Goal: Task Accomplishment & Management: Manage account settings

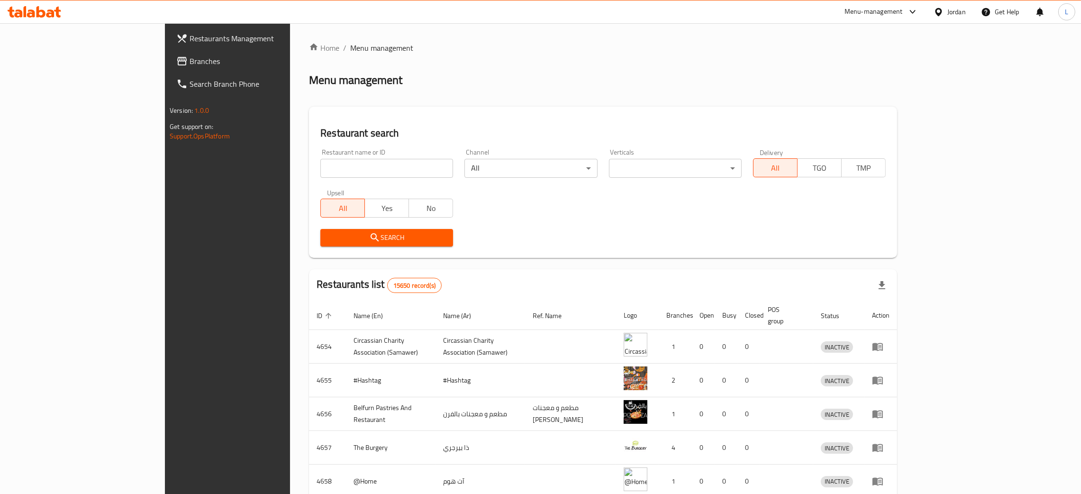
drag, startPoint x: 300, startPoint y: 168, endPoint x: 140, endPoint y: 120, distance: 167.0
click at [320, 168] on input "search" at bounding box center [386, 168] width 133 height 19
click at [189, 58] on span "Branches" at bounding box center [263, 60] width 148 height 11
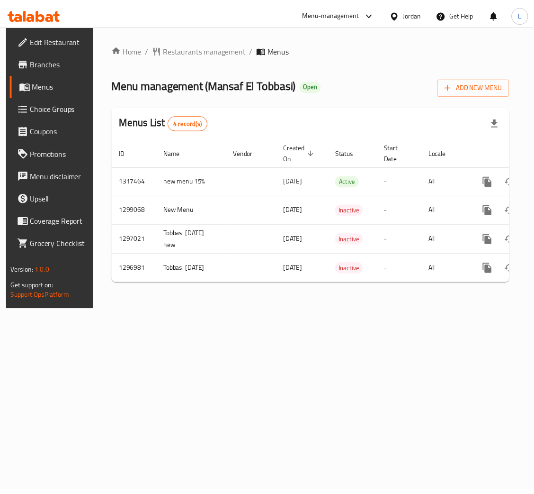
scroll to position [0, 54]
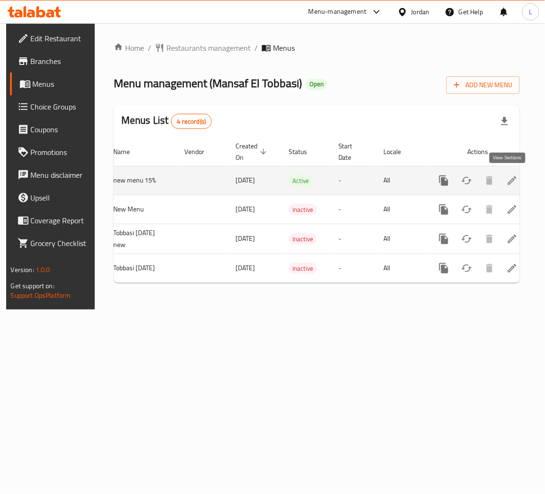
click at [516, 187] on link "enhanced table" at bounding box center [512, 180] width 23 height 23
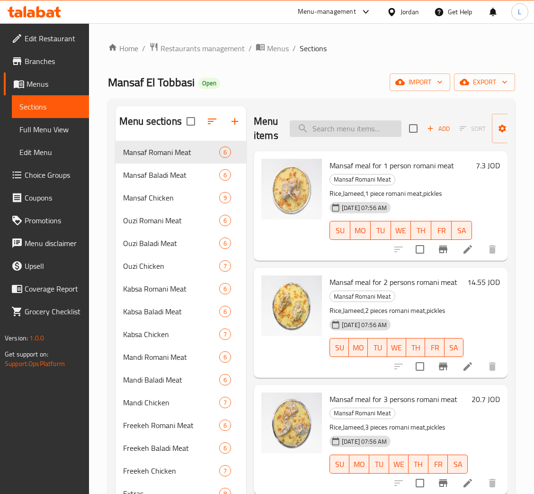
click at [371, 132] on input "search" at bounding box center [346, 128] width 112 height 17
paste input "وجبة منسف لشخص واحد لحم روماني"
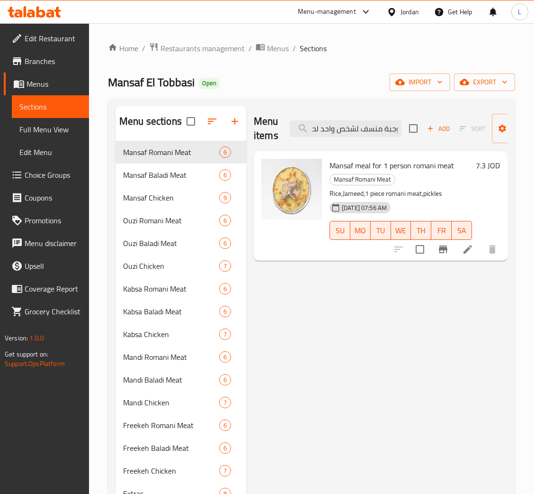
type input "وجبة منسف لشخص واحد لحم روماني"
click at [444, 249] on icon "Branch-specific-item" at bounding box center [443, 249] width 9 height 8
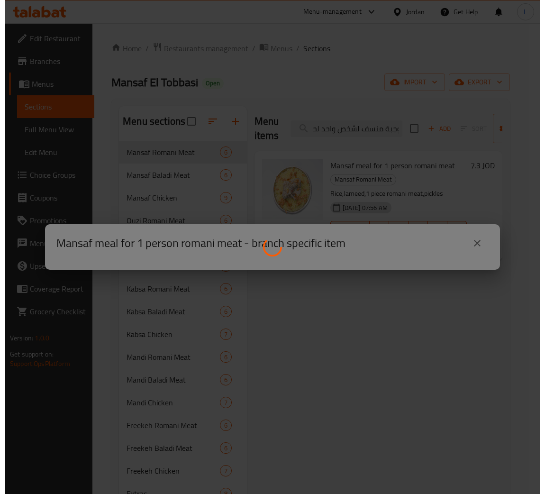
scroll to position [0, 0]
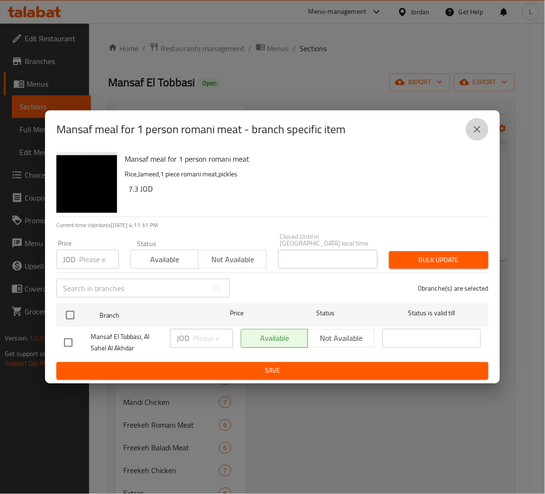
click at [474, 133] on icon "close" at bounding box center [476, 129] width 11 height 11
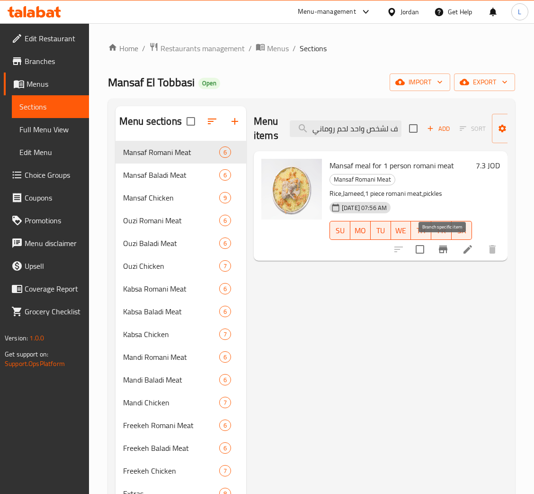
click at [445, 250] on icon "Branch-specific-item" at bounding box center [443, 248] width 11 height 11
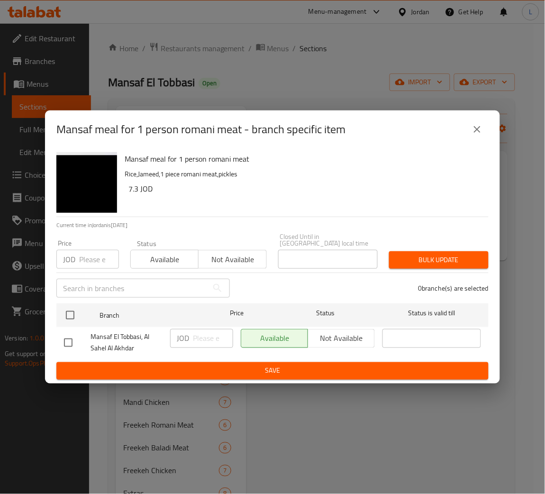
click at [478, 132] on icon "close" at bounding box center [477, 129] width 7 height 7
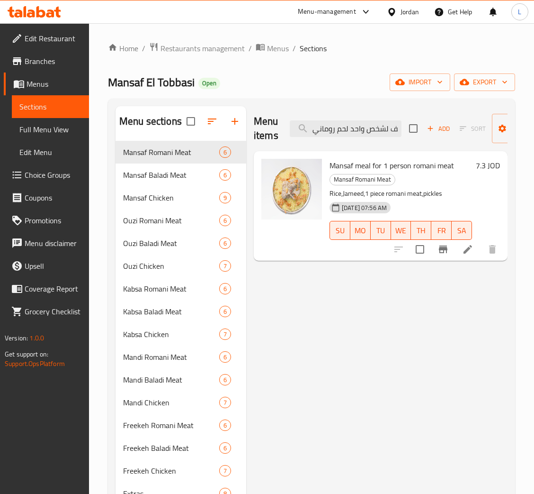
click at [53, 78] on span "Menus" at bounding box center [54, 83] width 55 height 11
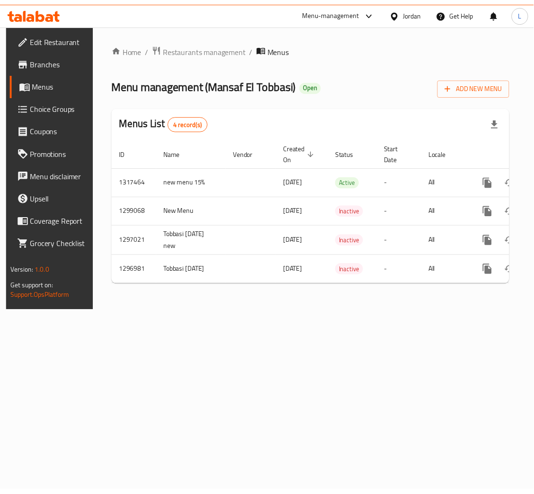
scroll to position [0, 54]
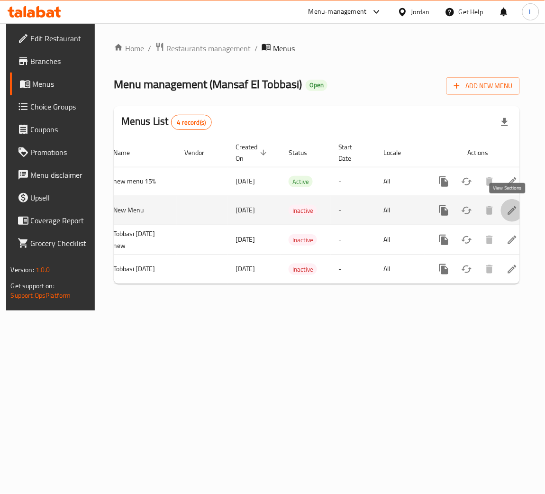
click at [509, 207] on icon "enhanced table" at bounding box center [511, 210] width 11 height 11
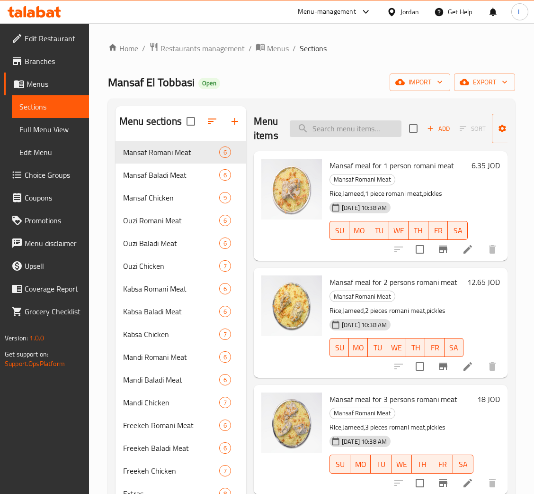
click at [323, 127] on input "search" at bounding box center [346, 128] width 112 height 17
paste input "وجبة منسف لشخص واحد لحم روماني"
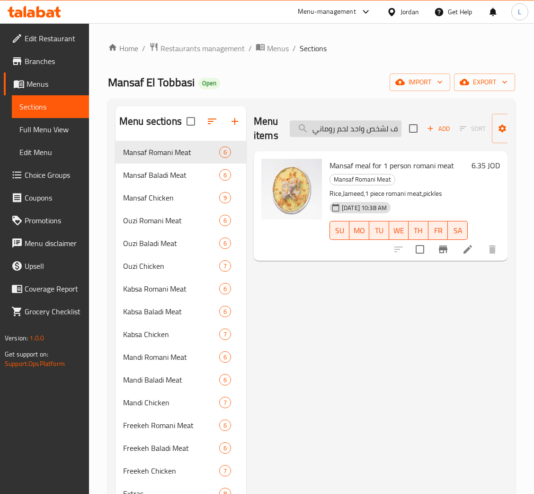
click at [357, 134] on input "وجبة منسف لشخص واحد لحم روماني" at bounding box center [346, 128] width 112 height 17
paste input "ين"
click at [373, 135] on input "وجبة منسف لشخصين لحم روماني" at bounding box center [346, 128] width 112 height 17
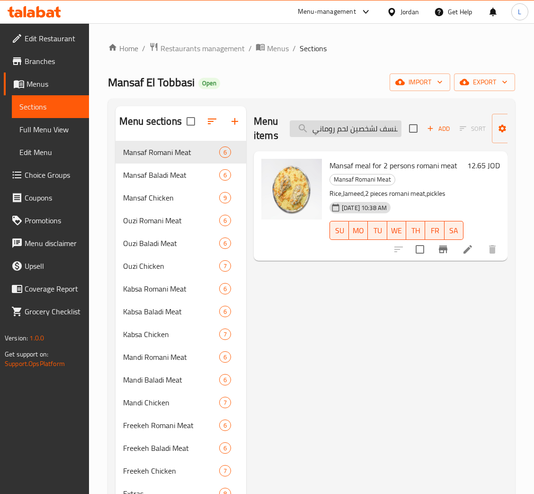
click at [373, 135] on input "وجبة منسف لشخصين لحم روماني" at bounding box center [346, 128] width 112 height 17
paste input "لاثة أشخاص"
type input "وجبة منسف لثلاثة أشخاص لحم روماني"
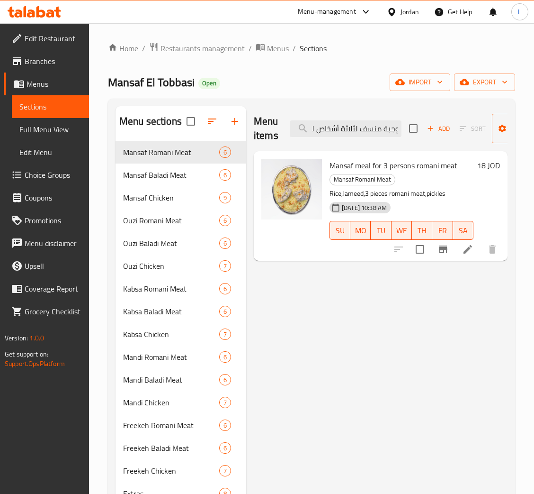
scroll to position [0, 0]
click at [444, 252] on icon "Branch-specific-item" at bounding box center [443, 249] width 9 height 8
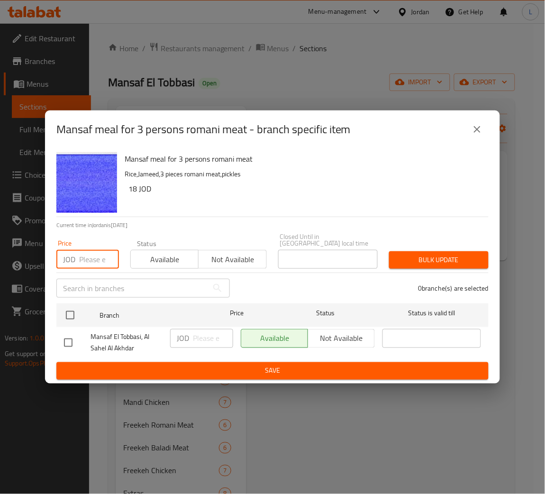
click at [89, 252] on input "number" at bounding box center [99, 259] width 40 height 19
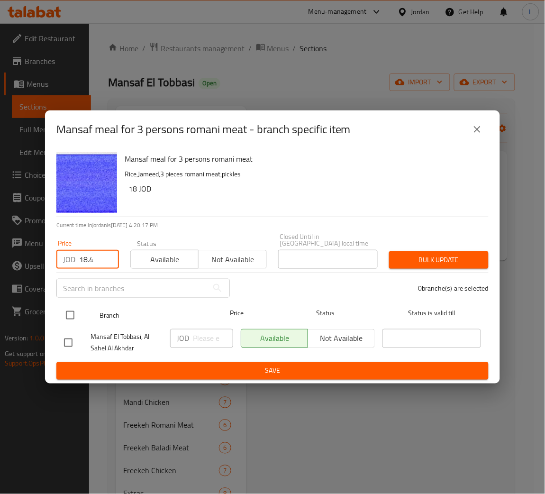
type input "18.4"
click at [68, 316] on input "checkbox" at bounding box center [70, 315] width 20 height 20
checkbox input "true"
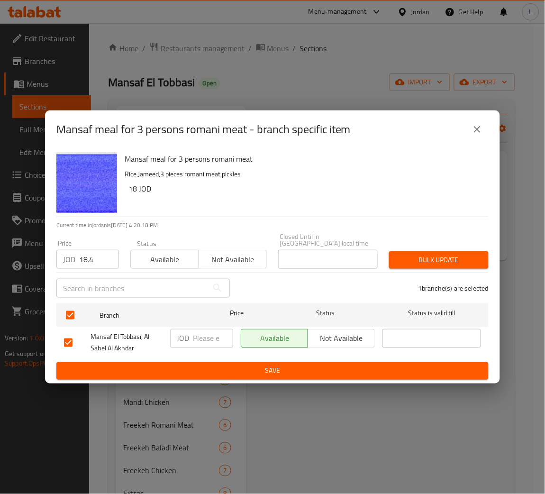
click at [424, 258] on span "Bulk update" at bounding box center [439, 260] width 84 height 12
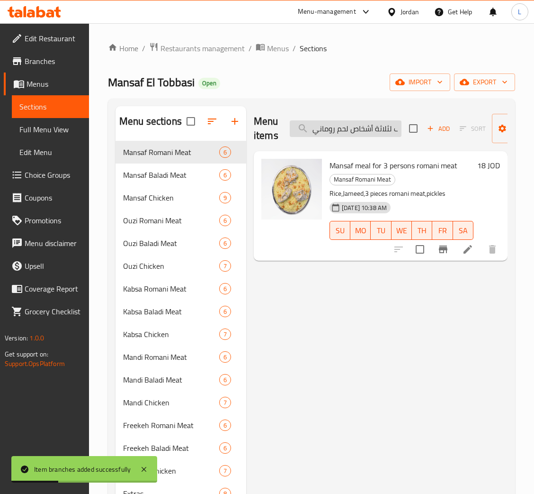
click at [351, 131] on input "وجبة منسف لثلاثة أشخاص لحم روماني" at bounding box center [346, 128] width 112 height 17
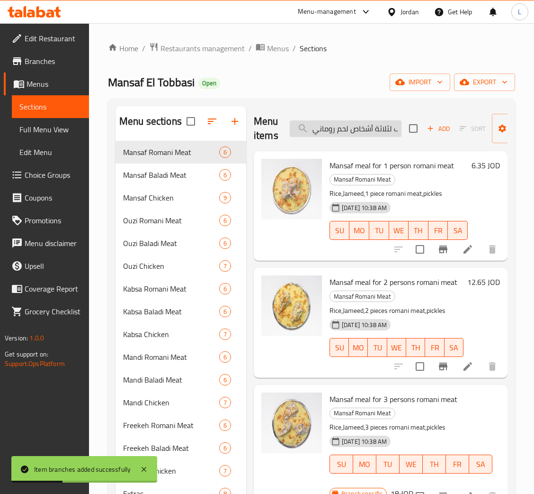
click at [351, 131] on input "وجبة منسف لثلاثة أشخاص لحم روماني" at bounding box center [346, 128] width 112 height 17
paste input "مس"
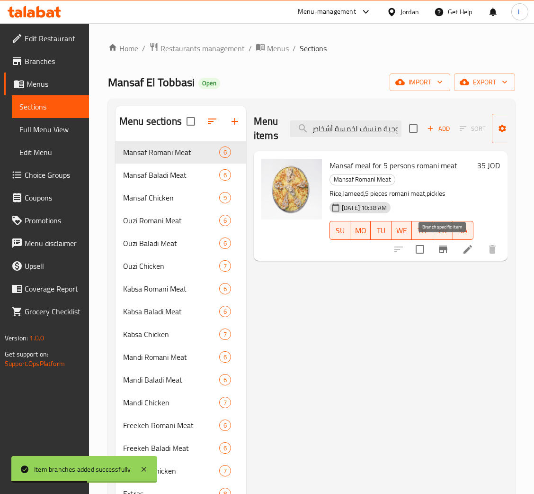
type input "وجبة منسف لخمسة أشخاص لحم روماني"
click at [451, 248] on button "Branch-specific-item" at bounding box center [443, 249] width 23 height 23
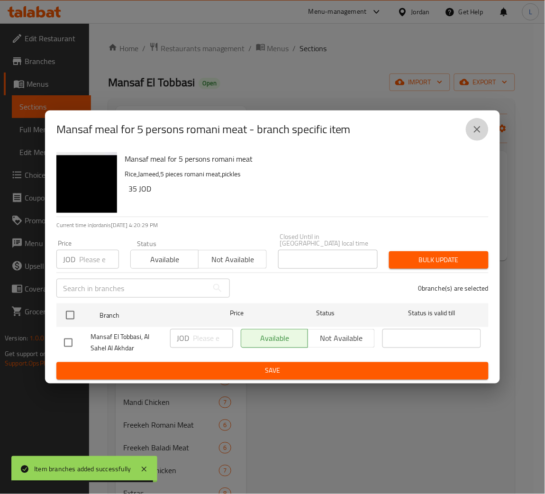
click at [474, 135] on icon "close" at bounding box center [476, 129] width 11 height 11
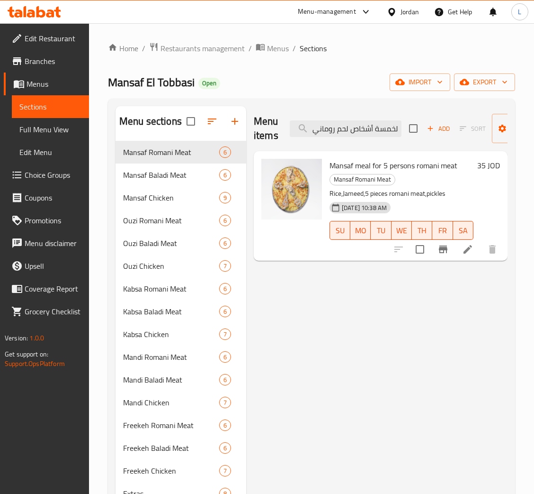
click at [446, 252] on icon "Branch-specific-item" at bounding box center [443, 249] width 9 height 8
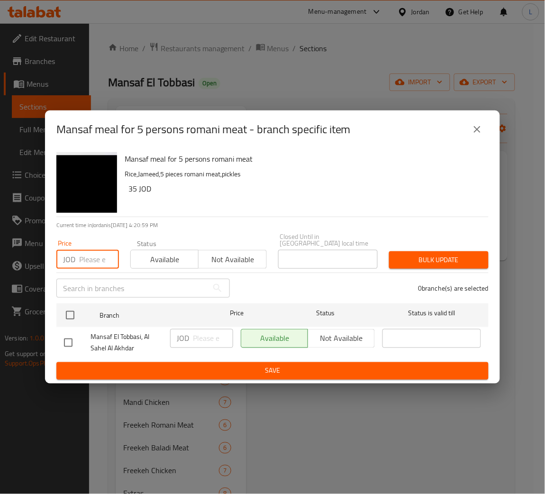
click at [102, 250] on input "number" at bounding box center [99, 259] width 40 height 19
paste input "33.35"
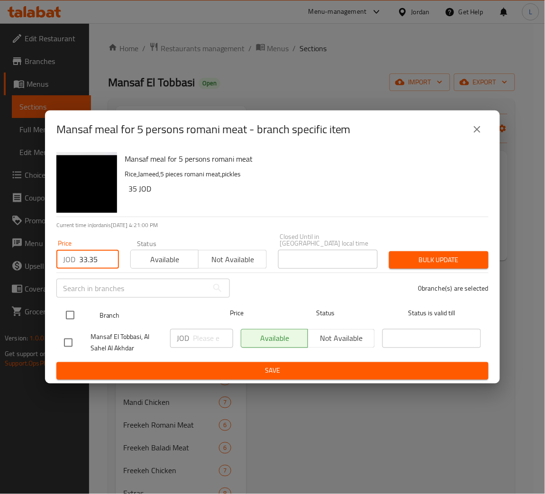
type input "33.35"
click at [69, 309] on input "checkbox" at bounding box center [70, 315] width 20 height 20
checkbox input "true"
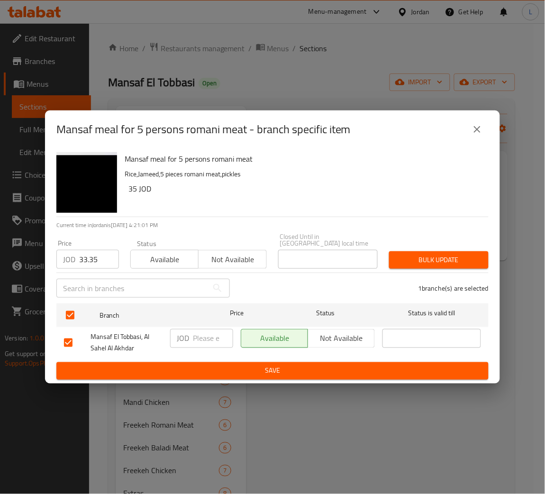
click at [464, 254] on span "Bulk update" at bounding box center [439, 260] width 84 height 12
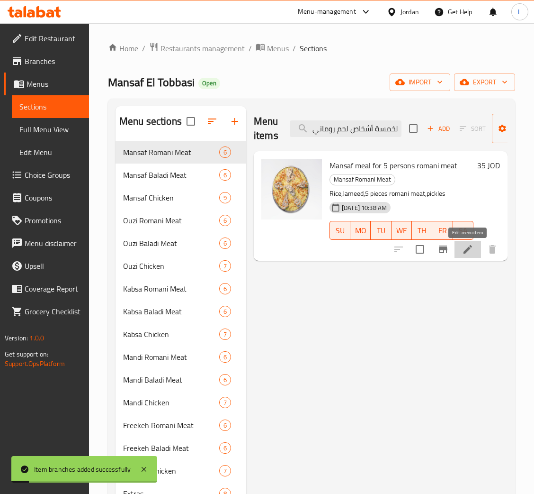
click at [469, 255] on icon at bounding box center [467, 248] width 11 height 11
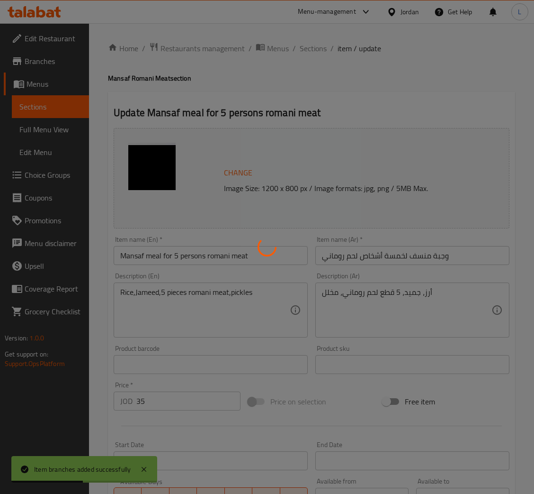
click at [391, 258] on div at bounding box center [267, 247] width 534 height 494
click at [395, 255] on div at bounding box center [267, 247] width 534 height 494
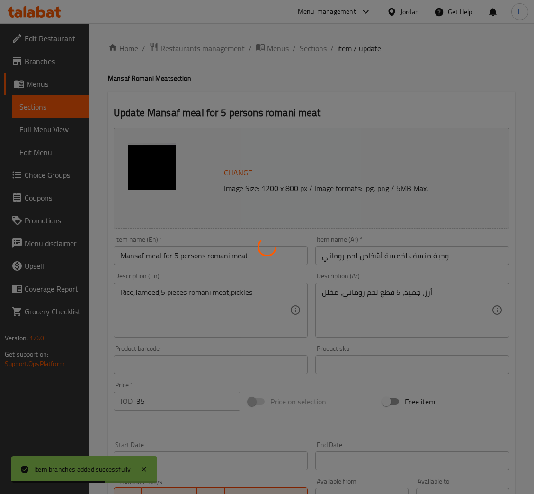
click at [395, 255] on div at bounding box center [267, 247] width 534 height 494
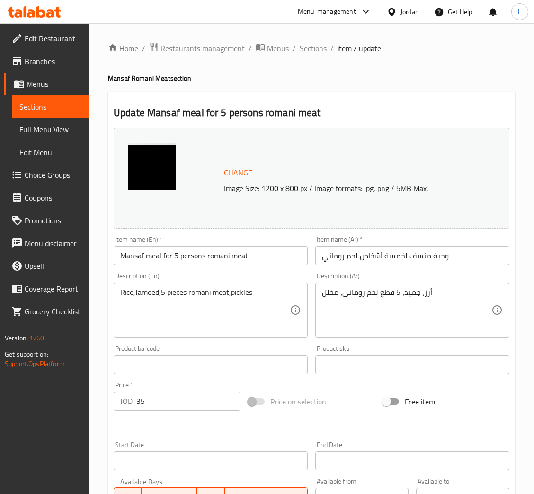
click at [396, 250] on input "وجبة منسف لخمسة أشخاص لحم روماني" at bounding box center [413, 255] width 194 height 19
paste input "منسف 2كيلو لحم روماني مستورد"
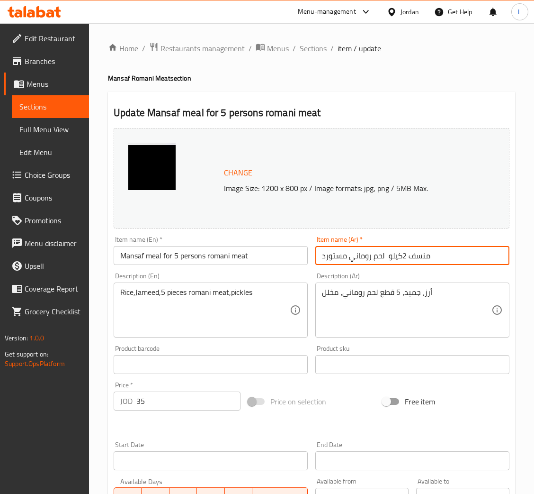
type input "منسف 2كيلو لحم روماني مستورد"
click at [239, 264] on input "Mansaf meal for 5 persons romani meat" at bounding box center [211, 255] width 194 height 19
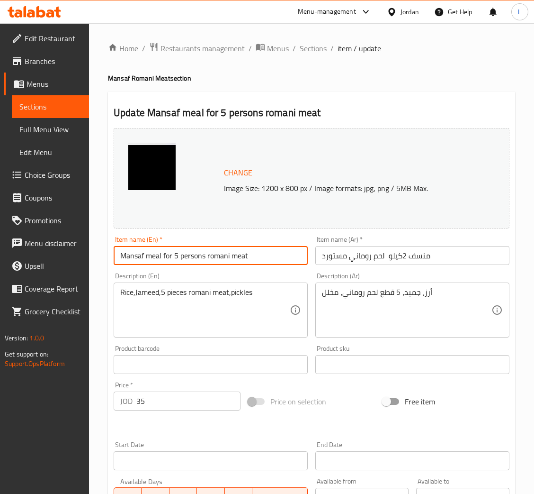
click at [239, 264] on input "Mansaf meal for 5 persons romani meat" at bounding box center [211, 255] width 194 height 19
paste input "2 kg imported Romanian meat"
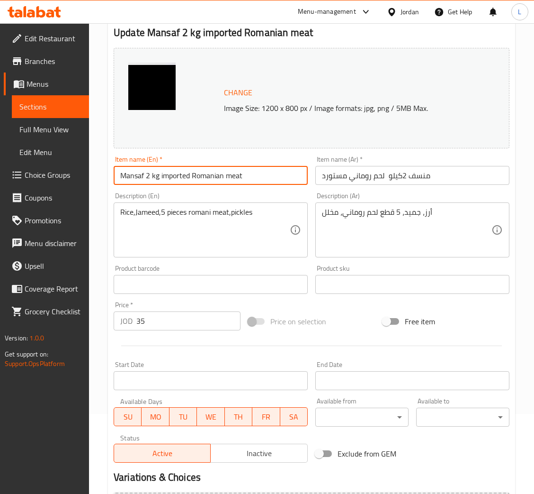
scroll to position [188, 0]
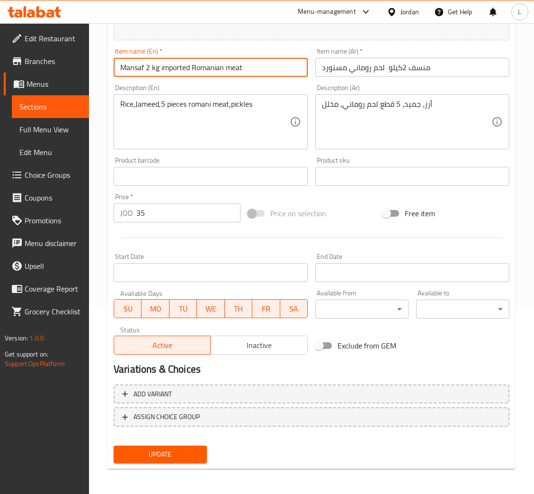
type input "Mansaf 2 kg imported Romanian meat"
click at [174, 450] on span "Update" at bounding box center [160, 454] width 78 height 12
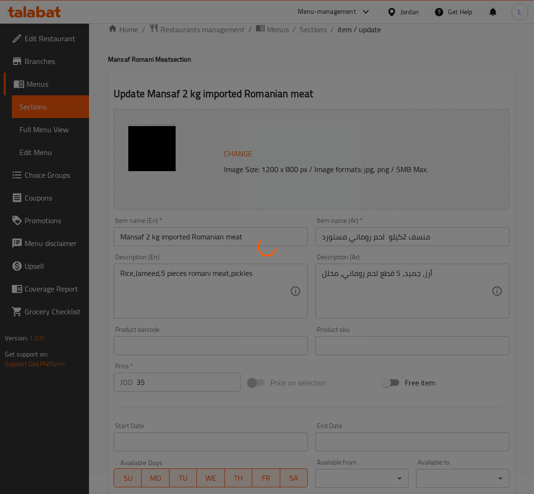
scroll to position [0, 0]
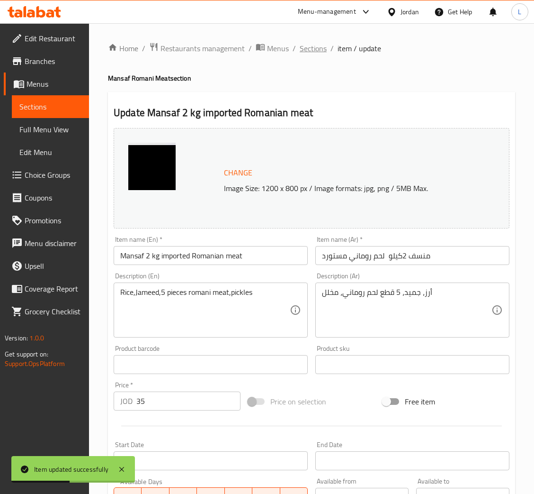
click at [318, 53] on span "Sections" at bounding box center [313, 48] width 27 height 11
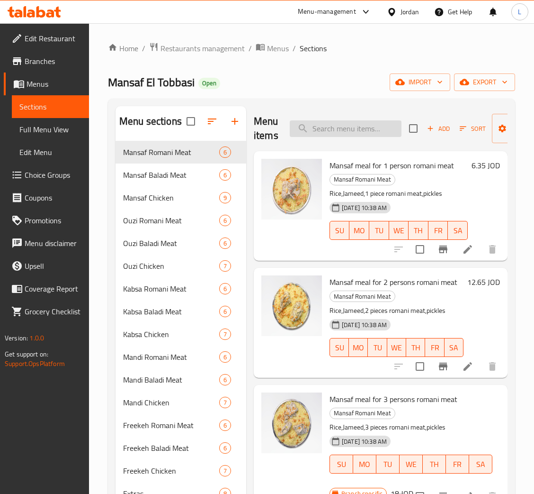
click at [368, 128] on input "search" at bounding box center [346, 128] width 112 height 17
paste input "سدر منسف 3 كيلو لحم روماني"
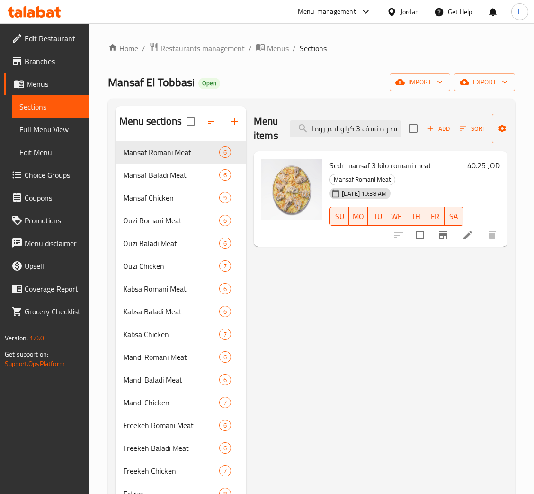
type input "سدر منسف 3 كيلو لحم روماني"
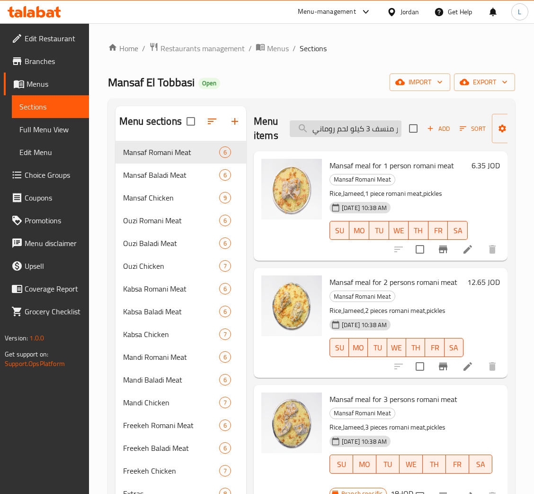
click at [362, 129] on input "سدر منسف 3 كيلو لحم روماني" at bounding box center [346, 128] width 112 height 17
click at [356, 127] on input "سدر منسف 3 كيلو لحم روماني" at bounding box center [346, 128] width 112 height 17
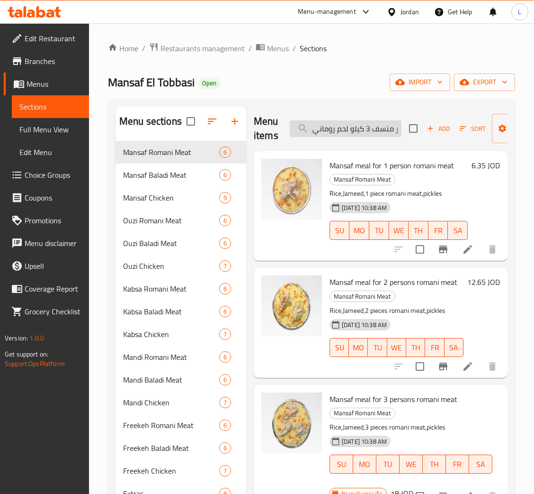
click at [356, 127] on input "سدر منسف 3 كيلو لحم روماني" at bounding box center [346, 128] width 112 height 17
click at [383, 126] on input "سدر منسف 3 كيلو لحم روماني" at bounding box center [346, 128] width 112 height 17
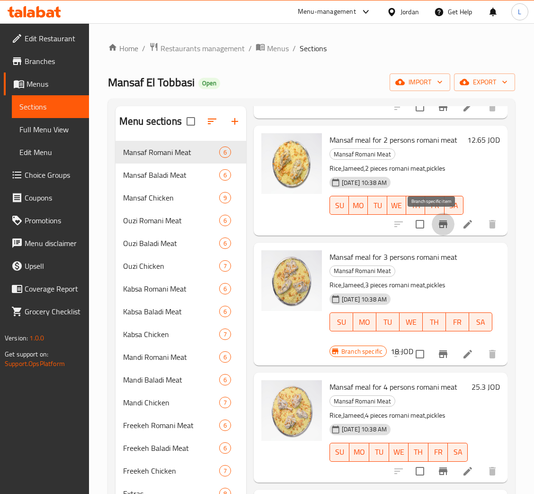
click at [438, 229] on icon "Branch-specific-item" at bounding box center [443, 223] width 11 height 11
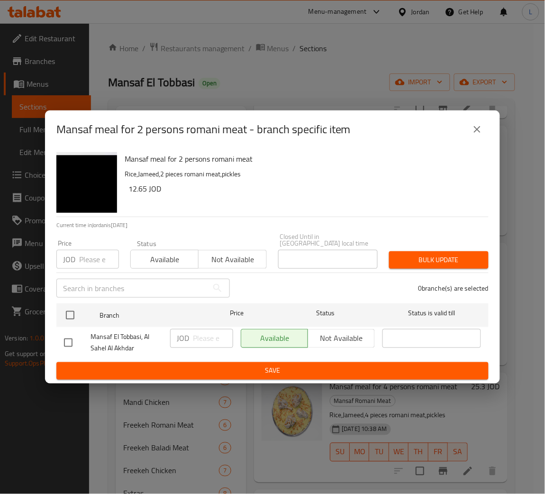
drag, startPoint x: 81, startPoint y: 257, endPoint x: 83, endPoint y: 281, distance: 24.3
click at [81, 257] on input "number" at bounding box center [99, 259] width 40 height 19
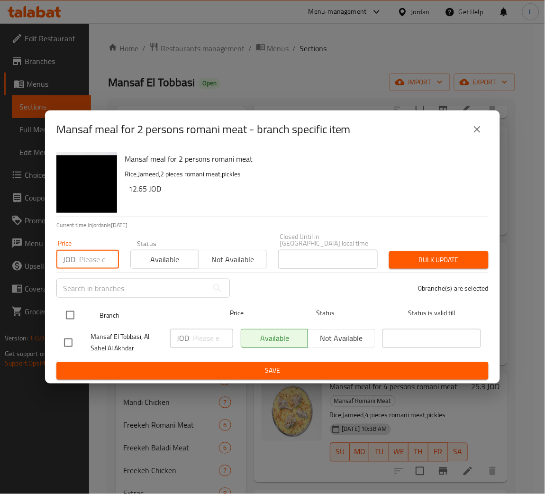
paste input "43.7"
type input "43.7"
click at [73, 305] on input "checkbox" at bounding box center [70, 315] width 20 height 20
checkbox input "true"
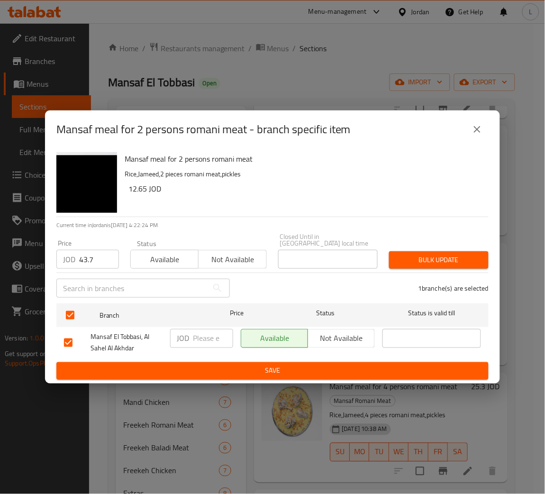
click at [437, 246] on div "Bulk update" at bounding box center [438, 259] width 111 height 29
drag, startPoint x: 439, startPoint y: 250, endPoint x: 450, endPoint y: 257, distance: 13.0
click at [439, 254] on span "Bulk update" at bounding box center [439, 260] width 84 height 12
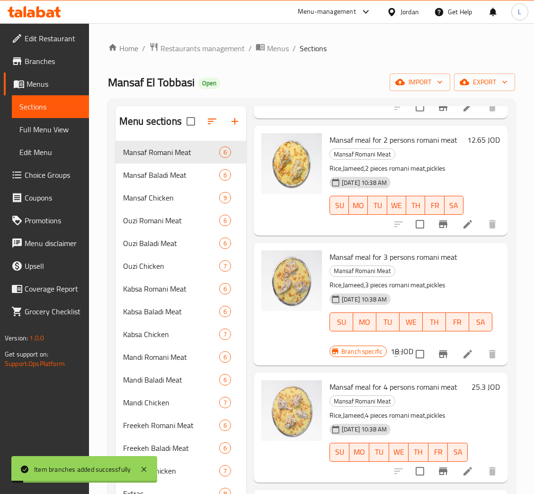
click at [462, 227] on icon at bounding box center [467, 223] width 11 height 11
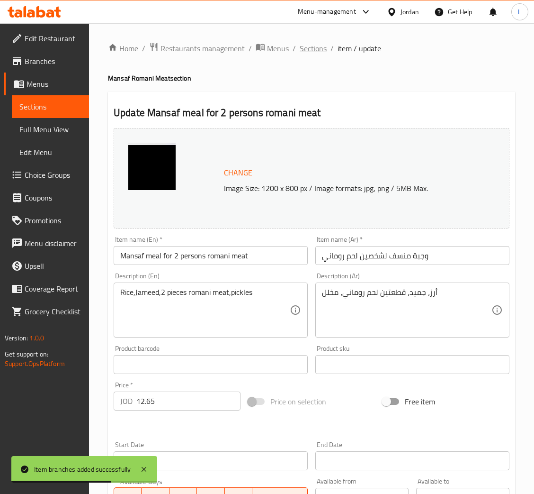
click at [311, 43] on span "Sections" at bounding box center [313, 48] width 27 height 11
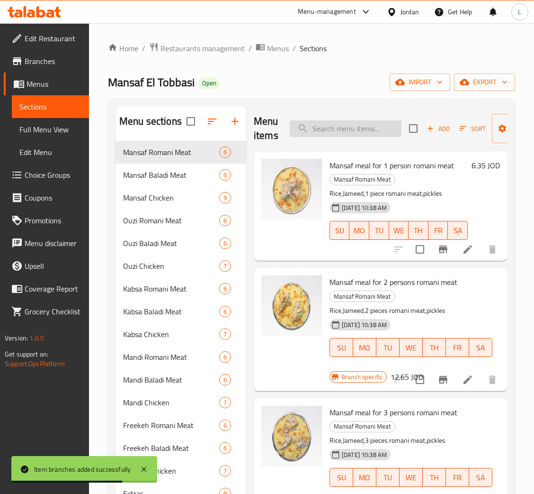
click at [354, 136] on input "search" at bounding box center [346, 128] width 112 height 17
paste input "وجبة منسف لشخص واحد لحم بلدي"
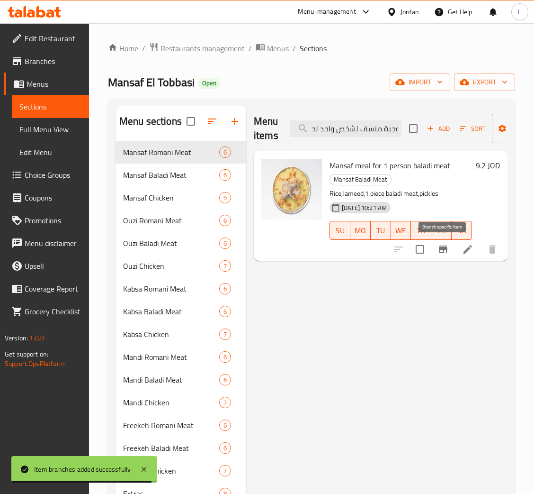
click at [441, 247] on icon "Branch-specific-item" at bounding box center [443, 249] width 9 height 8
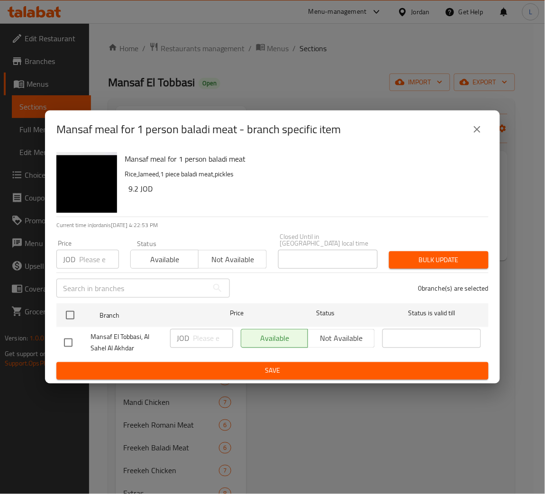
click at [481, 135] on icon "close" at bounding box center [476, 129] width 11 height 11
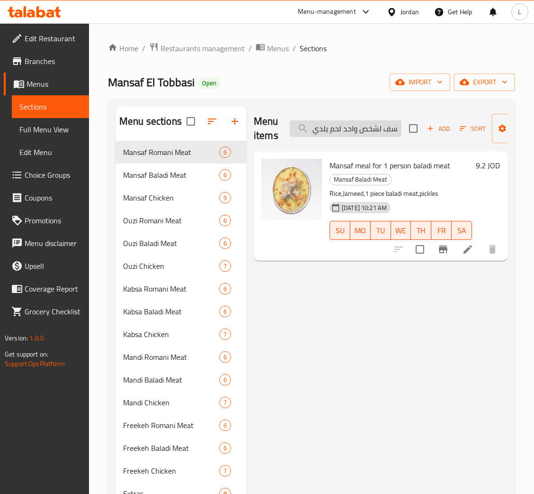
click at [346, 133] on input "وجبة منسف لشخص واحد لحم بلدي" at bounding box center [346, 128] width 112 height 17
paste input "ين"
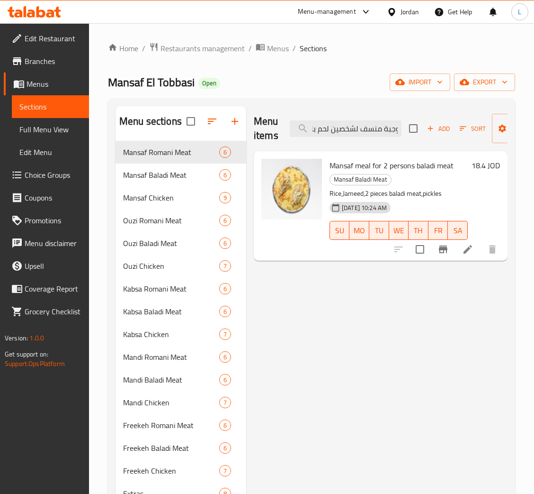
click at [447, 251] on icon "Branch-specific-item" at bounding box center [443, 249] width 9 height 8
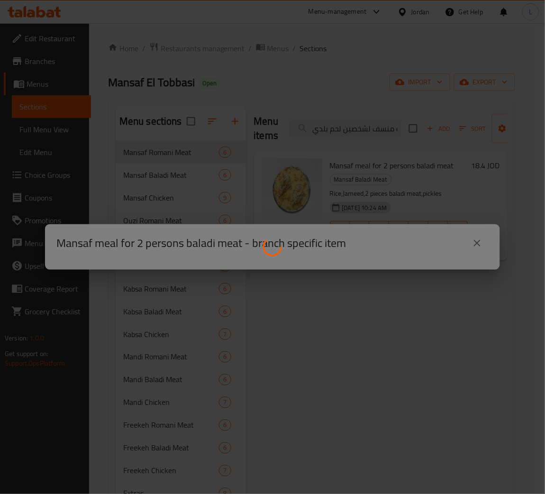
click at [372, 372] on div at bounding box center [272, 247] width 545 height 494
click at [371, 78] on div at bounding box center [272, 247] width 545 height 494
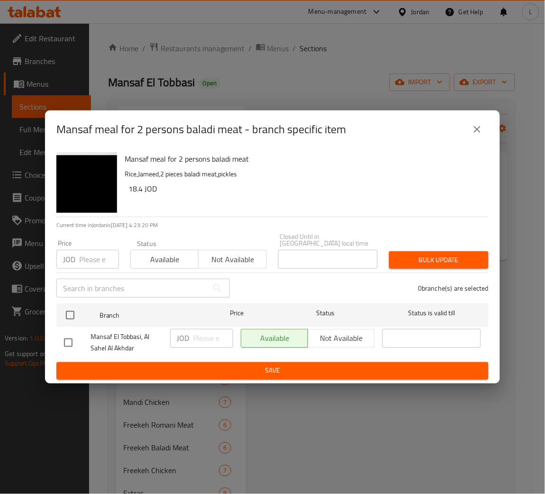
click at [477, 132] on icon "close" at bounding box center [477, 129] width 7 height 7
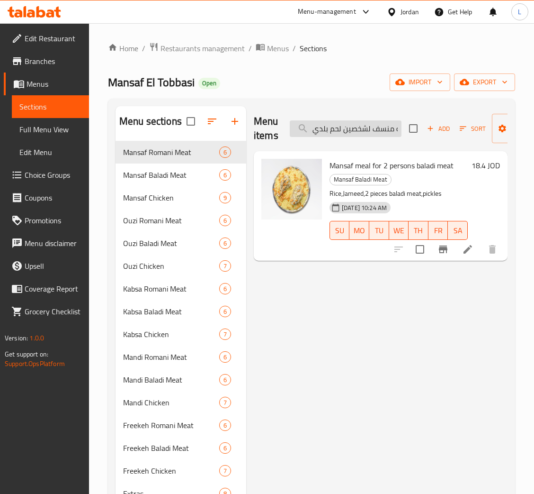
click at [328, 125] on input "وجبة منسف لشخصين لحم بلدي" at bounding box center [346, 128] width 112 height 17
paste input "ربعة أشخاص"
click at [345, 135] on input "وجبة منسف لأربعة أشخاص لحم بلدي" at bounding box center [346, 128] width 112 height 17
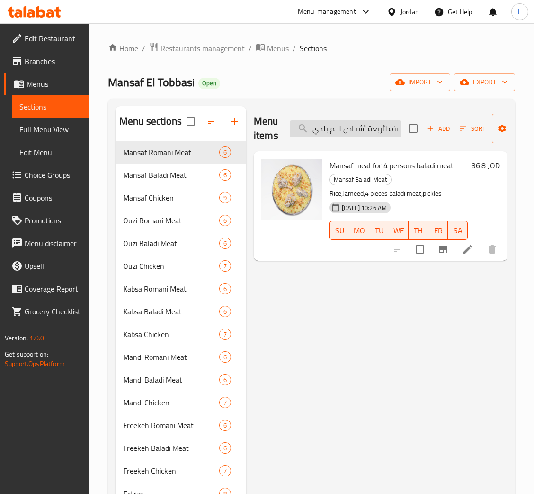
click at [345, 135] on input "وجبة منسف لأربعة أشخاص لحم بلدي" at bounding box center [346, 128] width 112 height 17
paste input "مس"
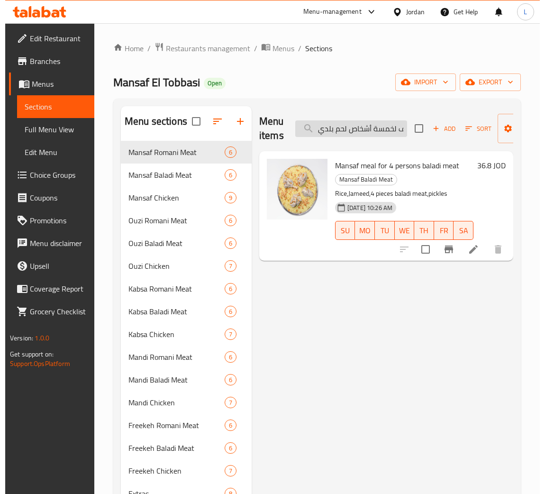
scroll to position [0, 33]
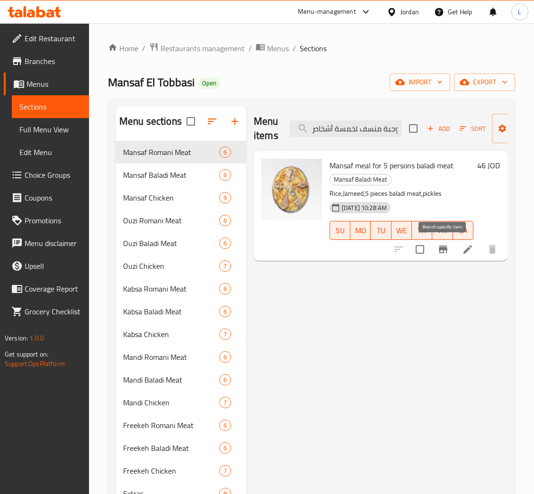
type input "وجبة منسف لخمسة أشخاص لحم بلدي"
click at [449, 249] on button "Branch-specific-item" at bounding box center [443, 249] width 23 height 23
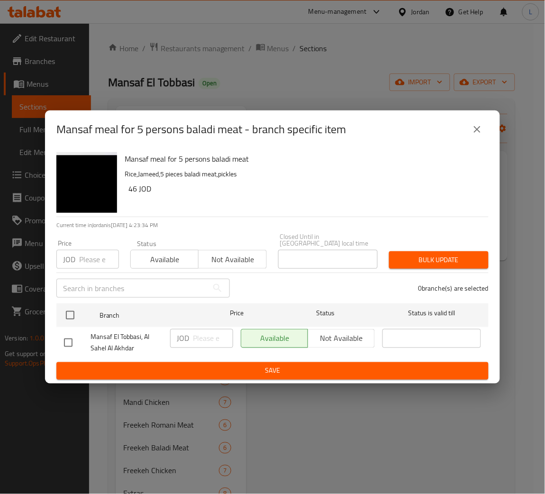
click at [88, 254] on input "number" at bounding box center [99, 259] width 40 height 19
paste input "51.75"
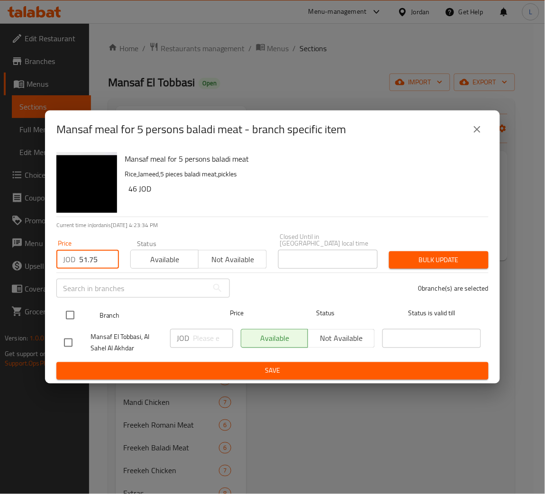
type input "51.75"
click at [70, 305] on input "checkbox" at bounding box center [70, 315] width 20 height 20
checkbox input "true"
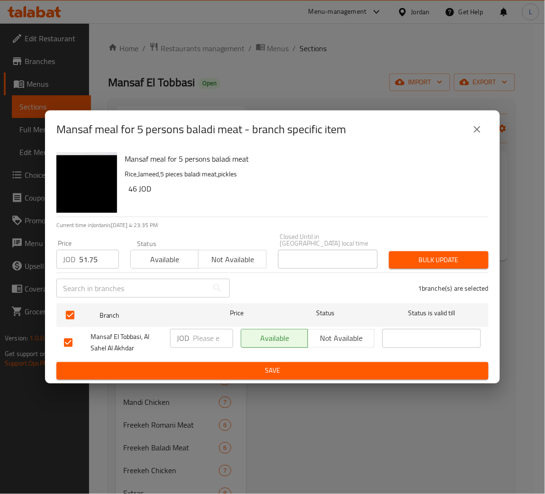
click at [450, 258] on span "Bulk update" at bounding box center [439, 260] width 84 height 12
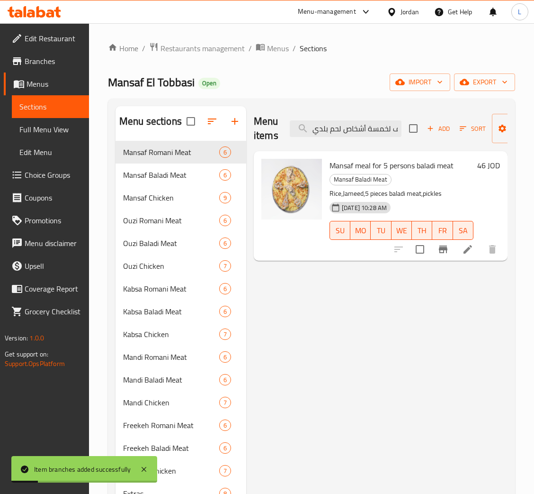
click at [475, 255] on li at bounding box center [468, 249] width 27 height 17
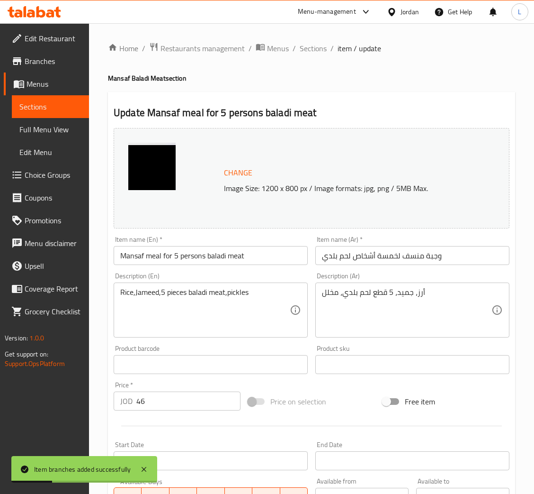
click at [204, 250] on input "Mansaf meal for 5 persons baladi meat" at bounding box center [211, 255] width 194 height 19
click at [369, 261] on input "وجبة منسف لخمسة أشخاص لحم بلدي" at bounding box center [413, 255] width 194 height 19
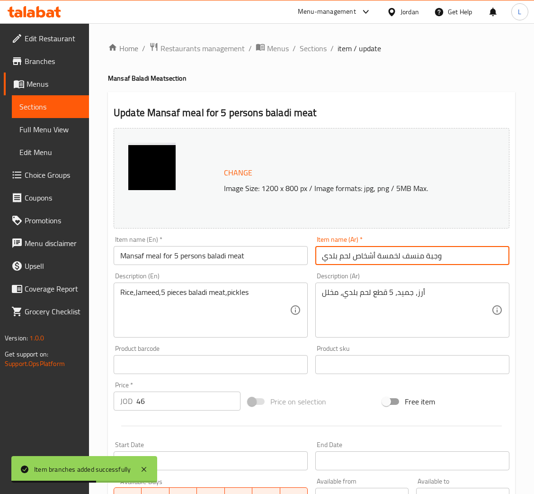
click at [369, 261] on input "وجبة منسف لخمسة أشخاص لحم بلدي" at bounding box center [413, 255] width 194 height 19
paste input "منسف 2كيلو لحم بلدي"
type input "منسف 2كيلو لحم بلدي"
click at [283, 267] on div "Item name (En)   * Mansaf meal for 5 persons baladi meat Item name (En) *" at bounding box center [211, 250] width 202 height 36
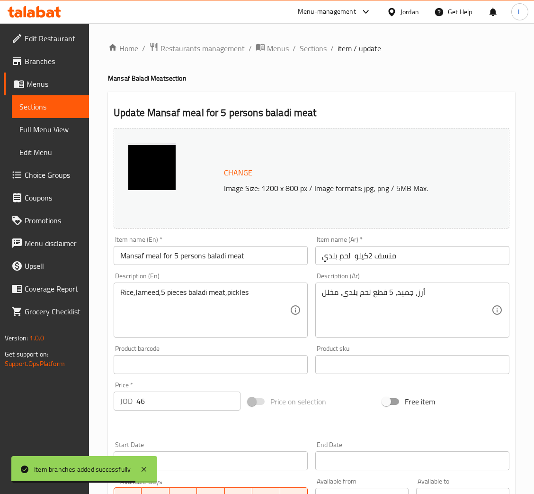
click at [279, 257] on input "Mansaf meal for 5 persons baladi meat" at bounding box center [211, 255] width 194 height 19
paste input "2 kg of local meat"
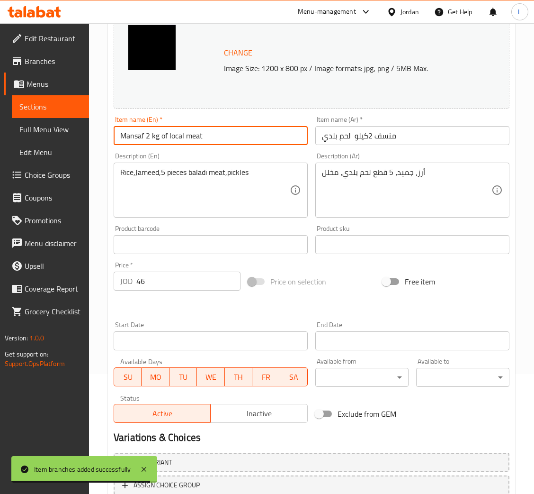
scroll to position [188, 0]
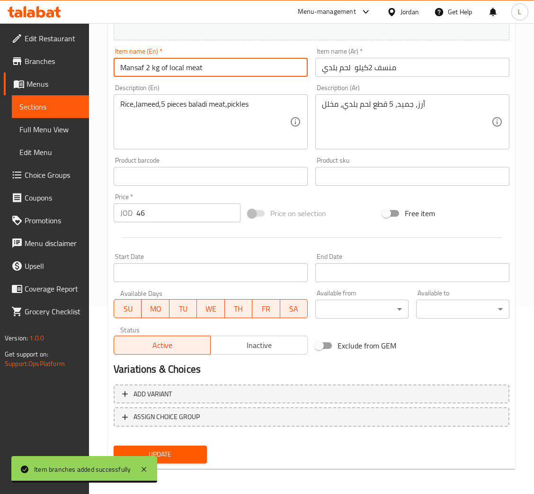
type input "Mansaf 2 kg of local meat"
click at [186, 461] on button "Update" at bounding box center [160, 454] width 93 height 18
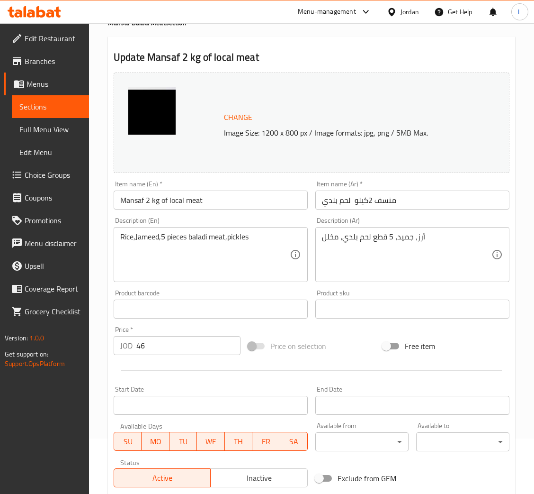
scroll to position [0, 0]
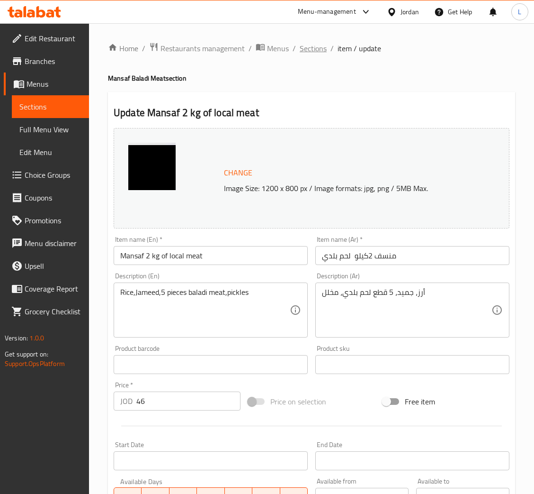
click at [311, 51] on span "Sections" at bounding box center [313, 48] width 27 height 11
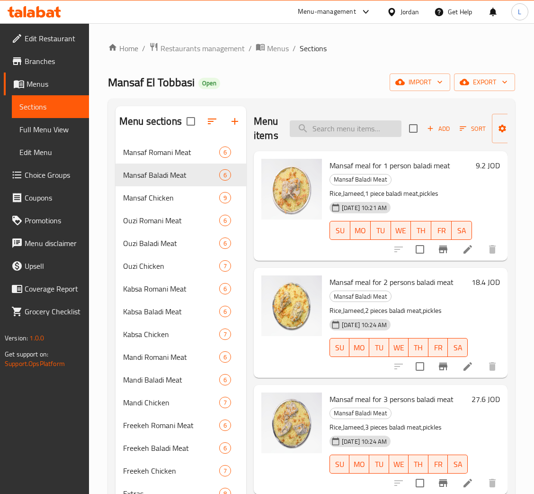
click at [343, 133] on input "search" at bounding box center [346, 128] width 112 height 17
paste input "سدر منسف دجاج ونصف"
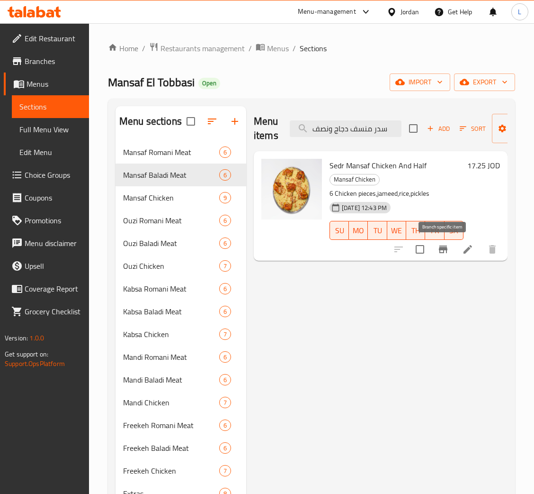
type input "سدر منسف دجاج ونصف"
click at [446, 252] on icon "Branch-specific-item" at bounding box center [443, 249] width 9 height 8
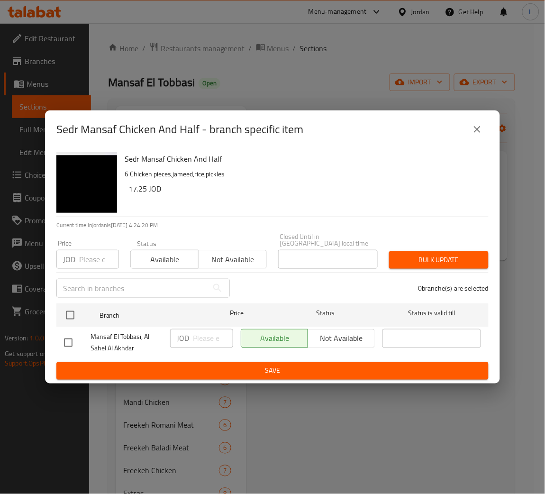
drag, startPoint x: 87, startPoint y: 255, endPoint x: 81, endPoint y: 268, distance: 14.4
click at [87, 255] on input "number" at bounding box center [99, 259] width 40 height 19
paste input "18.4"
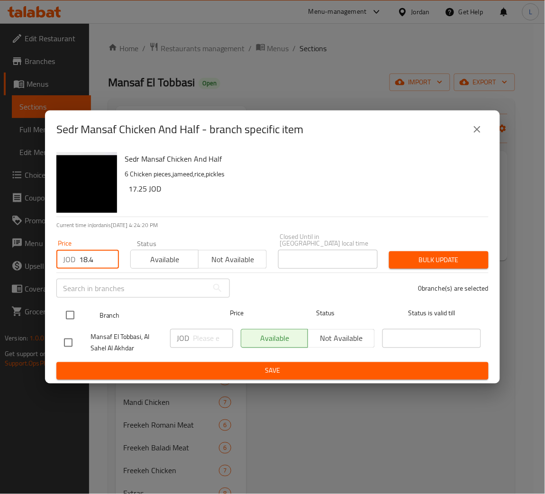
type input "18.4"
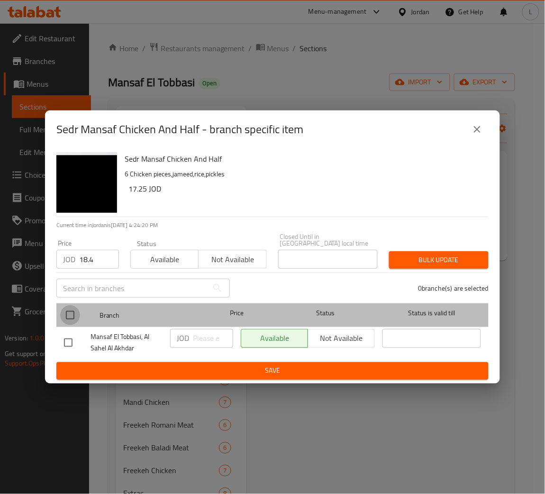
click at [67, 308] on input "checkbox" at bounding box center [70, 315] width 20 height 20
checkbox input "true"
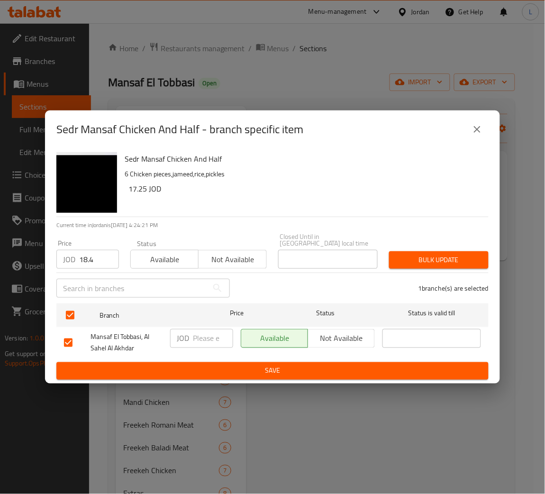
click at [405, 254] on span "Bulk update" at bounding box center [439, 260] width 84 height 12
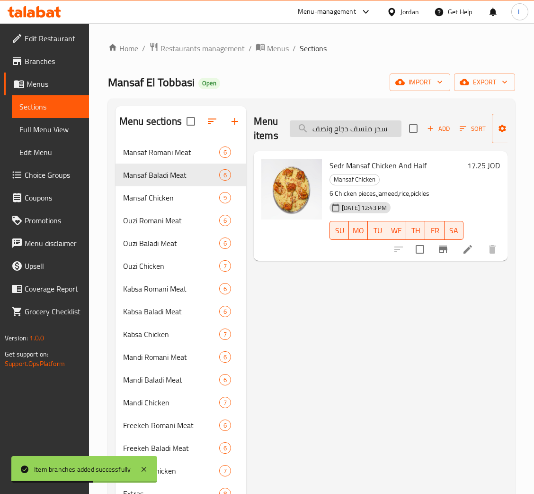
click at [336, 125] on input "سدر منسف دجاج ونصف" at bounding box center [346, 128] width 112 height 17
paste input "تين"
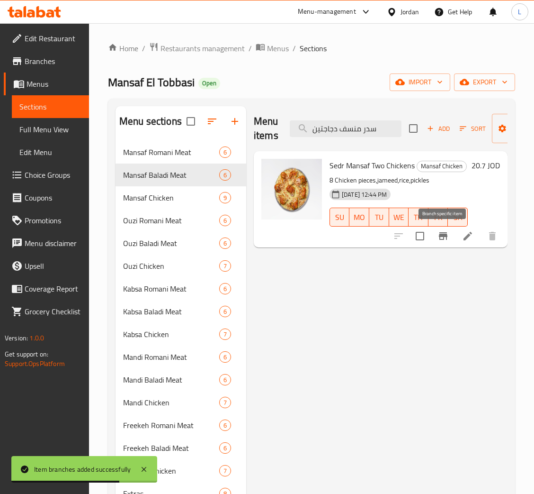
type input "سدر منسف دجاجتين"
click at [435, 234] on button "Branch-specific-item" at bounding box center [443, 236] width 23 height 23
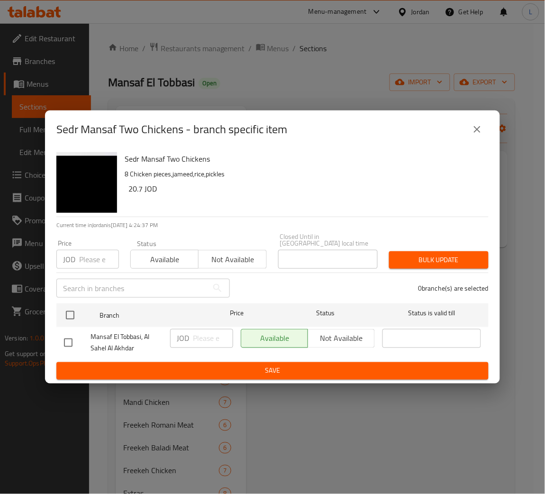
click at [89, 263] on input "number" at bounding box center [99, 259] width 40 height 19
paste input "23"
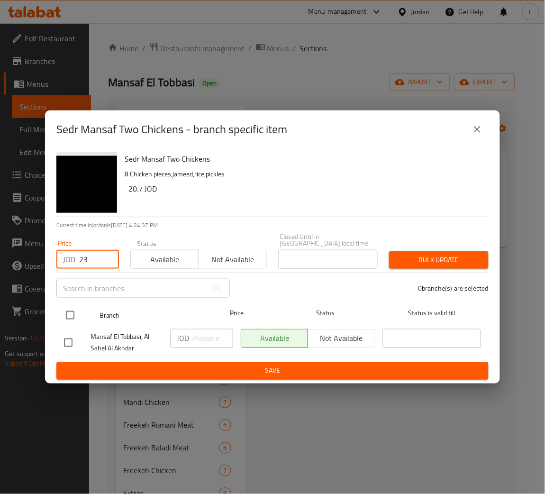
type input "23"
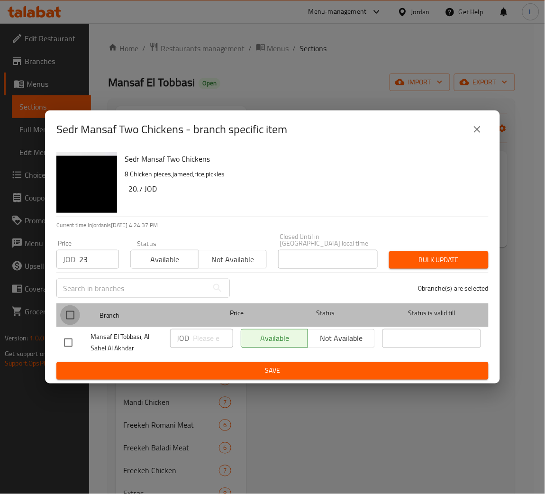
click at [67, 312] on input "checkbox" at bounding box center [70, 315] width 20 height 20
checkbox input "true"
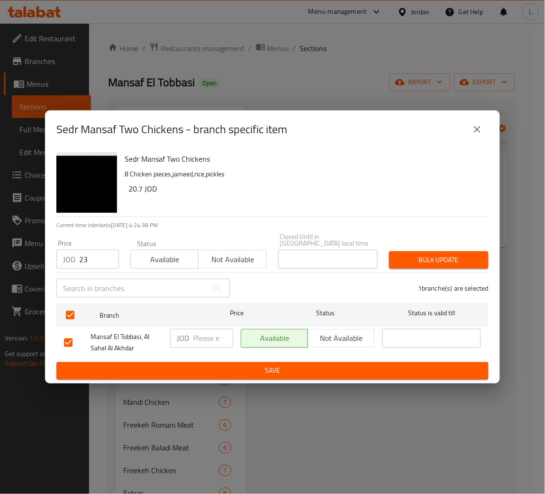
click at [409, 251] on button "Bulk update" at bounding box center [438, 260] width 99 height 18
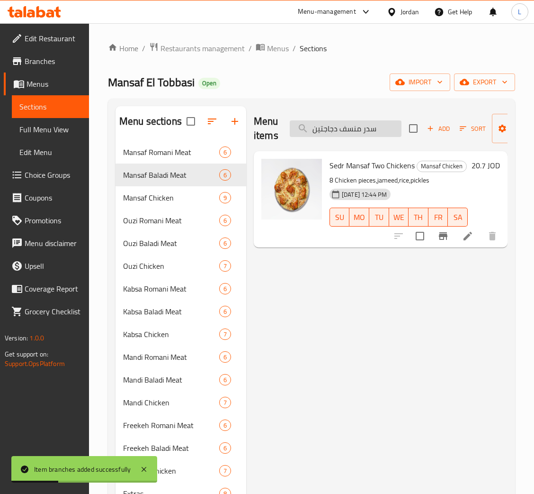
click at [362, 124] on input "سدر منسف دجاجتين" at bounding box center [346, 128] width 112 height 17
paste input "لاث دجاجات"
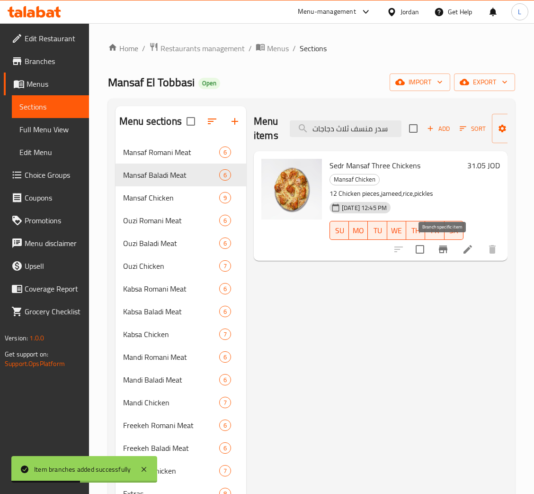
type input "سدر منسف ثلاث دجاجات"
click at [439, 249] on icon "Branch-specific-item" at bounding box center [443, 248] width 11 height 11
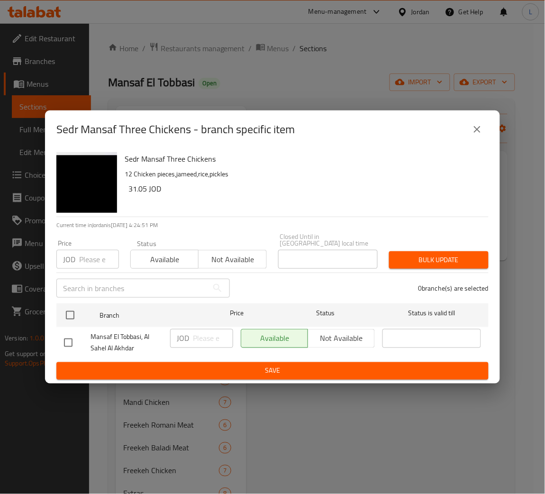
click at [93, 263] on input "number" at bounding box center [99, 259] width 40 height 19
paste input "32.2"
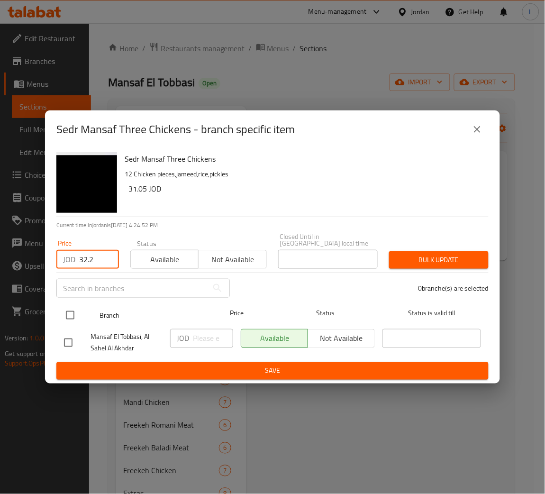
type input "32.2"
click at [70, 301] on div at bounding box center [78, 314] width 36 height 27
click at [67, 316] on input "checkbox" at bounding box center [70, 315] width 20 height 20
checkbox input "true"
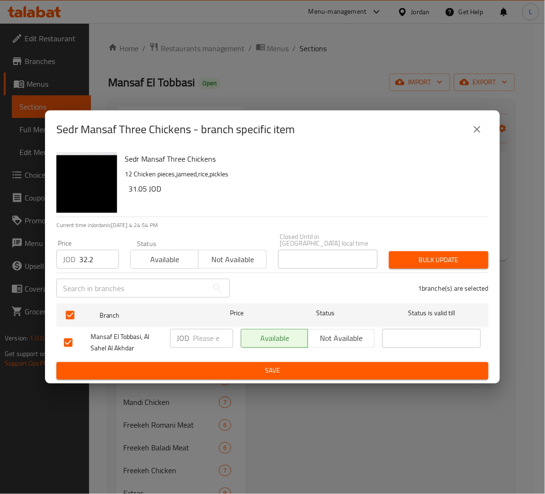
click at [463, 254] on span "Bulk update" at bounding box center [439, 260] width 84 height 12
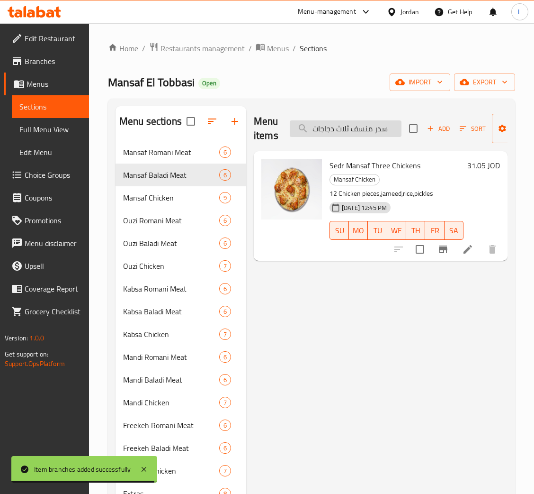
click at [346, 129] on input "سدر منسف ثلاث دجاجات" at bounding box center [346, 128] width 112 height 17
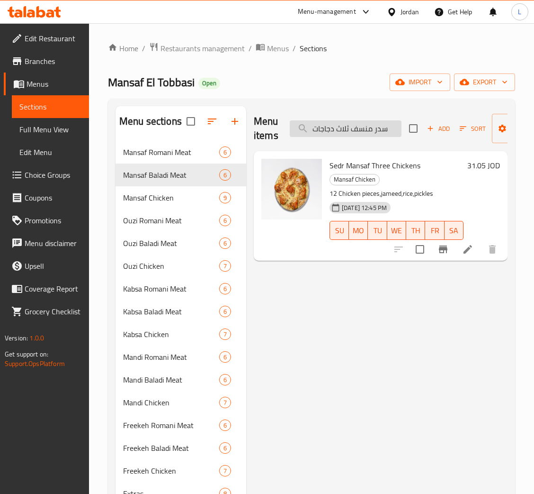
paste input "مس"
type input "سدر منسف خمس دجاجات"
click at [443, 252] on icon "Branch-specific-item" at bounding box center [443, 249] width 9 height 8
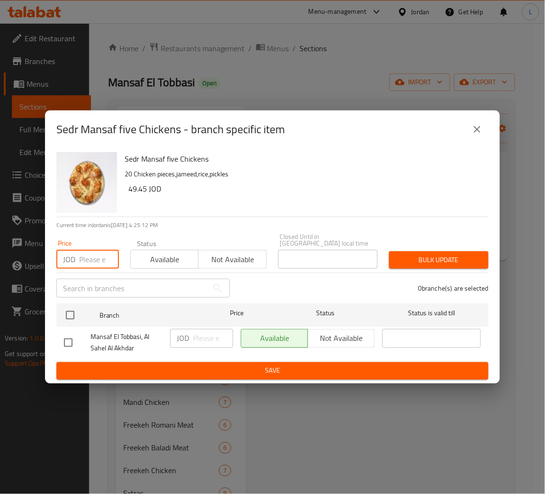
click at [96, 263] on input "number" at bounding box center [99, 259] width 40 height 19
paste input "51.75"
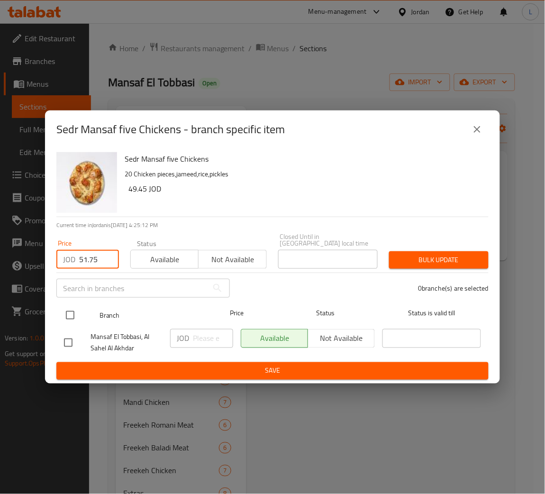
type input "51.75"
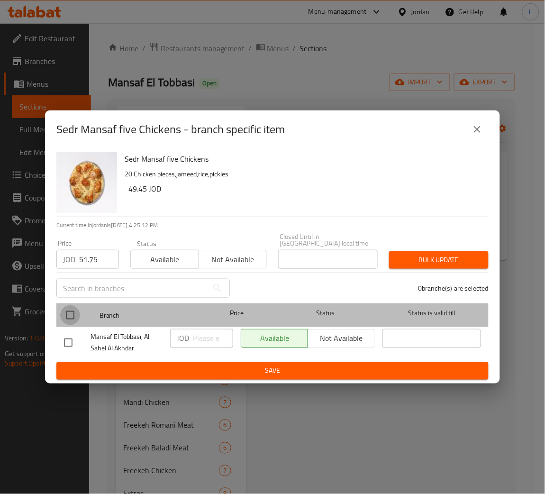
click at [68, 311] on input "checkbox" at bounding box center [70, 315] width 20 height 20
checkbox input "true"
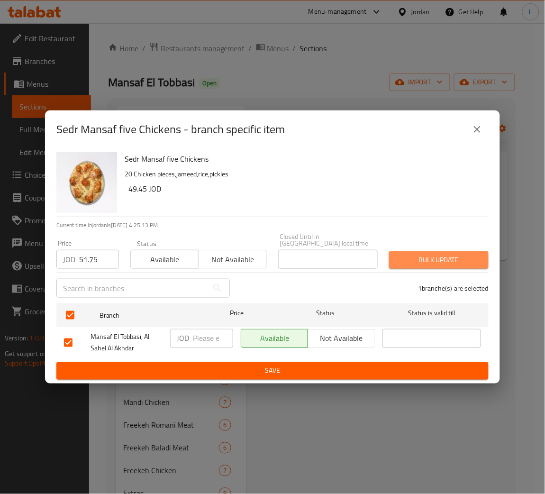
click at [424, 254] on span "Bulk update" at bounding box center [439, 260] width 84 height 12
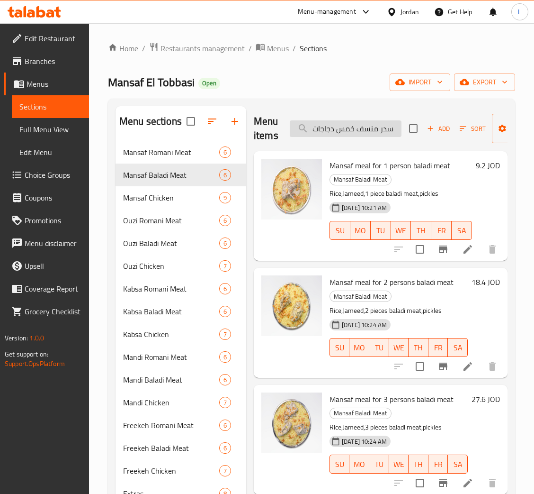
click at [333, 130] on input "سدر منسف خمس دجاجات" at bounding box center [346, 128] width 112 height 17
paste input "وجبة أوزي لشخص واحد لحم روماني"
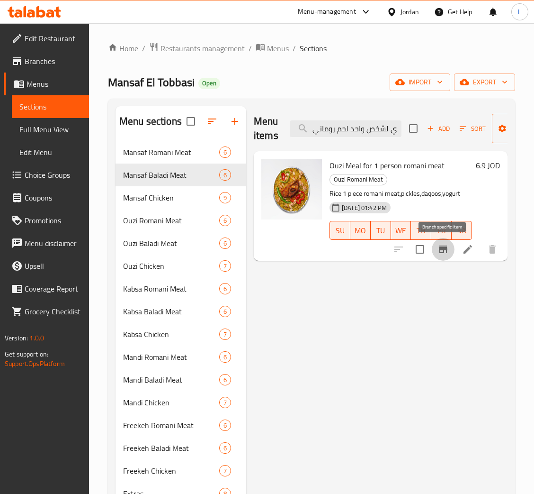
click at [445, 258] on button "Branch-specific-item" at bounding box center [443, 249] width 23 height 23
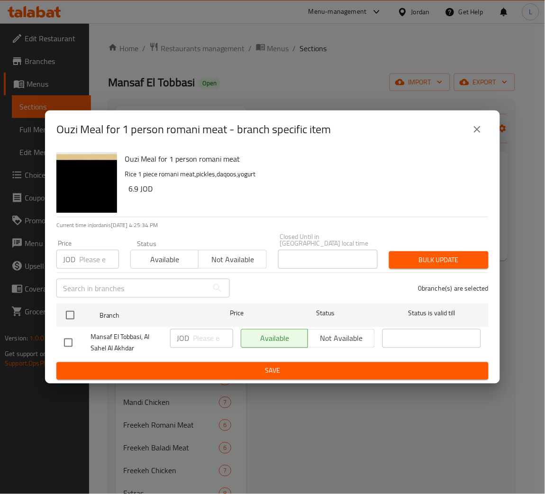
click at [485, 133] on button "close" at bounding box center [477, 129] width 23 height 23
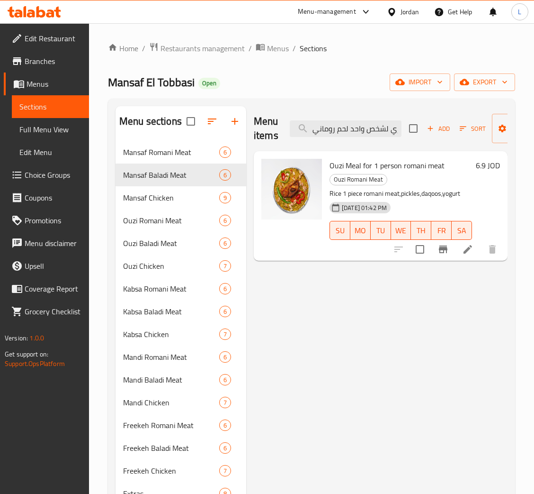
click at [357, 138] on div "Menu items وجبة أوزي لشخص واحد لحم روماني Add Sort Manage items" at bounding box center [381, 128] width 254 height 45
click at [357, 134] on input "وجبة أوزي لشخص واحد لحم روماني" at bounding box center [346, 128] width 112 height 17
paste input "ين"
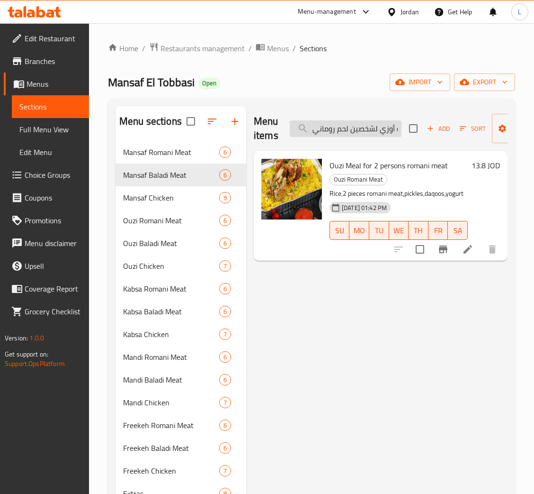
click at [349, 128] on input "وجبة أوزي لشخصين لحم روماني" at bounding box center [346, 128] width 112 height 17
paste input "ربعة أشخاص"
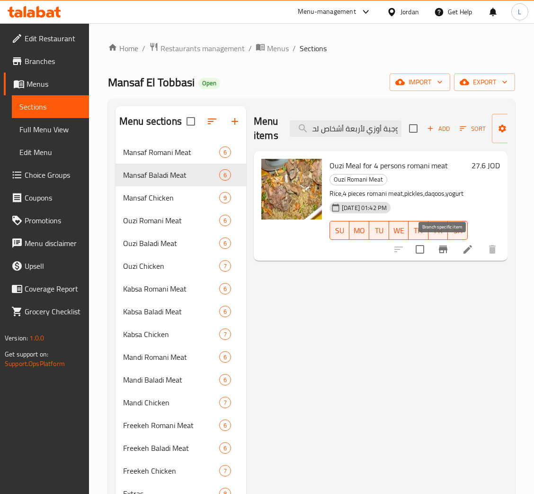
type input "وجبة أوزي لأربعة أشخاص لحم روماني"
click at [447, 252] on icon "Branch-specific-item" at bounding box center [443, 248] width 11 height 11
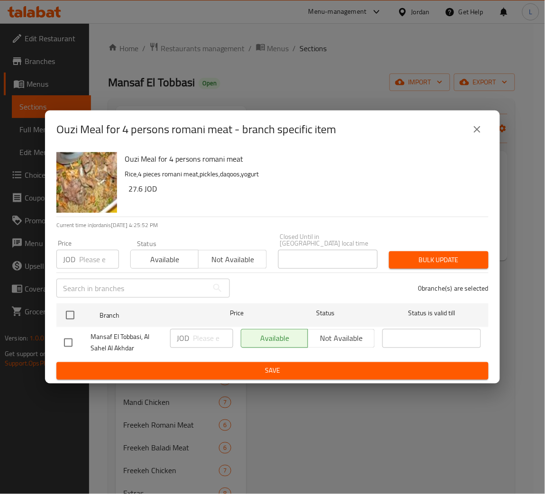
drag, startPoint x: 90, startPoint y: 257, endPoint x: 89, endPoint y: 285, distance: 28.0
click at [90, 258] on input "number" at bounding box center [99, 259] width 40 height 19
paste input "26.45"
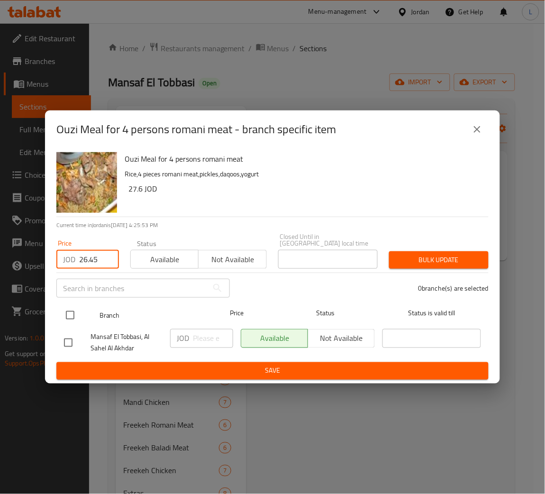
type input "26.45"
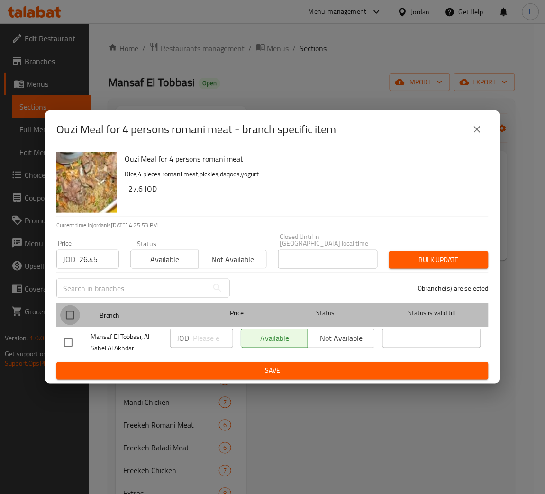
click at [67, 312] on input "checkbox" at bounding box center [70, 315] width 20 height 20
checkbox input "true"
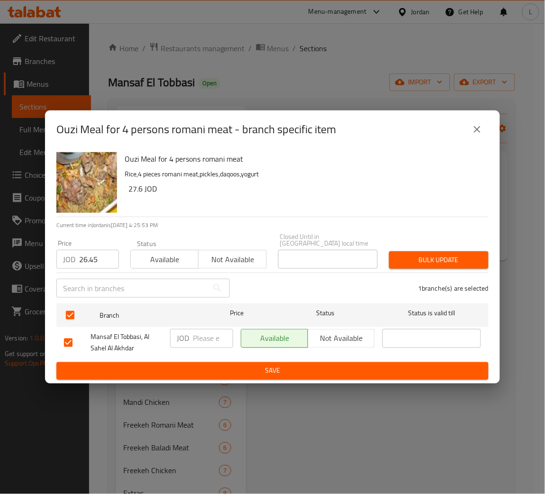
click at [454, 246] on div "Bulk update" at bounding box center [438, 259] width 111 height 29
click at [451, 256] on span "Bulk update" at bounding box center [439, 260] width 84 height 12
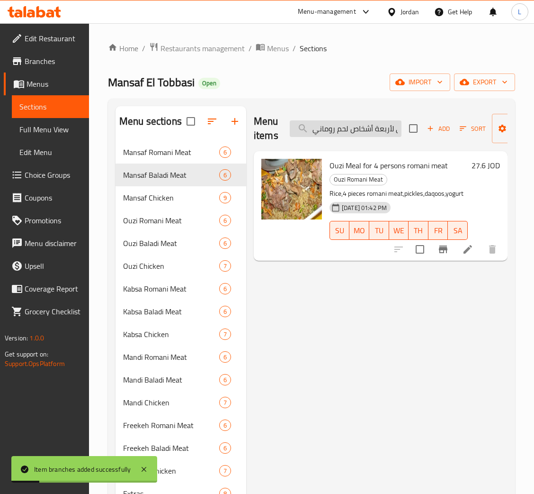
click at [345, 134] on input "وجبة أوزي لأربعة أشخاص لحم روماني" at bounding box center [346, 128] width 112 height 17
paste input "مس"
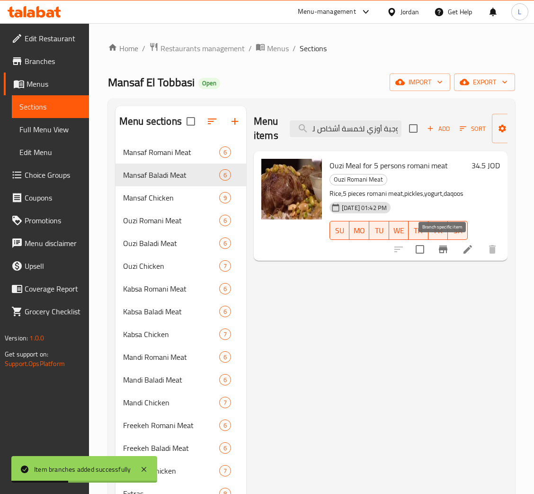
type input "وجبة أوزي لخمسة أشخاص لحم روماني"
click at [447, 250] on icon "Branch-specific-item" at bounding box center [443, 249] width 9 height 8
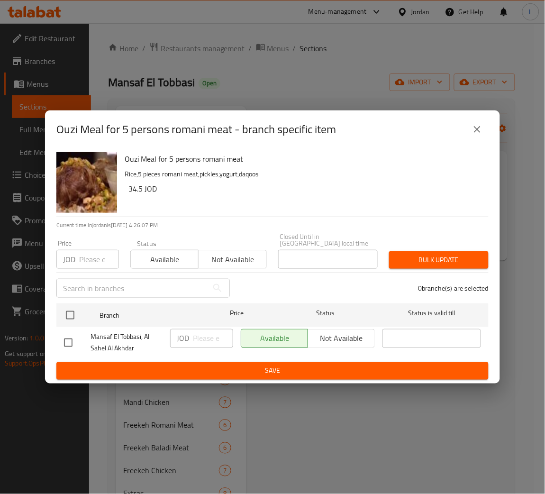
click at [476, 135] on icon "close" at bounding box center [476, 129] width 11 height 11
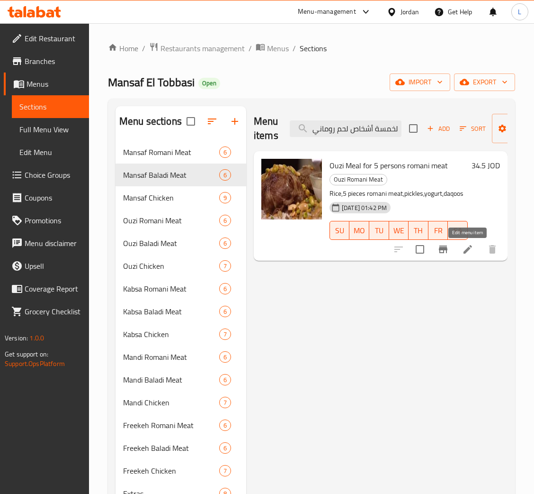
click at [462, 250] on icon at bounding box center [467, 248] width 11 height 11
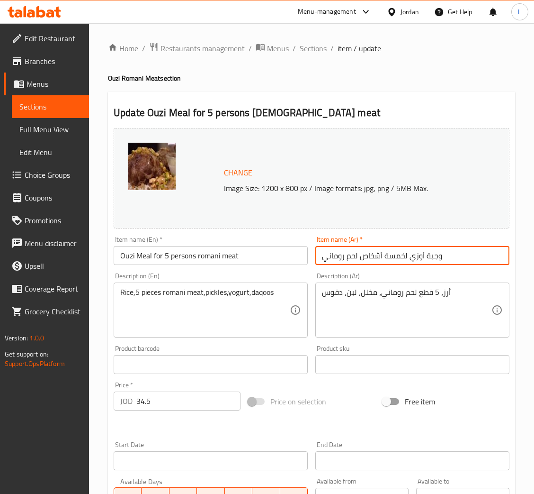
click at [347, 261] on input "وجبة أوزي لخمسة أشخاص لحم روماني" at bounding box center [413, 255] width 194 height 19
paste input "سدر أوزي 2 كيلو لحم روماني مستورد"
type input "سدر أوزي 2 كيلو لحم روماني مستورد"
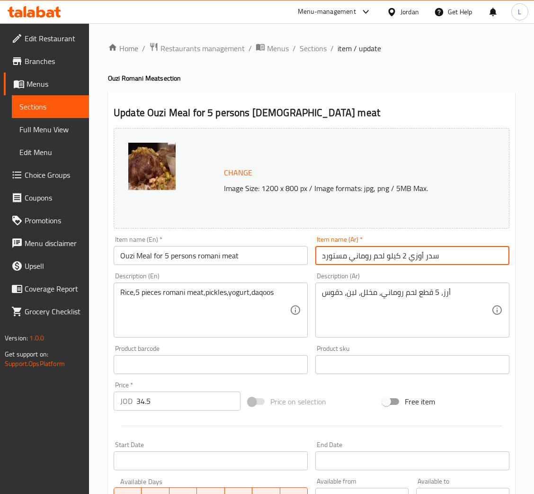
click at [180, 253] on input "Ouzi Meal for 5 persons romani meat" at bounding box center [211, 255] width 194 height 19
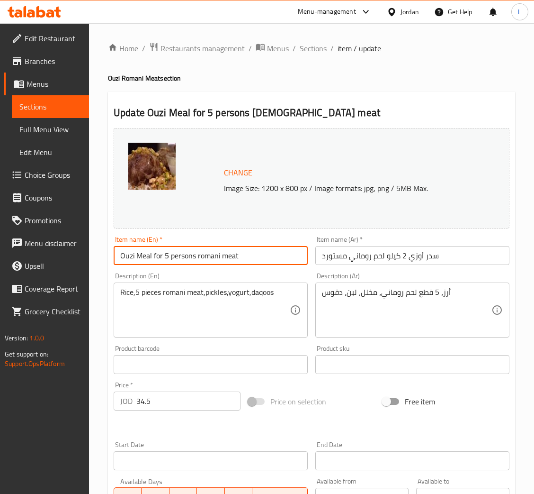
click at [180, 253] on input "Ouzi Meal for 5 persons romani meat" at bounding box center [211, 255] width 194 height 19
paste input "Sedr Ozi 2 kg imported Romanian meat"
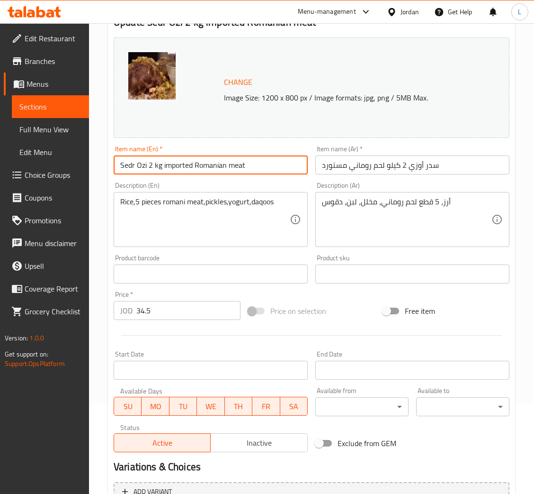
scroll to position [188, 0]
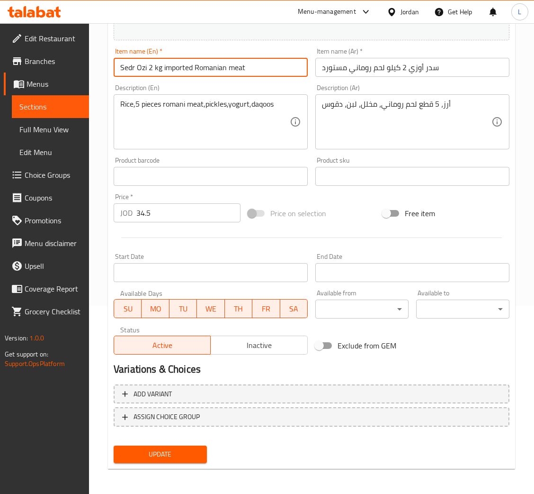
type input "Sedr Ozi 2 kg imported Romanian meat"
click at [157, 459] on span "Update" at bounding box center [160, 454] width 78 height 12
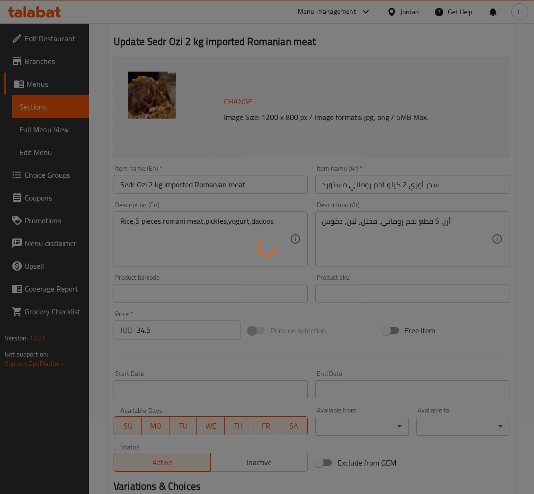
scroll to position [0, 0]
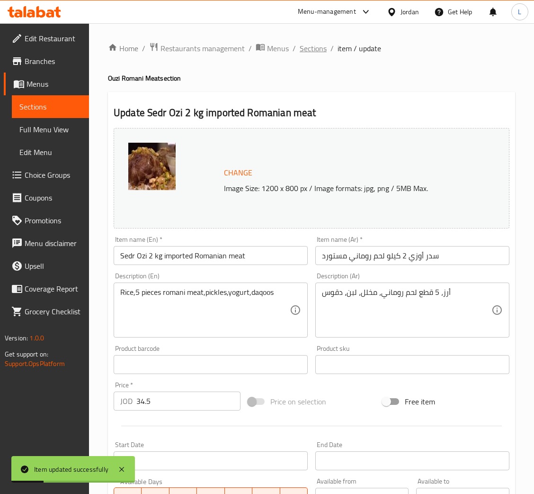
click at [315, 50] on span "Sections" at bounding box center [313, 48] width 27 height 11
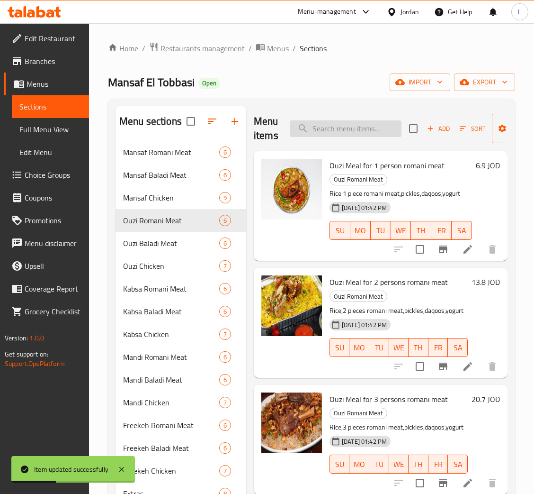
click at [365, 133] on input "search" at bounding box center [346, 128] width 112 height 17
paste input "وجبة أوزي لشخص واحد لحم بلدي"
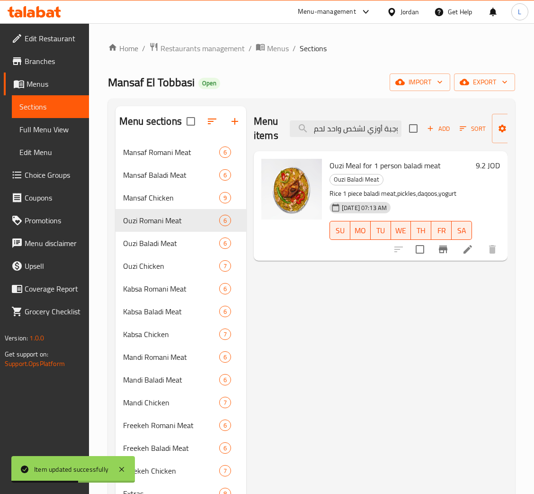
type input "وجبة أوزي لشخص واحد لحم بلدي"
click at [442, 248] on icon "Branch-specific-item" at bounding box center [443, 249] width 9 height 8
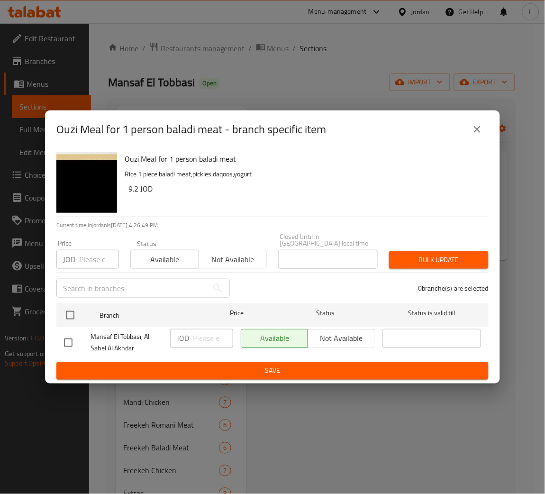
drag, startPoint x: 91, startPoint y: 259, endPoint x: 92, endPoint y: 297, distance: 37.9
click at [91, 259] on input "number" at bounding box center [99, 259] width 40 height 19
paste input "9.775"
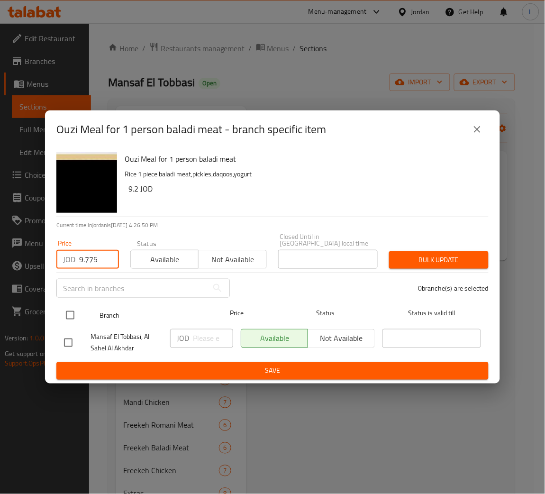
type input "9.775"
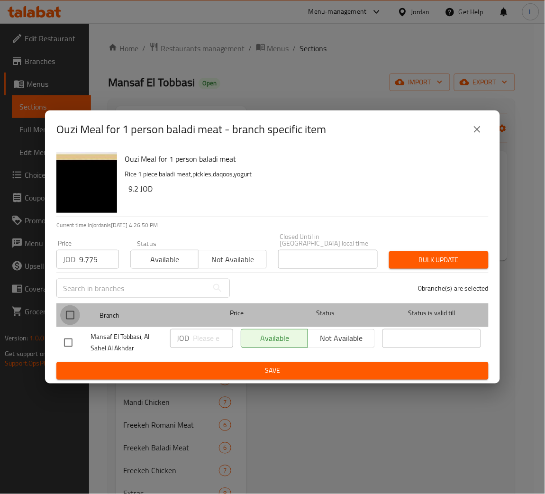
click at [66, 310] on input "checkbox" at bounding box center [70, 315] width 20 height 20
checkbox input "true"
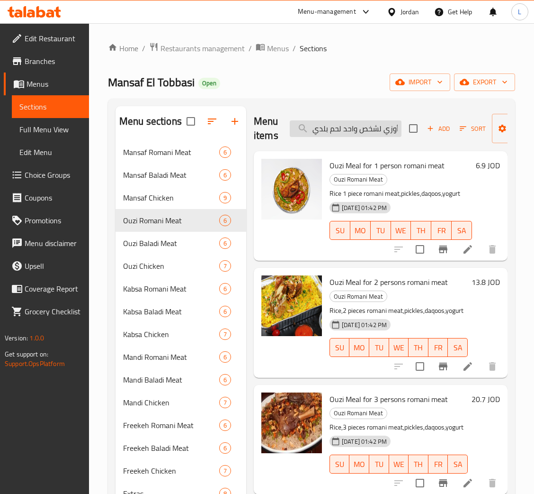
click at [361, 133] on input "وجبة أوزي لشخص واحد لحم بلدي" at bounding box center [346, 128] width 112 height 17
click at [342, 124] on input "وجبة أوزي لشخص واحد لحم بلدي" at bounding box center [346, 128] width 112 height 17
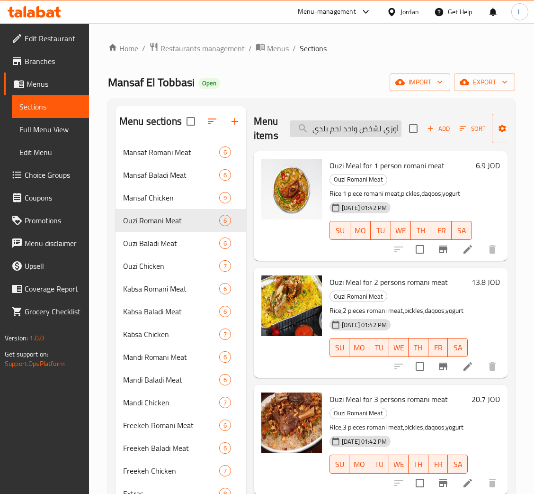
click at [342, 124] on input "وجبة أوزي لشخص واحد لحم بلدي" at bounding box center [346, 128] width 112 height 17
paste input "search"
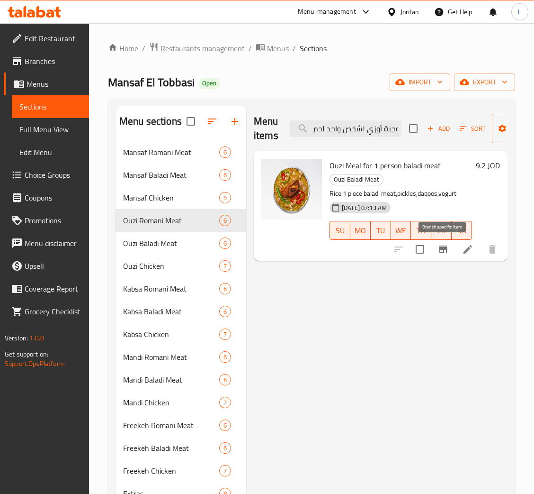
type input "وجبة أوزي لشخص واحد لحم بلد"
click at [442, 250] on icon "Branch-specific-item" at bounding box center [443, 249] width 9 height 8
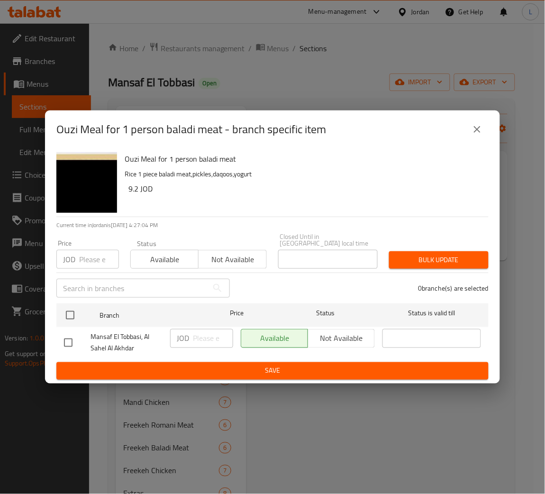
click at [86, 261] on input "number" at bounding box center [99, 259] width 40 height 19
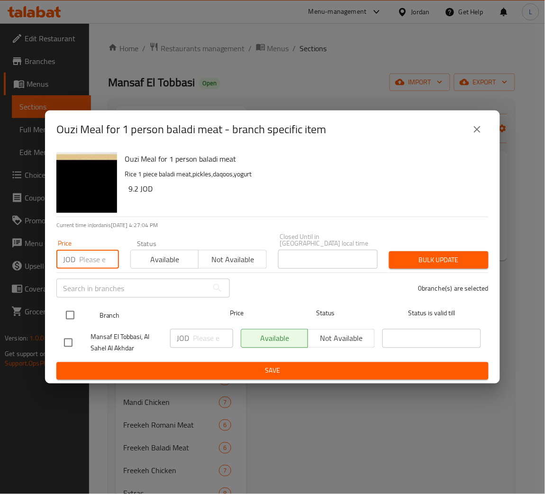
paste input "9.775"
type input "9.775"
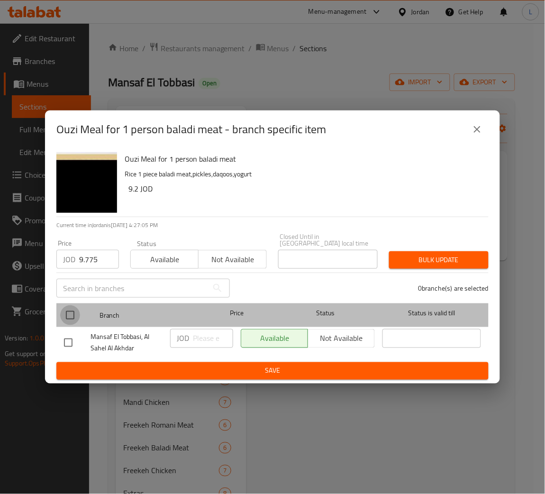
click at [68, 311] on input "checkbox" at bounding box center [70, 315] width 20 height 20
checkbox input "true"
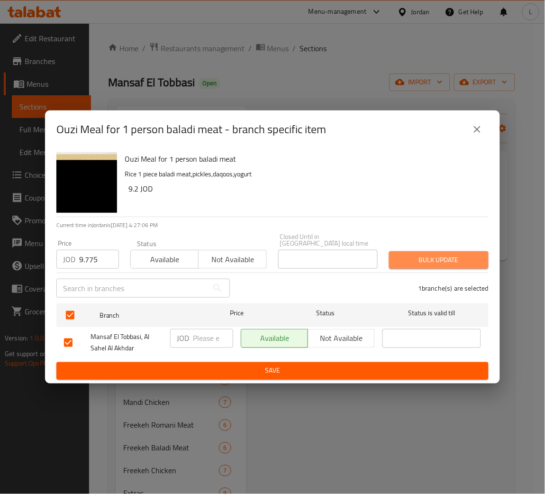
click at [464, 254] on span "Bulk update" at bounding box center [439, 260] width 84 height 12
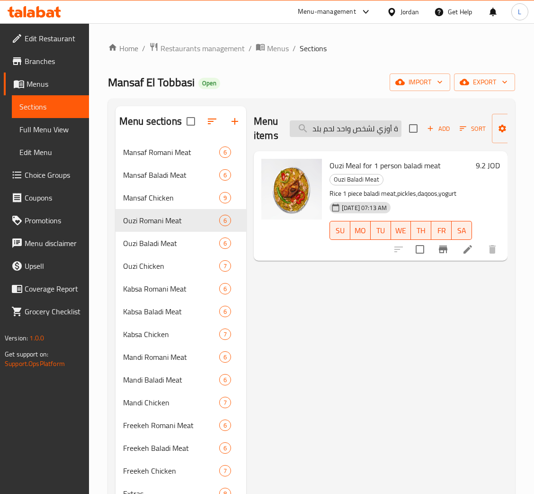
click at [334, 133] on input "وجبة أوزي لشخص واحد لحم بلد" at bounding box center [346, 128] width 112 height 17
paste input "ربعة أشخاص لحم بلدي"
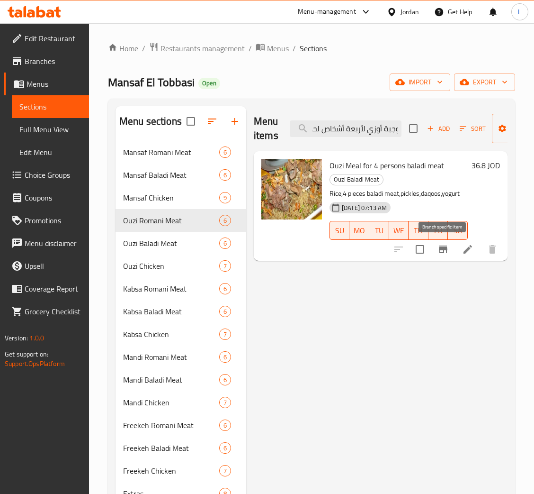
type input "وجبة أوزي لأربعة أشخاص لحم بلدي"
click at [444, 252] on icon "Branch-specific-item" at bounding box center [443, 248] width 11 height 11
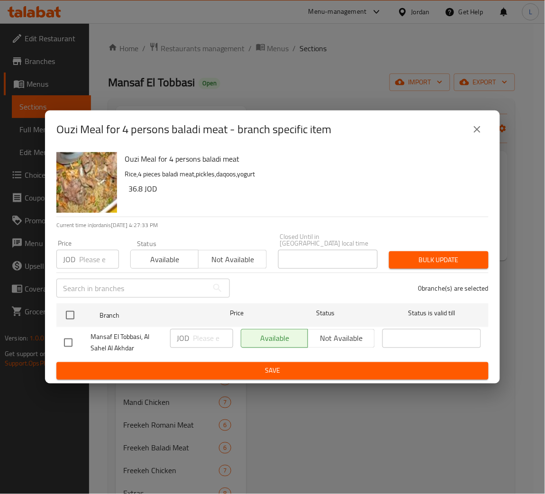
click at [88, 261] on input "number" at bounding box center [99, 259] width 40 height 19
paste input "34.5"
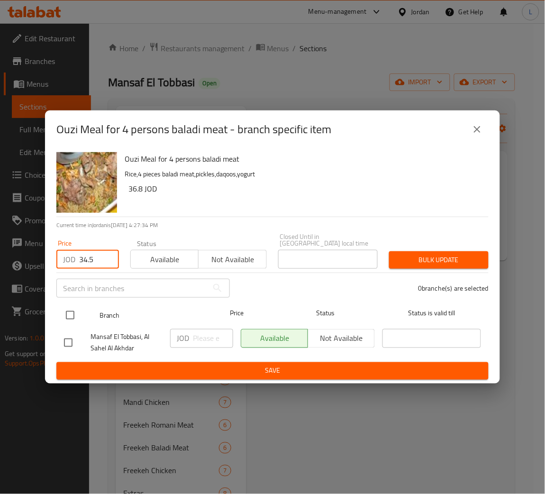
type input "34.5"
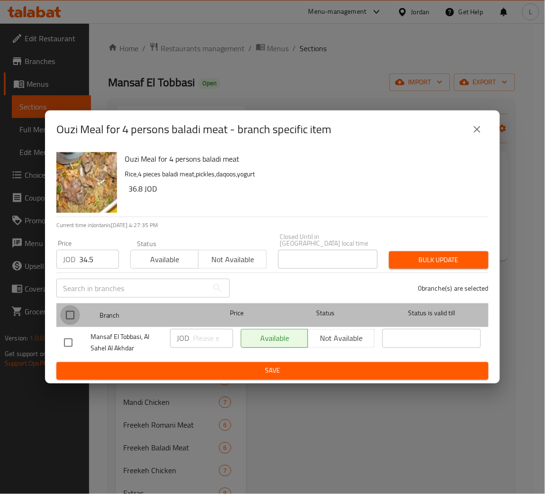
click at [72, 312] on input "checkbox" at bounding box center [70, 315] width 20 height 20
checkbox input "true"
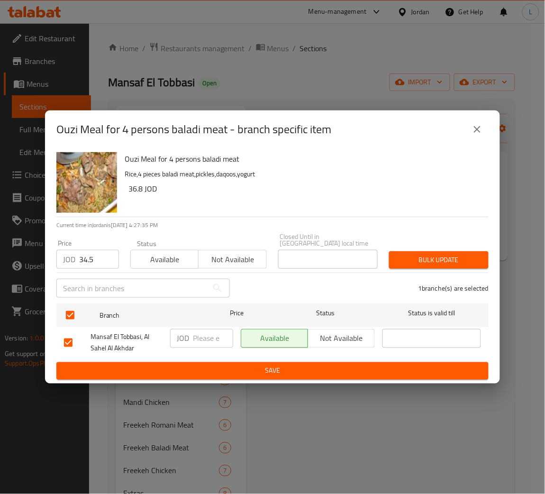
click at [431, 254] on span "Bulk update" at bounding box center [439, 260] width 84 height 12
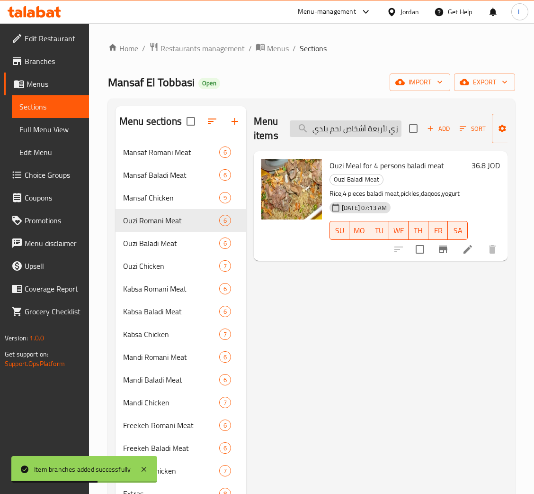
click at [366, 129] on input "وجبة أوزي لأربعة أشخاص لحم بلدي" at bounding box center [346, 128] width 112 height 17
paste input "مس"
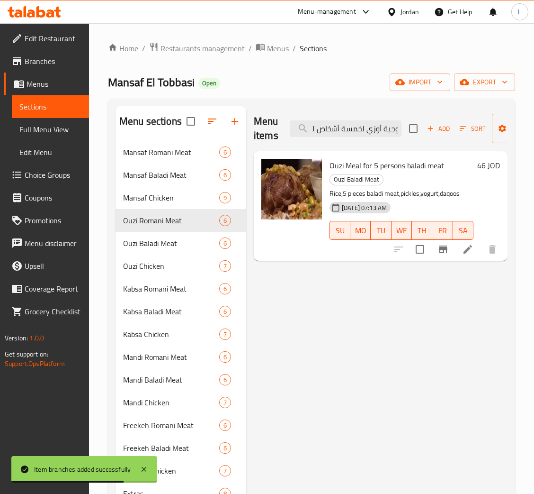
type input "وجبة أوزي لخمسة أشخاص لحم بلدي"
click at [442, 247] on icon "Branch-specific-item" at bounding box center [443, 249] width 9 height 8
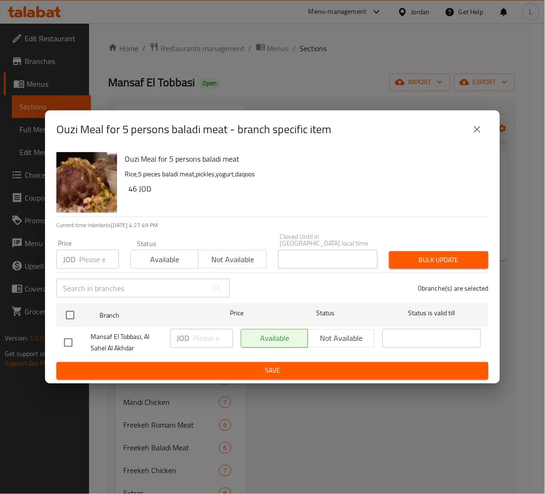
click at [87, 257] on input "number" at bounding box center [99, 259] width 40 height 19
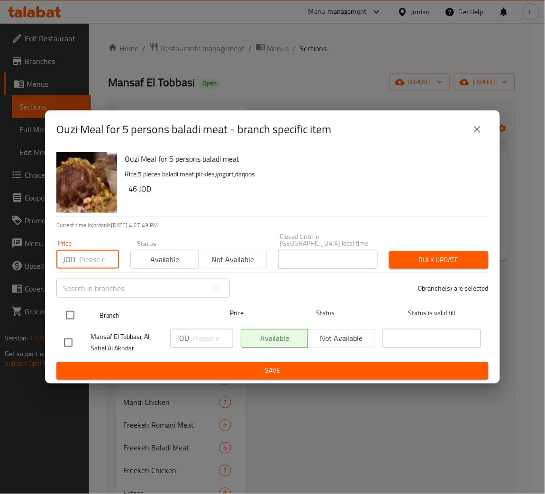
paste input "51.75"
type input "51.75"
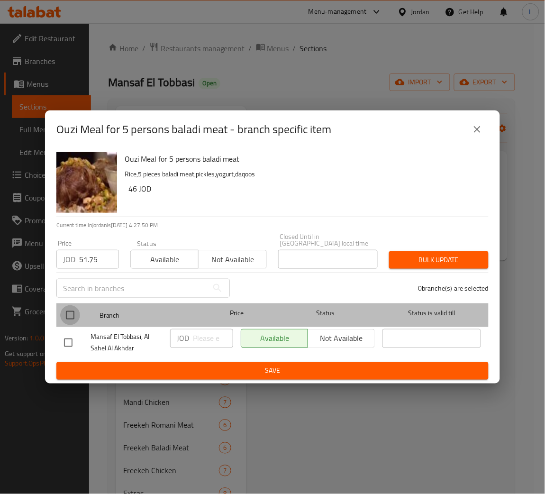
drag, startPoint x: 61, startPoint y: 314, endPoint x: 67, endPoint y: 313, distance: 6.7
click at [61, 313] on input "checkbox" at bounding box center [70, 315] width 20 height 20
checkbox input "true"
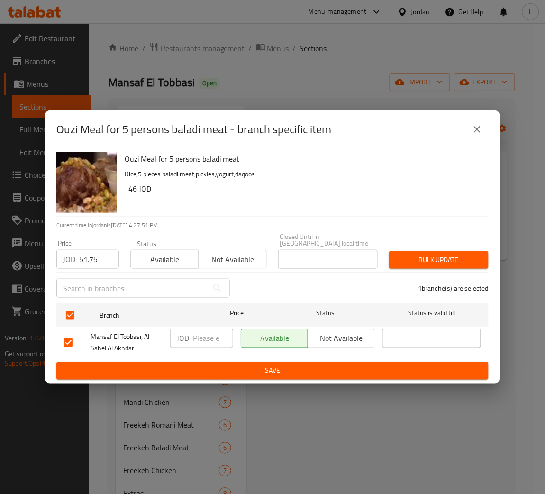
click at [453, 251] on button "Bulk update" at bounding box center [438, 260] width 99 height 18
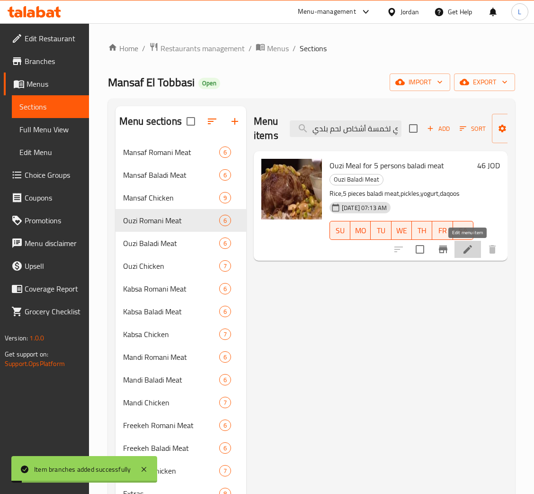
click at [467, 252] on icon at bounding box center [467, 248] width 11 height 11
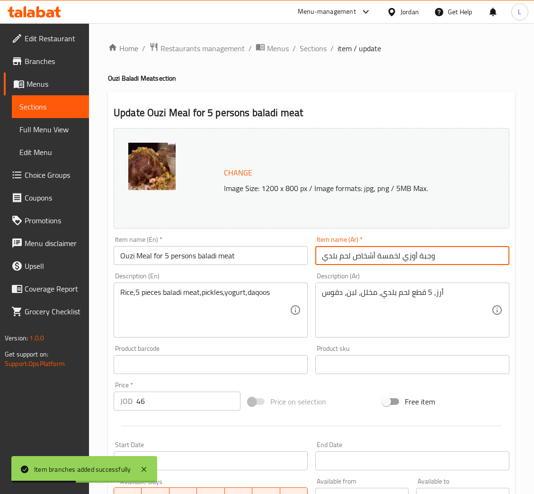
click at [360, 261] on input "وجبة أوزي لخمسة أشخاص لحم بلدي" at bounding box center [413, 255] width 194 height 19
click at [171, 255] on input "Ouzi Meal for 5 persons baladi meat" at bounding box center [211, 255] width 194 height 19
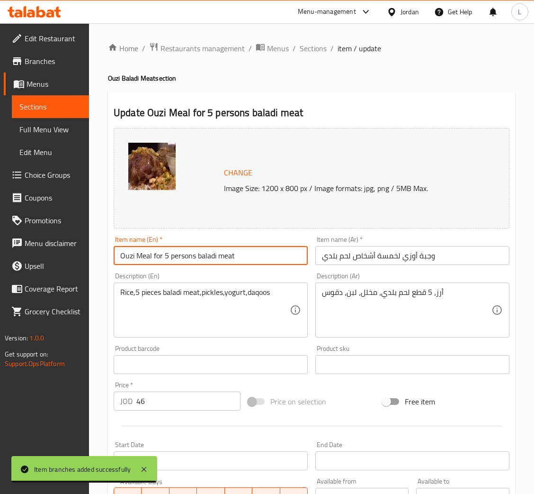
click at [171, 255] on input "Ouzi Meal for 5 persons baladi meat" at bounding box center [211, 255] width 194 height 19
paste input "zi meal for five people, local meat"
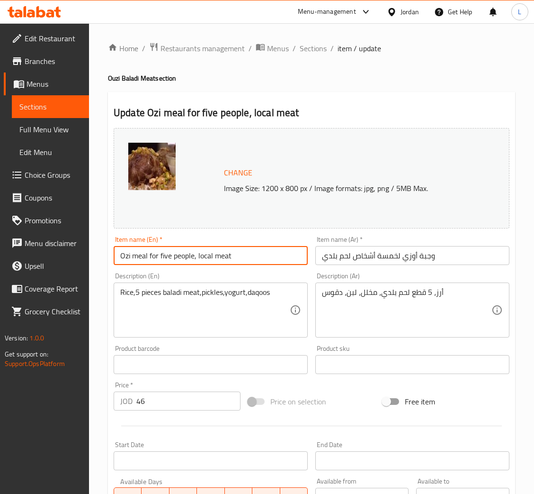
click at [163, 255] on input "Ozi meal for five people, local meat" at bounding box center [211, 255] width 194 height 19
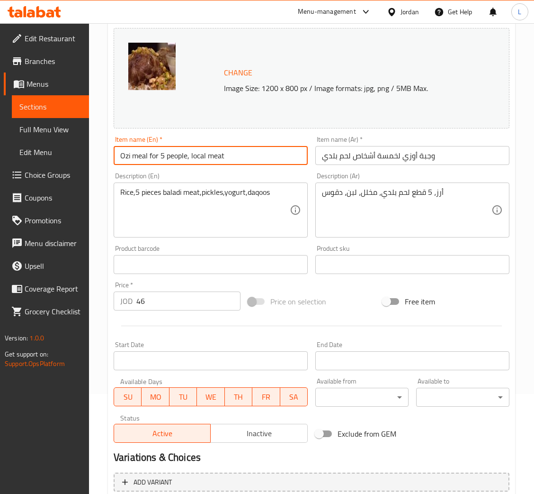
scroll to position [188, 0]
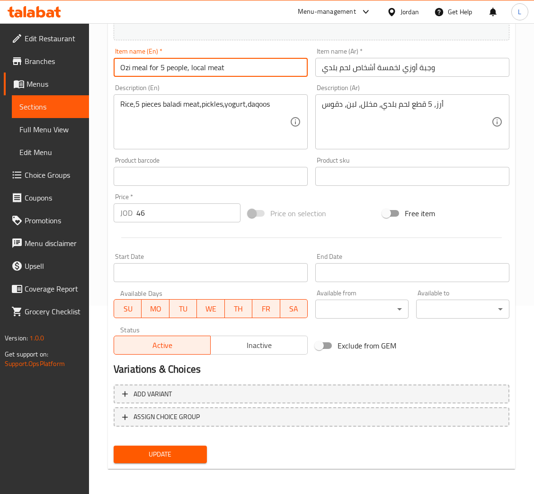
type input "Ozi meal for 5 people, local meat"
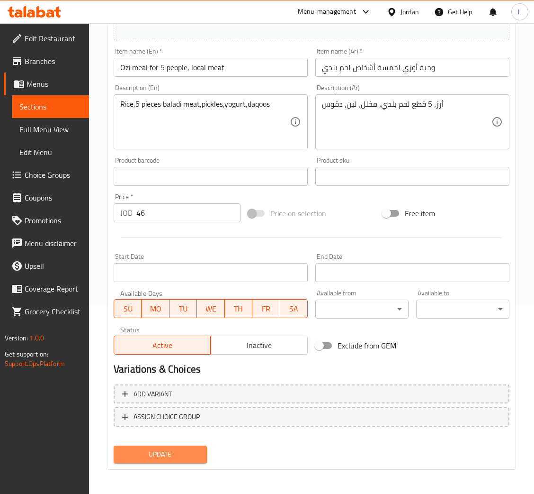
click at [147, 451] on span "Update" at bounding box center [160, 454] width 78 height 12
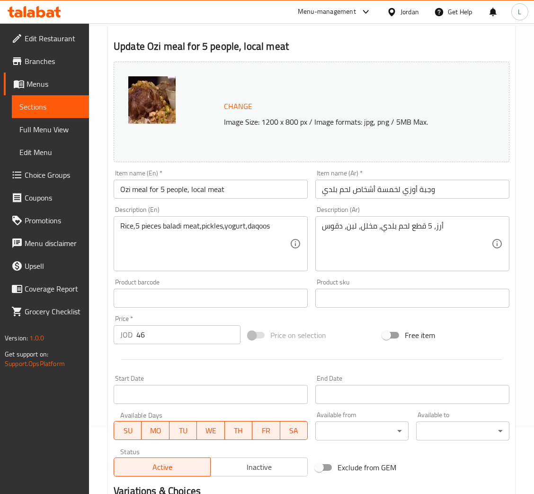
scroll to position [0, 0]
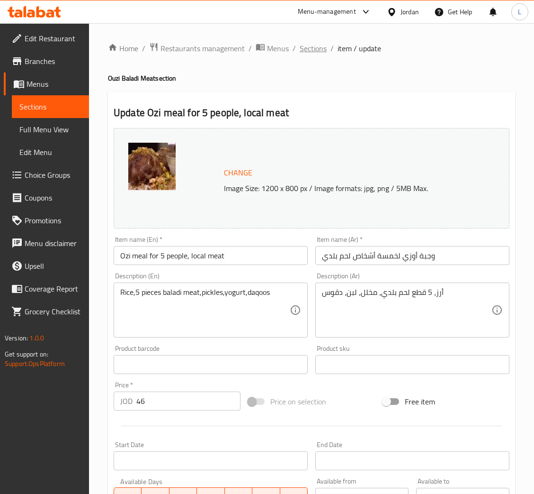
click at [311, 47] on span "Sections" at bounding box center [313, 48] width 27 height 11
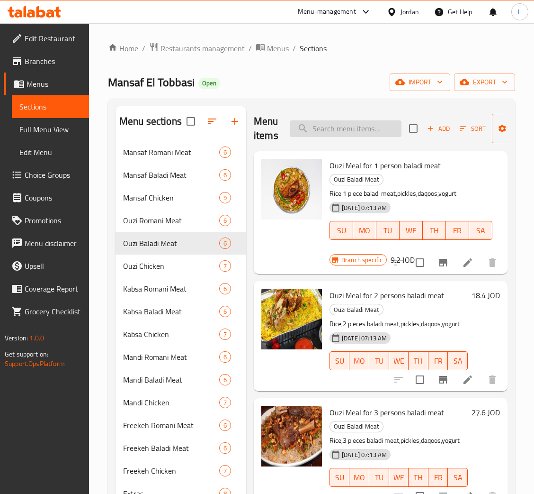
click at [337, 135] on input "search" at bounding box center [346, 128] width 112 height 17
paste input "وجبة أوزي لخمسة أشخاص لحم بلدي"
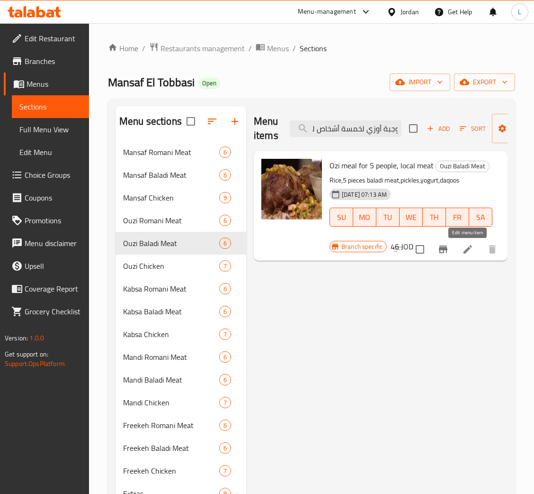
type input "وجبة أوزي لخمسة أشخاص لحم بلدي"
click at [464, 252] on icon at bounding box center [467, 248] width 11 height 11
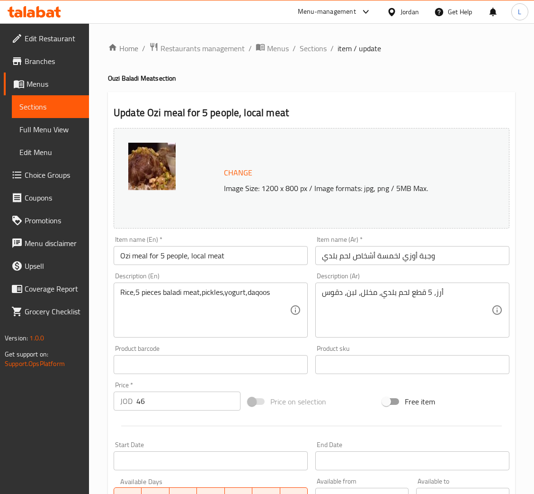
drag, startPoint x: 357, startPoint y: 245, endPoint x: 363, endPoint y: 250, distance: 7.8
click at [357, 246] on div "Item name (Ar)   * وجبة أوزي لخمسة أشخاص لحم بلدي Item name (Ar) *" at bounding box center [413, 250] width 194 height 29
click at [363, 250] on input "وجبة أوزي لخمسة أشخاص لحم بلدي" at bounding box center [413, 255] width 194 height 19
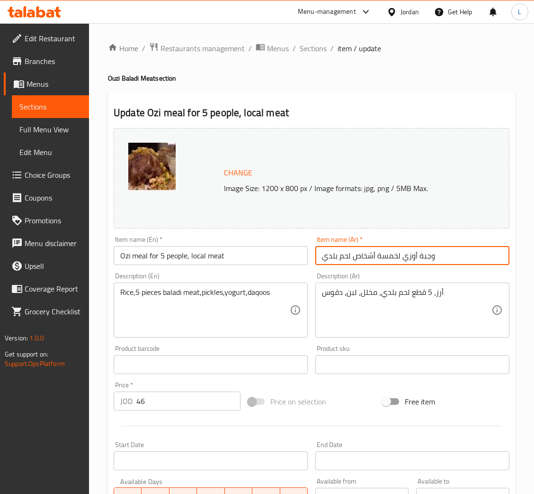
paste input "سدر أوزي2 كيلو"
type input "سدر أوزي2 كيلو لحم بلدي"
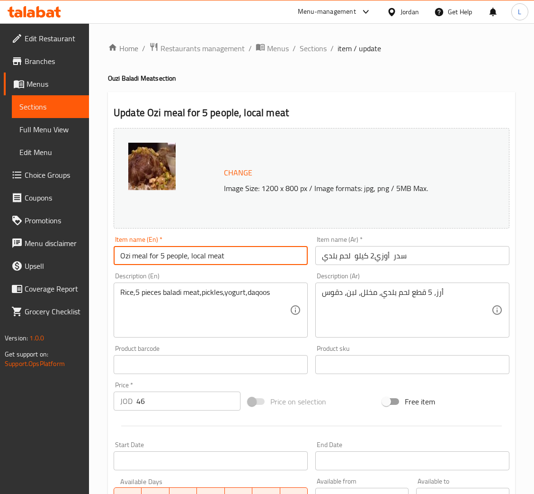
click at [270, 246] on input "Ozi meal for 5 people, local meat" at bounding box center [211, 255] width 194 height 19
paste input "Sidr Ozi 2 kg"
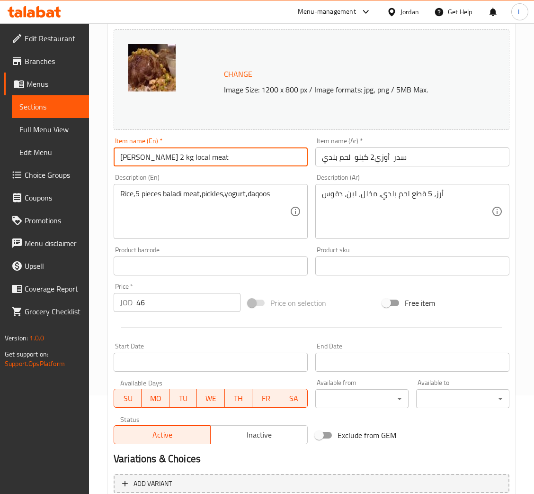
scroll to position [188, 0]
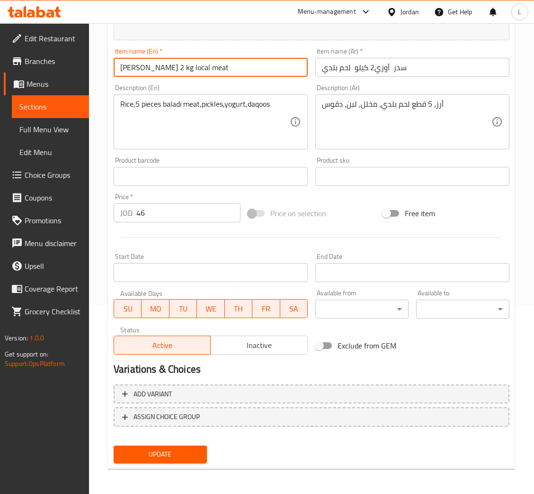
type input "Sidr Ozi 2 kg local meat"
click at [175, 461] on button "Update" at bounding box center [160, 454] width 93 height 18
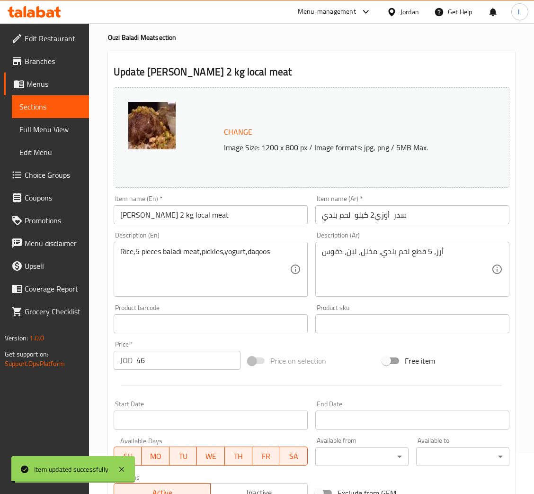
scroll to position [0, 0]
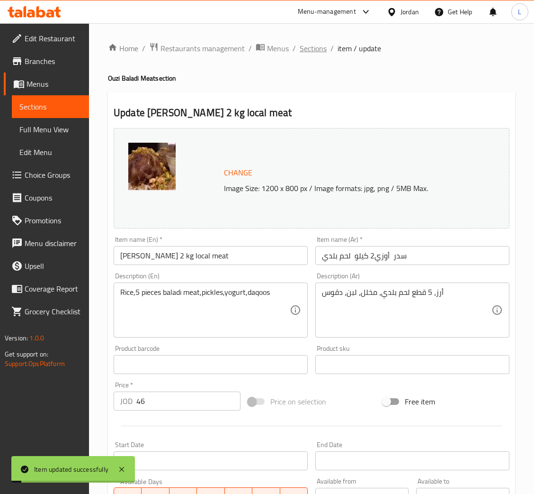
click at [314, 48] on span "Sections" at bounding box center [313, 48] width 27 height 11
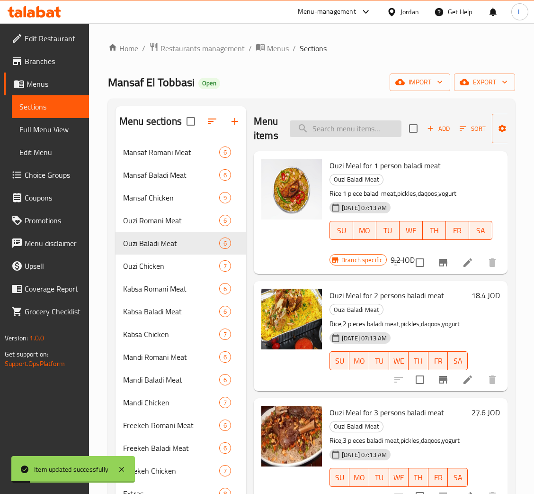
click at [352, 131] on input "search" at bounding box center [346, 128] width 112 height 17
paste input "Sidr Ozi 2 kg local meat"
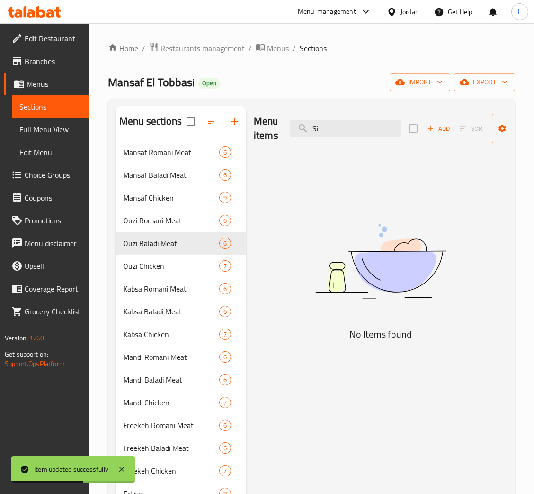
type input "S"
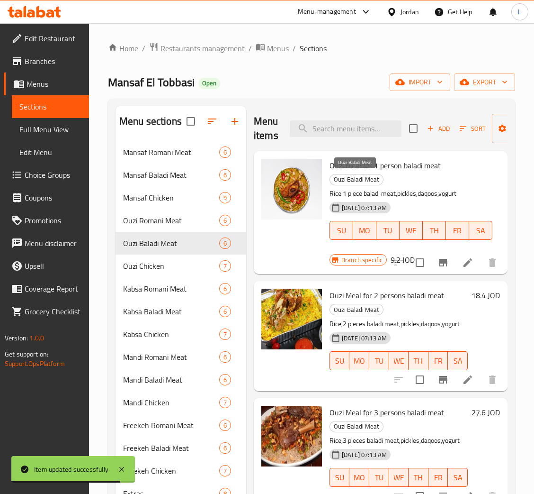
paste input "Sidr Ozi 2 kg local meat"
type input "Sidr Ozi 2 kg local meat"
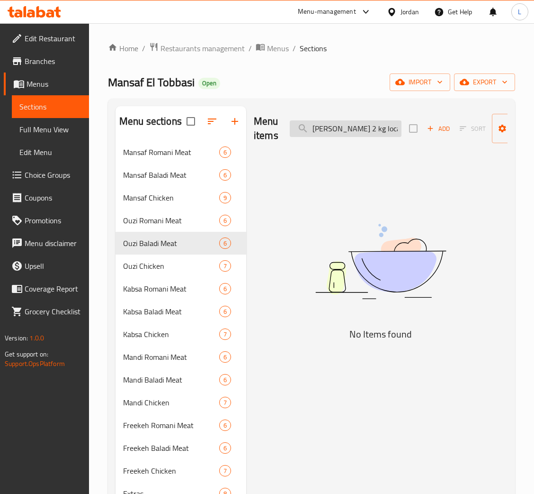
click at [366, 133] on input "Sidr Ozi 2 kg local meat" at bounding box center [346, 128] width 112 height 17
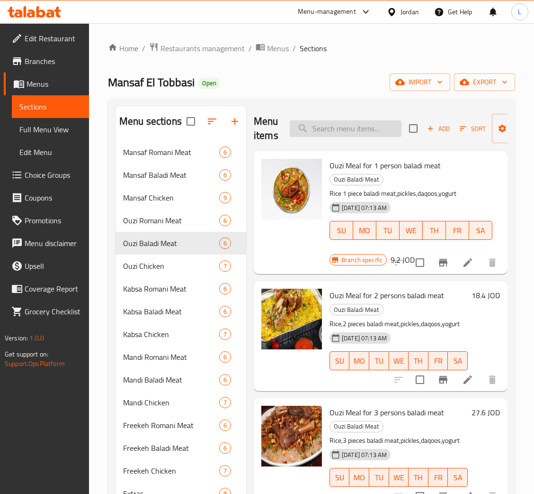
paste input "Sidr Ozi 2 kg local meat"
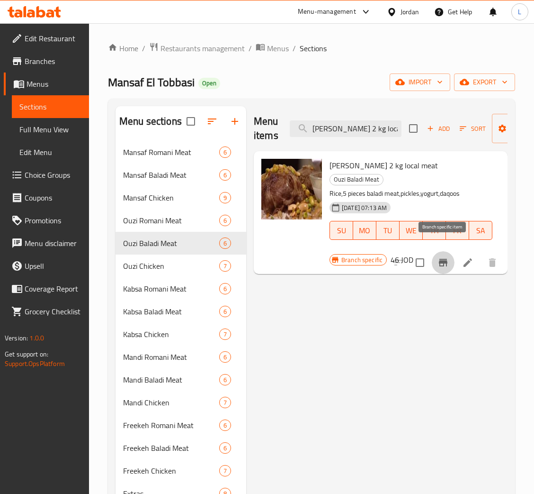
click at [438, 257] on icon "Branch-specific-item" at bounding box center [443, 262] width 11 height 11
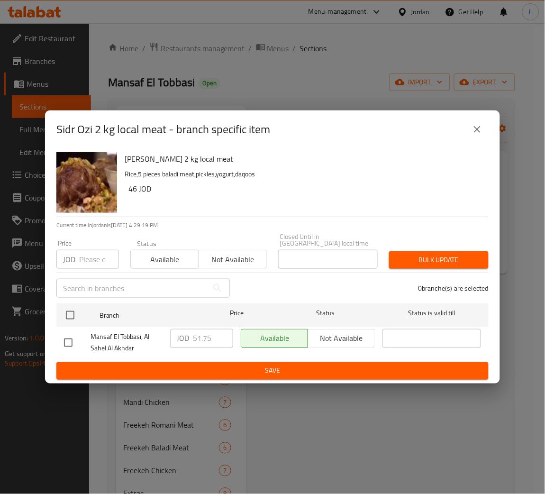
click at [470, 130] on button "close" at bounding box center [477, 129] width 23 height 23
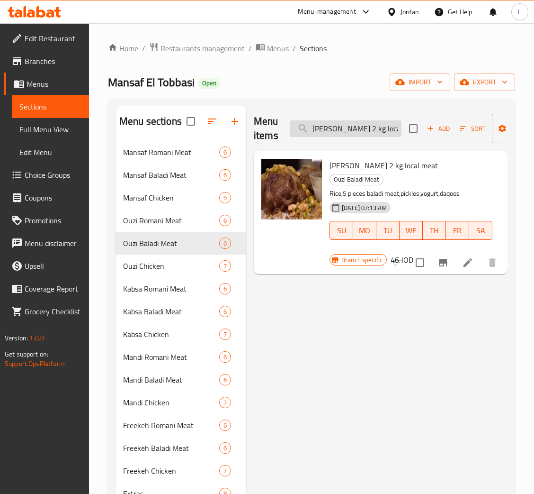
click at [345, 133] on input "Sidr Ozi 2 kg local mea" at bounding box center [346, 128] width 112 height 17
paste input "سدر اوزي دجاجة و نصف"
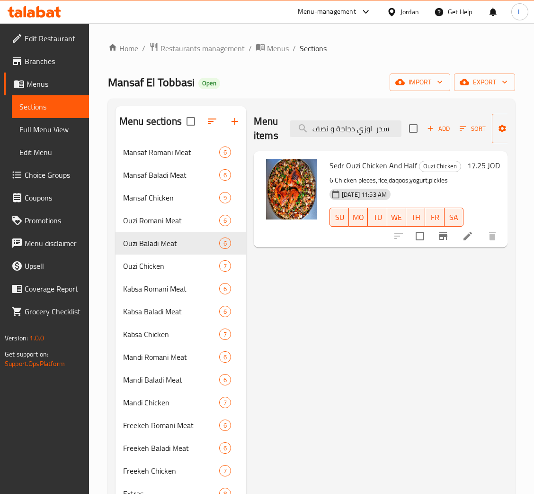
type input "سدر اوزي دجاجة و نصف"
click at [450, 238] on button "Branch-specific-item" at bounding box center [443, 236] width 23 height 23
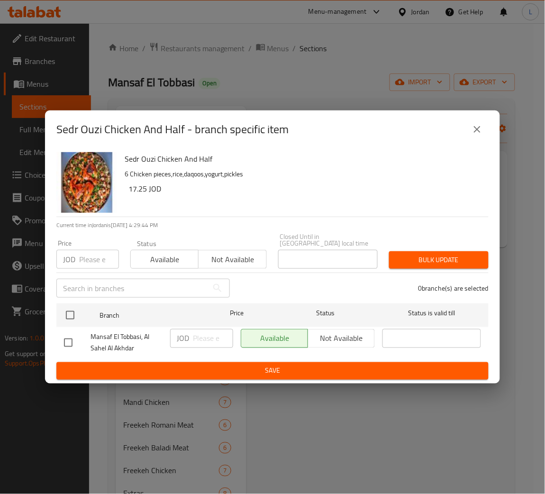
click at [83, 259] on input "number" at bounding box center [99, 259] width 40 height 19
paste input "18.4"
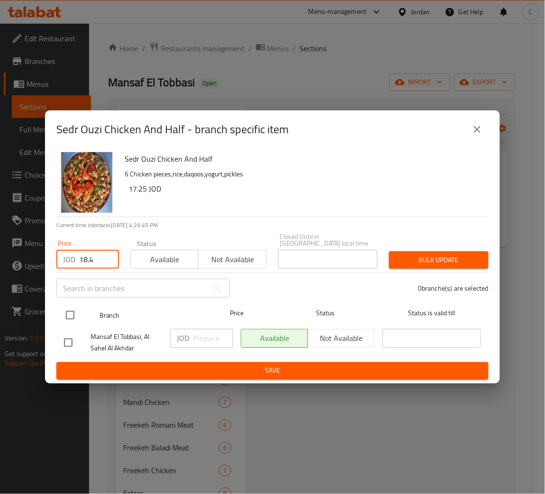
type input "18.4"
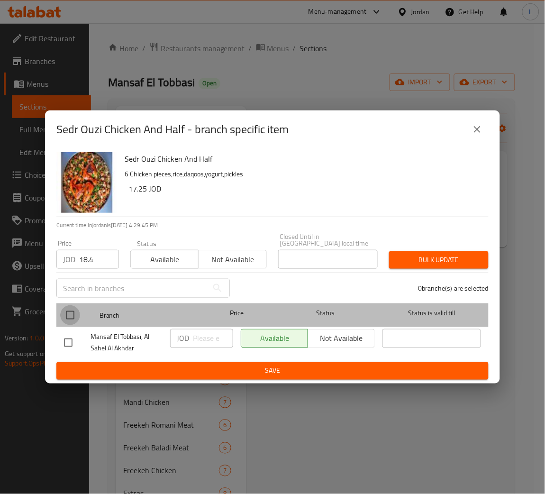
click at [73, 320] on input "checkbox" at bounding box center [70, 315] width 20 height 20
checkbox input "true"
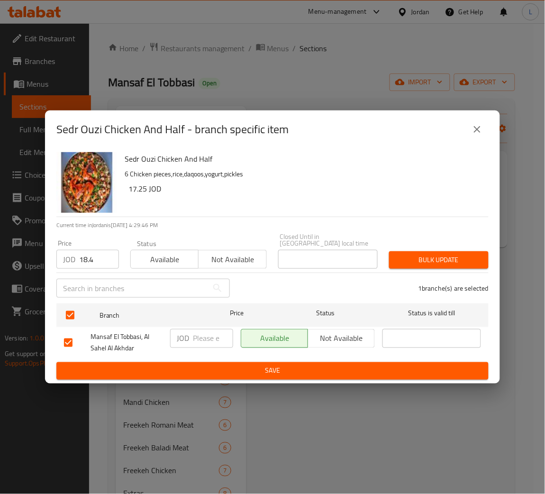
click at [408, 254] on span "Bulk update" at bounding box center [439, 260] width 84 height 12
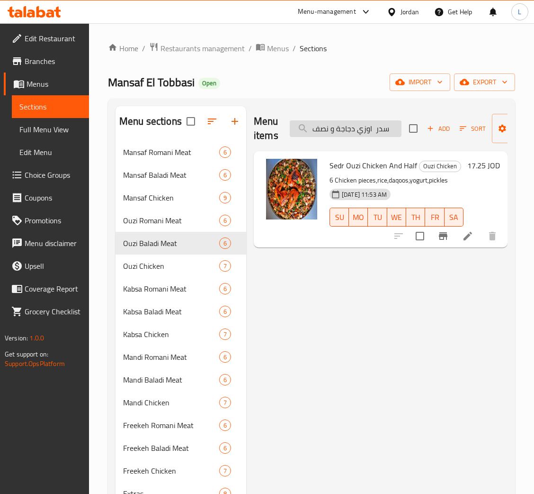
click at [334, 130] on input "سدر اوزي دجاجة و نصف" at bounding box center [346, 128] width 112 height 17
paste input "وجبة كبسة لأربعة أشخاص لحم روماني"
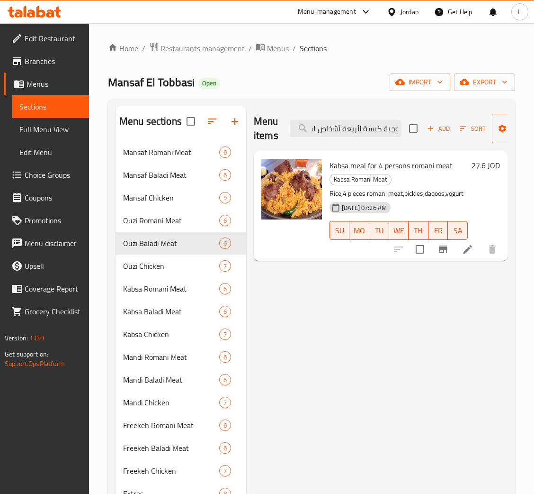
type input "وجبة كبسة لأربعة أشخاص لحم روماني"
click at [447, 253] on icon "Branch-specific-item" at bounding box center [443, 249] width 9 height 8
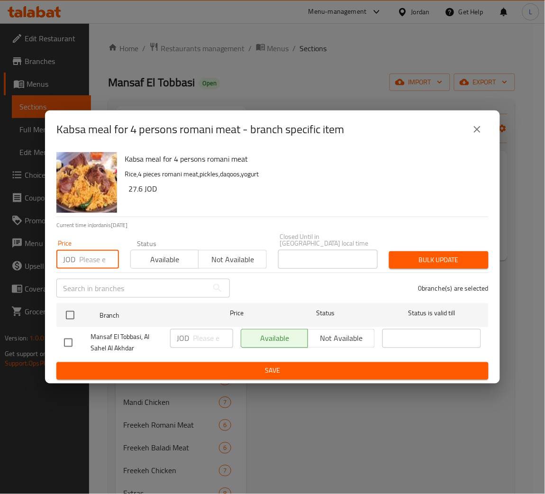
click at [101, 258] on input "number" at bounding box center [99, 259] width 40 height 19
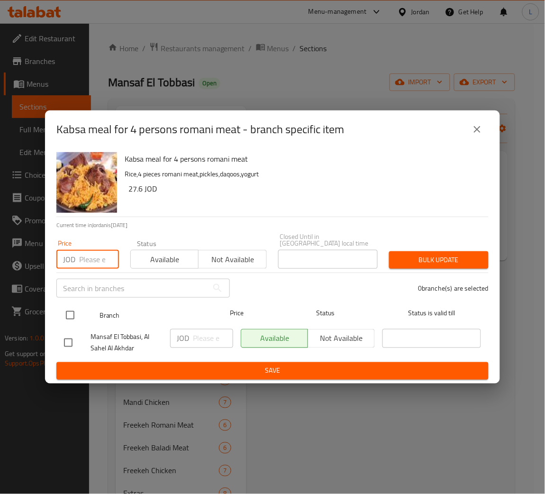
paste input "26.45"
type input "26.45"
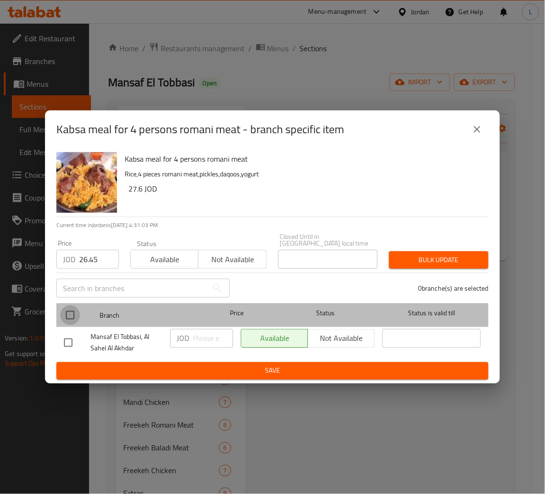
click at [68, 308] on input "checkbox" at bounding box center [70, 315] width 20 height 20
checkbox input "true"
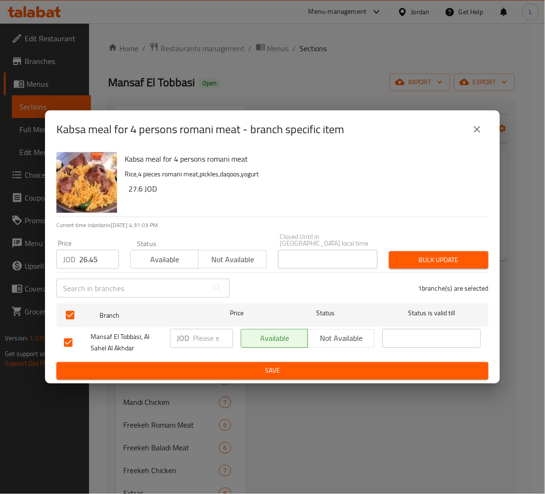
click at [437, 254] on span "Bulk update" at bounding box center [439, 260] width 84 height 12
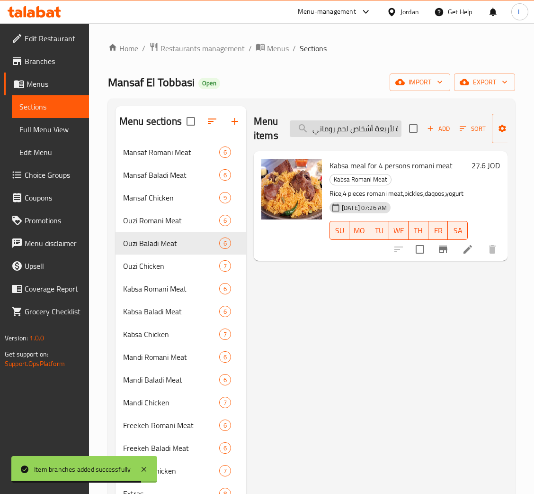
click at [386, 133] on input "وجبة كبسة لأربعة أشخاص لحم روماني" at bounding box center [346, 128] width 112 height 17
click at [385, 133] on input "وجبة كبسة لأربعة أشخاص لحم روماني" at bounding box center [346, 128] width 112 height 17
paste input "مس"
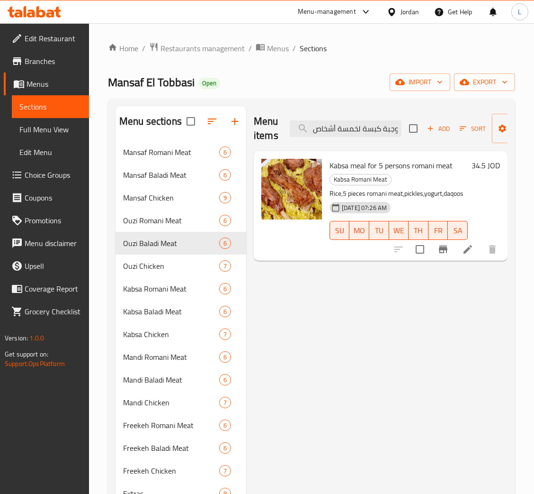
type input "وجبة كبسة لخمسة أشخاص لحم روماني"
click at [441, 250] on icon "Branch-specific-item" at bounding box center [443, 249] width 9 height 8
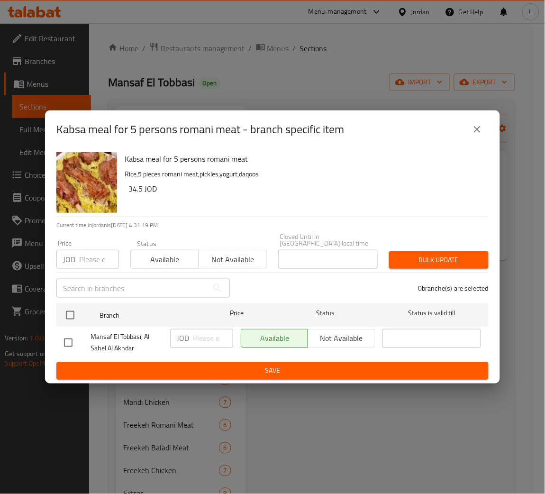
click at [479, 133] on icon "close" at bounding box center [476, 129] width 11 height 11
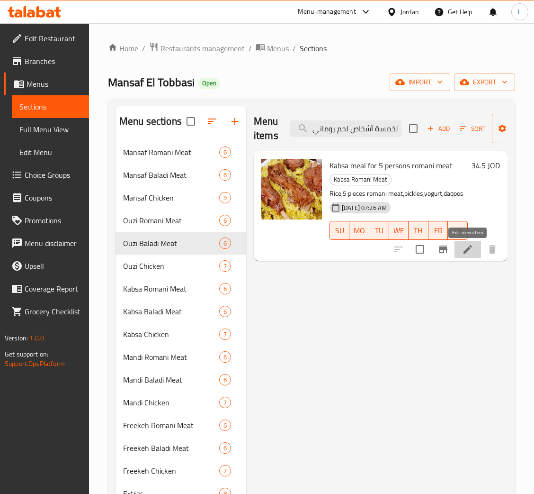
click at [467, 253] on icon at bounding box center [467, 248] width 11 height 11
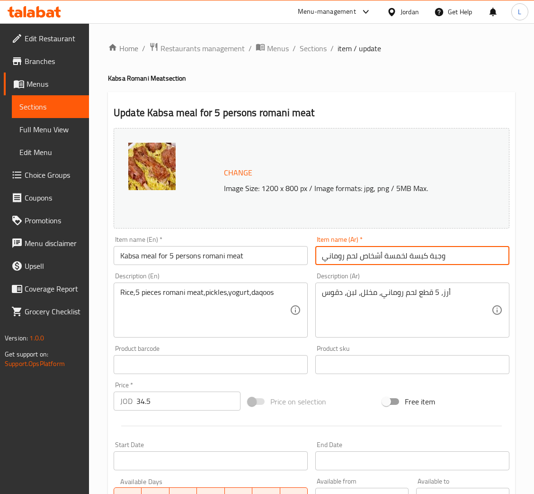
click at [450, 248] on input "وجبة كبسة لخمسة أشخاص لحم روماني" at bounding box center [413, 255] width 194 height 19
paste input "سدر كبسة 2 كيلو"
type input "سدر كبسة 2 كيلو لحم روماني"
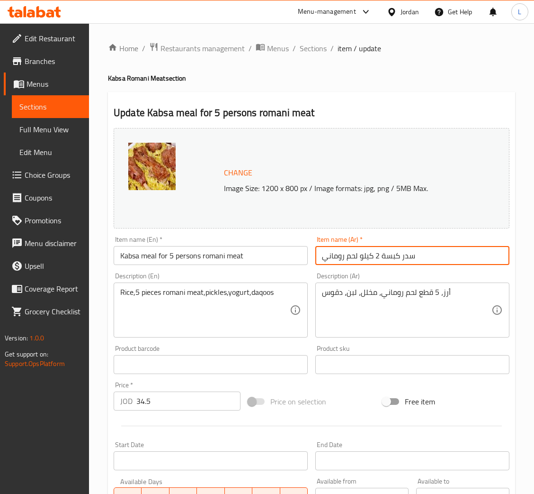
click at [218, 254] on input "Kabsa meal for 5 persons romani meat" at bounding box center [211, 255] width 194 height 19
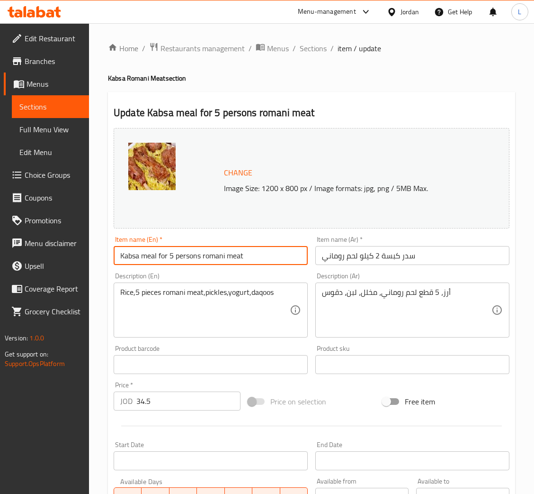
click at [218, 254] on input "Kabsa meal for 5 persons romani meat" at bounding box center [211, 255] width 194 height 19
paste input "2 kg of Romanian meat in Sidr Kabsa"
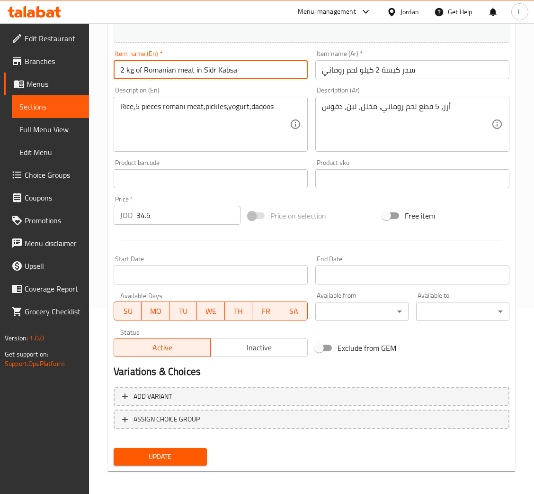
scroll to position [188, 0]
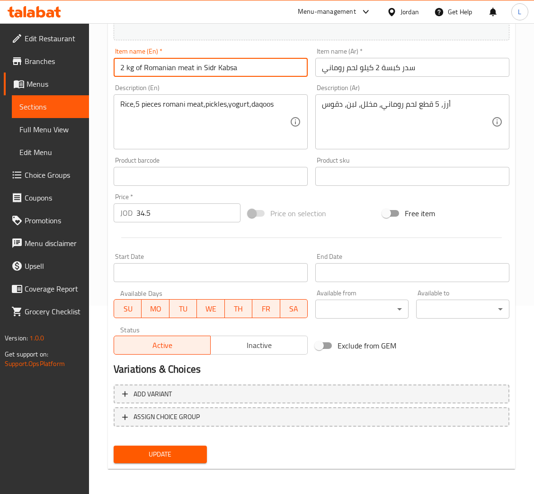
type input "2 kg of Romanian meat in Sidr Kabsa"
click at [184, 454] on span "Update" at bounding box center [160, 454] width 78 height 12
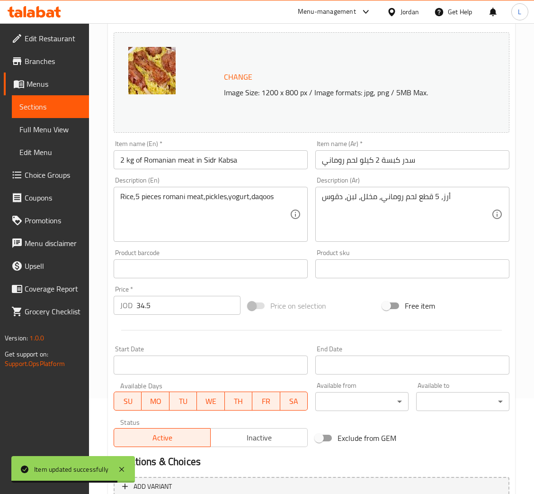
scroll to position [0, 0]
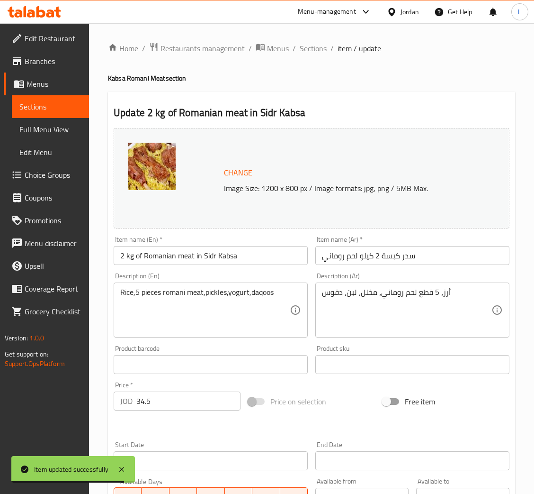
click at [295, 51] on ol "Home / Restaurants management / Menus / Sections / item / update" at bounding box center [311, 48] width 407 height 12
click at [302, 48] on span "Sections" at bounding box center [313, 48] width 27 height 11
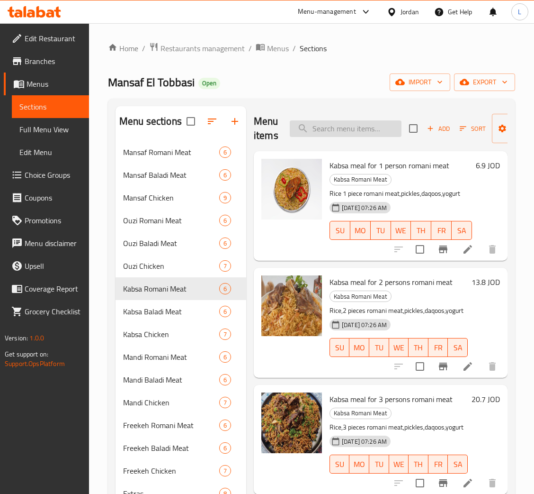
click at [342, 130] on input "search" at bounding box center [346, 128] width 112 height 17
paste input "وجبة كبسة لشخص واحد لحم بلدي"
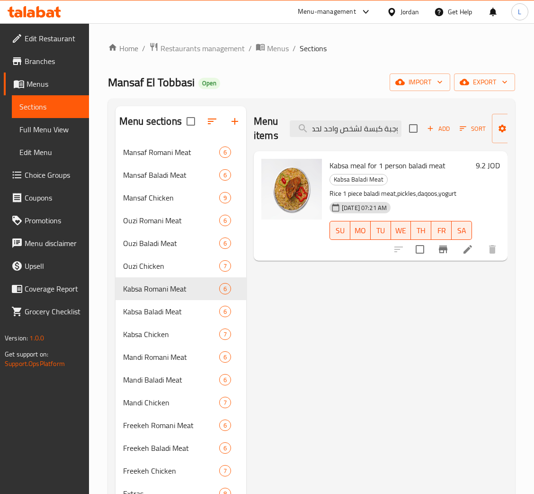
type input "وجبة كبسة لشخص واحد لحم بلدي"
click at [444, 257] on button "Branch-specific-item" at bounding box center [443, 249] width 23 height 23
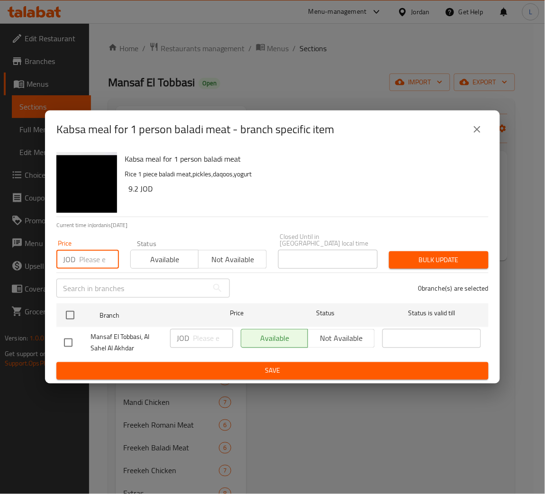
click at [93, 260] on input "number" at bounding box center [99, 259] width 40 height 19
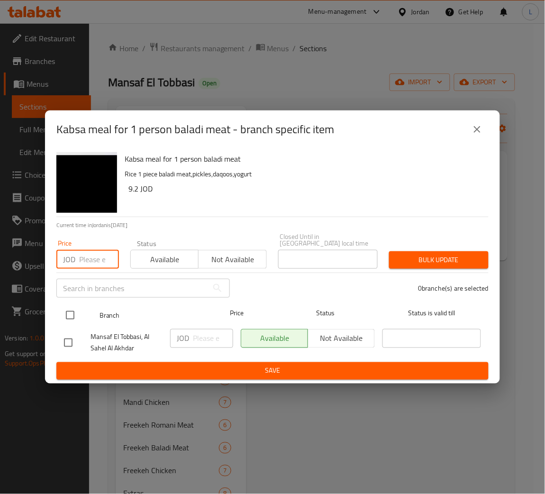
paste input "9.775"
type input "9.775"
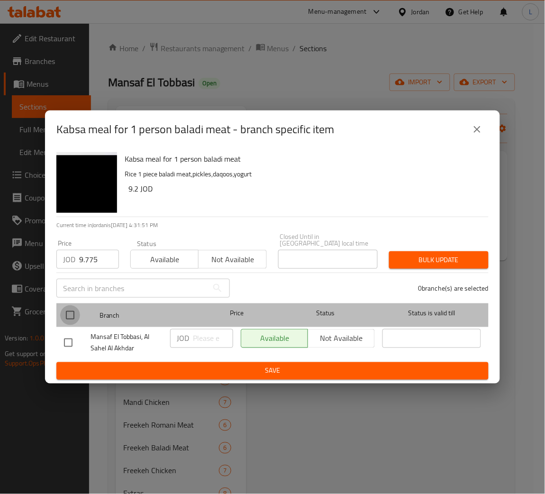
click at [63, 320] on input "checkbox" at bounding box center [70, 315] width 20 height 20
checkbox input "true"
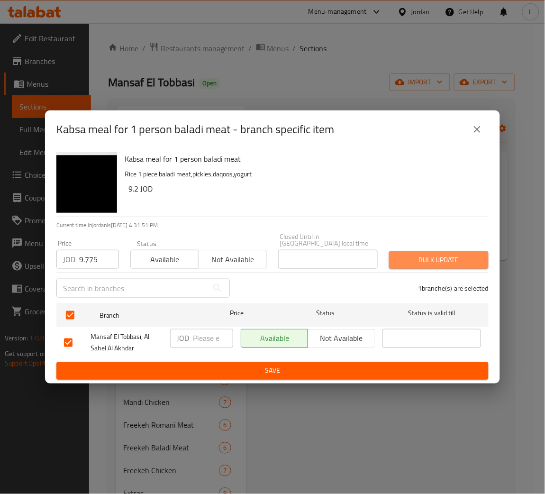
click at [413, 251] on button "Bulk update" at bounding box center [438, 260] width 99 height 18
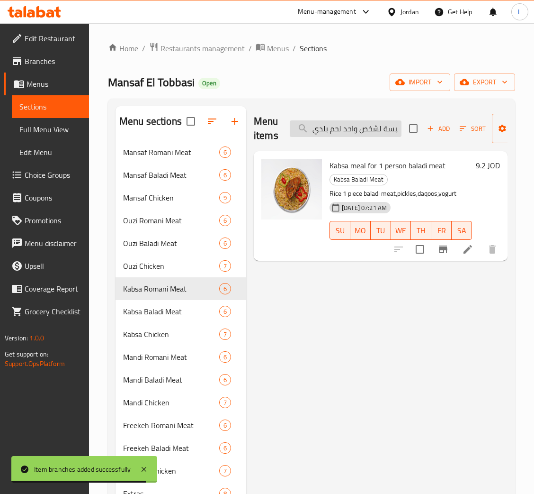
click at [366, 137] on input "وجبة كبسة لشخص واحد لحم بلدي" at bounding box center [346, 128] width 112 height 17
paste input "ربعة أشخاص"
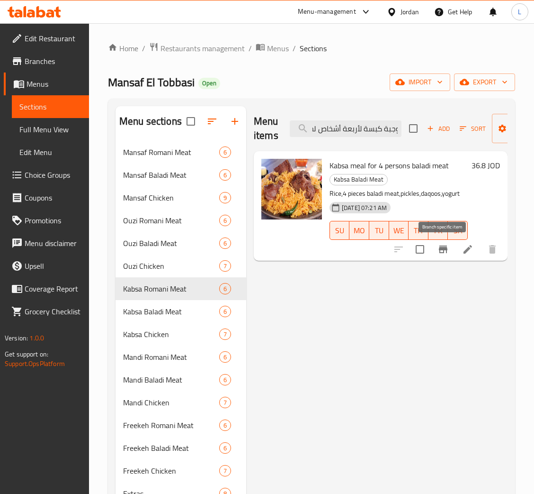
type input "وجبة كبسة لأربعة أشخاص لحم بلدي"
click at [448, 250] on icon "Branch-specific-item" at bounding box center [443, 248] width 11 height 11
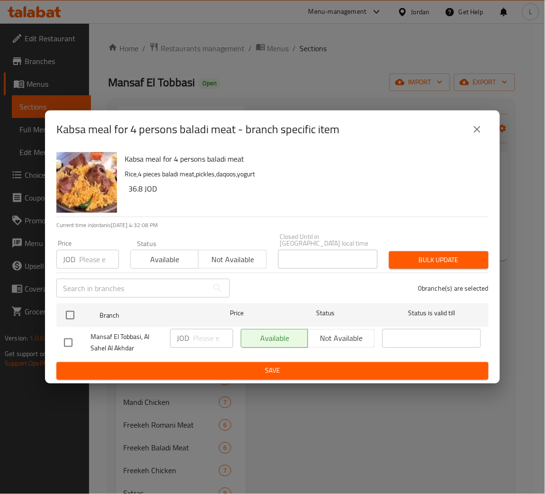
click at [94, 261] on input "number" at bounding box center [99, 259] width 40 height 19
paste input "34.5"
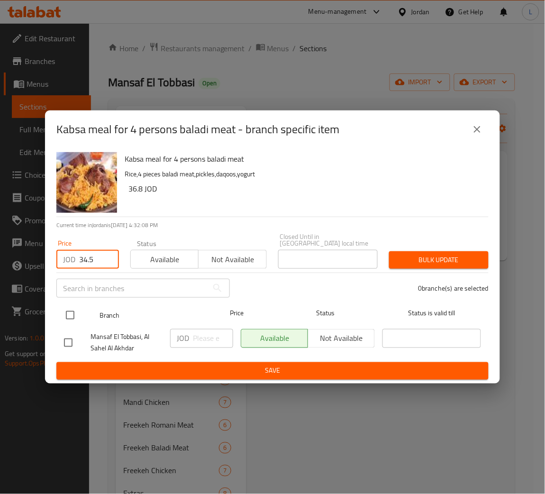
type input "34.5"
click at [66, 312] on input "checkbox" at bounding box center [70, 315] width 20 height 20
checkbox input "true"
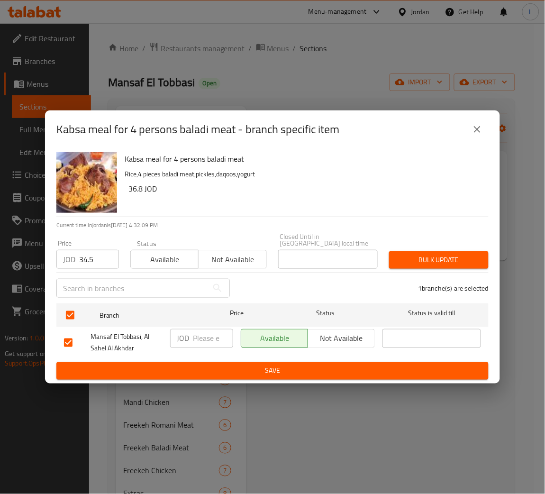
click at [413, 255] on span "Bulk update" at bounding box center [439, 260] width 84 height 12
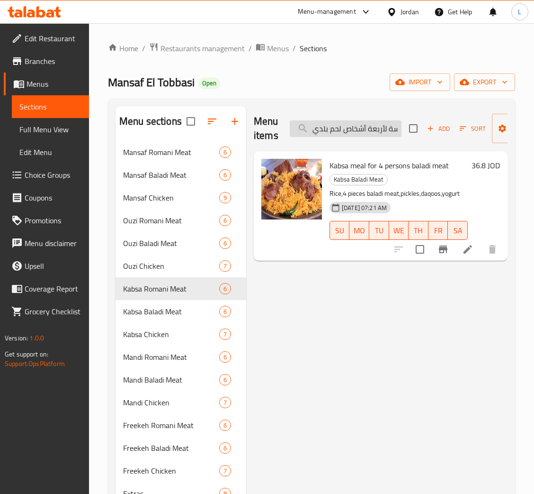
click at [382, 125] on input "وجبة كبسة لأربعة أشخاص لحم بلدي" at bounding box center [346, 128] width 112 height 17
paste input "مس"
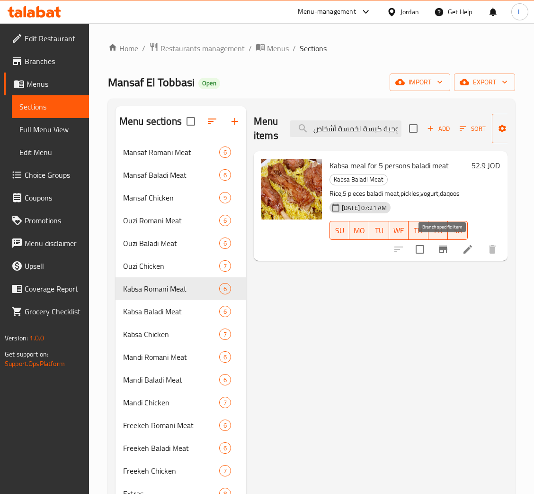
type input "وجبة كبسة لخمسة أشخاص لحم بلدي"
click at [449, 249] on button "Branch-specific-item" at bounding box center [443, 249] width 23 height 23
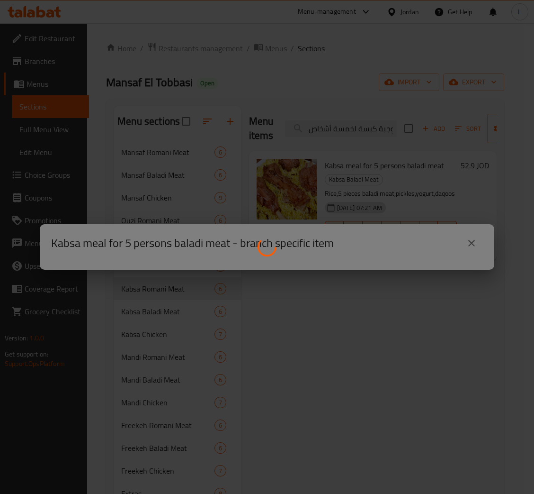
scroll to position [0, 0]
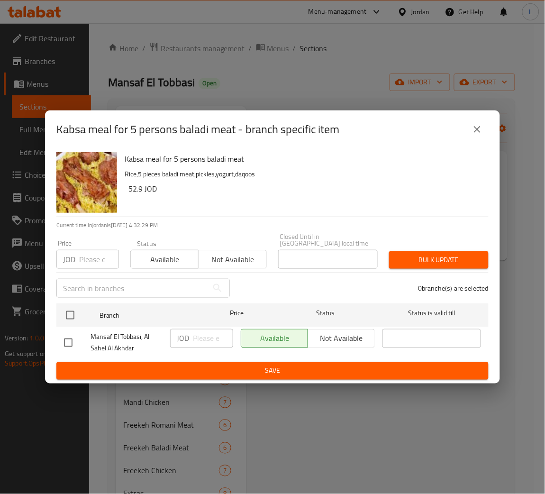
click at [90, 261] on input "number" at bounding box center [99, 259] width 40 height 19
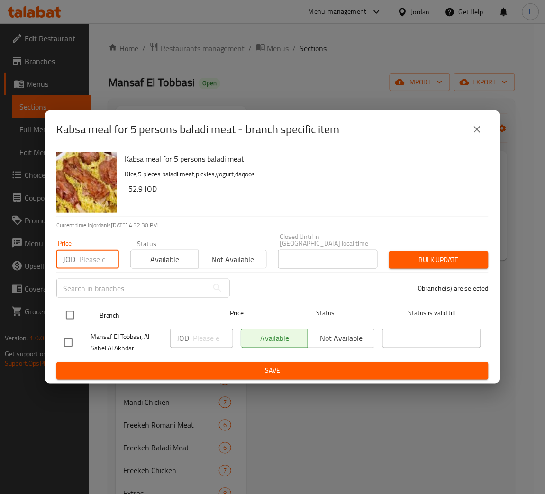
paste input "51.75"
type input "51.75"
click at [69, 315] on input "checkbox" at bounding box center [70, 315] width 20 height 20
checkbox input "true"
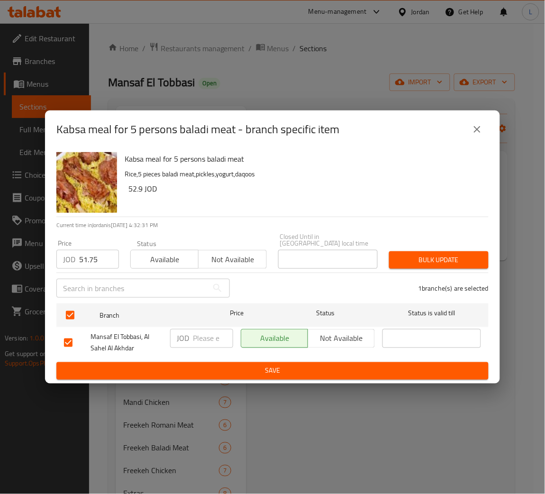
drag, startPoint x: 405, startPoint y: 260, endPoint x: 398, endPoint y: 256, distance: 7.6
click at [405, 259] on span "Bulk update" at bounding box center [439, 260] width 84 height 12
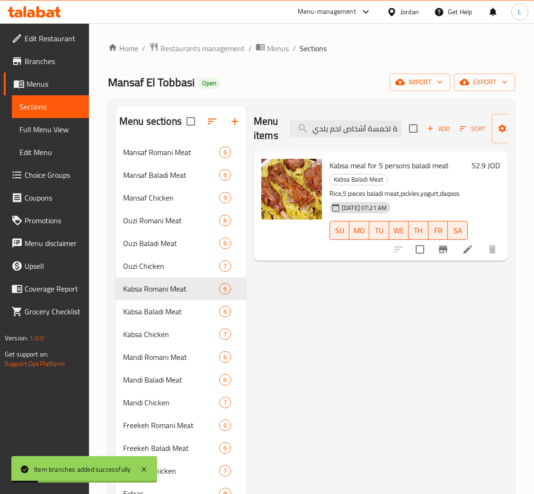
click at [470, 246] on icon at bounding box center [468, 249] width 9 height 9
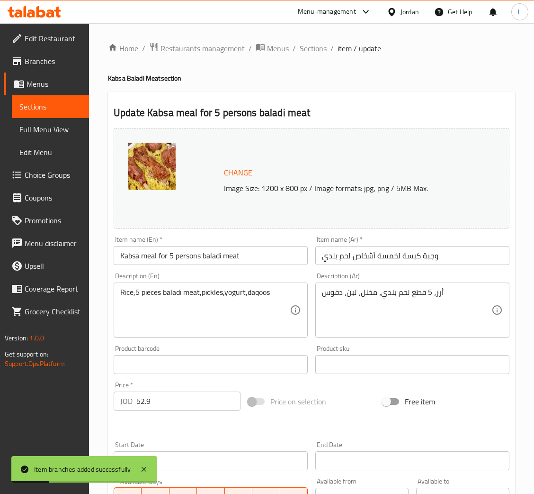
click at [337, 255] on input "وجبة كبسة لخمسة أشخاص لحم بلدي" at bounding box center [413, 255] width 194 height 19
paste input "سدر كبسة 2 كيلو"
type input "سدر كبسة 2 كيلو لحم بلدي"
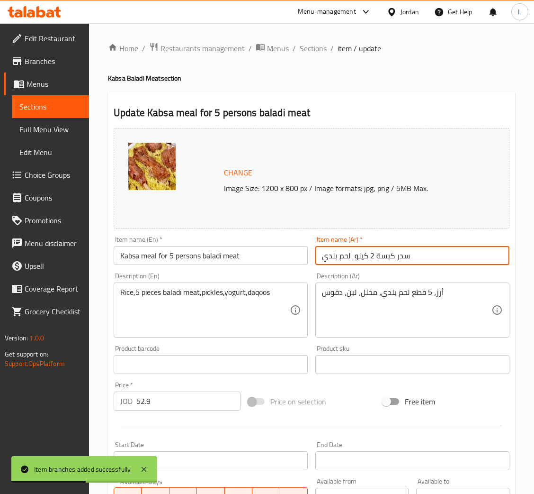
click at [247, 261] on input "Kabsa meal for 5 persons baladi meat" at bounding box center [211, 255] width 194 height 19
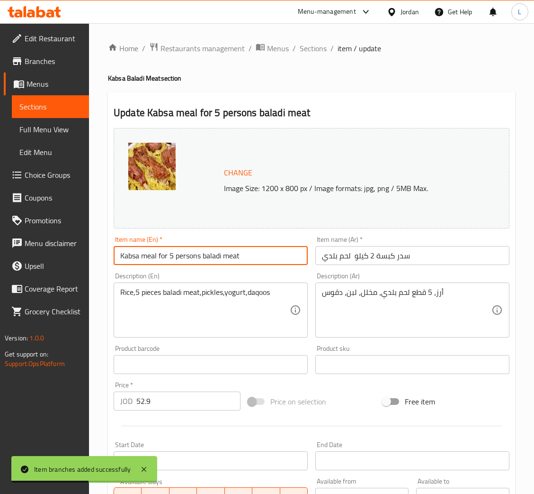
click at [247, 261] on input "Kabsa meal for 5 persons baladi meat" at bounding box center [211, 255] width 194 height 19
paste input "Sidr Kabsa 2 kg local meat"
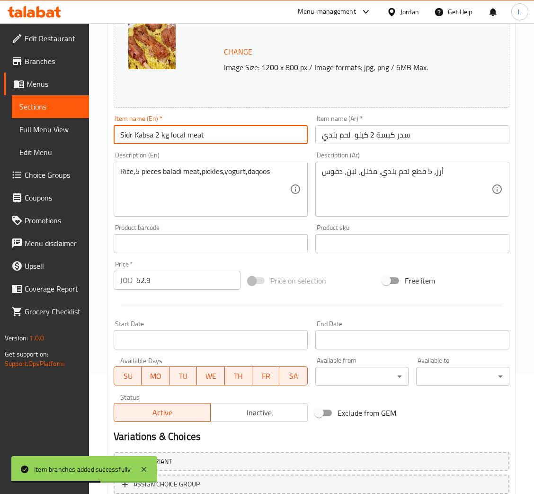
scroll to position [188, 0]
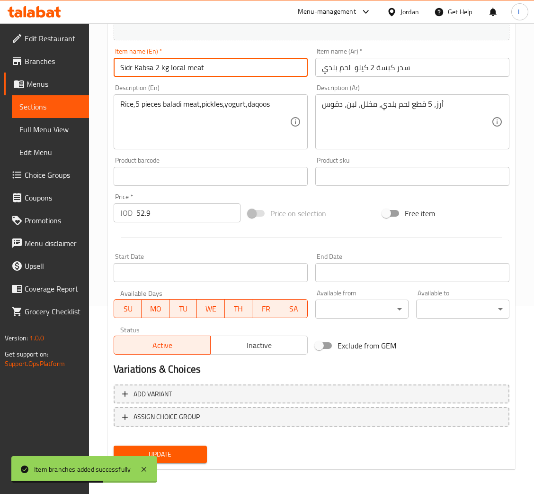
type input "Sidr Kabsa 2 kg local meat"
click at [186, 448] on span "Update" at bounding box center [160, 454] width 78 height 12
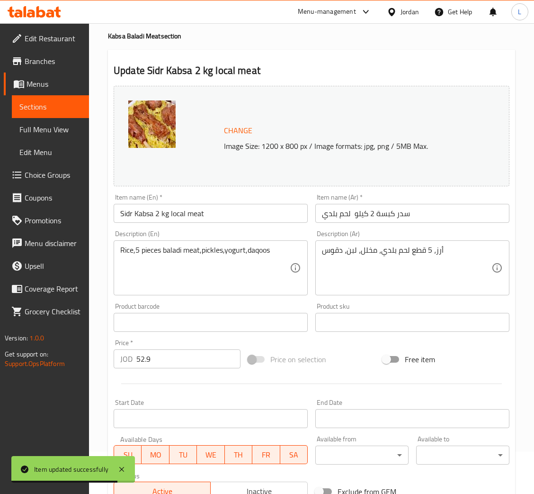
scroll to position [0, 0]
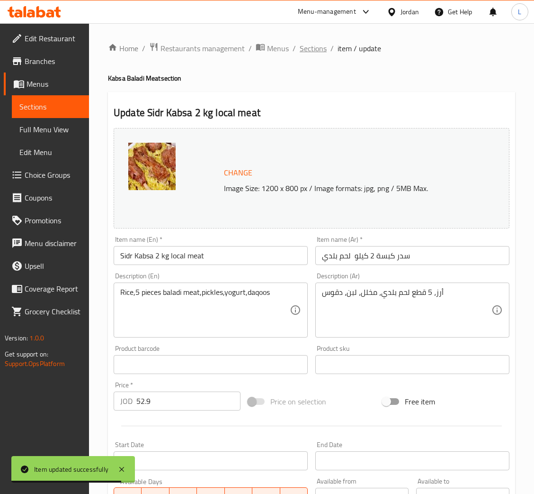
click at [316, 47] on span "Sections" at bounding box center [313, 48] width 27 height 11
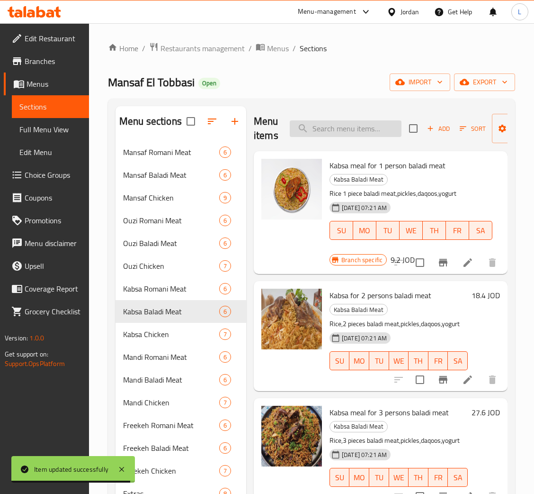
click at [364, 132] on input "search" at bounding box center [346, 128] width 112 height 17
paste input "سدر كبسة 3 كيلو لحم بلدي"
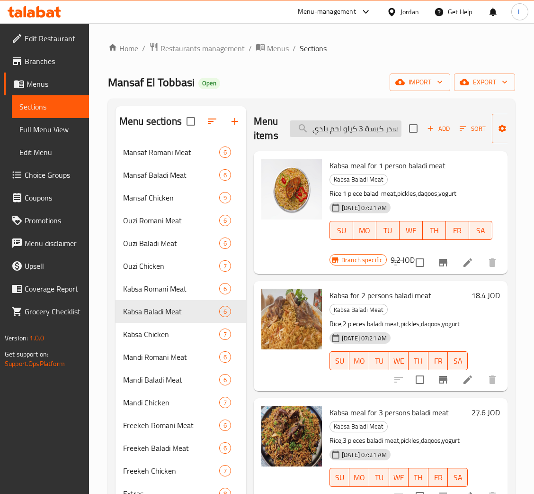
click at [307, 129] on input "سدر كبسة 3 كيلو لحم بلدي" at bounding box center [346, 128] width 112 height 17
click at [323, 122] on input "سدر كبسة 3 كيلو لحم بلدي" at bounding box center [346, 128] width 112 height 17
click at [323, 125] on input "سدر كبسة 3 كيلو لحم بلدي" at bounding box center [346, 128] width 112 height 17
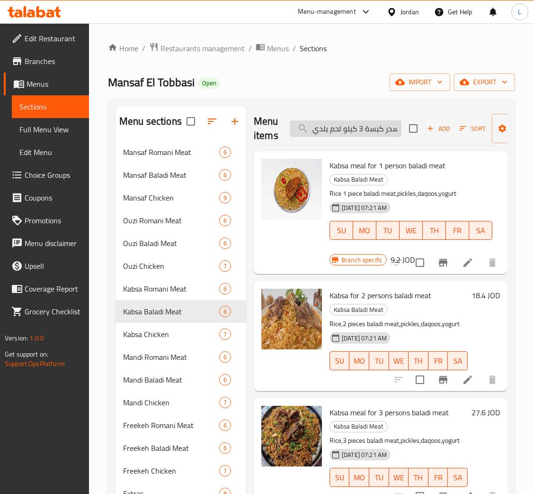
paste input "search"
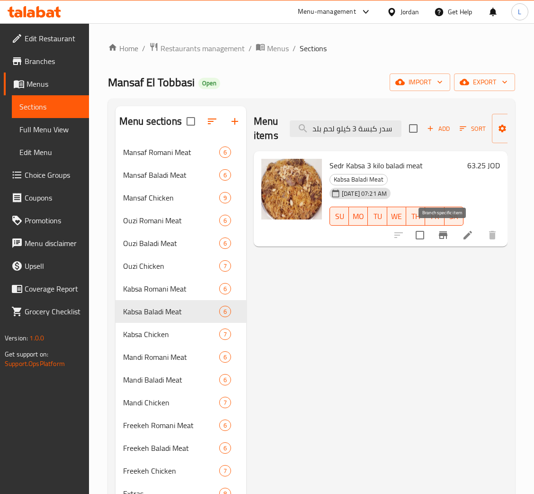
type input "سدر كبسة 3 كيلو لحم بلد"
click at [442, 236] on icon "Branch-specific-item" at bounding box center [443, 235] width 9 height 8
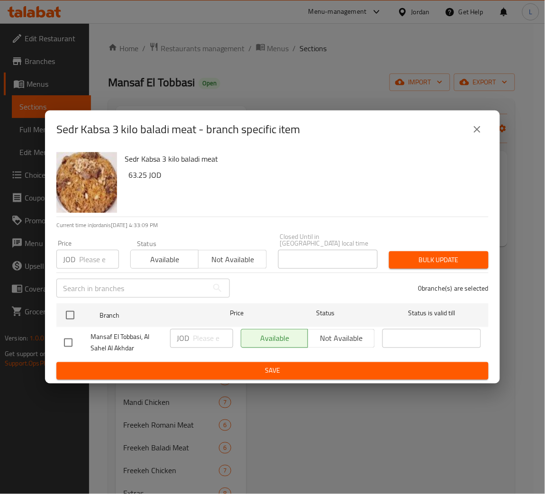
drag, startPoint x: 79, startPoint y: 270, endPoint x: 81, endPoint y: 264, distance: 6.2
click at [80, 273] on div "​" at bounding box center [143, 288] width 185 height 30
click at [87, 252] on input "number" at bounding box center [99, 259] width 40 height 19
paste input "69"
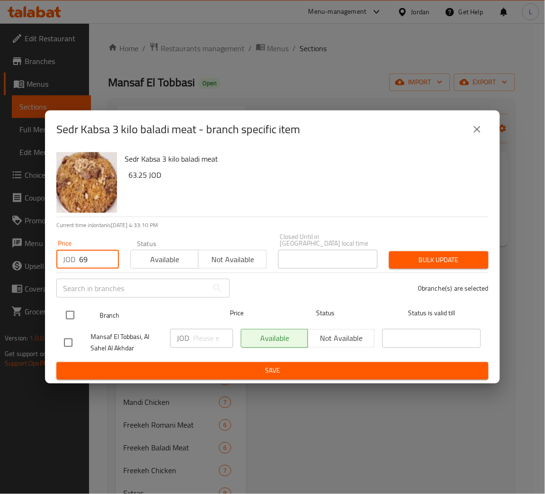
type input "69"
click at [72, 308] on input "checkbox" at bounding box center [70, 315] width 20 height 20
checkbox input "true"
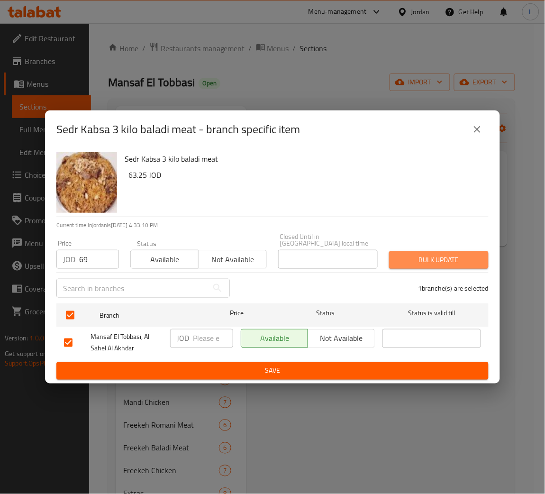
click at [435, 251] on button "Bulk update" at bounding box center [438, 260] width 99 height 18
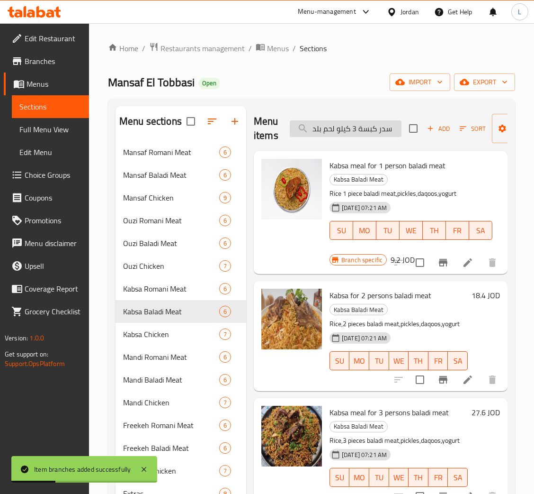
click at [332, 128] on input "سدر كبسة 3 كيلو لحم بلد" at bounding box center [346, 128] width 112 height 17
paste input "وجبة كبسة صدر دجاج"
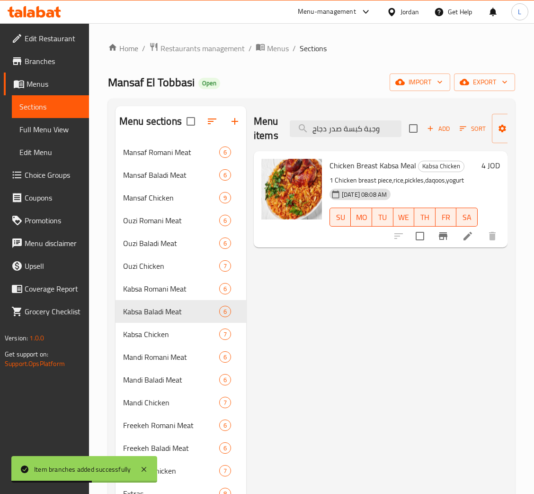
type input "وجبة كبسة صدر دجاج"
click at [442, 235] on icon "Branch-specific-item" at bounding box center [443, 236] width 9 height 8
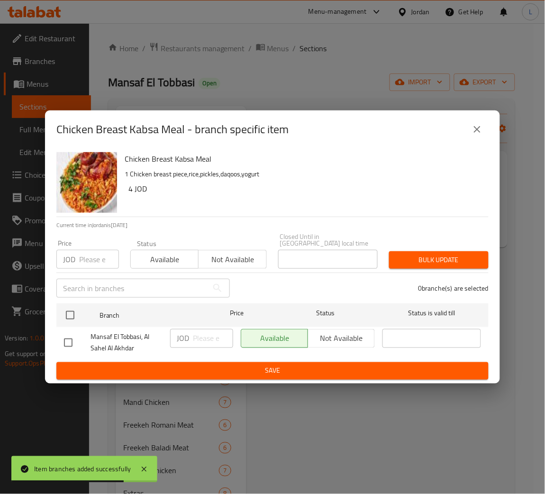
click at [90, 256] on input "number" at bounding box center [99, 259] width 40 height 19
paste input "4.025"
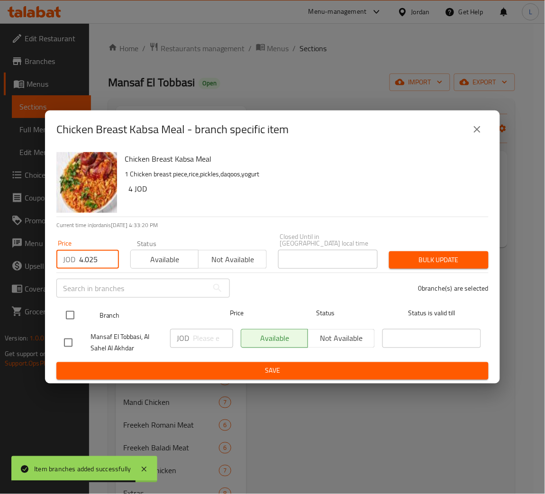
type input "4.025"
click at [81, 314] on div at bounding box center [78, 314] width 36 height 27
click at [76, 308] on input "checkbox" at bounding box center [70, 315] width 20 height 20
checkbox input "true"
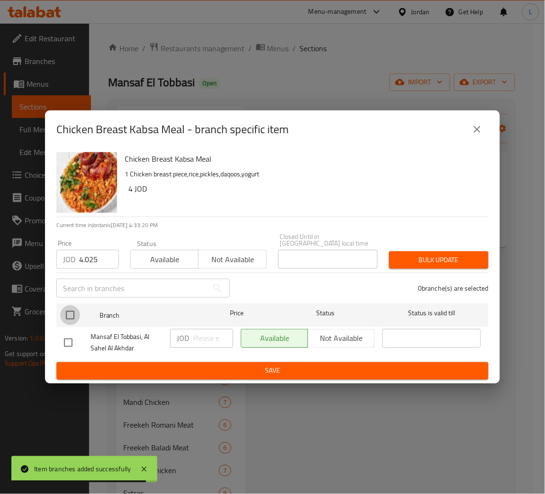
checkbox input "true"
click at [430, 256] on span "Bulk update" at bounding box center [439, 260] width 84 height 12
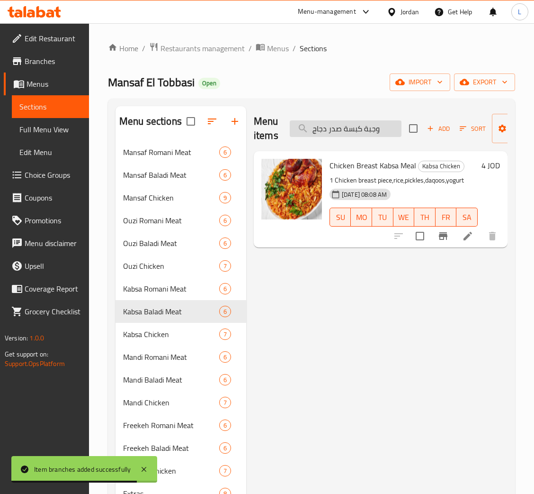
click at [330, 129] on input "وجبة كبسة صدر دجاج" at bounding box center [346, 128] width 112 height 17
paste input "سدر كبسة دجاجة و نصف"
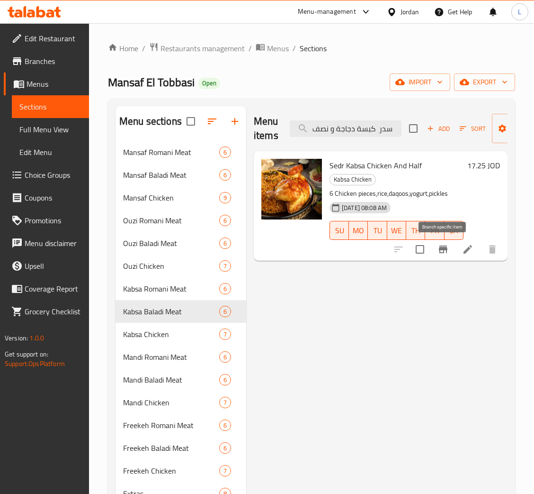
type input "سدر كبسة دجاجة و نصف"
click at [445, 243] on button "Branch-specific-item" at bounding box center [443, 249] width 23 height 23
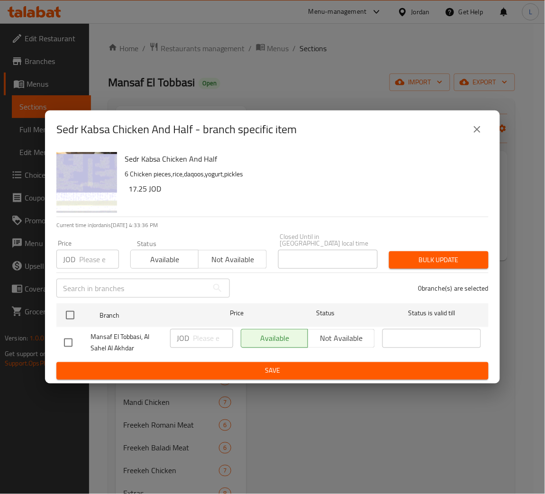
click at [86, 257] on input "number" at bounding box center [99, 259] width 40 height 19
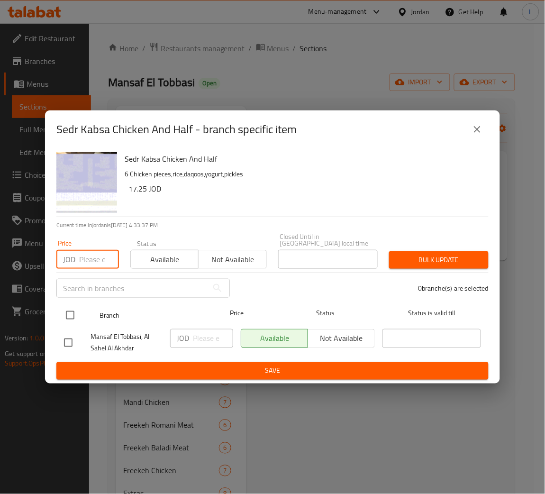
paste input "18.4"
type input "18.4"
click at [68, 313] on input "checkbox" at bounding box center [70, 315] width 20 height 20
checkbox input "true"
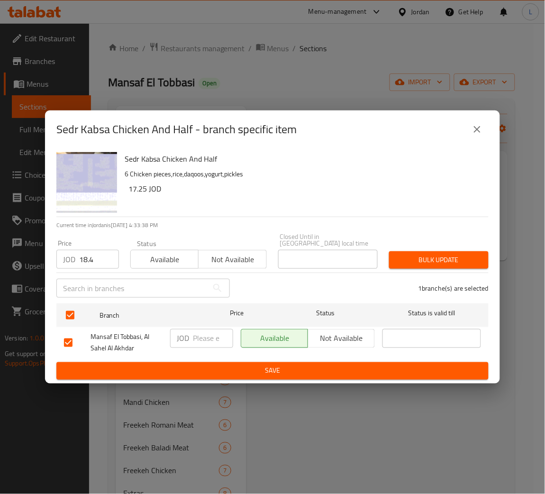
click at [411, 246] on div "Bulk update" at bounding box center [438, 259] width 111 height 29
click at [386, 255] on div "Bulk update" at bounding box center [438, 259] width 111 height 29
click at [420, 261] on span "Bulk update" at bounding box center [439, 260] width 84 height 12
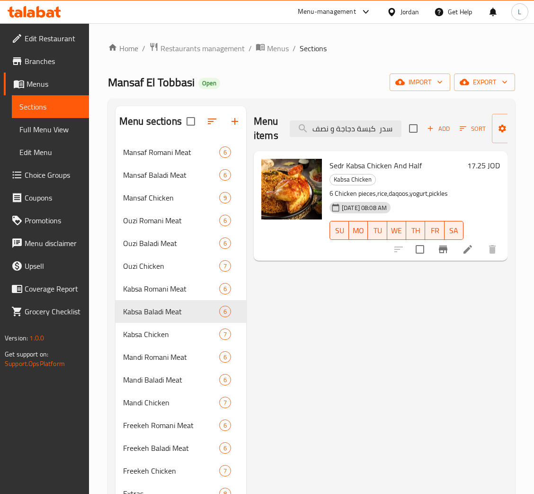
click at [355, 139] on div "Menu items سدر كبسة دجاجة و نصف Add Sort Manage items" at bounding box center [381, 128] width 254 height 45
click at [356, 139] on div "Menu items سدر كبسة دجاجة و نصف Add Sort Manage items" at bounding box center [381, 128] width 254 height 45
click at [357, 135] on input "سدر كبسة دجاجة و نصف" at bounding box center [346, 128] width 112 height 17
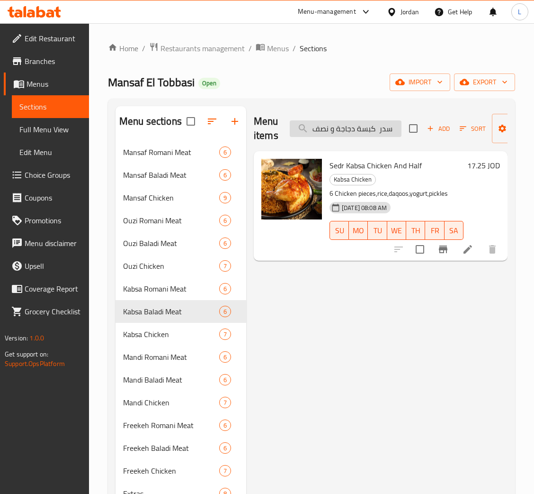
click at [357, 135] on input "سدر كبسة دجاجة و نصف" at bounding box center [346, 128] width 112 height 17
paste input "وجبة مندي لأربعة أشخاص لحم روماني"
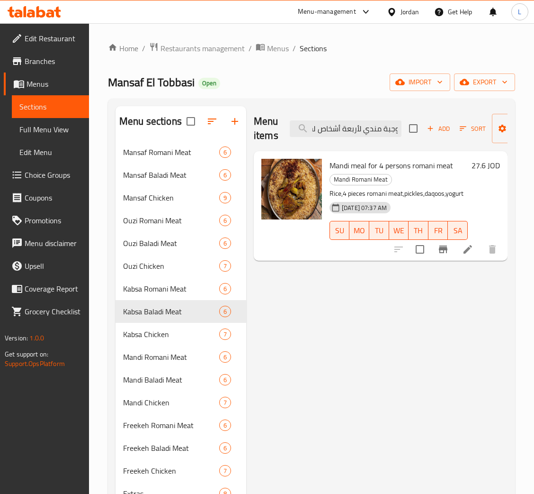
type input "وجبة مندي لأربعة أشخاص لحم روماني"
click at [443, 249] on icon "Branch-specific-item" at bounding box center [443, 249] width 9 height 8
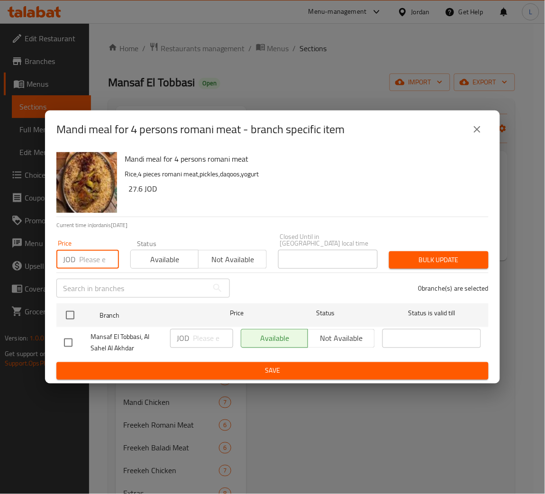
click at [93, 257] on input "number" at bounding box center [99, 259] width 40 height 19
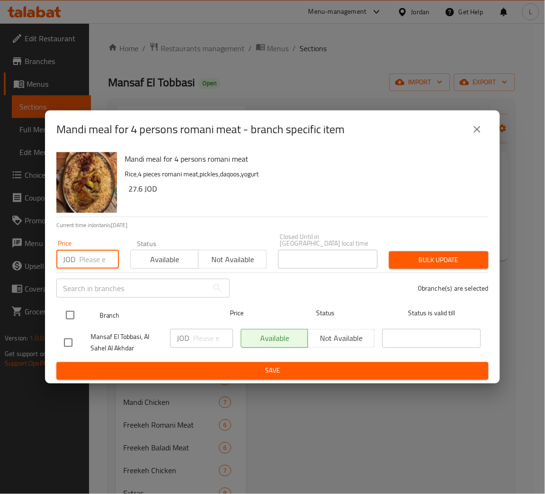
paste input "26.45"
type input "26.45"
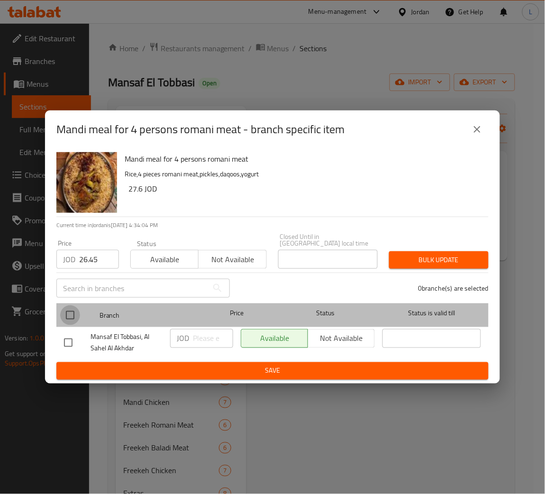
click at [68, 305] on input "checkbox" at bounding box center [70, 315] width 20 height 20
checkbox input "true"
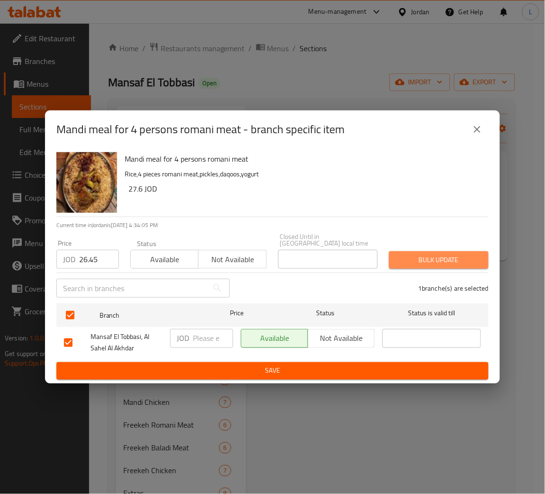
click at [428, 257] on span "Bulk update" at bounding box center [439, 260] width 84 height 12
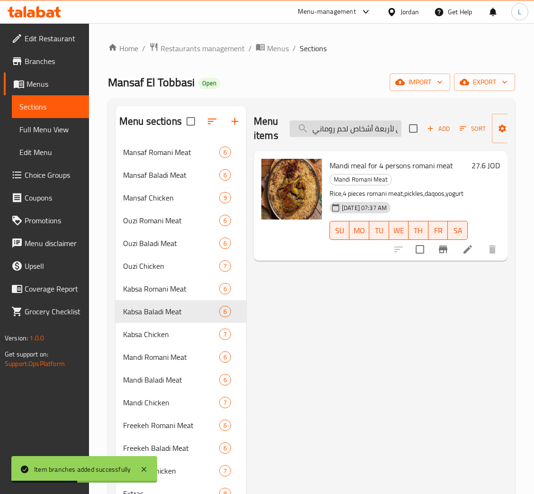
click at [380, 134] on input "وجبة مندي لأربعة أشخاص لحم روماني" at bounding box center [346, 128] width 112 height 17
paste input "مس"
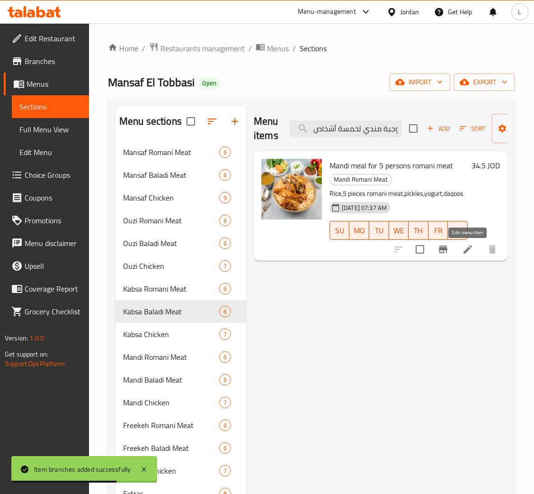
type input "وجبة مندي لخمسة أشخاص لحم روماني"
click at [467, 249] on icon at bounding box center [467, 248] width 11 height 11
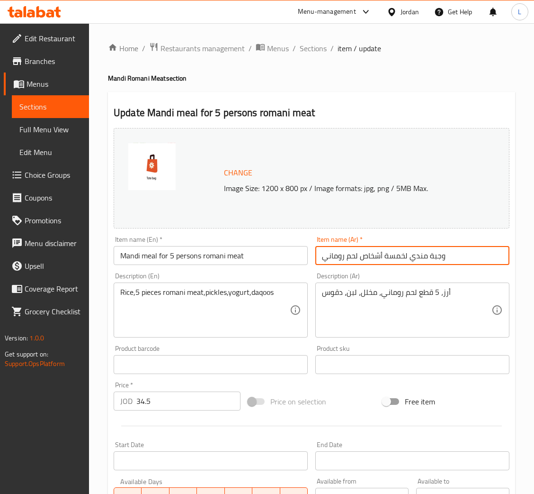
click at [382, 261] on input "وجبة مندي لخمسة أشخاص لحم روماني" at bounding box center [413, 255] width 194 height 19
paste input "سدر مندي 2 كيلو"
type input "سدر مندي 2 كيلو لحم روماني"
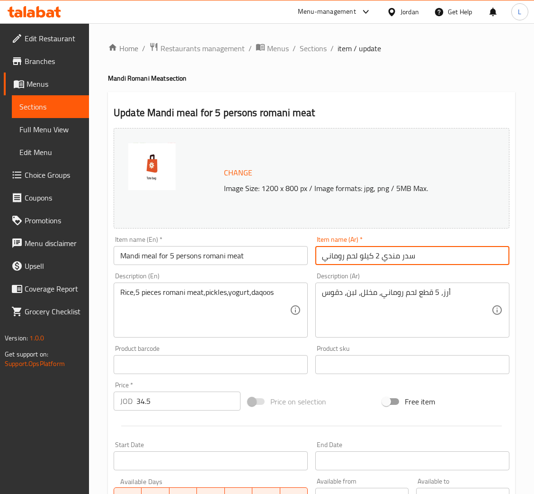
click at [218, 254] on input "Mandi meal for 5 persons romani meat" at bounding box center [211, 255] width 194 height 19
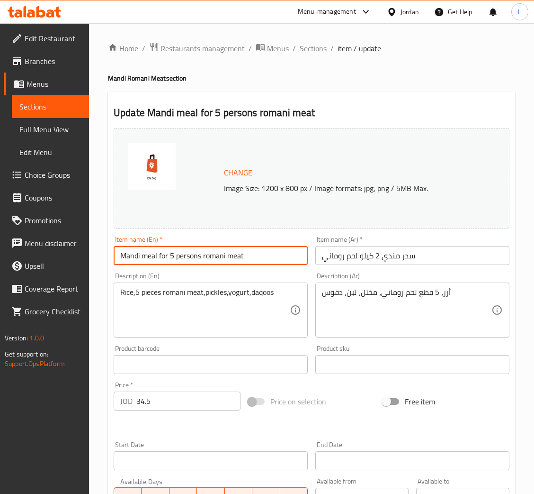
click at [218, 254] on input "Mandi meal for 5 persons romani meat" at bounding box center [211, 255] width 194 height 19
paste input "Sidr Mandi 2 kg Romanian meat"
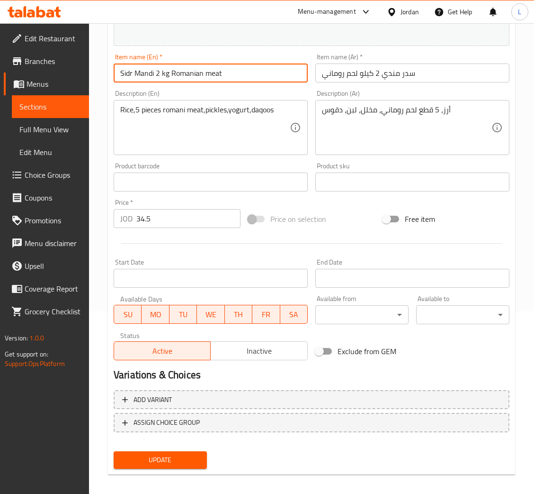
scroll to position [188, 0]
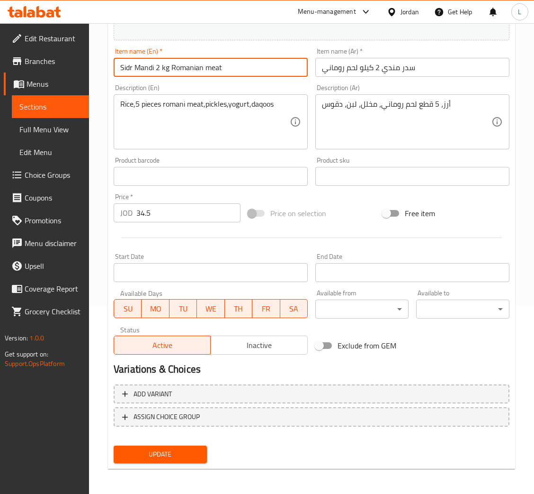
type input "Sidr Mandi 2 kg Romanian meat"
click at [161, 445] on button "Update" at bounding box center [160, 454] width 93 height 18
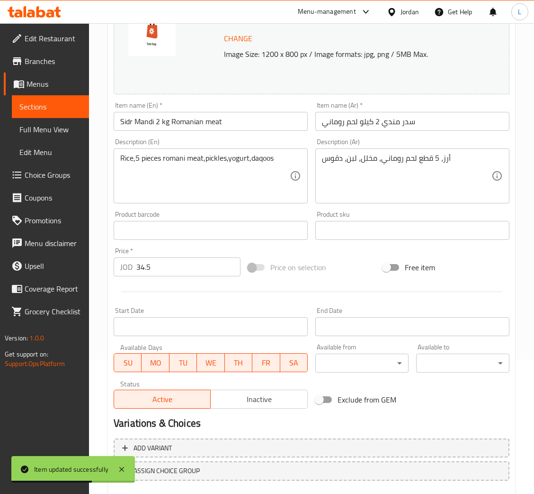
scroll to position [0, 0]
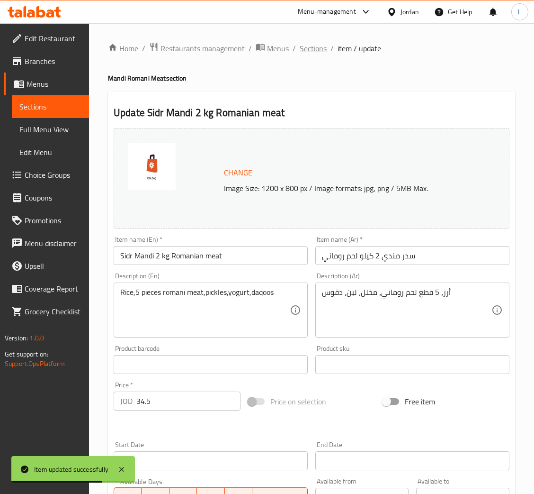
click at [312, 43] on span "Sections" at bounding box center [313, 48] width 27 height 11
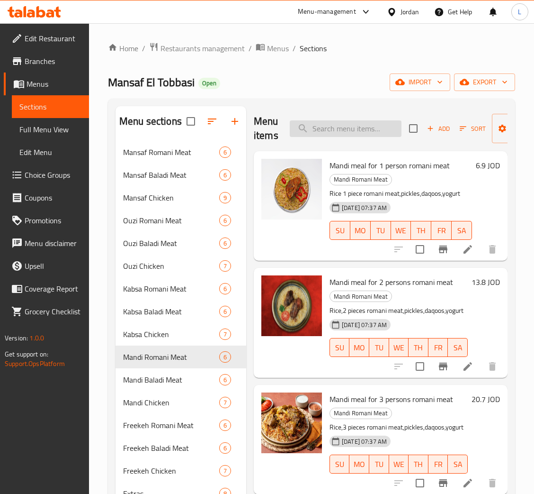
drag, startPoint x: 342, startPoint y: 124, endPoint x: 342, endPoint y: 129, distance: 5.7
click at [342, 129] on input "search" at bounding box center [346, 128] width 112 height 17
paste input "وجبة مندي لشخص واحد لحم بلدي"
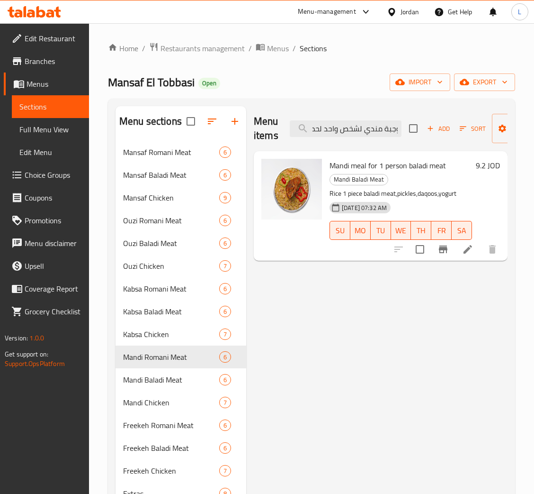
type input "وجبة مندي لشخص واحد لحم بلدي"
click at [450, 249] on button "Branch-specific-item" at bounding box center [443, 249] width 23 height 23
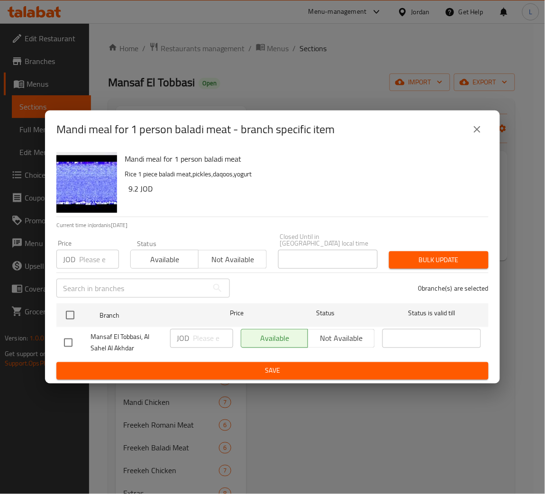
drag, startPoint x: 81, startPoint y: 258, endPoint x: 83, endPoint y: 264, distance: 7.0
click at [83, 257] on input "number" at bounding box center [99, 259] width 40 height 19
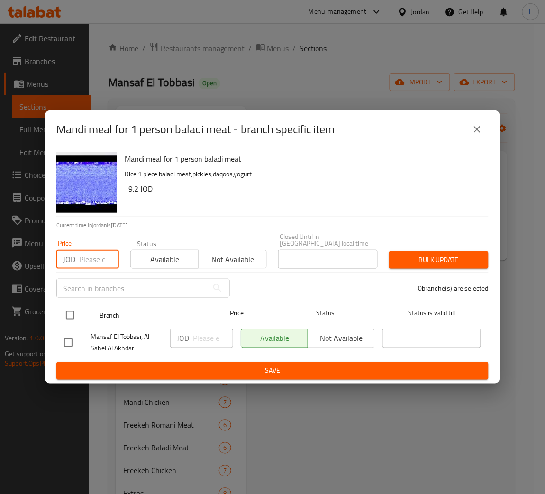
paste input "9.775"
type input "9.775"
click at [70, 308] on input "checkbox" at bounding box center [70, 315] width 20 height 20
checkbox input "true"
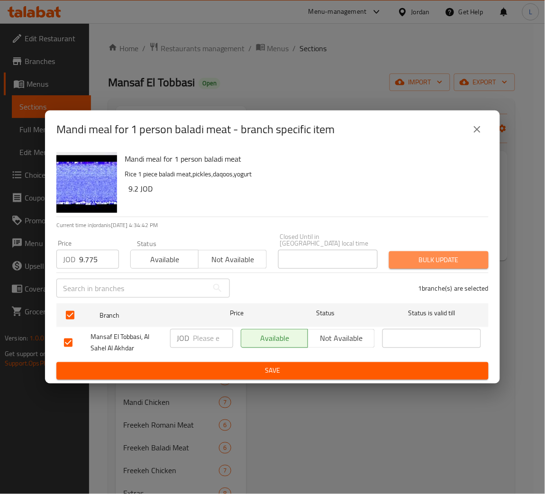
click at [434, 254] on span "Bulk update" at bounding box center [439, 260] width 84 height 12
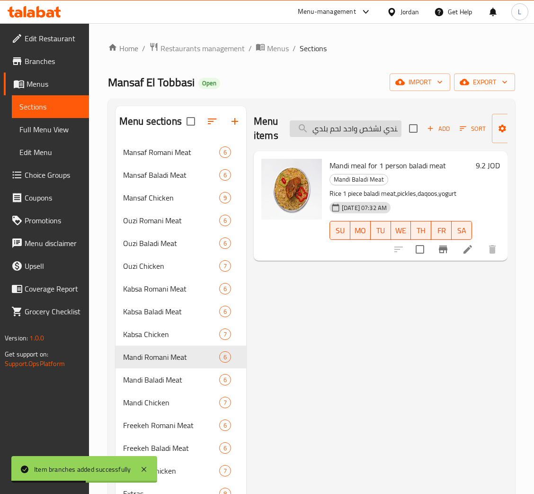
click at [334, 129] on input "وجبة مندي لشخص واحد لحم بلدي" at bounding box center [346, 128] width 112 height 17
paste input "ربعة أشخاص"
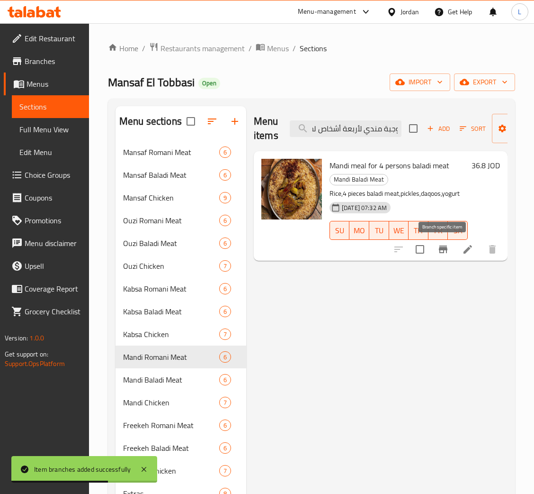
type input "وجبة مندي لأربعة أشخاص لحم بلدي"
click at [442, 246] on icon "Branch-specific-item" at bounding box center [443, 248] width 11 height 11
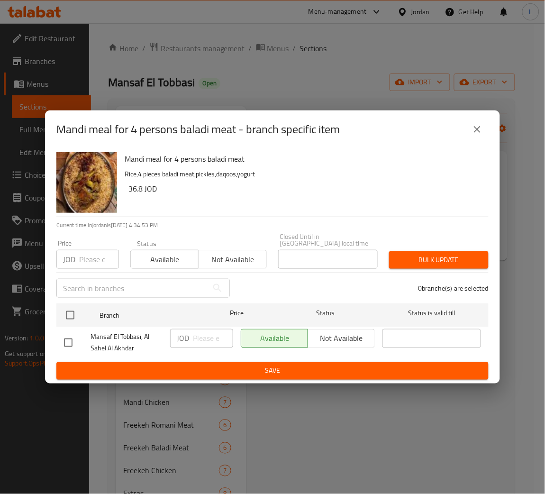
drag, startPoint x: 88, startPoint y: 263, endPoint x: 89, endPoint y: 271, distance: 8.2
click at [88, 263] on input "number" at bounding box center [99, 259] width 40 height 19
paste input "34.5"
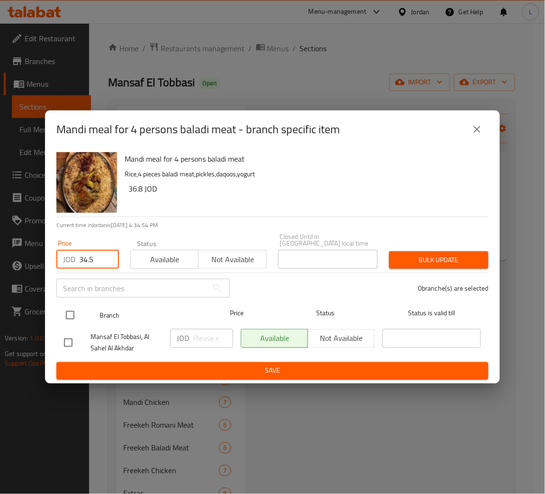
type input "34.5"
click at [73, 308] on input "checkbox" at bounding box center [70, 315] width 20 height 20
checkbox input "true"
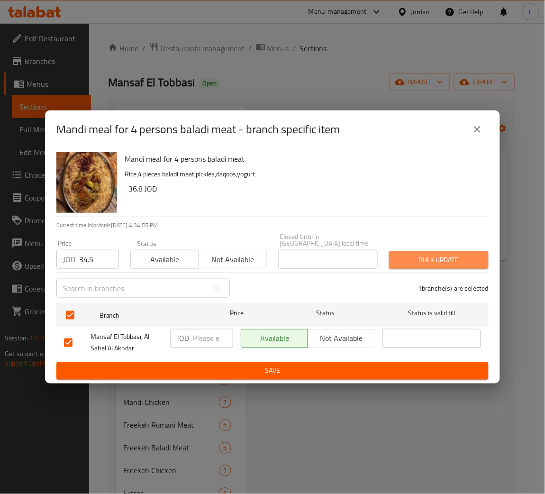
click at [436, 257] on span "Bulk update" at bounding box center [439, 260] width 84 height 12
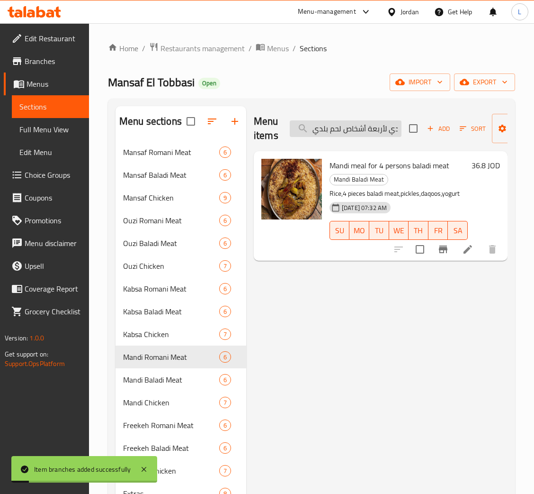
click at [357, 129] on input "وجبة مندي لأربعة أشخاص لحم بلدي" at bounding box center [346, 128] width 112 height 17
paste input "مس"
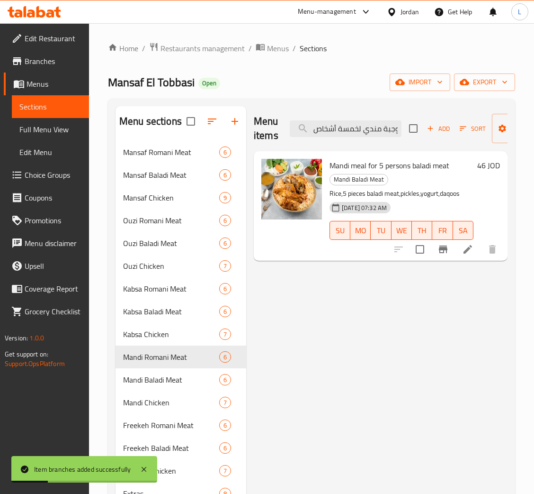
type input "وجبة مندي لخمسة أشخاص لحم بلدي"
click at [467, 251] on icon at bounding box center [468, 249] width 9 height 9
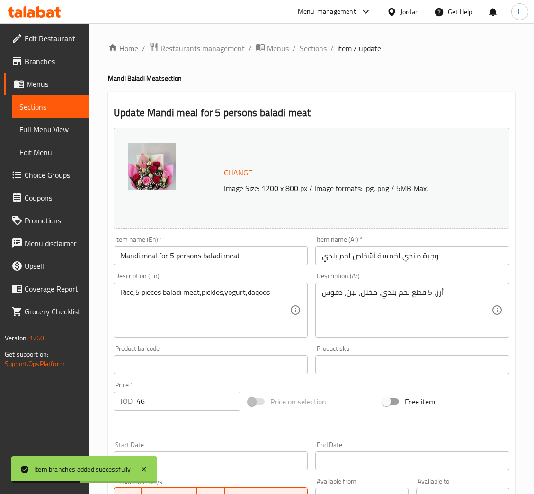
click at [396, 263] on input "وجبة مندي لخمسة أشخاص لحم بلدي" at bounding box center [413, 255] width 194 height 19
paste input "سدر مندي 2 كيلو"
type input "سدر مندي 2 كيلو لحم بلدي"
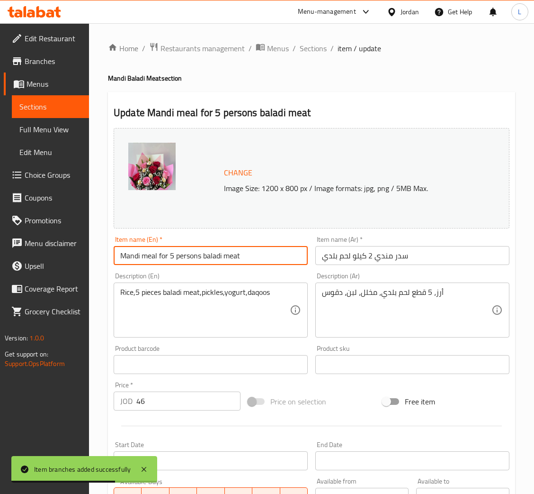
click at [256, 252] on input "Mandi meal for 5 persons baladi meat" at bounding box center [211, 255] width 194 height 19
paste input "Sidr Mandi 2 kg local meat"
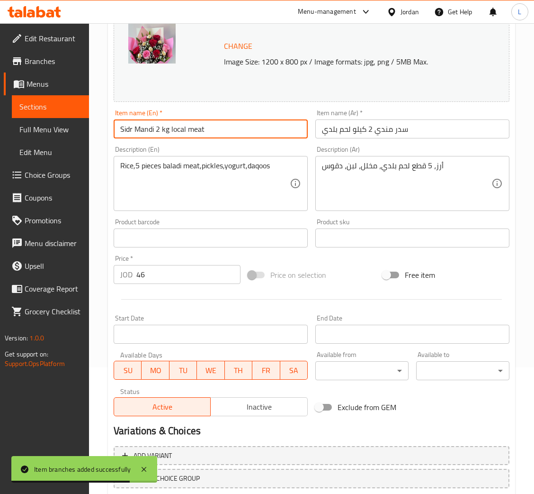
scroll to position [188, 0]
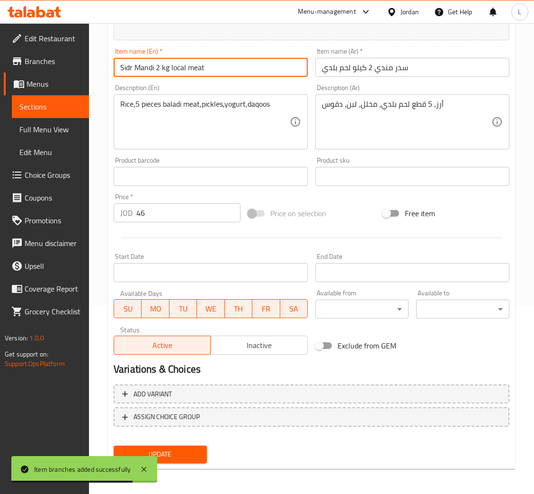
type input "Sidr Mandi 2 kg local meat"
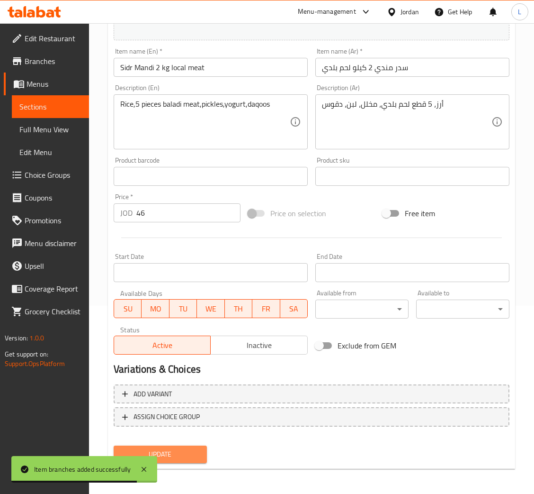
click at [198, 453] on span "Update" at bounding box center [160, 454] width 78 height 12
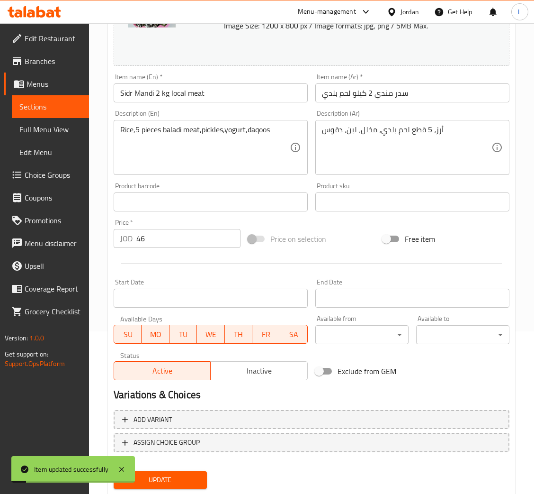
scroll to position [0, 0]
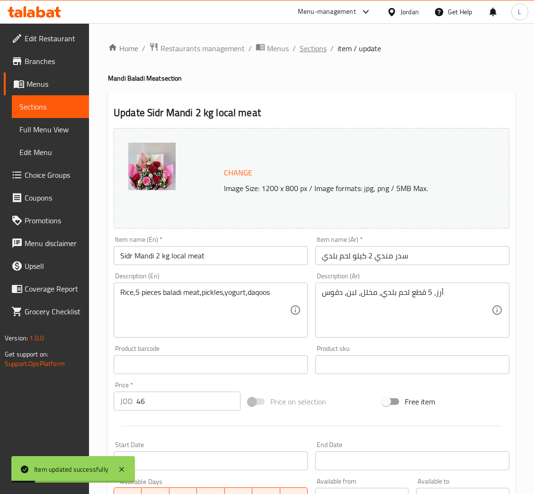
click at [315, 51] on span "Sections" at bounding box center [313, 48] width 27 height 11
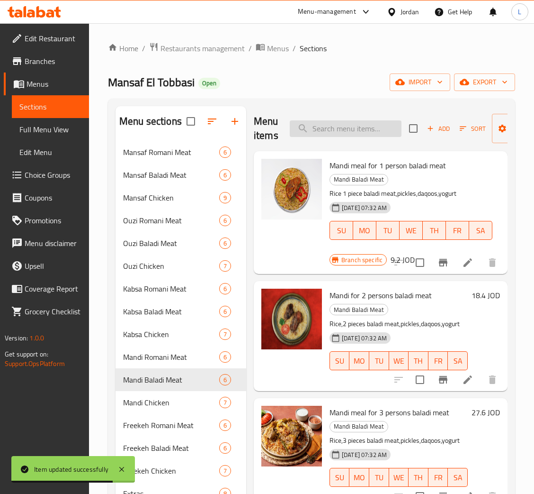
click at [340, 124] on input "search" at bounding box center [346, 128] width 112 height 17
paste input "وجبة مندي لخمسة أشخاص لحم بلدي"
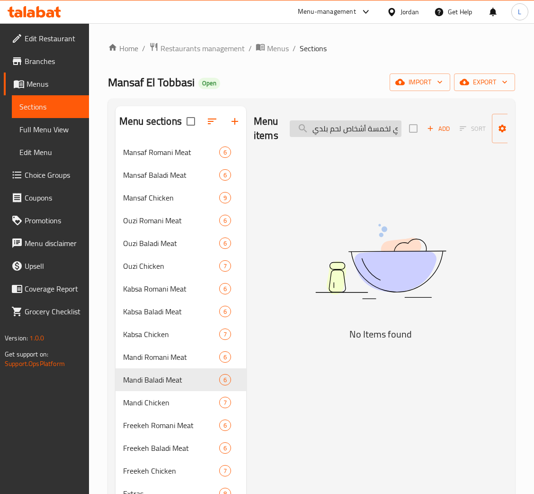
click at [341, 130] on input "وجبة مندي لخمسة أشخاص لحم بلدي" at bounding box center [346, 128] width 112 height 17
paste input "سدر مندي 2 كيلو"
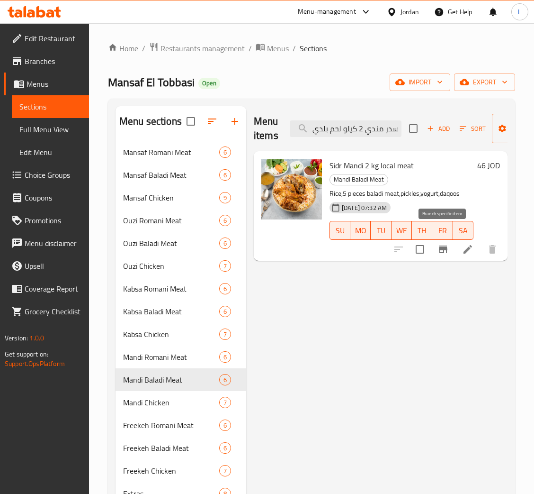
type input "سدر مندي 2 كيلو لحم بلدي"
click at [461, 241] on li at bounding box center [468, 249] width 27 height 17
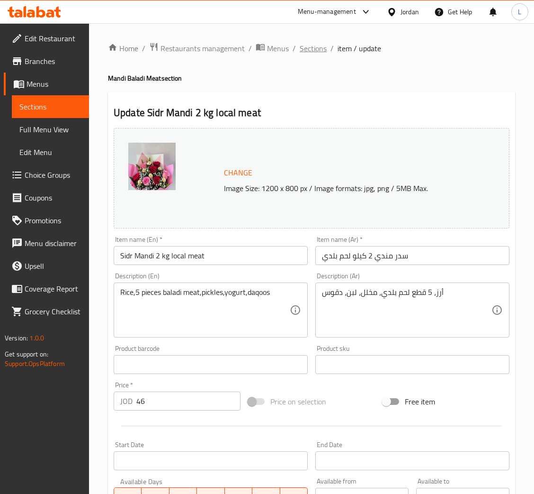
click at [314, 54] on span "Sections" at bounding box center [313, 48] width 27 height 11
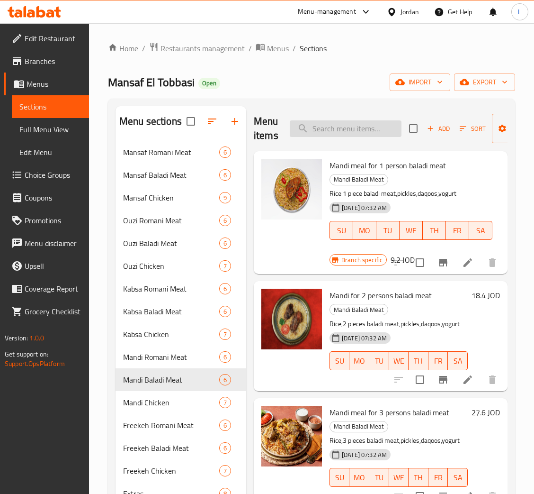
click at [326, 130] on input "search" at bounding box center [346, 128] width 112 height 17
paste input "سدر مندي 2 كيلو لحم بلدي"
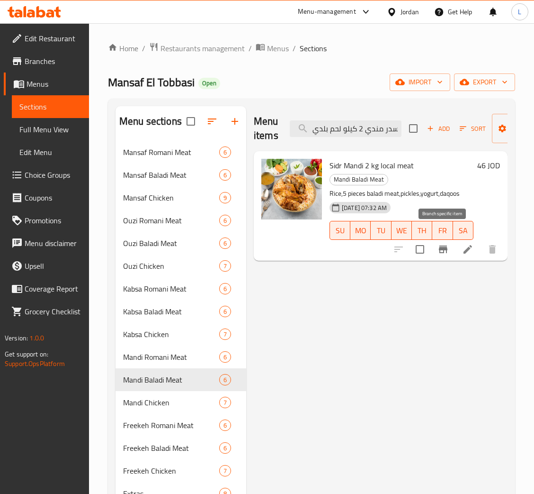
type input "سدر مندي 2 كيلو لحم بلدي"
click at [437, 238] on button "Branch-specific-item" at bounding box center [443, 249] width 23 height 23
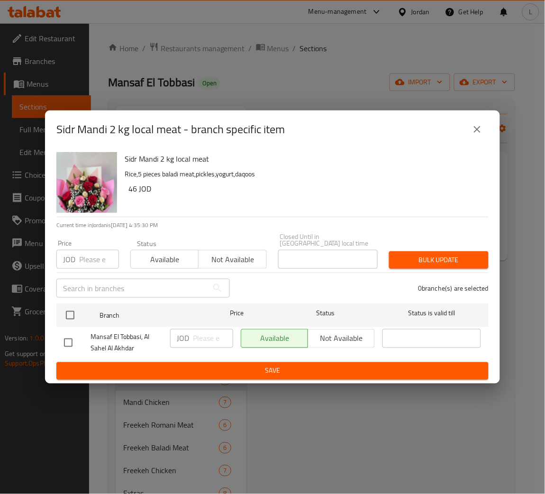
click at [87, 260] on input "number" at bounding box center [99, 259] width 40 height 19
paste input "51.75"
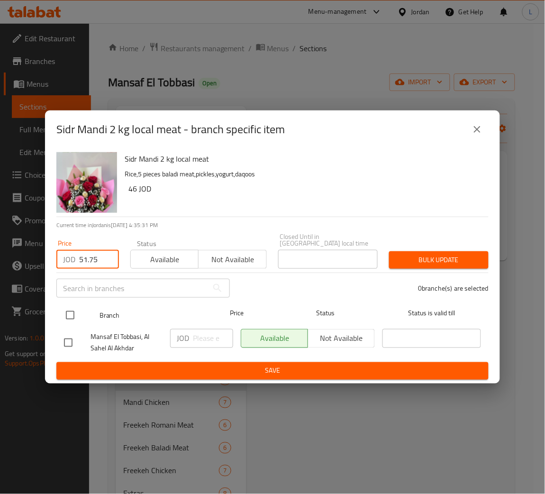
type input "51.75"
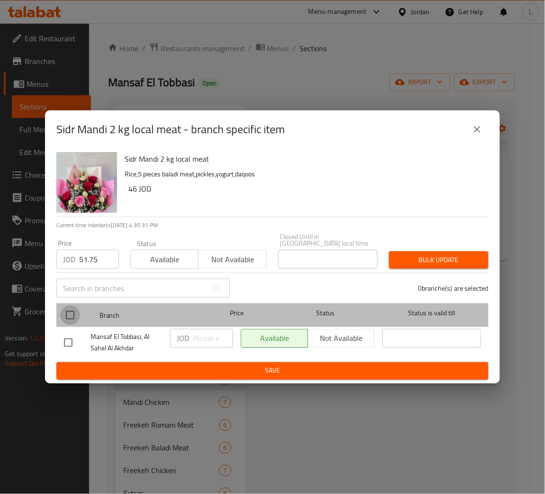
click at [74, 311] on input "checkbox" at bounding box center [70, 315] width 20 height 20
checkbox input "true"
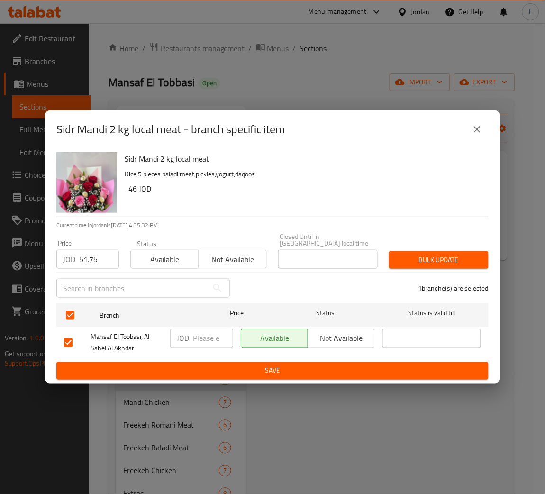
click at [456, 271] on div "1 branche(s) are selected" at bounding box center [364, 288] width 259 height 34
click at [454, 264] on button "Bulk update" at bounding box center [438, 260] width 99 height 18
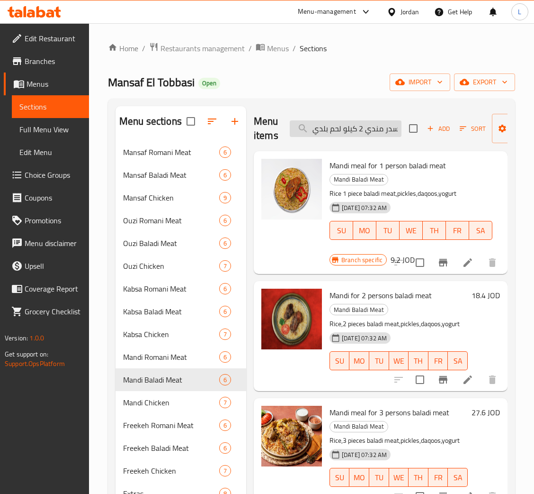
click at [328, 127] on input "سدر مندي 2 كيلو لحم بلدي" at bounding box center [346, 128] width 112 height 17
paste input "دجاجة و نصف"
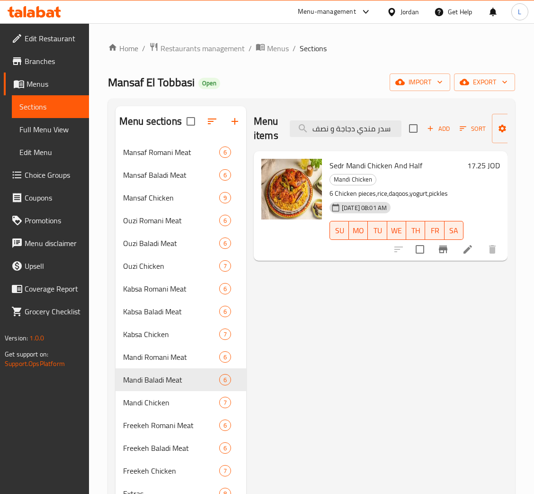
type input "سدر مندي دجاجة و نصف"
click at [441, 255] on icon "Branch-specific-item" at bounding box center [443, 248] width 11 height 11
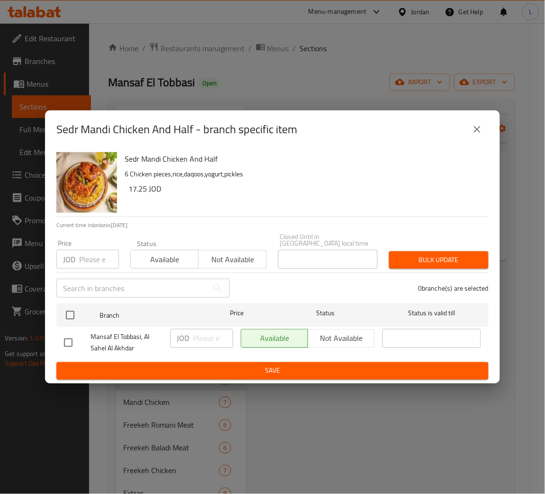
click at [92, 255] on input "number" at bounding box center [99, 259] width 40 height 19
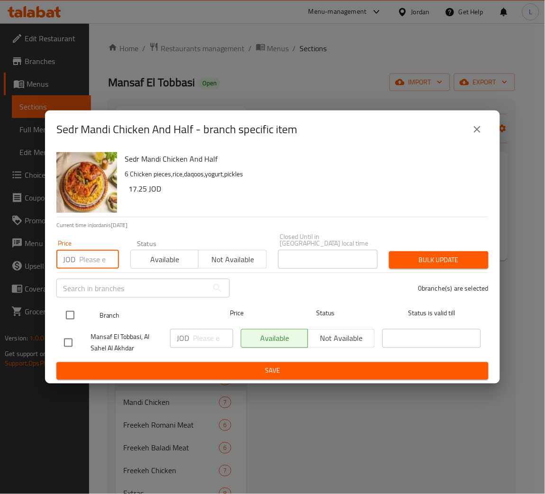
paste input "18.4"
type input "18.4"
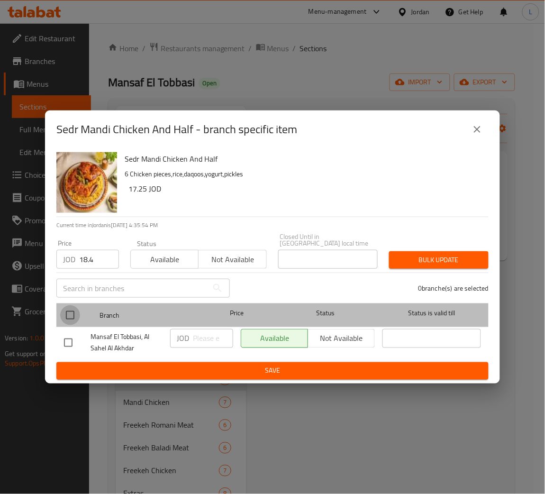
drag, startPoint x: 70, startPoint y: 311, endPoint x: 180, endPoint y: 311, distance: 110.9
click at [70, 310] on input "checkbox" at bounding box center [70, 315] width 20 height 20
checkbox input "true"
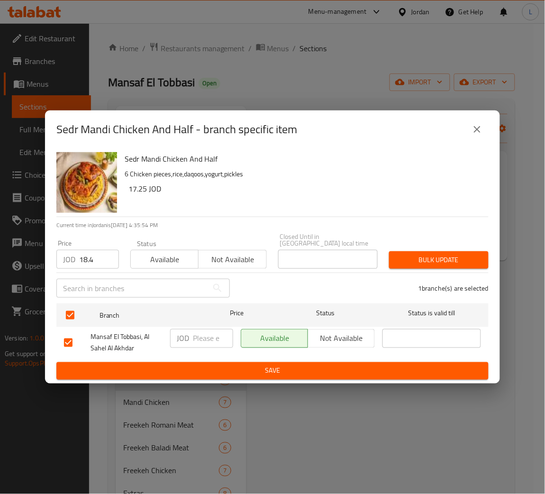
click at [441, 260] on span "Bulk update" at bounding box center [439, 260] width 84 height 12
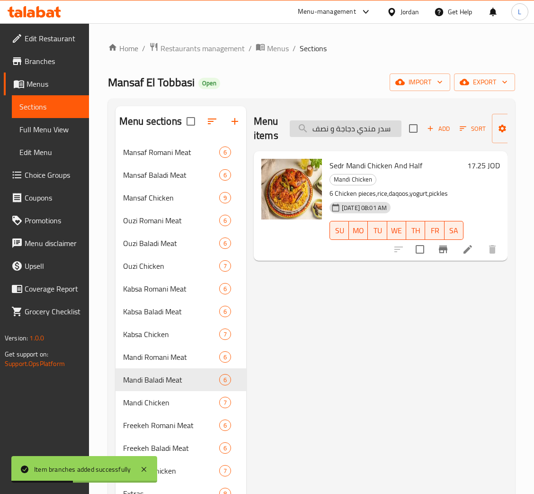
click at [371, 134] on input "سدر مندي دجاجة و نصف" at bounding box center [346, 128] width 112 height 17
paste input "ين"
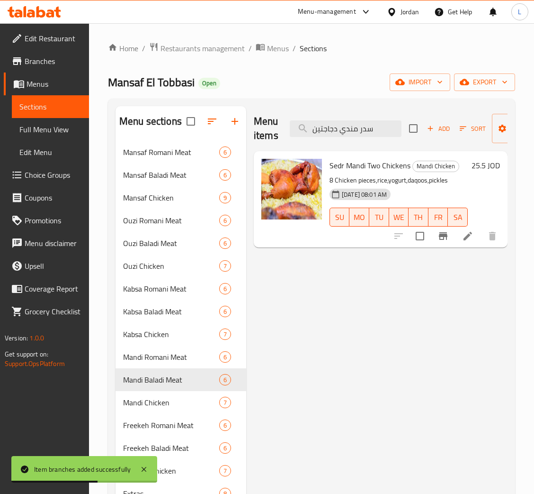
type input "سدر مندي دجاجتين"
click at [448, 238] on icon "Branch-specific-item" at bounding box center [443, 235] width 11 height 11
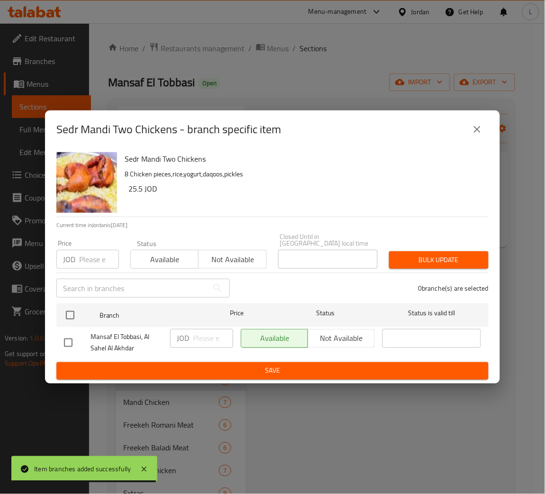
click at [101, 259] on input "number" at bounding box center [99, 259] width 40 height 19
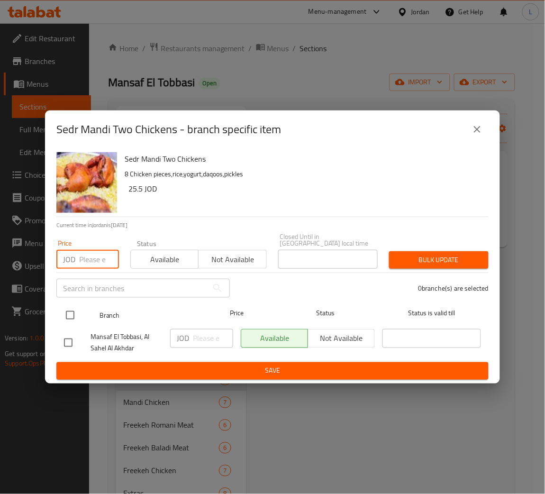
paste input "23"
type input "23"
drag, startPoint x: 75, startPoint y: 313, endPoint x: 105, endPoint y: 314, distance: 29.9
click at [75, 314] on input "checkbox" at bounding box center [70, 315] width 20 height 20
checkbox input "true"
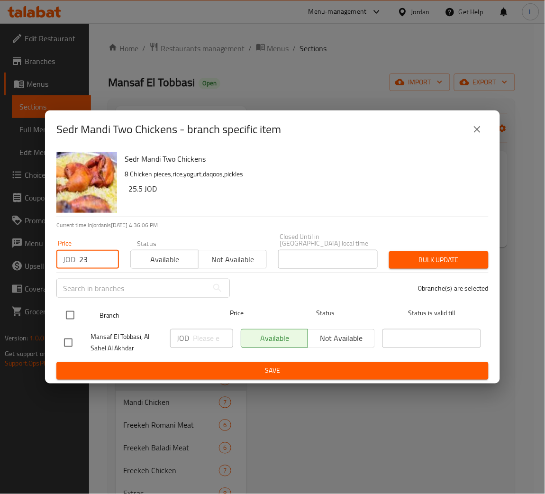
checkbox input "true"
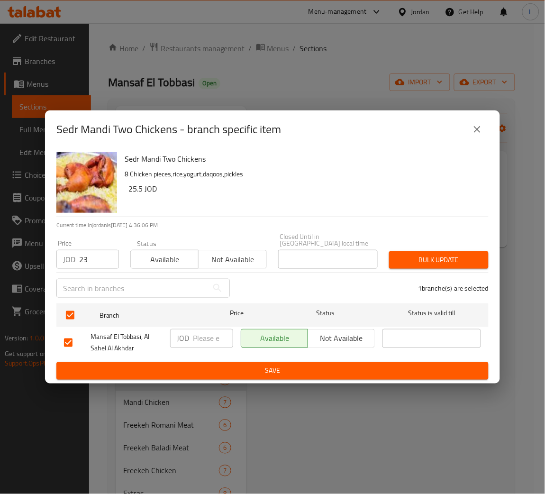
click at [413, 254] on span "Bulk update" at bounding box center [439, 260] width 84 height 12
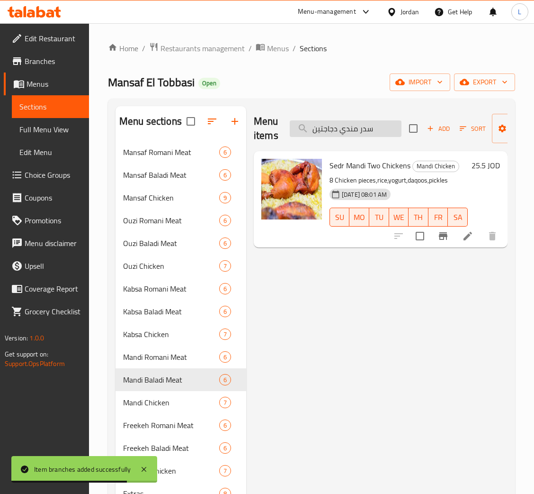
click at [352, 126] on input "سدر مندي دجاجتين" at bounding box center [346, 128] width 112 height 17
drag, startPoint x: 352, startPoint y: 126, endPoint x: 358, endPoint y: 132, distance: 8.4
click at [351, 126] on input "سدر مندي دجاجتين" at bounding box center [346, 128] width 112 height 17
paste input "وجبة فريكة لأربعة أشخاص لحم روماني"
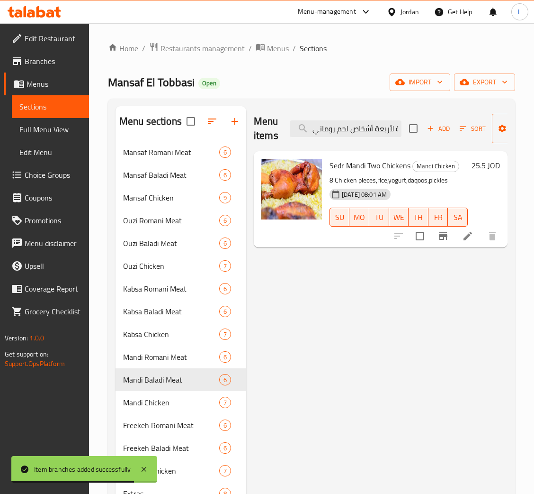
scroll to position [0, 34]
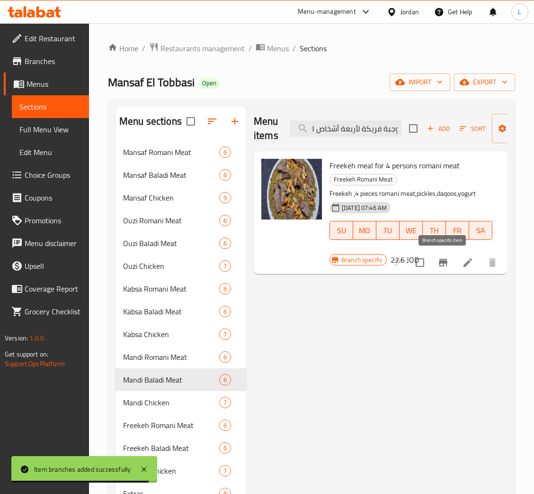
type input "وجبة فريكة لأربعة أشخاص لحم روماني"
click at [445, 263] on icon "Branch-specific-item" at bounding box center [443, 263] width 9 height 8
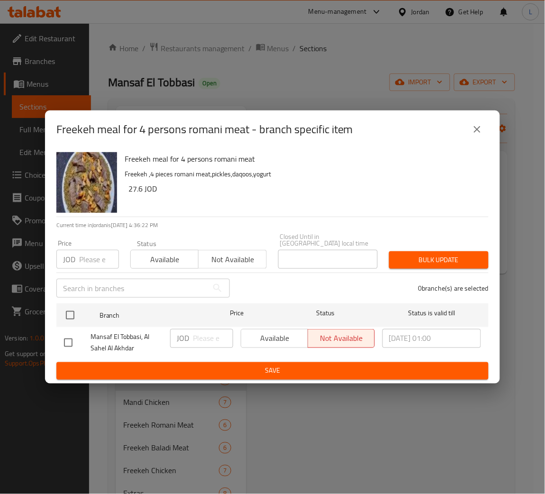
drag, startPoint x: 86, startPoint y: 255, endPoint x: 86, endPoint y: 277, distance: 21.8
click at [86, 255] on input "number" at bounding box center [99, 259] width 40 height 19
paste input "26.45"
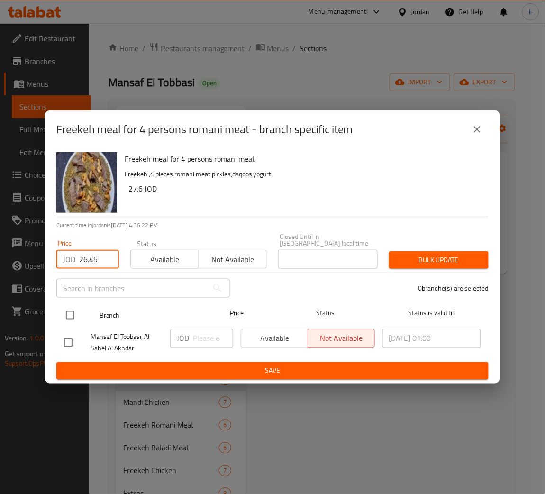
type input "26.45"
click at [75, 306] on input "checkbox" at bounding box center [70, 315] width 20 height 20
checkbox input "true"
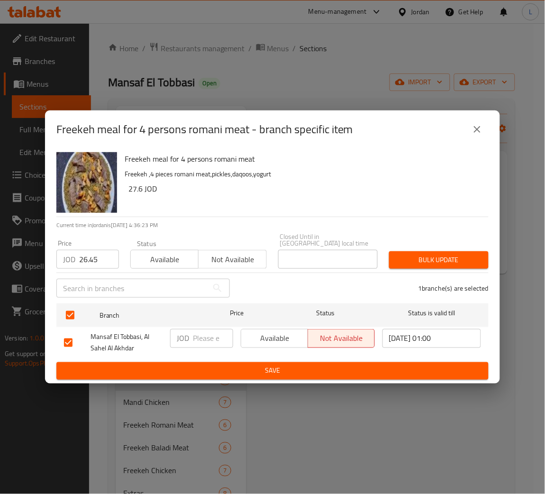
click at [427, 258] on span "Bulk update" at bounding box center [439, 260] width 84 height 12
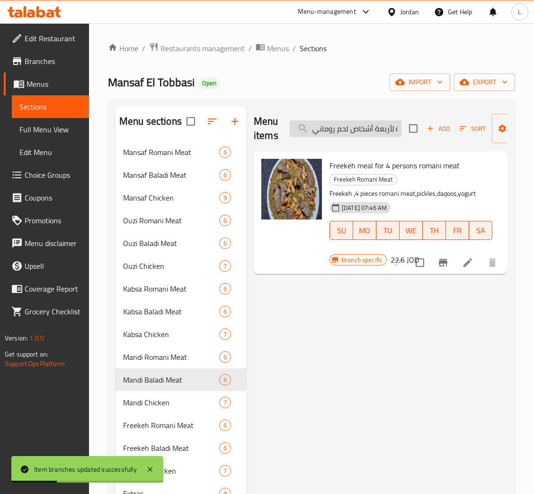
click at [356, 134] on input "وجبة فريكة لأربعة أشخاص لحم روماني" at bounding box center [346, 128] width 112 height 17
paste input "مس"
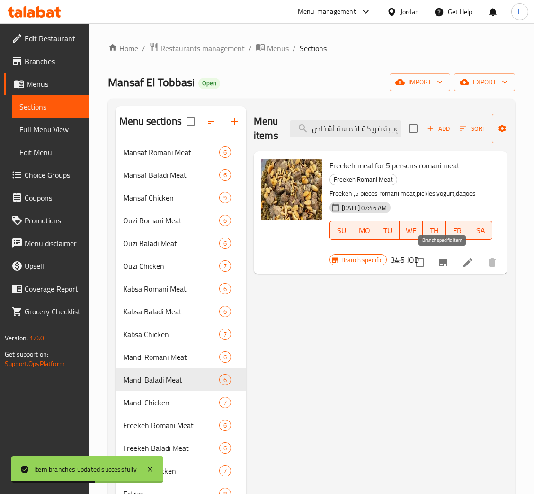
type input "وجبة فريكة لخمسة أشخاص لحم روماني"
click at [447, 267] on icon "Branch-specific-item" at bounding box center [443, 262] width 11 height 11
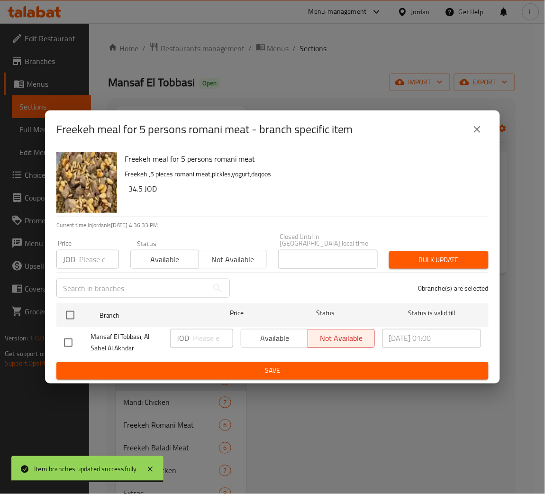
click at [474, 126] on button "close" at bounding box center [477, 129] width 23 height 23
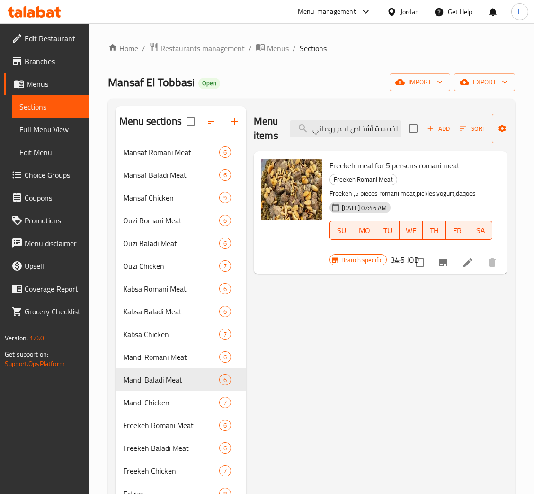
click at [462, 262] on icon at bounding box center [467, 262] width 11 height 11
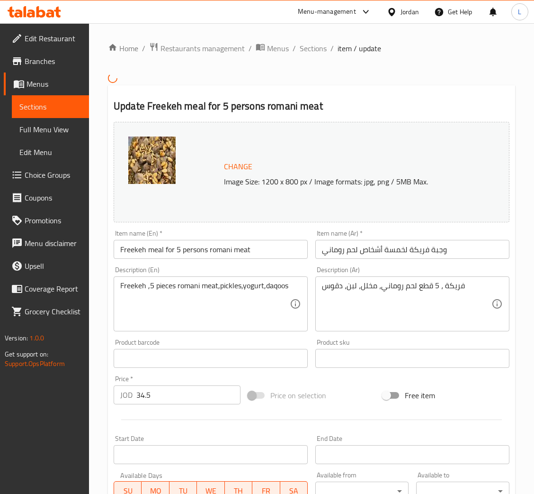
click at [377, 238] on div "Item name (Ar)   * وجبة فريكة لخمسة أشخاص لحم روماني Item name (Ar) *" at bounding box center [413, 244] width 194 height 29
click at [379, 257] on input "وجبة فريكة لخمسة أشخاص لحم روماني" at bounding box center [413, 249] width 194 height 19
paste input "سدر فريكة 2 كيلو"
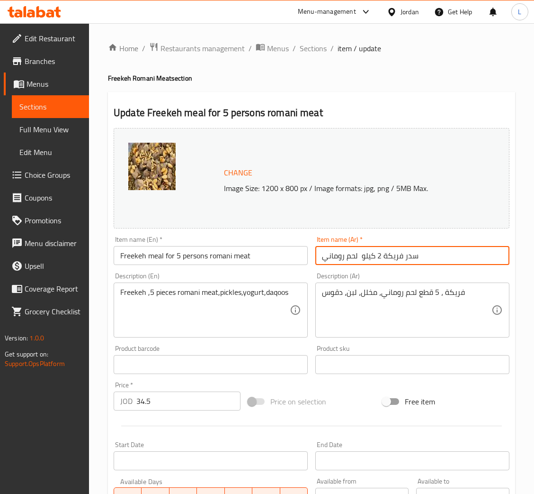
type input "سدر فريكة 2 كيلو لحم روماني"
click at [206, 250] on input "Freekeh meal for 5 persons romani meat" at bounding box center [211, 255] width 194 height 19
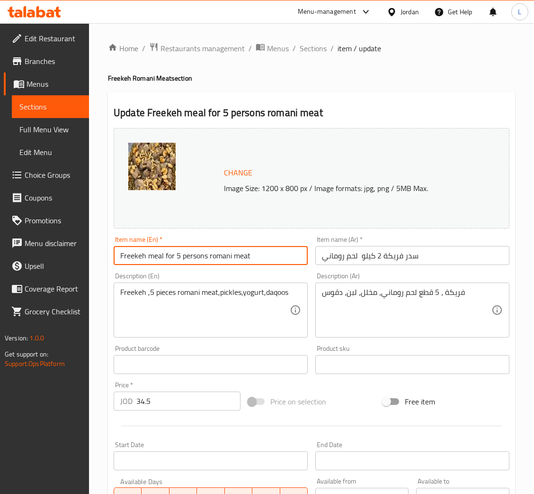
click at [206, 250] on input "Freekeh meal for 5 persons romani meat" at bounding box center [211, 255] width 194 height 19
paste input "2 kg of freekeh and Romanian meat"
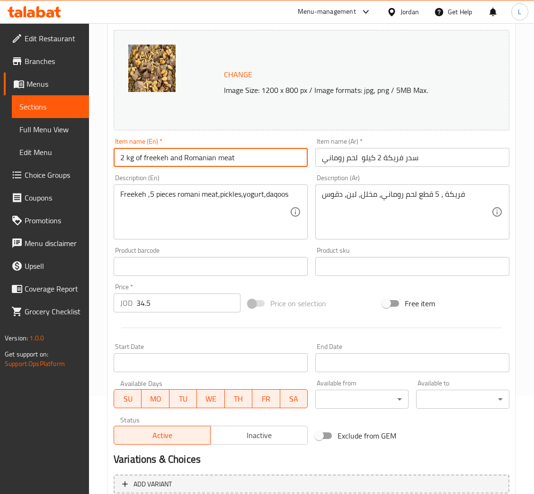
scroll to position [188, 0]
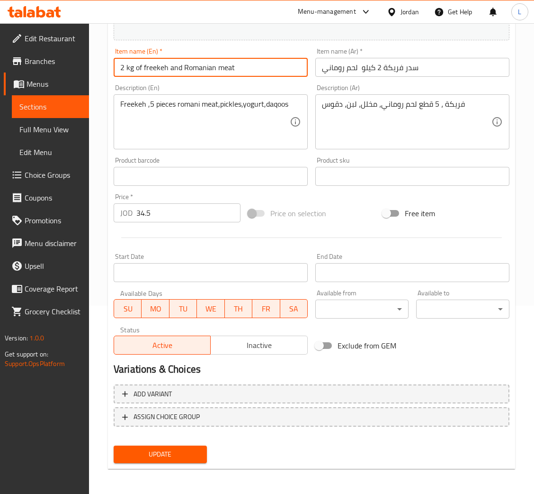
type input "2 kg of freekeh and Romanian meat"
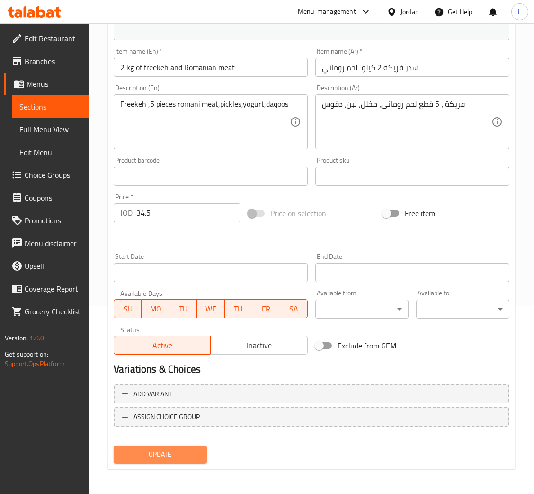
click at [154, 448] on span "Update" at bounding box center [160, 454] width 78 height 12
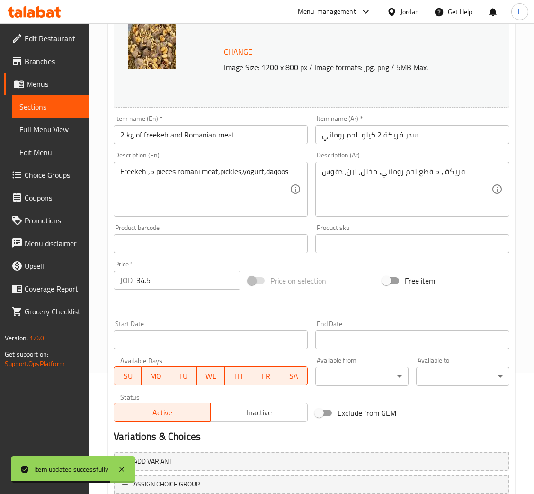
scroll to position [0, 0]
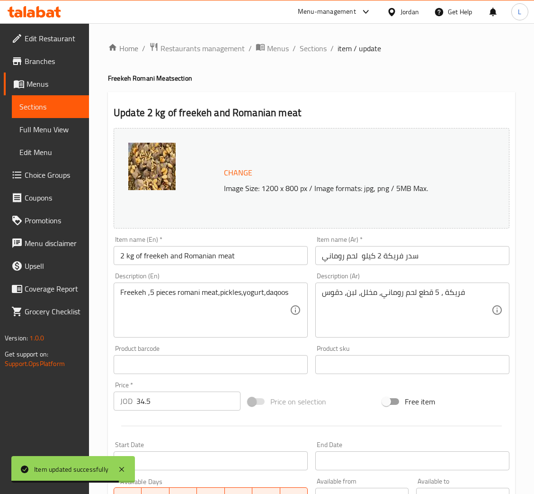
drag, startPoint x: 315, startPoint y: 50, endPoint x: 317, endPoint y: 70, distance: 19.6
click at [315, 50] on span "Sections" at bounding box center [313, 48] width 27 height 11
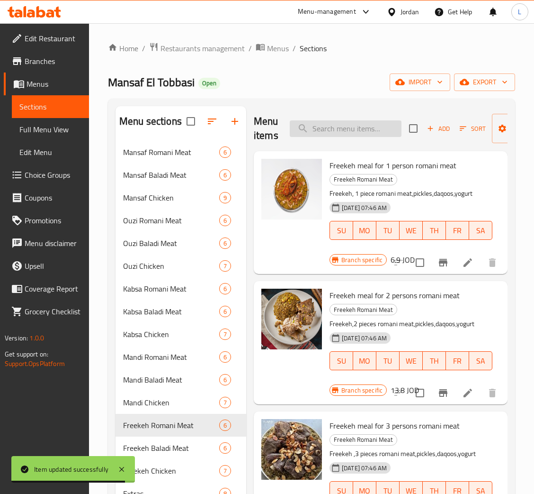
click at [343, 126] on input "search" at bounding box center [346, 128] width 112 height 17
paste input "وجبة فريكة لشخص واحد لحم بلدي"
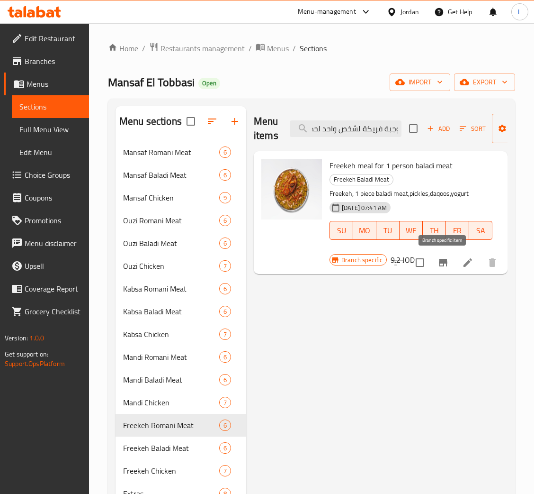
type input "وجبة فريكة لشخص واحد لحم بلدي"
click at [439, 266] on icon "Branch-specific-item" at bounding box center [443, 262] width 11 height 11
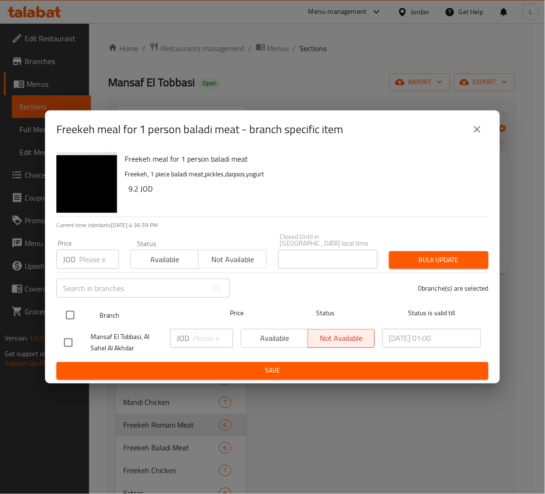
drag, startPoint x: 98, startPoint y: 261, endPoint x: 86, endPoint y: 309, distance: 50.1
click at [98, 261] on input "number" at bounding box center [99, 259] width 40 height 19
paste input "9.775"
type input "9.775"
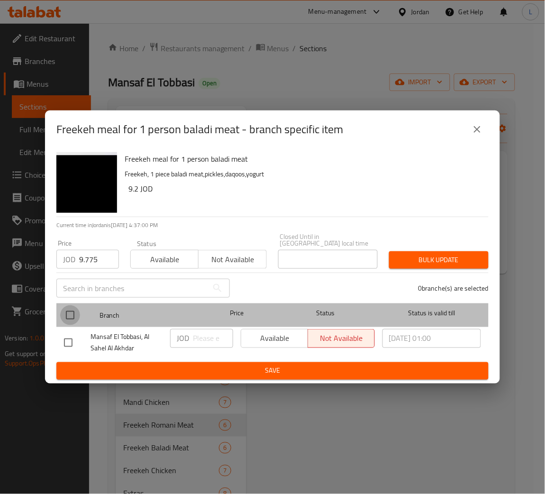
click at [73, 316] on input "checkbox" at bounding box center [70, 315] width 20 height 20
checkbox input "true"
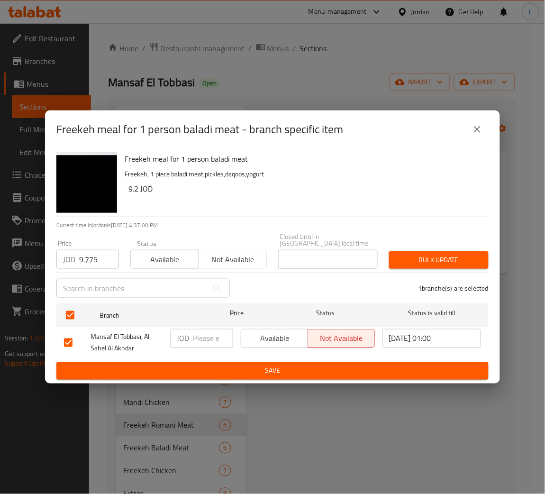
click at [408, 251] on button "Bulk update" at bounding box center [438, 260] width 99 height 18
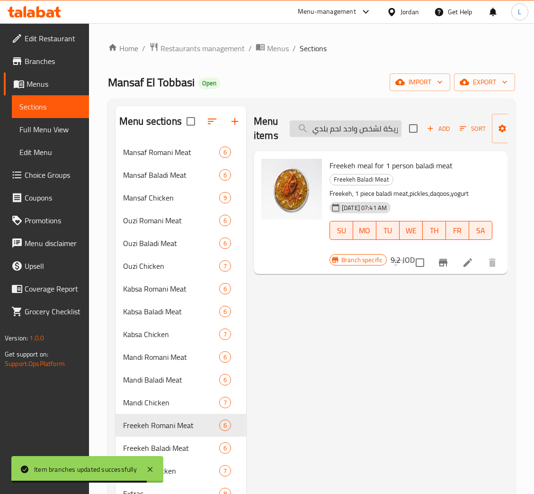
click at [335, 127] on input "وجبة فريكة لشخص واحد لحم بلدي" at bounding box center [346, 128] width 112 height 17
paste input "ربعة أشخاص"
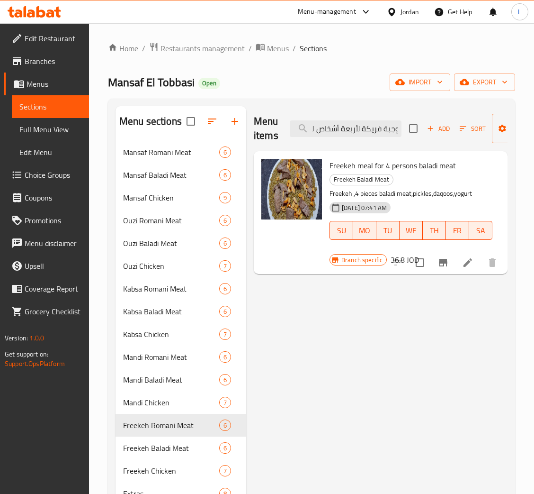
type input "وجبة فريكة لأربعة أشخاص لحم بلدي"
click at [444, 261] on icon "Branch-specific-item" at bounding box center [443, 263] width 9 height 8
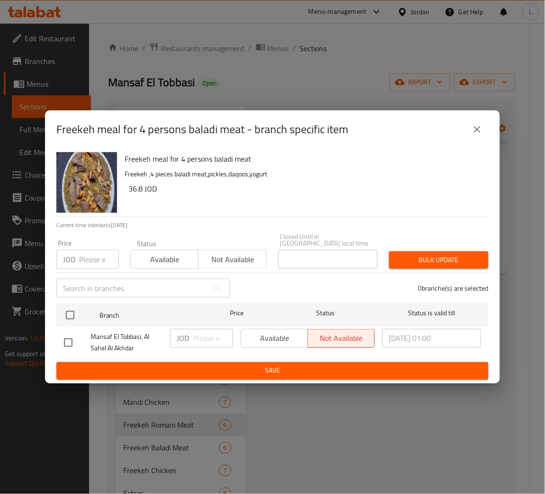
click at [92, 261] on input "number" at bounding box center [99, 259] width 40 height 19
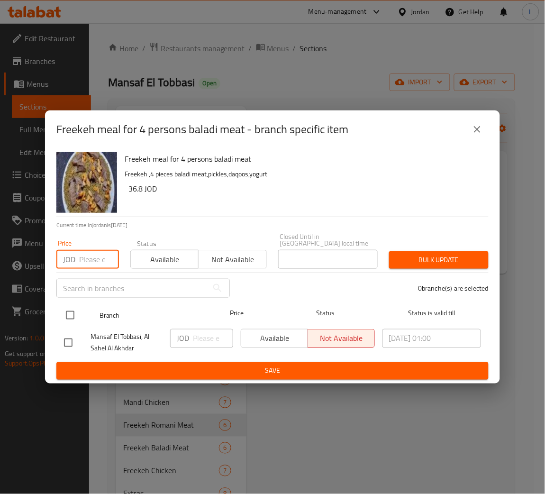
paste input "34.5"
type input "34.5"
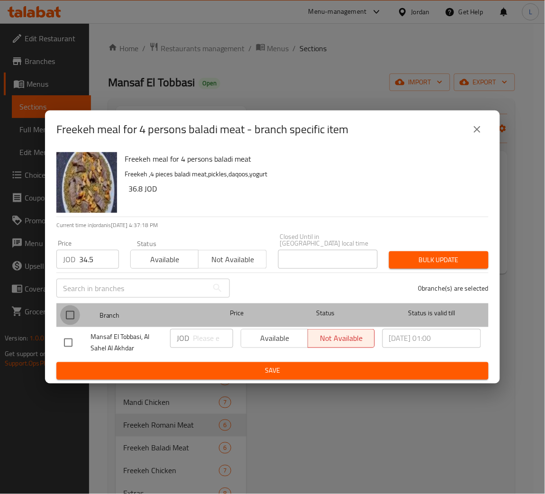
click at [76, 312] on input "checkbox" at bounding box center [70, 315] width 20 height 20
checkbox input "true"
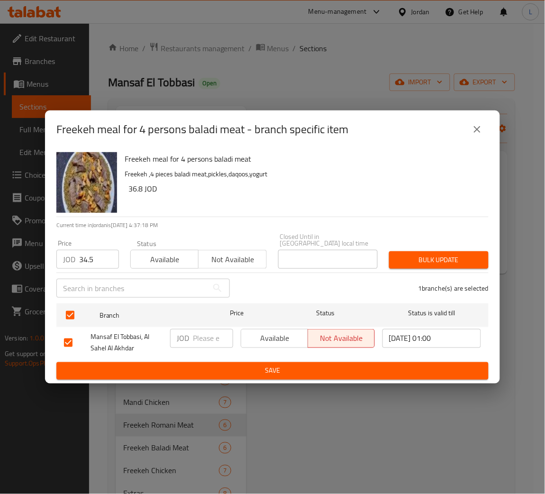
click at [447, 255] on span "Bulk update" at bounding box center [439, 260] width 84 height 12
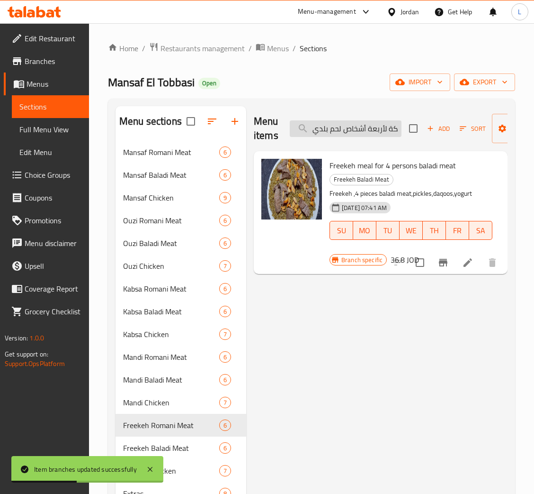
click at [380, 127] on input "وجبة فريكة لأربعة أشخاص لحم بلدي" at bounding box center [346, 128] width 112 height 17
paste input "مس"
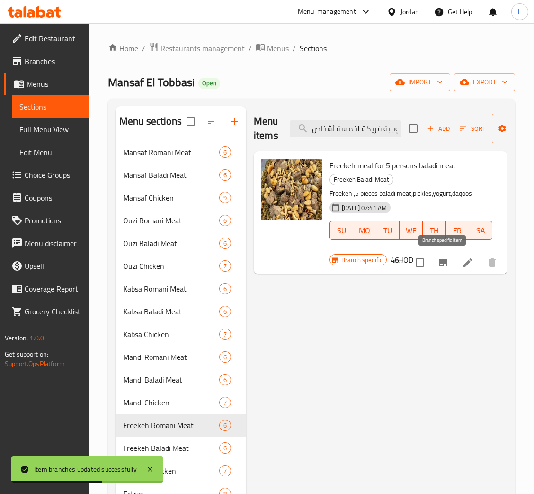
type input "وجبة فريكة لخمسة أشخاص لحم بلدي"
click at [444, 264] on icon "Branch-specific-item" at bounding box center [443, 262] width 11 height 11
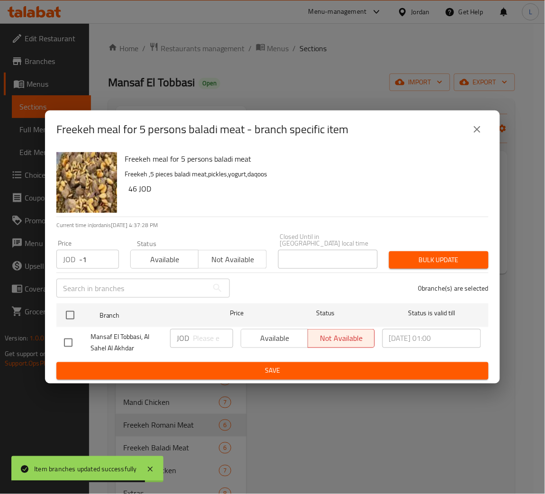
click at [106, 260] on input "-1" at bounding box center [99, 259] width 40 height 19
click at [88, 254] on input "-1" at bounding box center [99, 259] width 40 height 19
paste input "51.75"
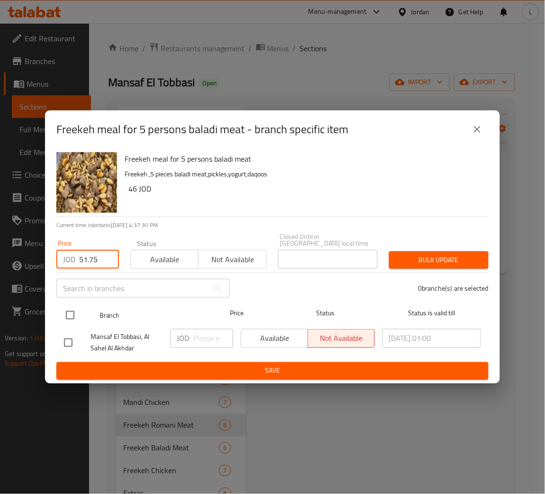
type input "51.75"
click at [70, 306] on input "checkbox" at bounding box center [70, 315] width 20 height 20
checkbox input "true"
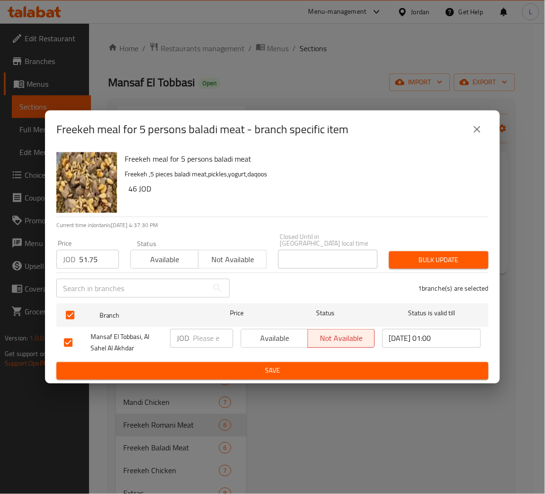
click at [433, 251] on button "Bulk update" at bounding box center [438, 260] width 99 height 18
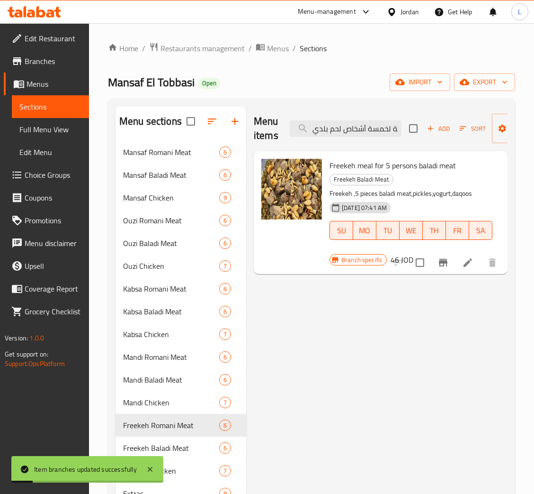
click at [471, 264] on icon at bounding box center [467, 262] width 11 height 11
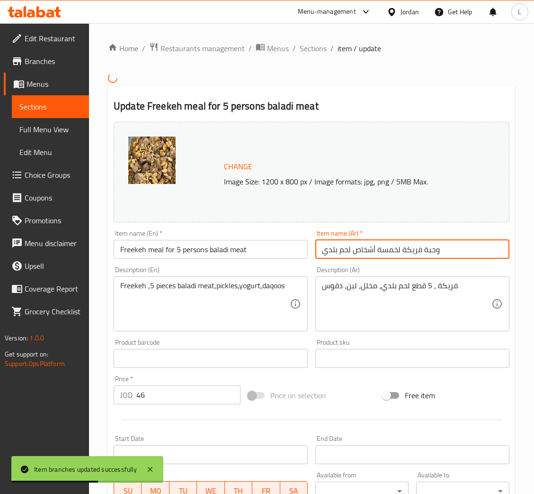
click at [385, 244] on input "وجبة فريكة لخمسة أشخاص لحم بلدي" at bounding box center [413, 249] width 194 height 19
paste
type input "سدر فريكة 2 كيلو لحم بلدي"
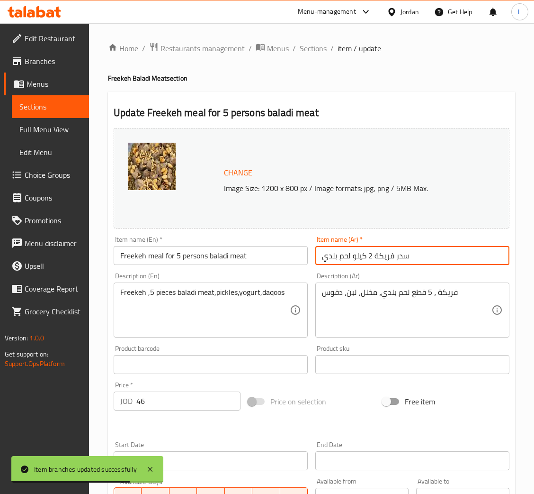
click at [264, 252] on input "Freekeh meal for 5 persons baladi meat" at bounding box center [211, 255] width 194 height 19
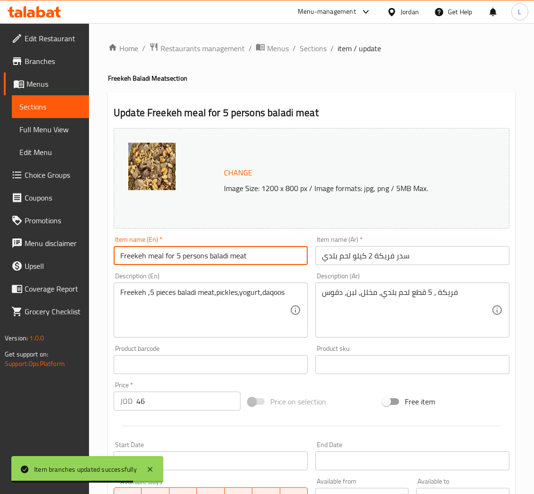
click at [264, 252] on input "Freekeh meal for 5 persons baladi meat" at bounding box center [211, 255] width 194 height 19
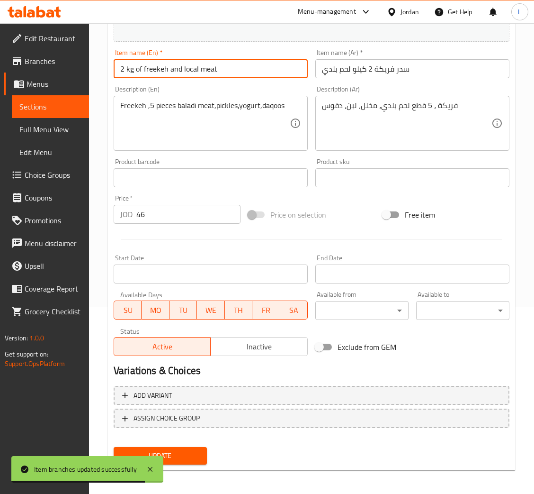
scroll to position [188, 0]
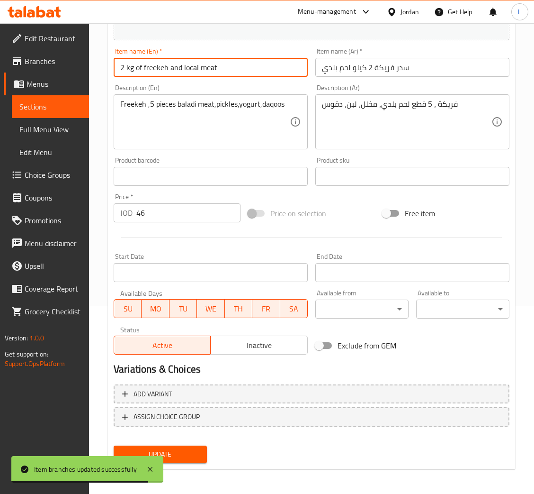
type input "2 kg of freekeh and local meat"
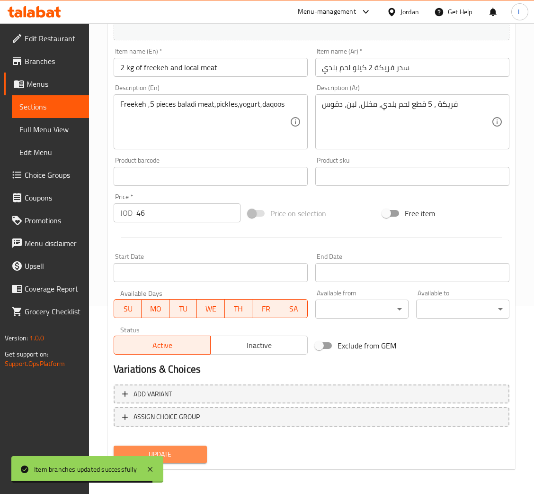
drag, startPoint x: 189, startPoint y: 452, endPoint x: 63, endPoint y: 442, distance: 126.4
click at [188, 454] on span "Update" at bounding box center [160, 454] width 78 height 12
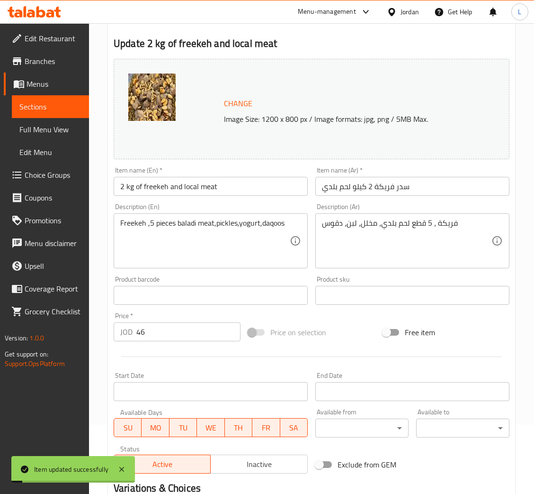
scroll to position [0, 0]
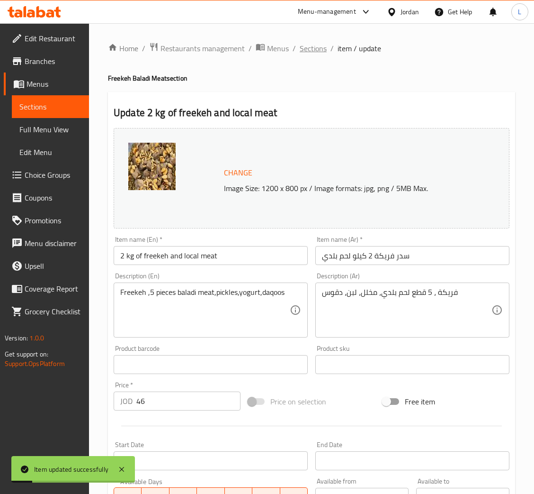
click at [308, 49] on span "Sections" at bounding box center [313, 48] width 27 height 11
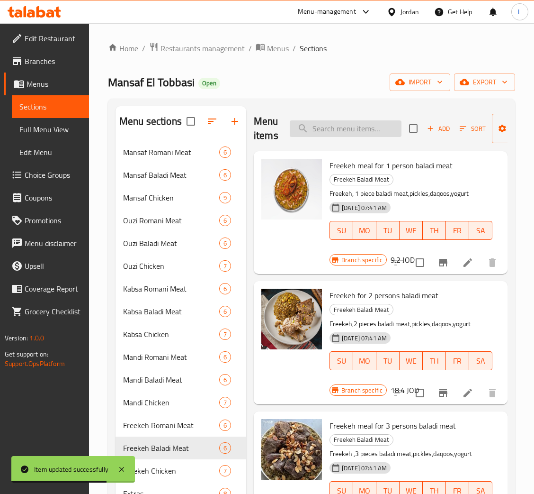
click at [364, 127] on input "search" at bounding box center [346, 128] width 112 height 17
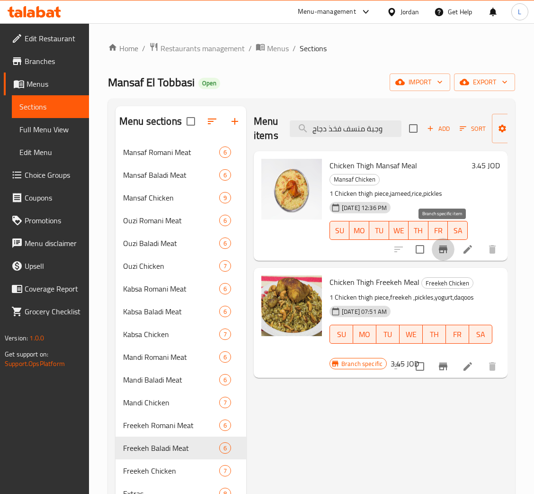
click at [442, 243] on icon "Branch-specific-item" at bounding box center [443, 248] width 11 height 11
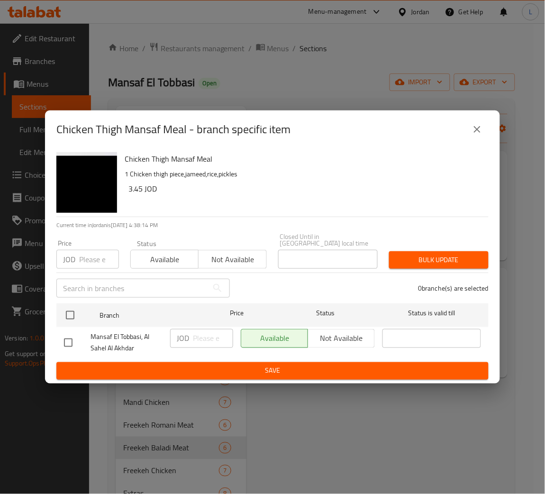
click at [478, 135] on icon "close" at bounding box center [476, 129] width 11 height 11
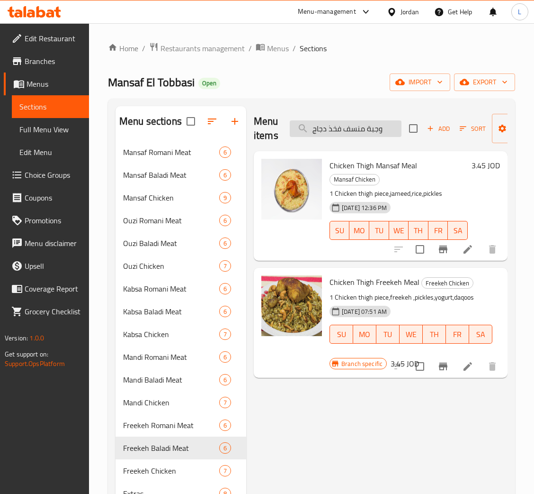
click at [360, 129] on input "وجبة منسف فخذ دجاج" at bounding box center [346, 128] width 112 height 17
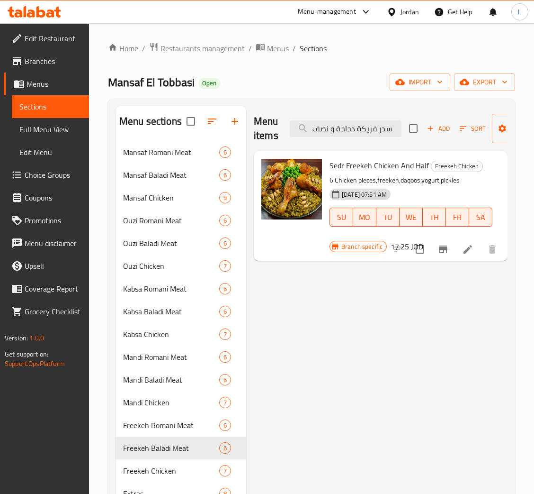
type input "سدر فريكة دجاجة و نصف"
click at [437, 248] on button "Branch-specific-item" at bounding box center [443, 249] width 23 height 23
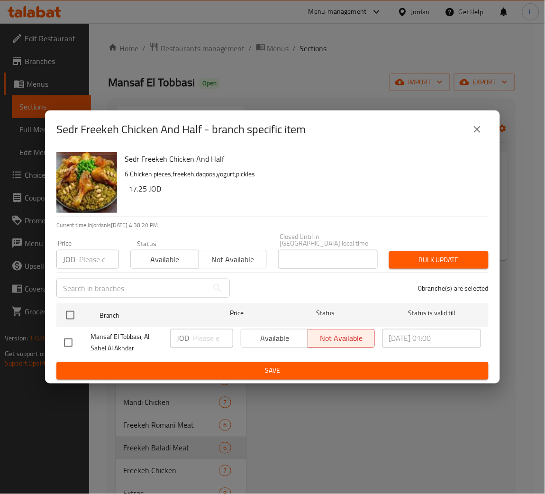
drag, startPoint x: 99, startPoint y: 257, endPoint x: 89, endPoint y: 269, distance: 15.5
click at [99, 257] on input "number" at bounding box center [99, 259] width 40 height 19
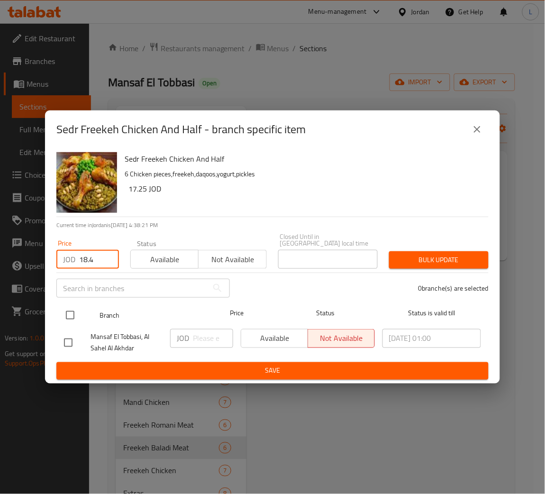
type input "18.4"
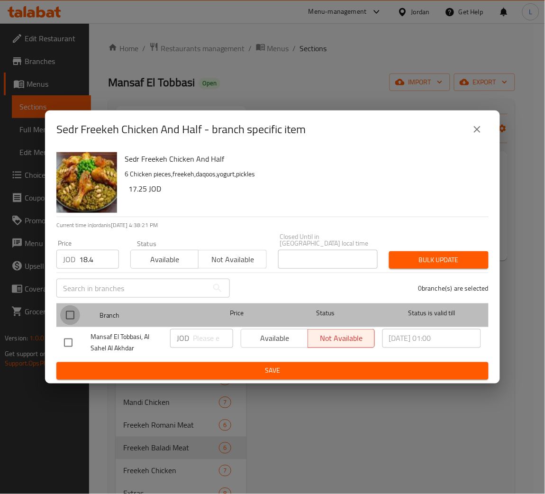
click at [70, 316] on input "checkbox" at bounding box center [70, 315] width 20 height 20
checkbox input "true"
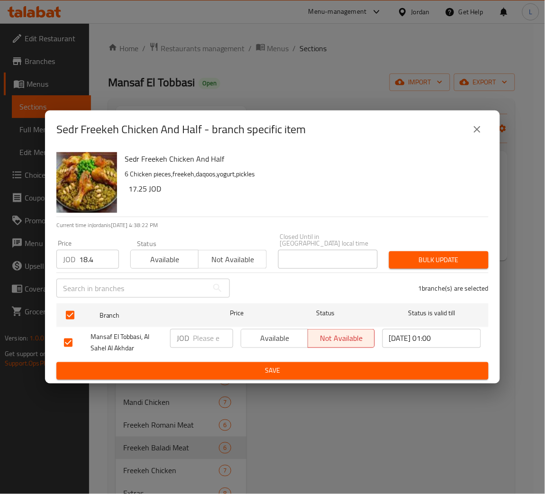
click at [446, 259] on span "Bulk update" at bounding box center [439, 260] width 84 height 12
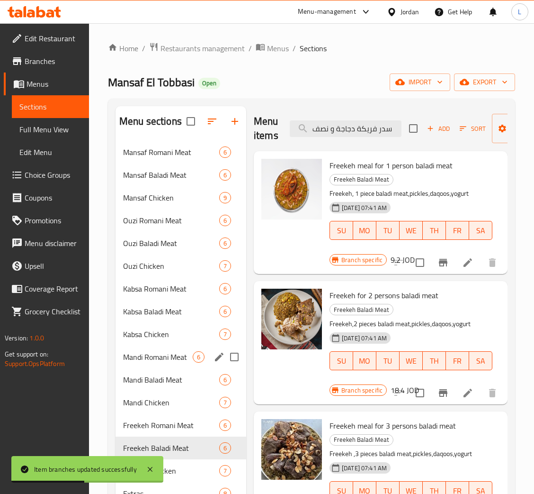
scroll to position [134, 0]
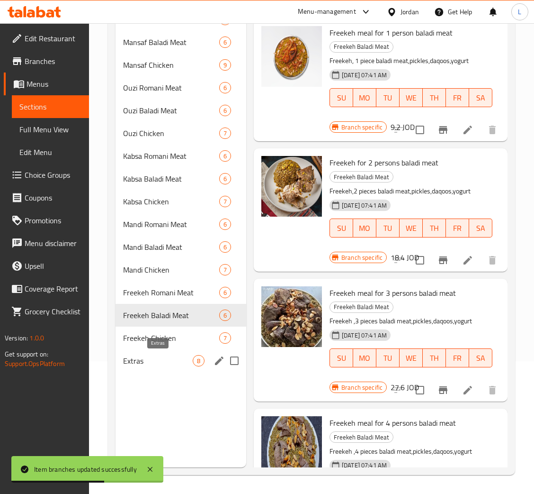
click at [162, 361] on span "Extras" at bounding box center [158, 360] width 70 height 11
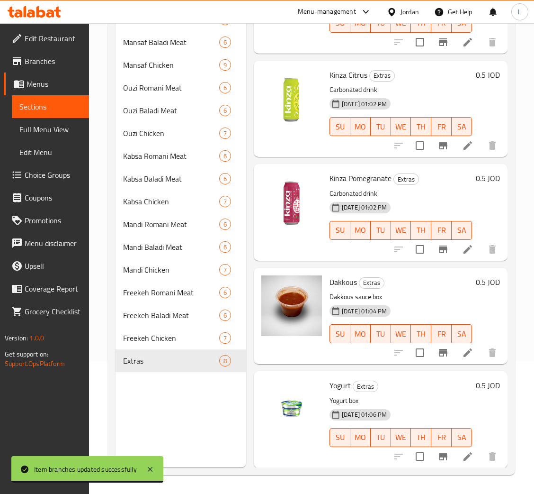
scroll to position [382, 0]
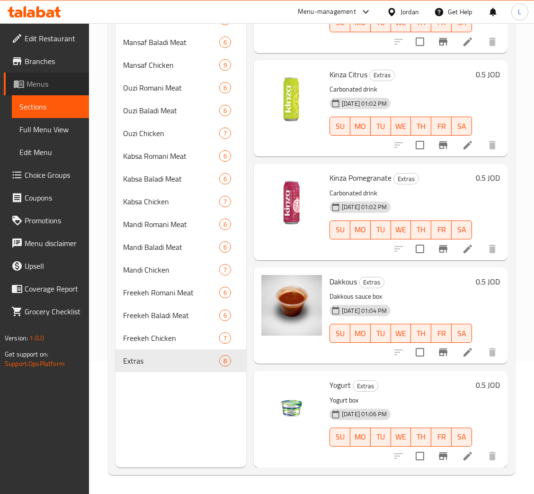
click at [31, 79] on span "Menus" at bounding box center [54, 83] width 55 height 11
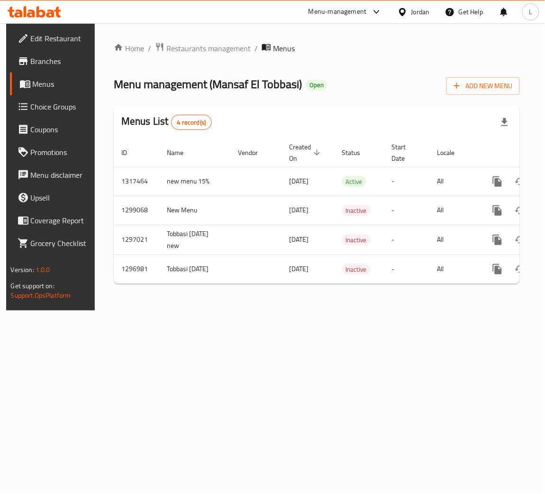
scroll to position [0, 54]
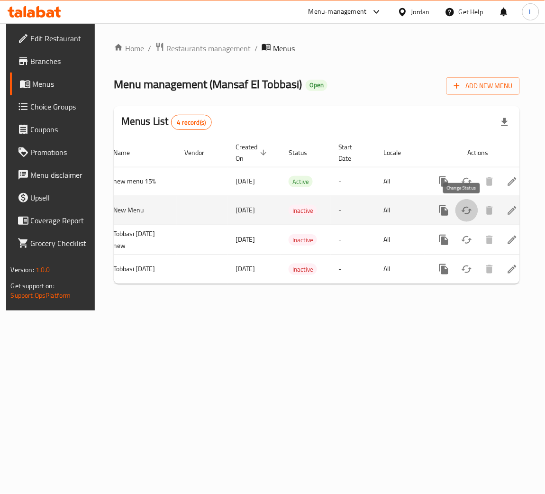
click at [467, 213] on icon "enhanced table" at bounding box center [466, 210] width 11 height 11
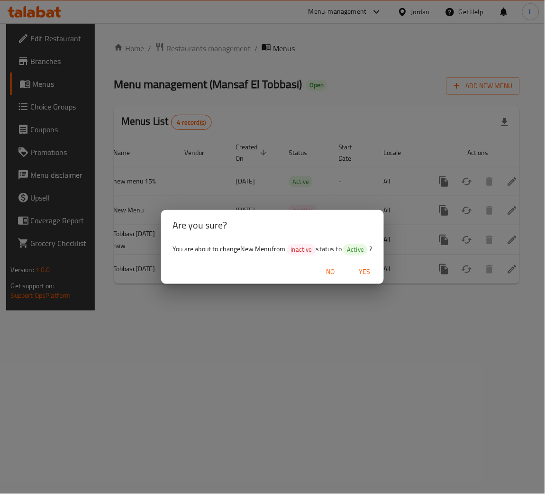
click at [368, 269] on span "Yes" at bounding box center [364, 272] width 23 height 12
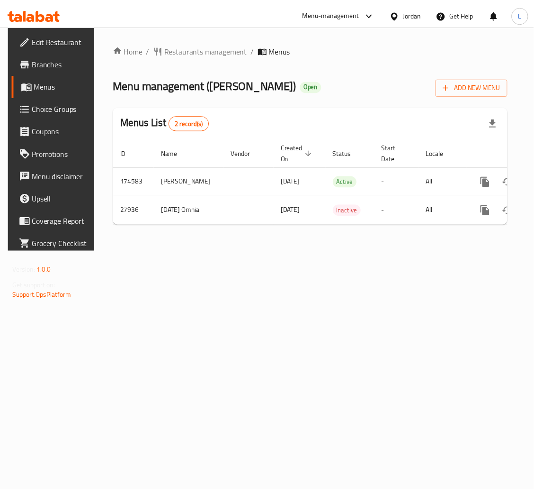
scroll to position [0, 50]
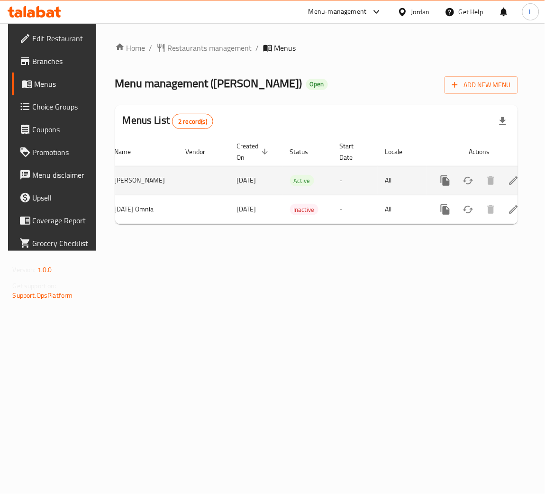
click at [502, 187] on link "enhanced table" at bounding box center [513, 180] width 23 height 23
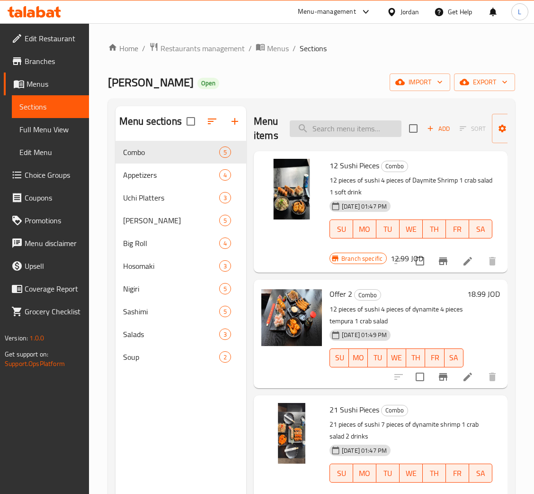
click at [361, 134] on input "search" at bounding box center [346, 128] width 112 height 17
paste input "30 Sushi pieces"
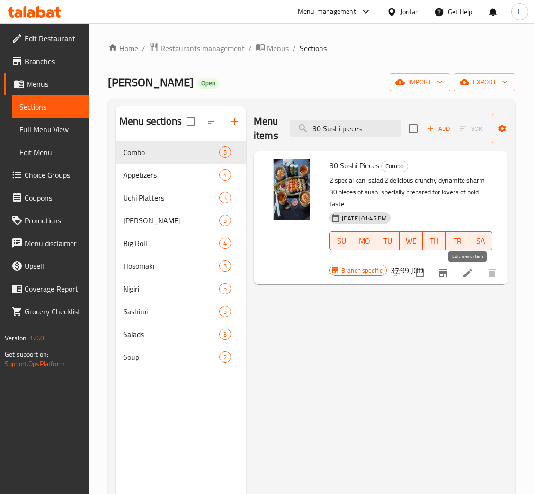
type input "30 Sushi pieces"
click at [464, 274] on icon at bounding box center [467, 272] width 11 height 11
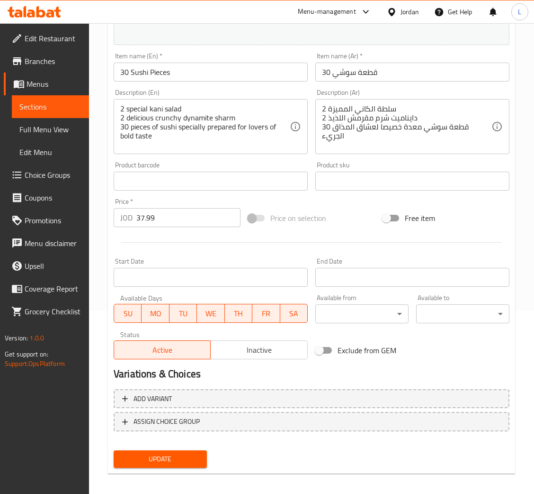
scroll to position [188, 0]
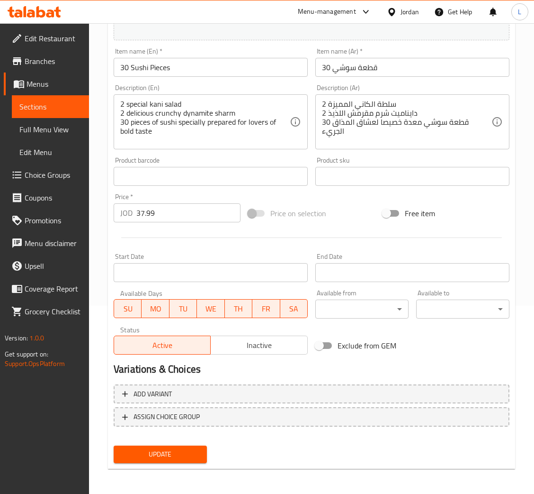
click at [189, 215] on input "37.99" at bounding box center [188, 212] width 104 height 19
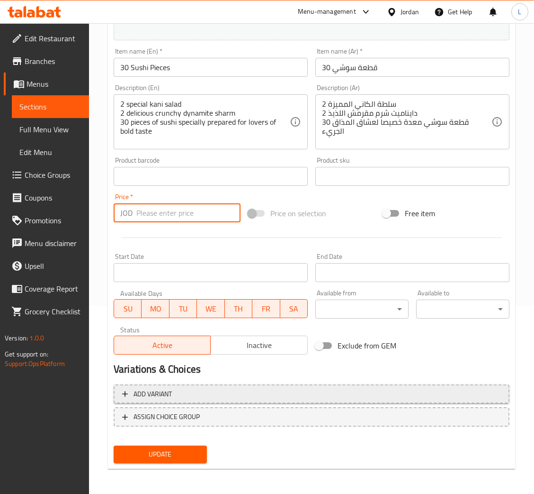
click at [232, 392] on div "Add variant ASSIGN CHOICE GROUP" at bounding box center [312, 411] width 404 height 62
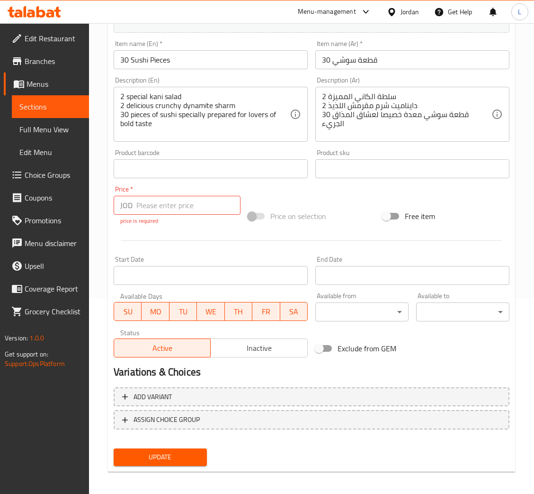
scroll to position [198, 0]
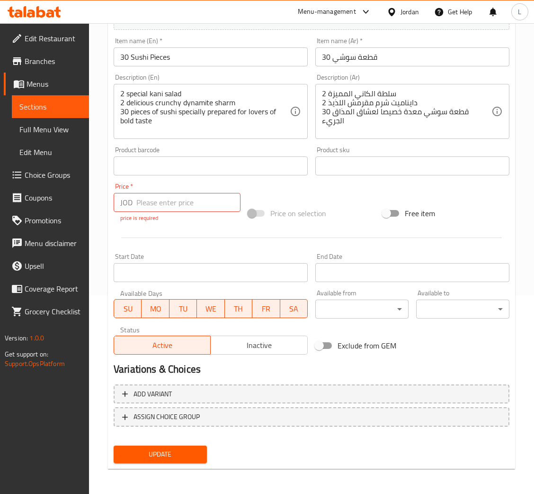
click at [154, 198] on input "number" at bounding box center [188, 202] width 104 height 19
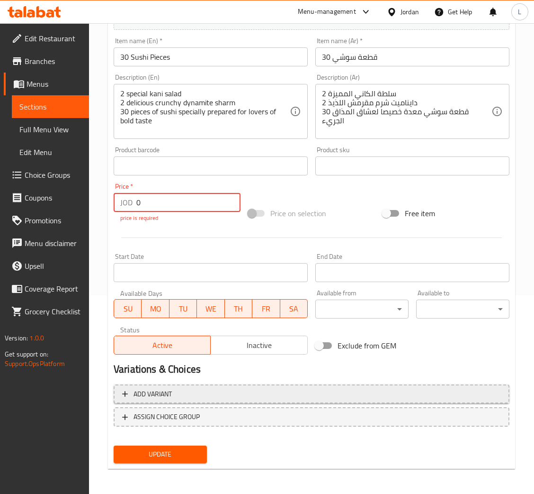
type input "0"
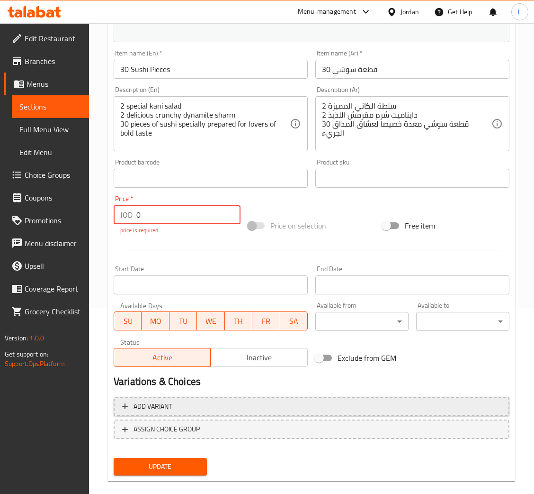
click at [258, 397] on button "Add variant" at bounding box center [312, 406] width 396 height 19
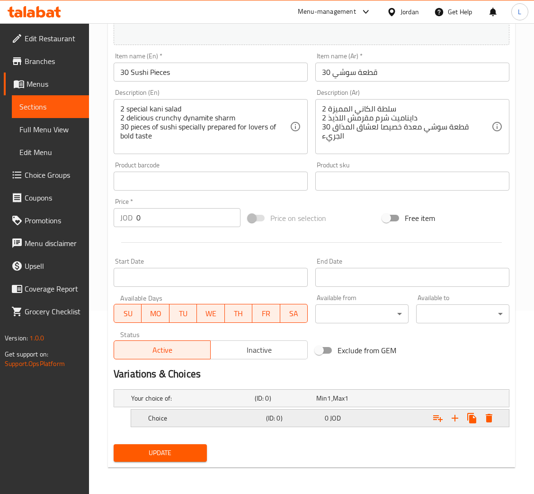
click at [279, 423] on h5 "(ID: 0)" at bounding box center [293, 417] width 55 height 9
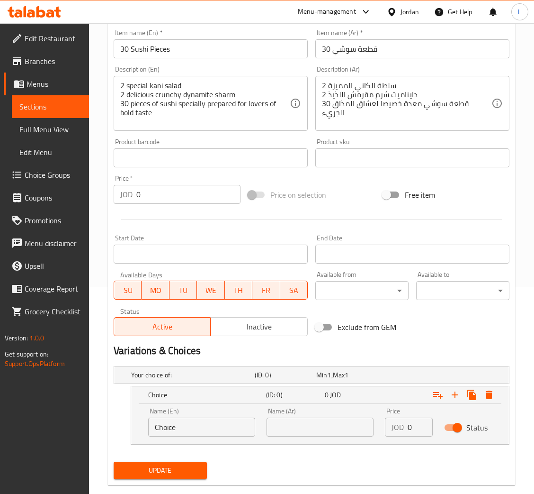
scroll to position [223, 0]
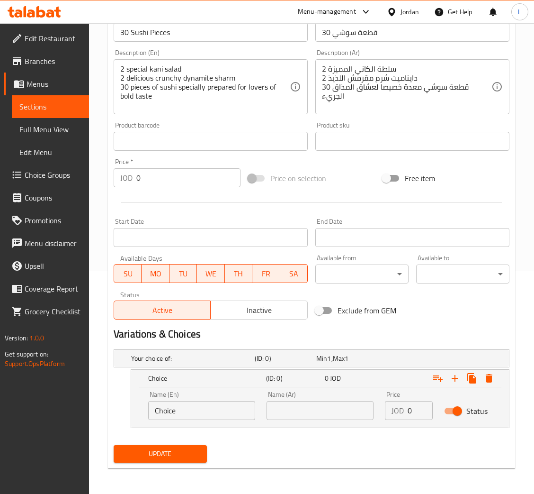
click at [217, 416] on input "Choice" at bounding box center [201, 410] width 107 height 19
click at [214, 414] on input "Choice" at bounding box center [201, 410] width 107 height 19
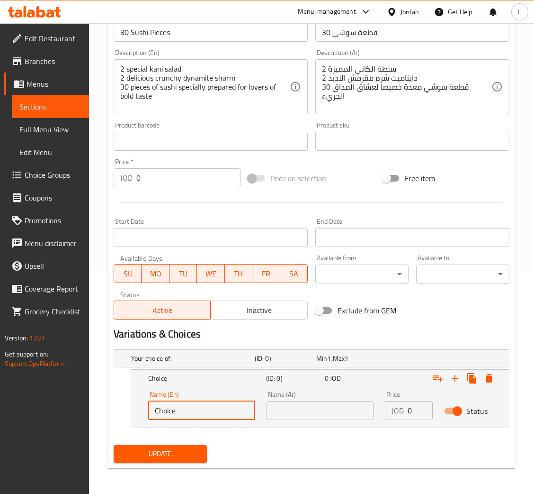
paste input "With mixed salmon"
type input "With mixed salmon"
click at [317, 412] on input "text" at bounding box center [320, 410] width 107 height 19
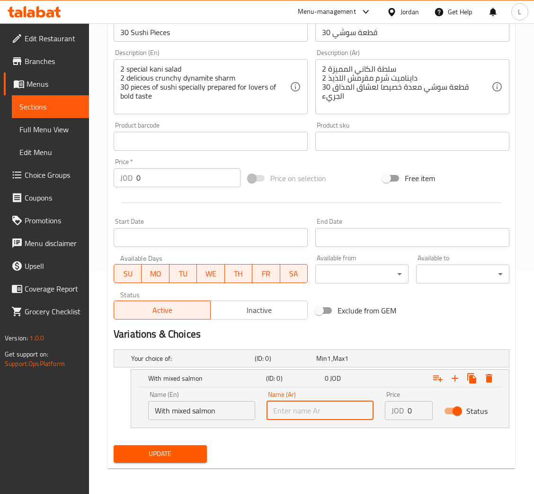
paste input "مع سلمون مشكل"
type input "مع سلمون مشكل"
click at [417, 402] on input "0" at bounding box center [420, 410] width 25 height 19
click at [417, 405] on input "0" at bounding box center [420, 410] width 25 height 19
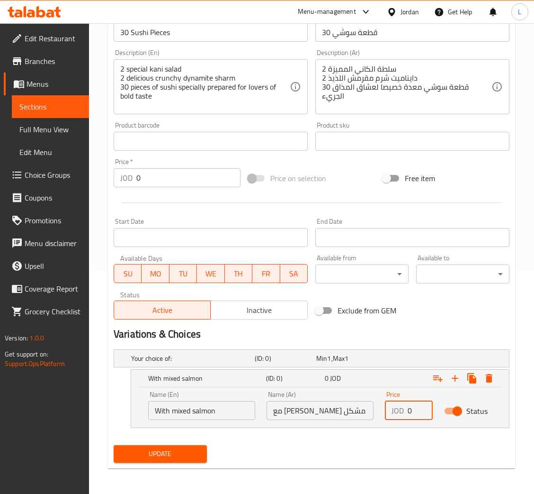
click at [417, 405] on input "0" at bounding box center [420, 410] width 25 height 19
paste input "39.99"
type input "39.99"
click at [454, 381] on icon "Expand" at bounding box center [455, 377] width 11 height 11
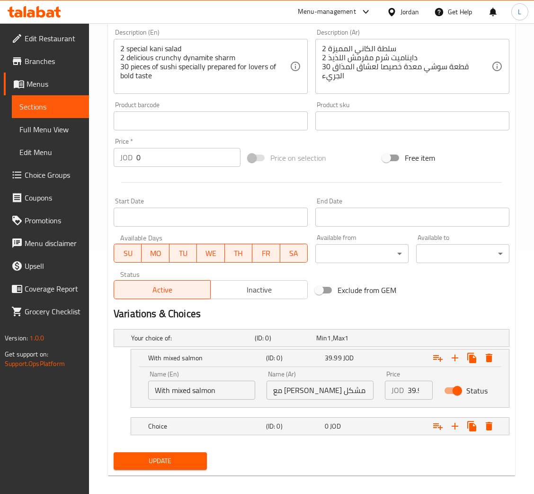
scroll to position [252, 0]
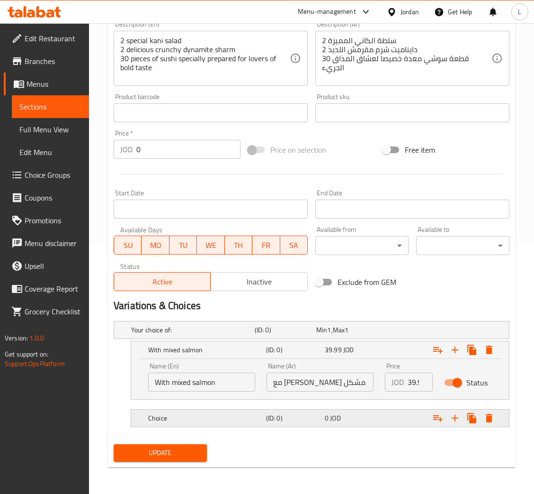
click at [316, 420] on h5 "(ID: 0)" at bounding box center [293, 417] width 55 height 9
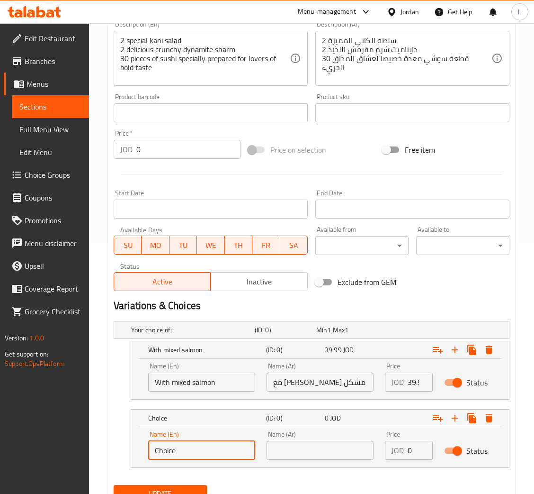
click at [200, 456] on input "Choice" at bounding box center [201, 450] width 107 height 19
click at [189, 458] on input "With" at bounding box center [201, 450] width 107 height 19
paste input "cooked sushi"
type input "With cooked sushi"
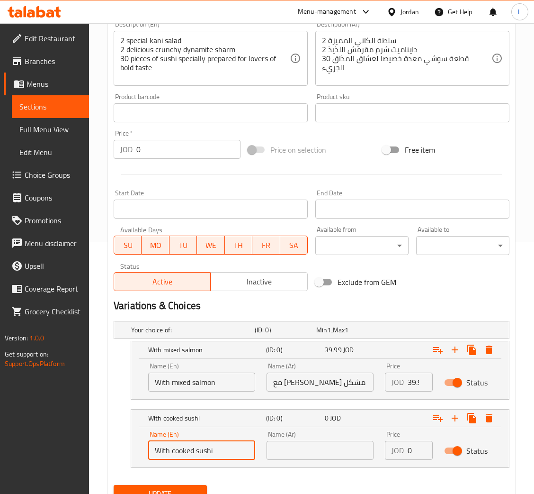
click at [326, 448] on input "text" at bounding box center [320, 450] width 107 height 19
click at [198, 446] on input "With cooked sushi" at bounding box center [201, 450] width 107 height 19
click at [312, 456] on input "text" at bounding box center [320, 450] width 107 height 19
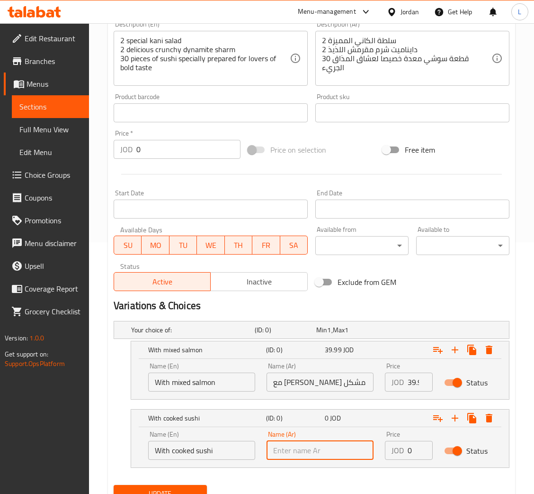
paste input "مع السوشي المطبوخ"
type input "مع السوشي المطبوخ"
click at [410, 456] on input "0" at bounding box center [420, 450] width 25 height 19
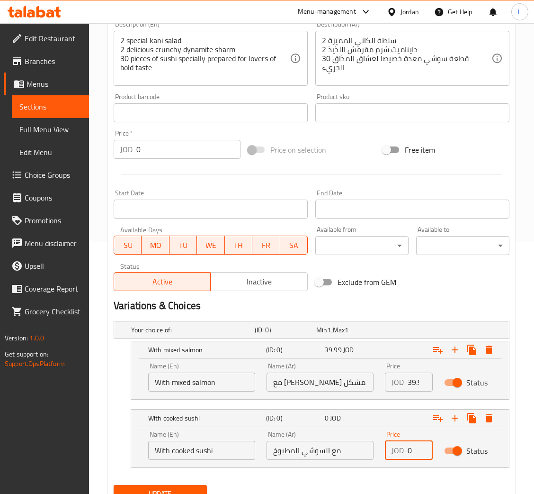
click at [408, 449] on input "0" at bounding box center [420, 450] width 25 height 19
paste input "39.99"
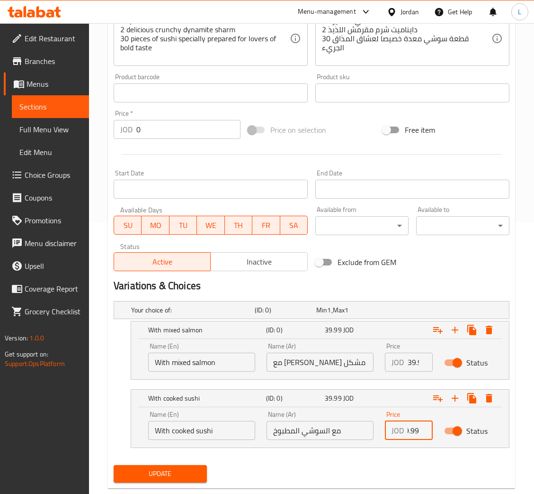
scroll to position [293, 0]
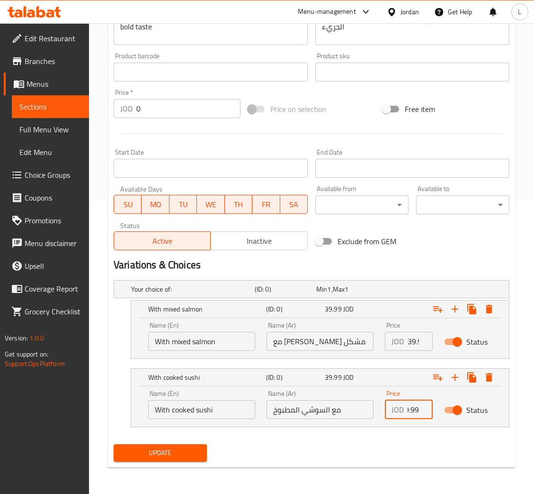
type input "39.99"
click at [131, 456] on span "Update" at bounding box center [160, 453] width 78 height 12
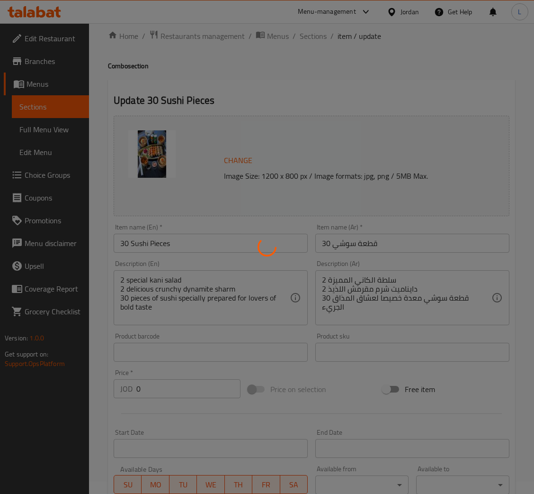
scroll to position [0, 0]
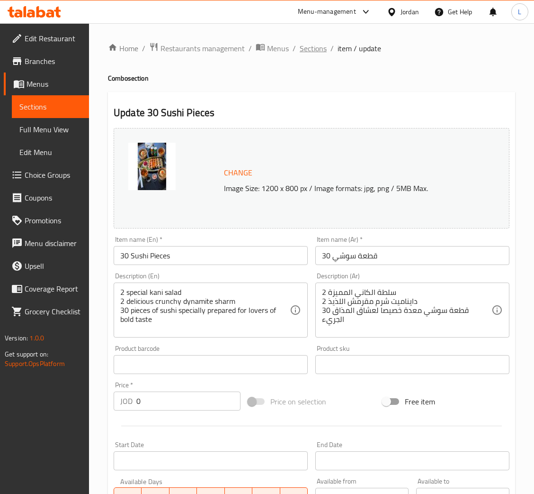
click at [309, 46] on span "Sections" at bounding box center [313, 48] width 27 height 11
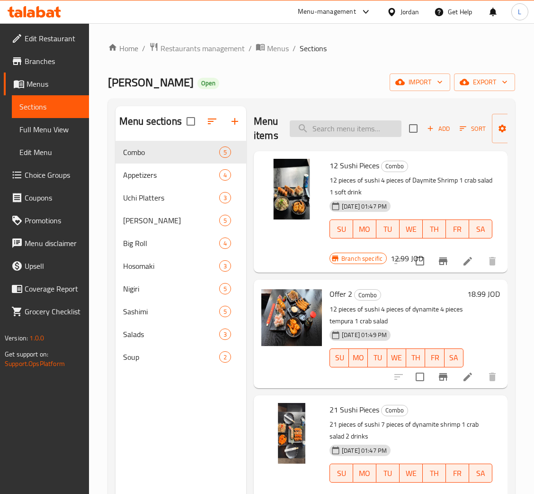
click at [343, 133] on input "search" at bounding box center [346, 128] width 112 height 17
paste input "50 Sushi pieces"
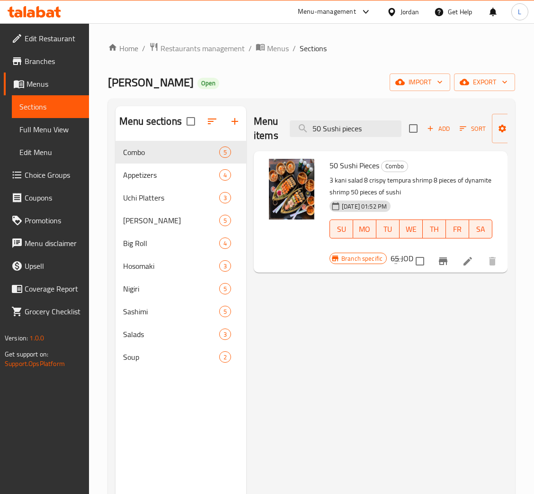
type input "50 Sushi pieces"
click at [464, 263] on icon at bounding box center [467, 260] width 11 height 11
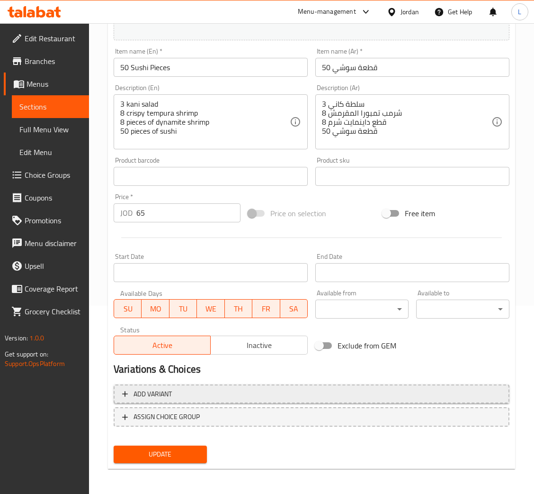
click at [225, 400] on button "Add variant" at bounding box center [312, 393] width 396 height 19
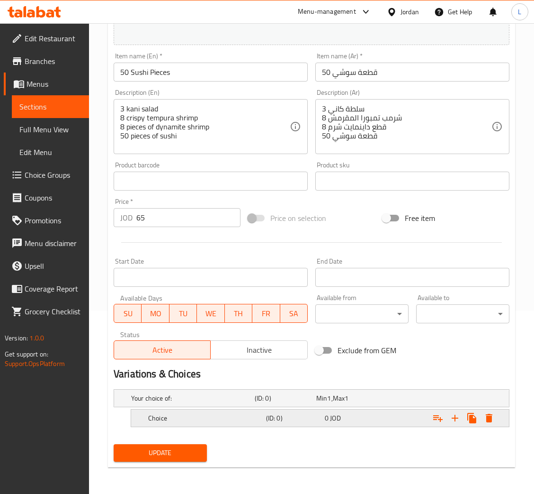
click at [241, 423] on h5 "Choice" at bounding box center [205, 417] width 114 height 9
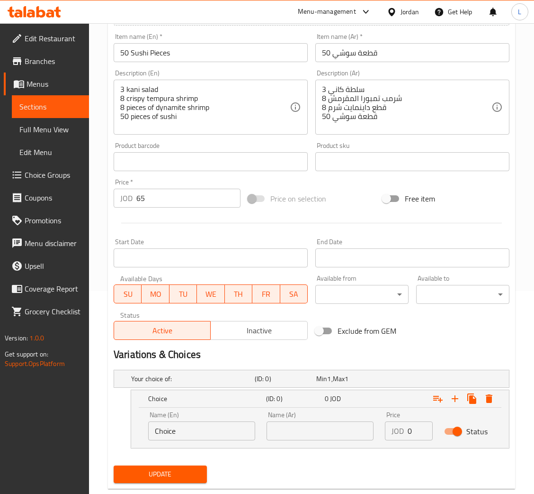
scroll to position [224, 0]
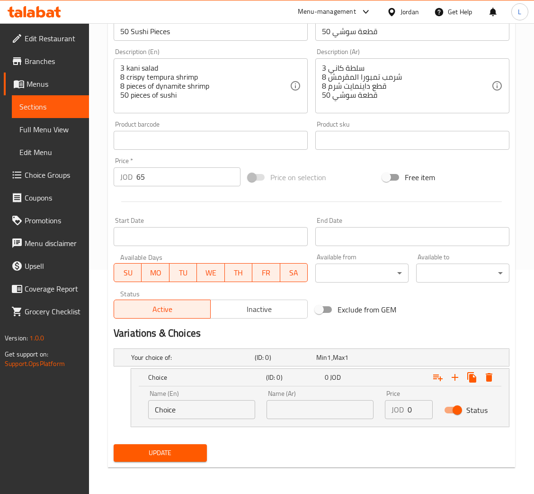
click at [212, 417] on input "Choice" at bounding box center [201, 409] width 107 height 19
paste input "With mixed salmon"
type input "With mixed salmon"
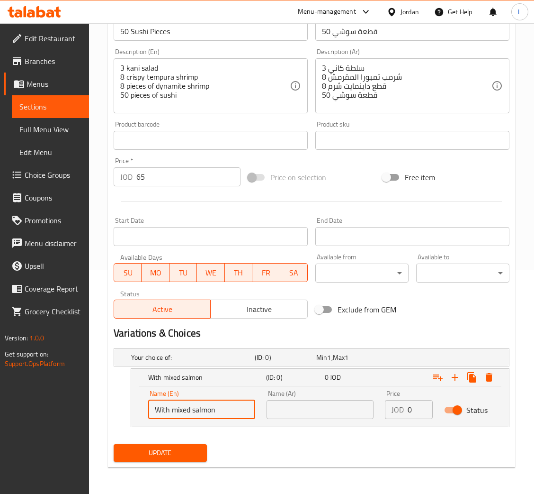
click at [292, 407] on input "text" at bounding box center [320, 409] width 107 height 19
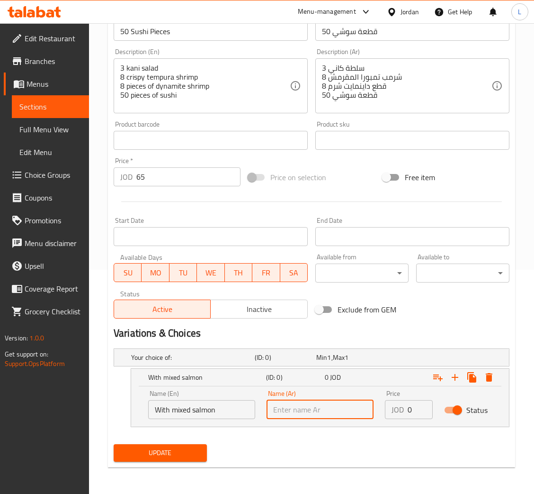
paste input "مع سلمون مشكل"
type input "مع سلمون مشكل"
click at [407, 408] on div "JOD 0 Price" at bounding box center [409, 409] width 48 height 19
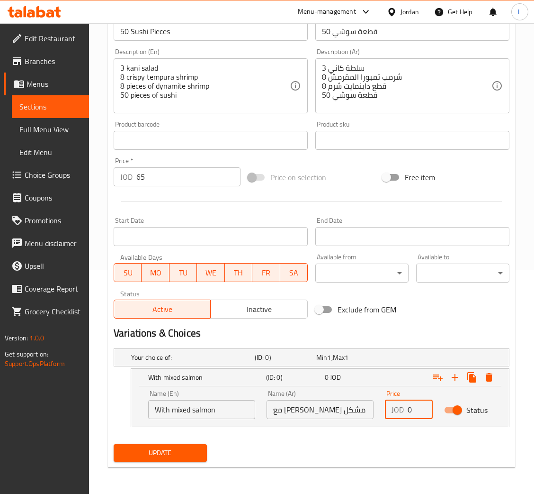
click at [408, 408] on input "0" at bounding box center [420, 409] width 25 height 19
type input "9"
type input "69"
click at [452, 380] on icon "Expand" at bounding box center [455, 376] width 11 height 11
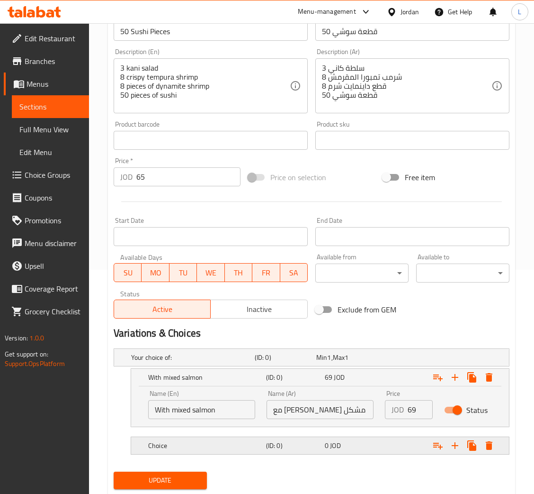
click at [298, 443] on h5 "(ID: 0)" at bounding box center [293, 445] width 55 height 9
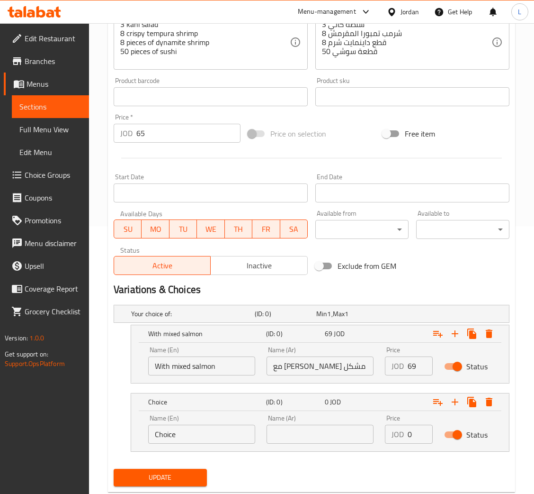
scroll to position [293, 0]
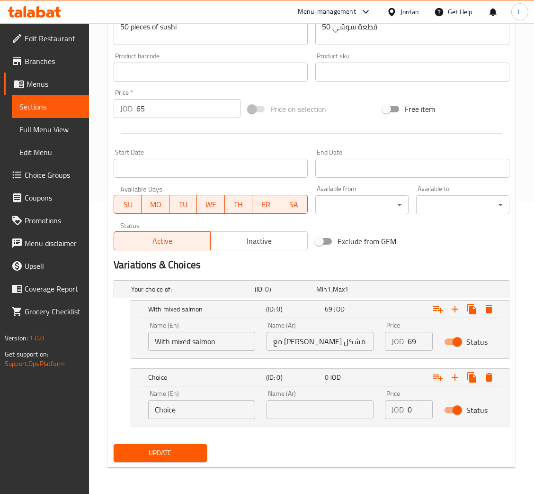
click at [194, 405] on input "Choice" at bounding box center [201, 409] width 107 height 19
paste input "With cooked sushi"
type input "With cooked sushi"
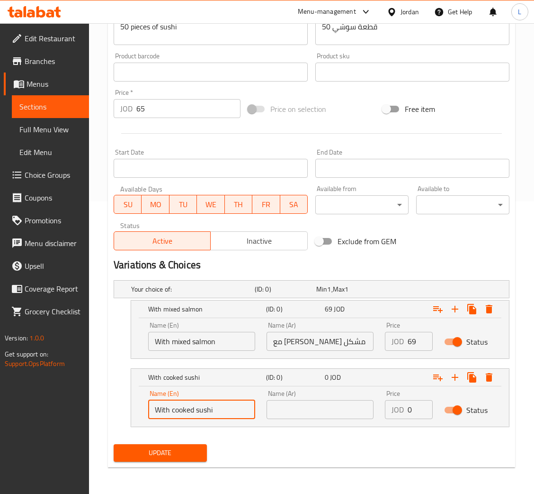
click at [309, 402] on input "text" at bounding box center [320, 409] width 107 height 19
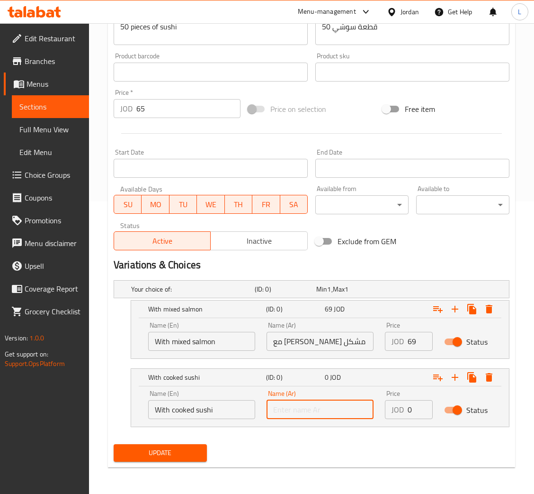
click at [299, 415] on input "text" at bounding box center [320, 409] width 107 height 19
paste input "مع السوشي المطبوخ"
type input "مع السوشي المطبوخ"
click at [410, 409] on input "0" at bounding box center [420, 409] width 25 height 19
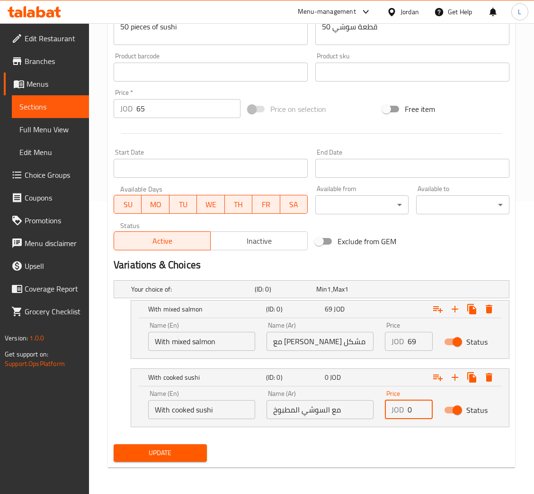
click at [410, 409] on input "0" at bounding box center [420, 409] width 25 height 19
type input "69"
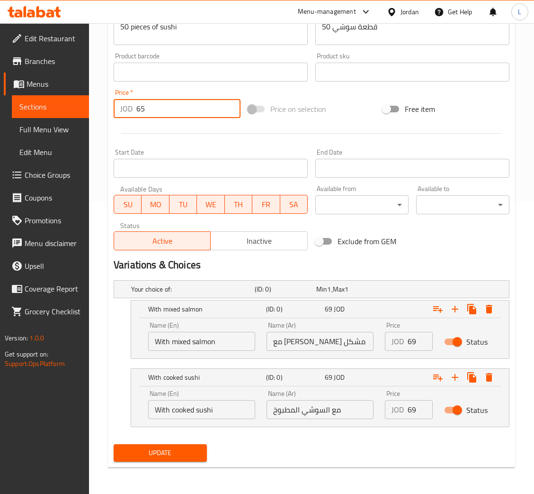
click at [177, 108] on input "65" at bounding box center [188, 108] width 104 height 19
click at [177, 107] on input "65" at bounding box center [188, 108] width 104 height 19
type input "6"
type input "0"
click at [180, 461] on button "Update" at bounding box center [160, 453] width 93 height 18
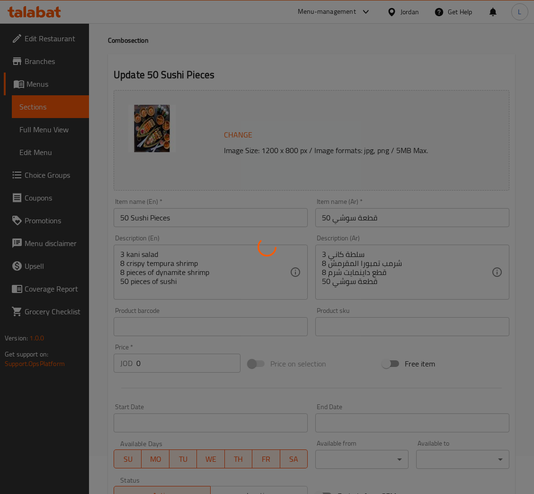
scroll to position [0, 0]
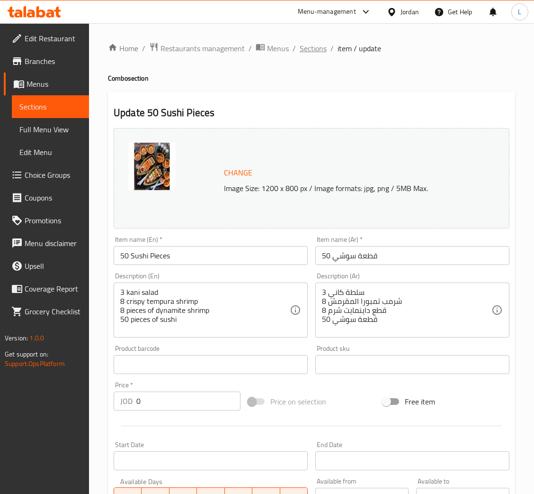
click at [312, 43] on span "Sections" at bounding box center [313, 48] width 27 height 11
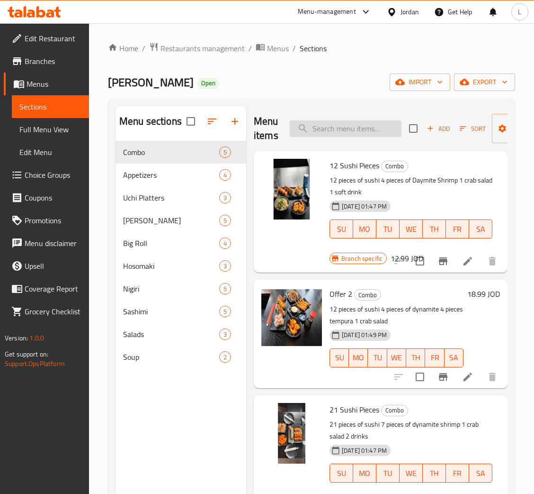
click at [328, 128] on input "search" at bounding box center [346, 128] width 112 height 17
type input "0"
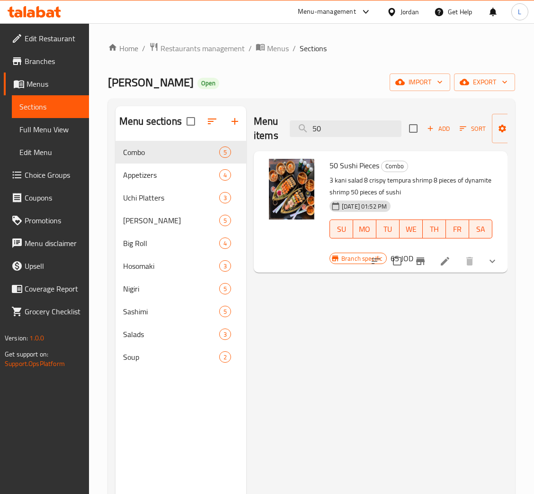
type input "50"
click at [450, 265] on icon at bounding box center [445, 260] width 11 height 11
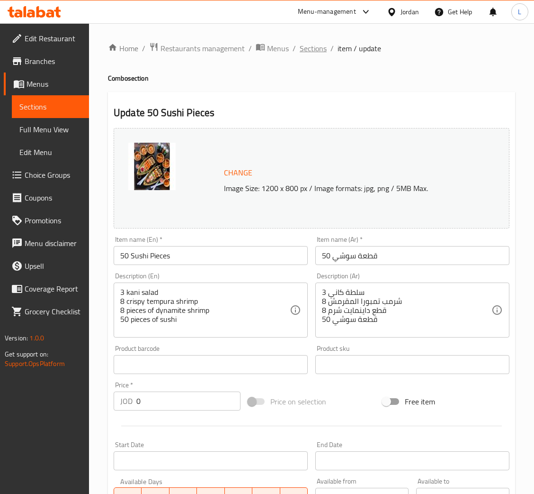
click at [317, 50] on span "Sections" at bounding box center [313, 48] width 27 height 11
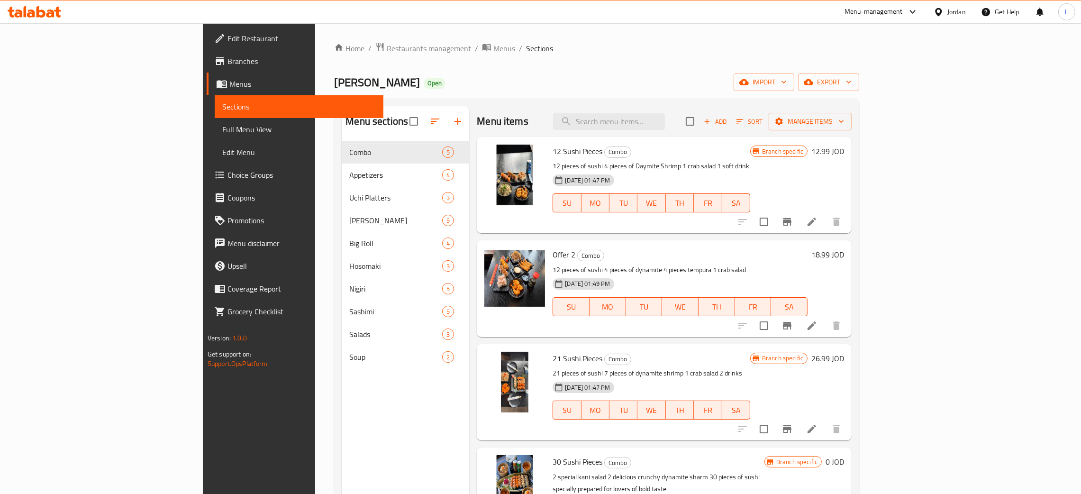
click at [35, 16] on icon at bounding box center [31, 13] width 8 height 8
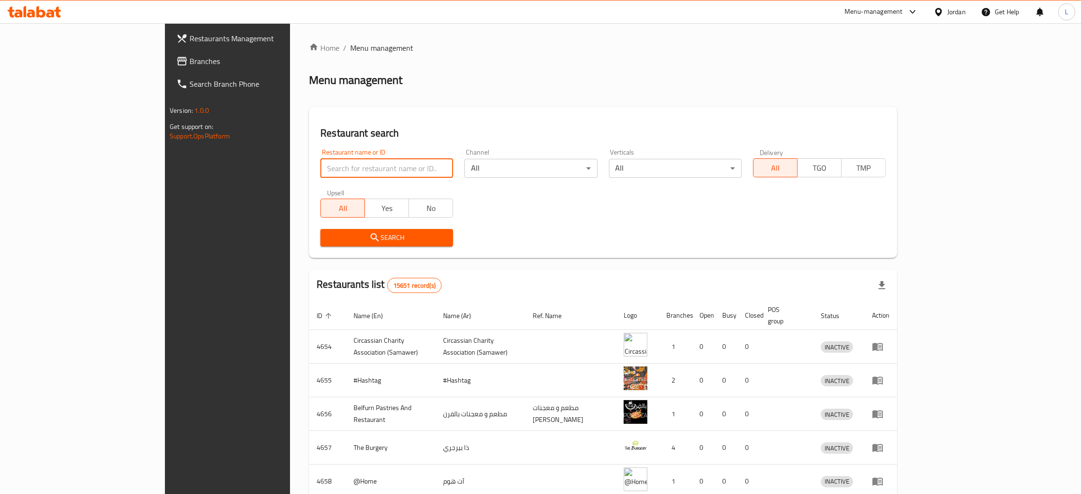
click at [320, 166] on input "search" at bounding box center [386, 168] width 133 height 19
paste input "Dawg & Co"
type input "Dawg & Co"
click button "Search" at bounding box center [386, 238] width 133 height 18
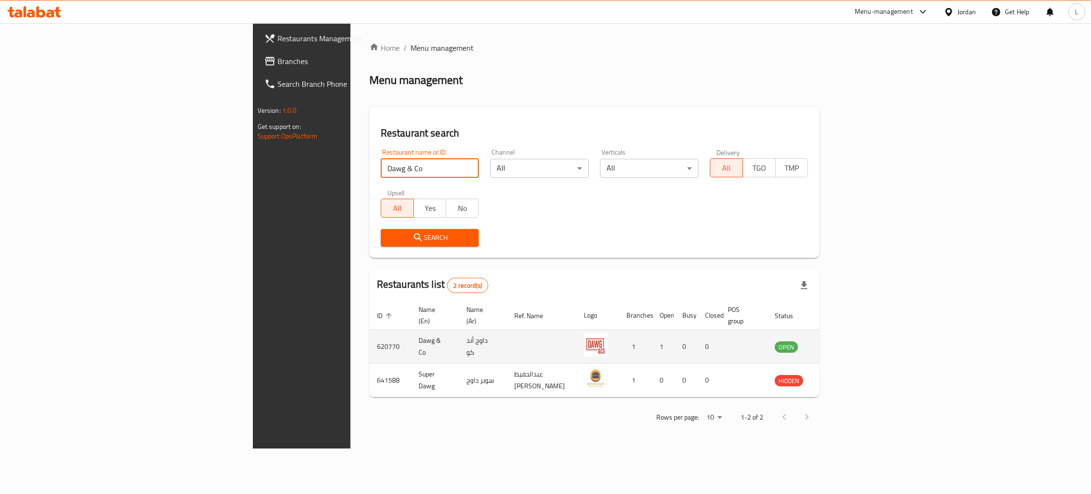
click at [850, 332] on td "enhanced table" at bounding box center [833, 347] width 33 height 34
click at [836, 341] on icon "enhanced table" at bounding box center [830, 346] width 11 height 11
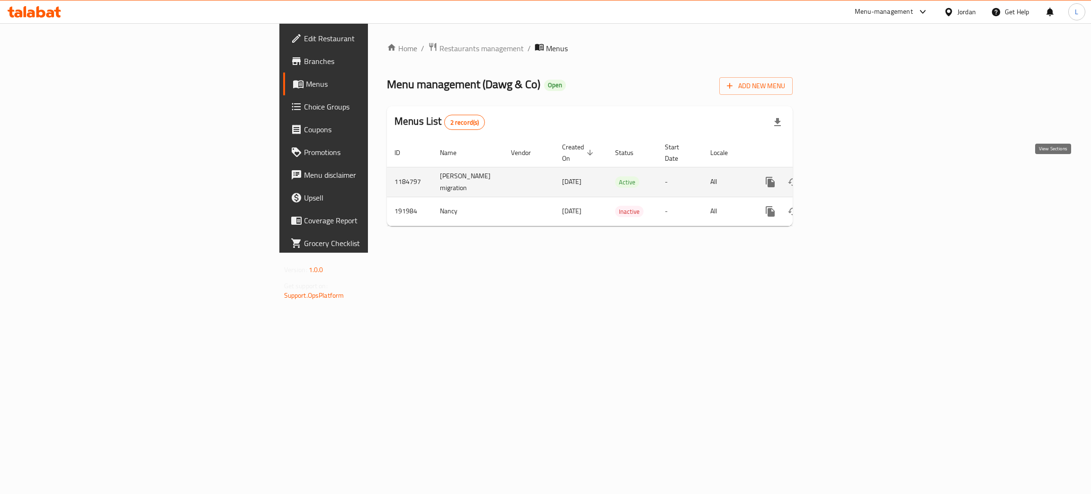
click at [845, 176] on icon "enhanced table" at bounding box center [838, 181] width 11 height 11
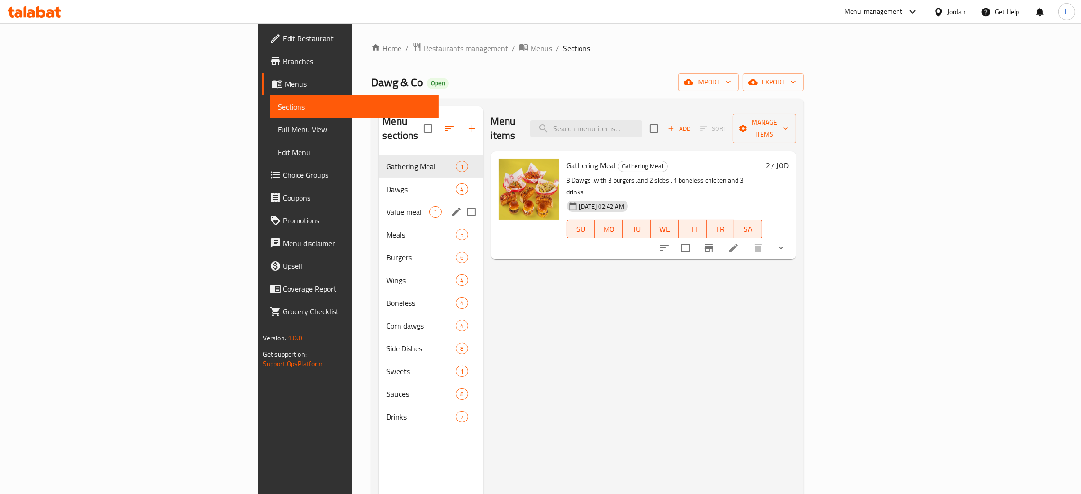
click at [379, 181] on div "Dawgs 4" at bounding box center [431, 189] width 104 height 23
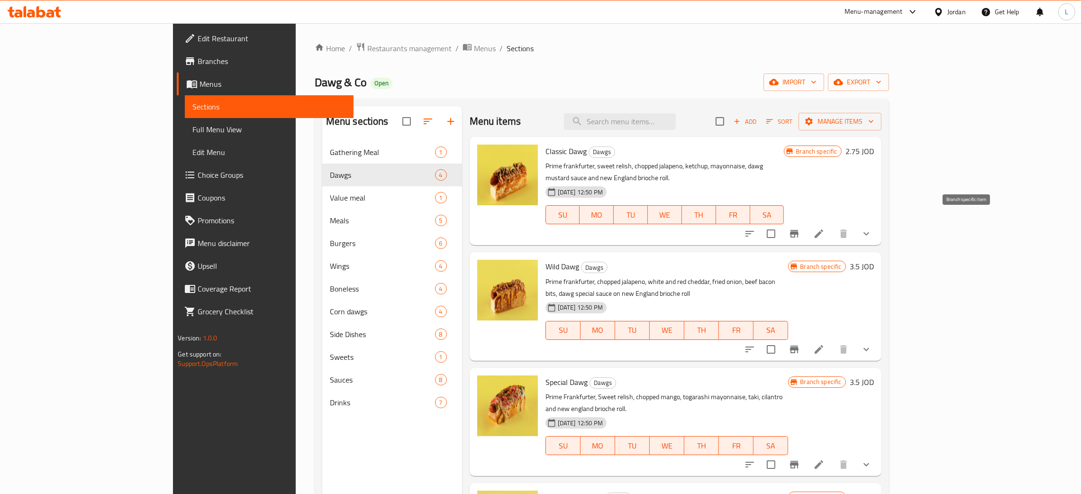
click at [805, 222] on button "Branch-specific-item" at bounding box center [794, 233] width 23 height 23
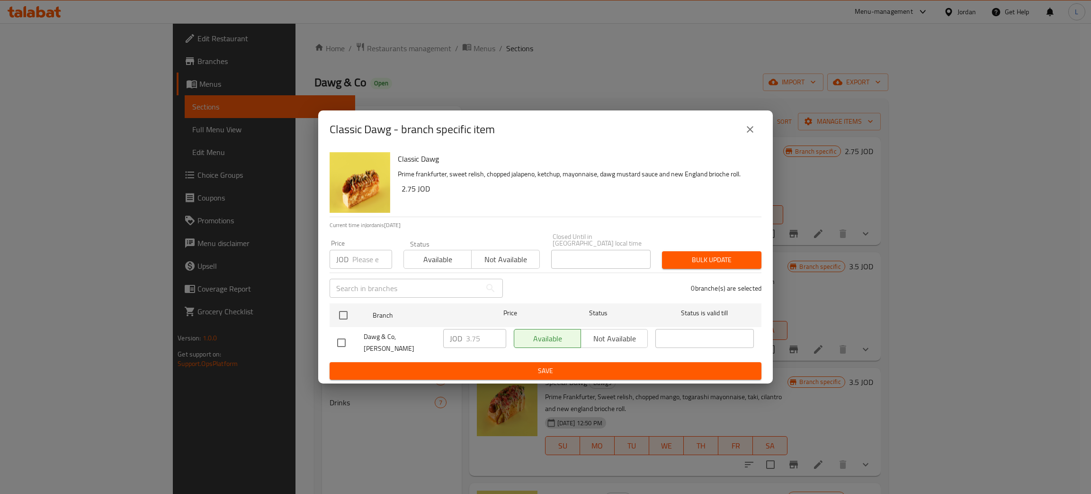
click at [748, 135] on icon "close" at bounding box center [750, 129] width 11 height 11
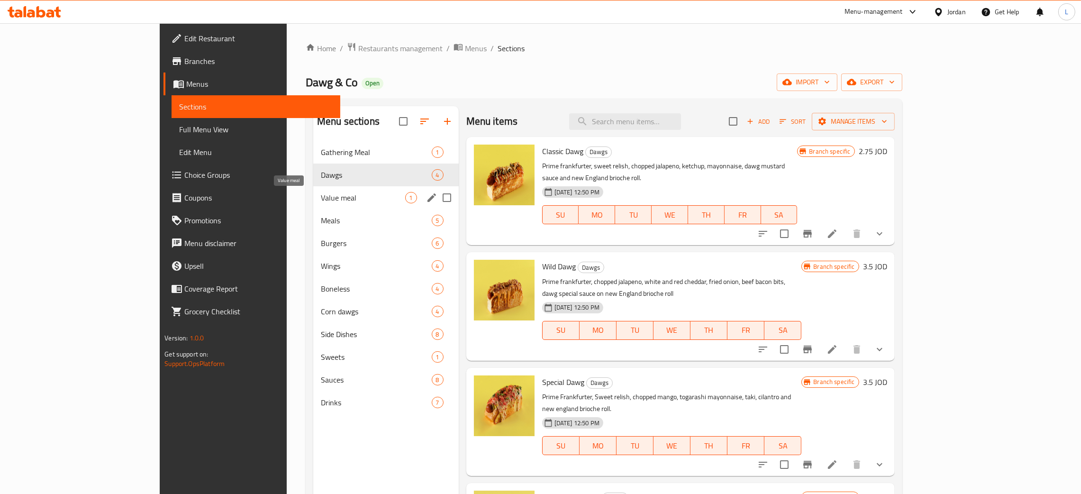
click at [321, 197] on span "Value meal" at bounding box center [363, 197] width 84 height 11
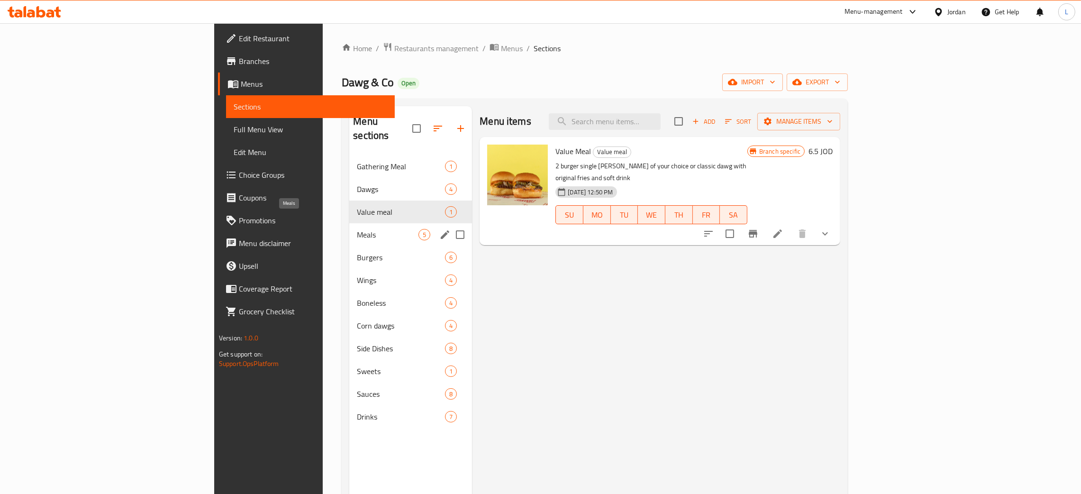
click at [357, 229] on span "Meals" at bounding box center [388, 234] width 62 height 11
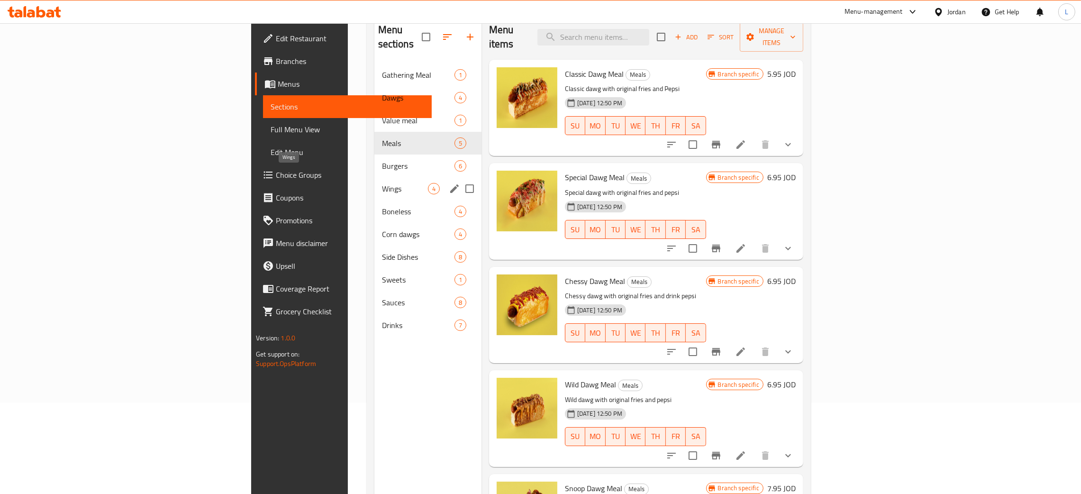
scroll to position [63, 0]
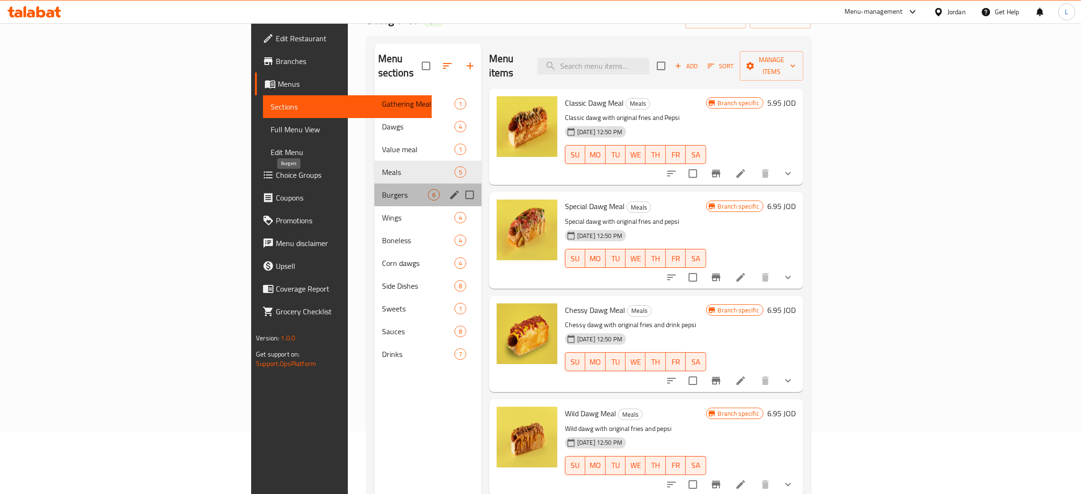
click at [382, 189] on span "Burgers" at bounding box center [405, 194] width 46 height 11
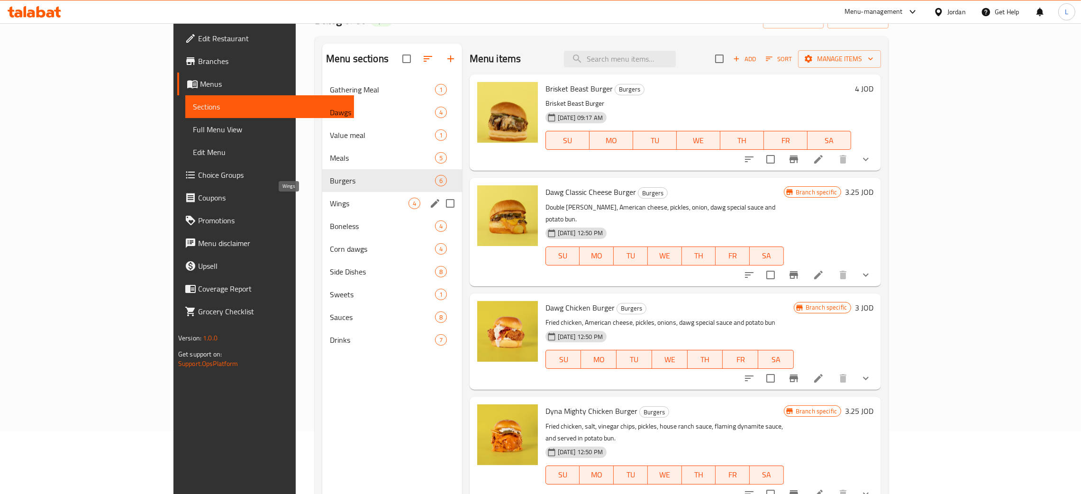
click at [330, 205] on span "Wings" at bounding box center [369, 203] width 79 height 11
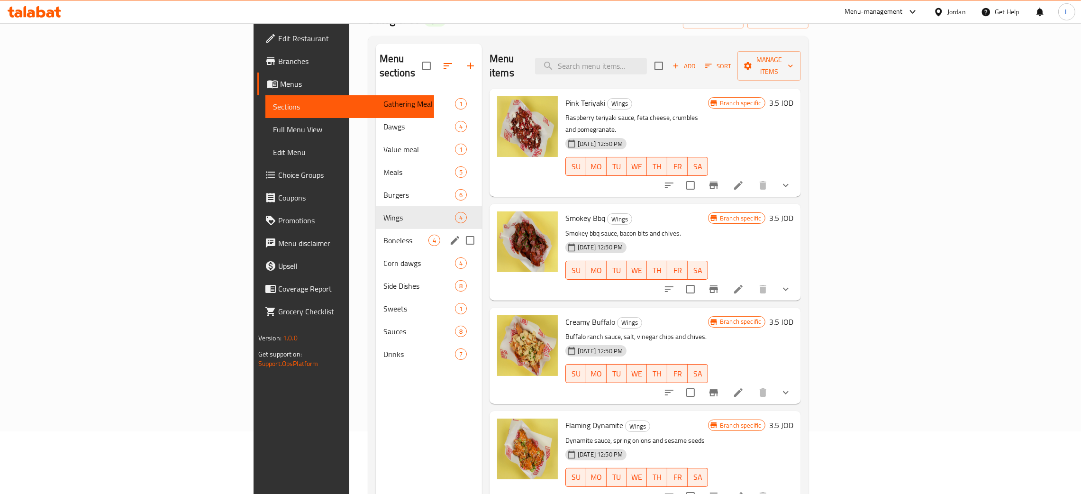
click at [376, 234] on div "Boneless 4" at bounding box center [429, 240] width 106 height 23
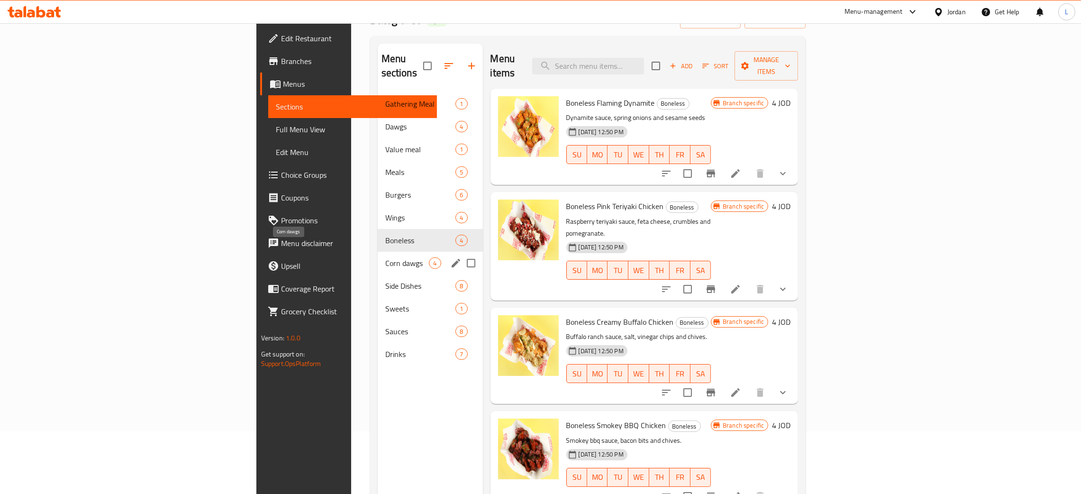
click at [385, 257] on span "Corn dawgs" at bounding box center [407, 262] width 44 height 11
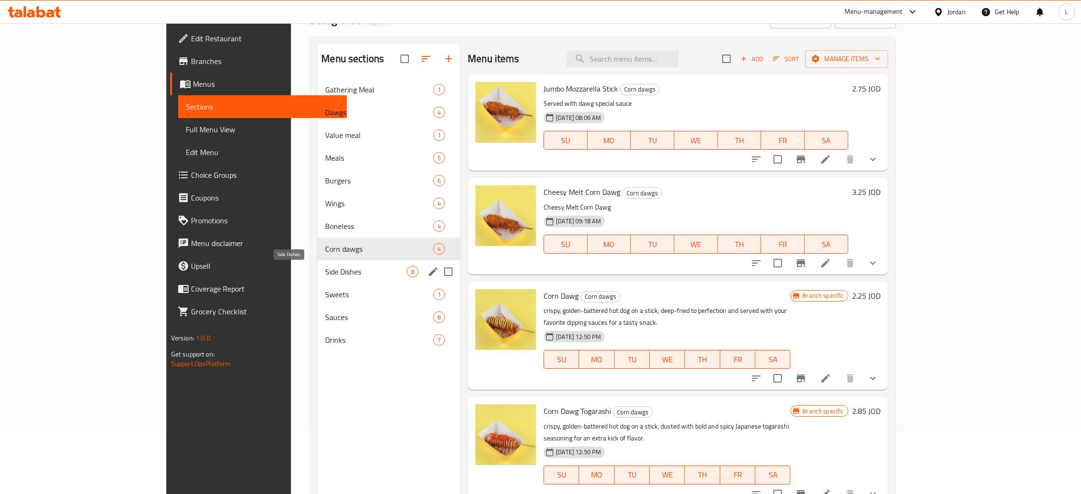
click at [325, 266] on span "Side Dishes" at bounding box center [365, 271] width 81 height 11
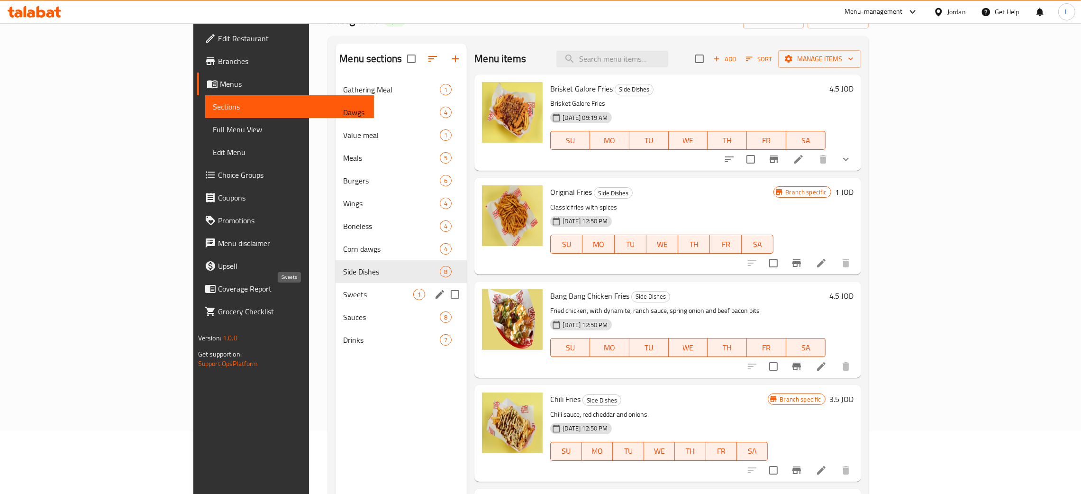
click at [343, 297] on span "Sweets" at bounding box center [378, 293] width 70 height 11
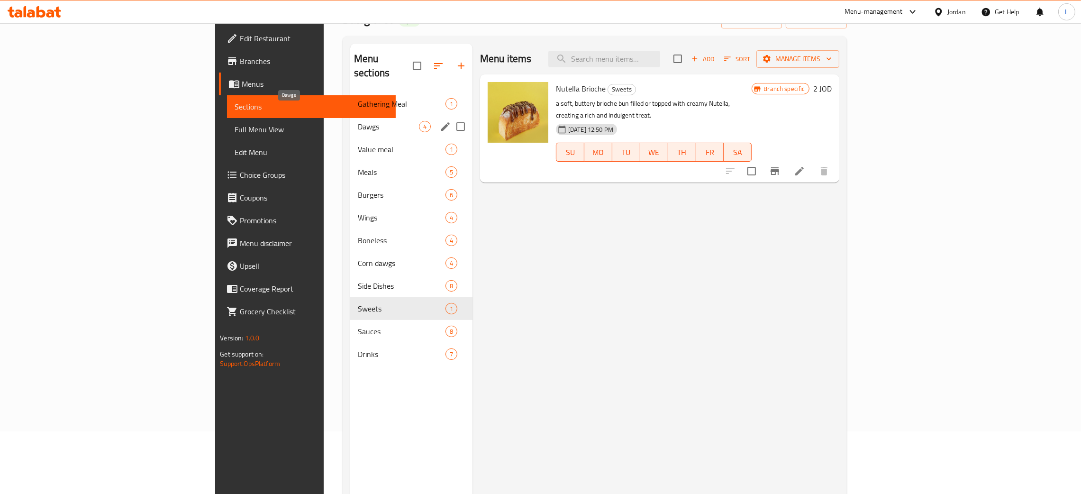
click at [358, 121] on span "Dawgs" at bounding box center [388, 126] width 61 height 11
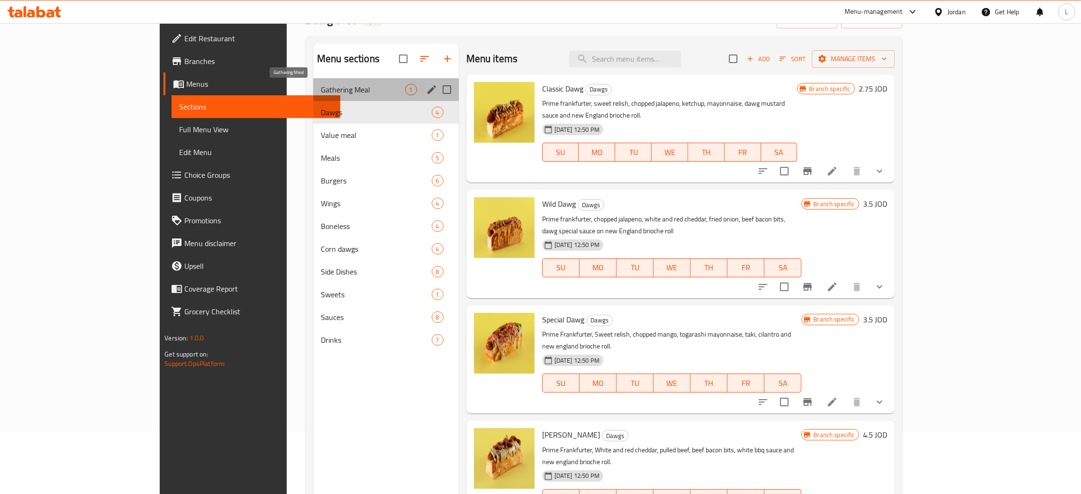
click at [321, 90] on span "Gathering Meal" at bounding box center [363, 89] width 84 height 11
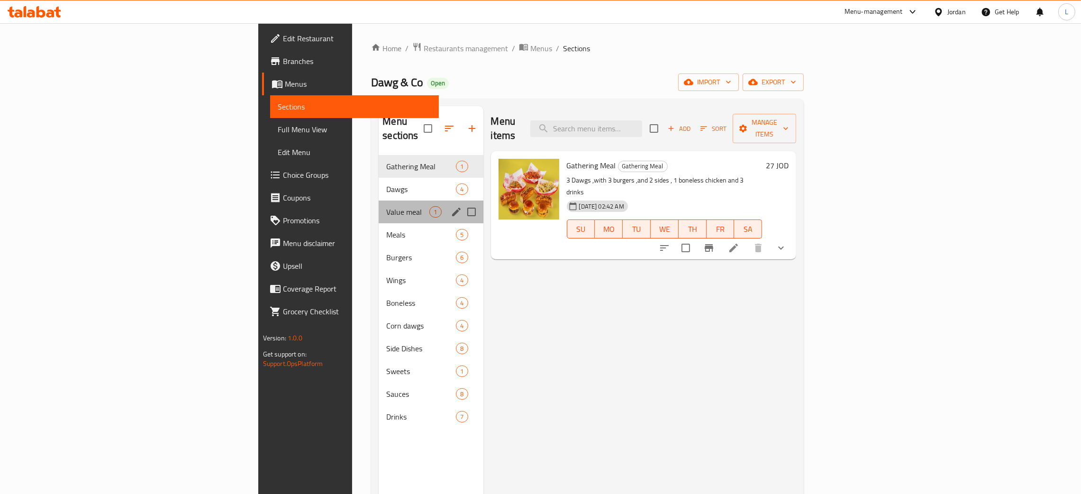
click at [379, 200] on div "Value meal 1" at bounding box center [431, 211] width 104 height 23
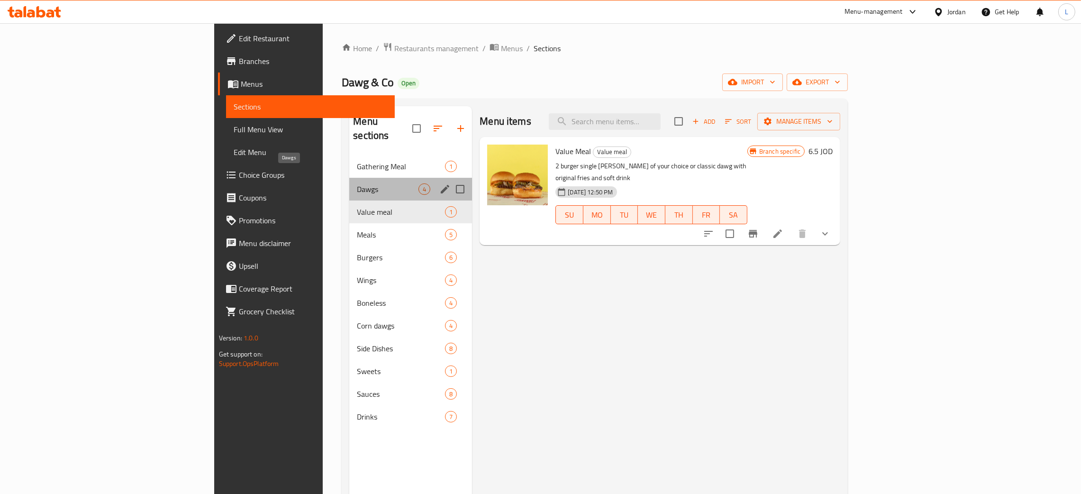
click at [357, 183] on span "Dawgs" at bounding box center [388, 188] width 62 height 11
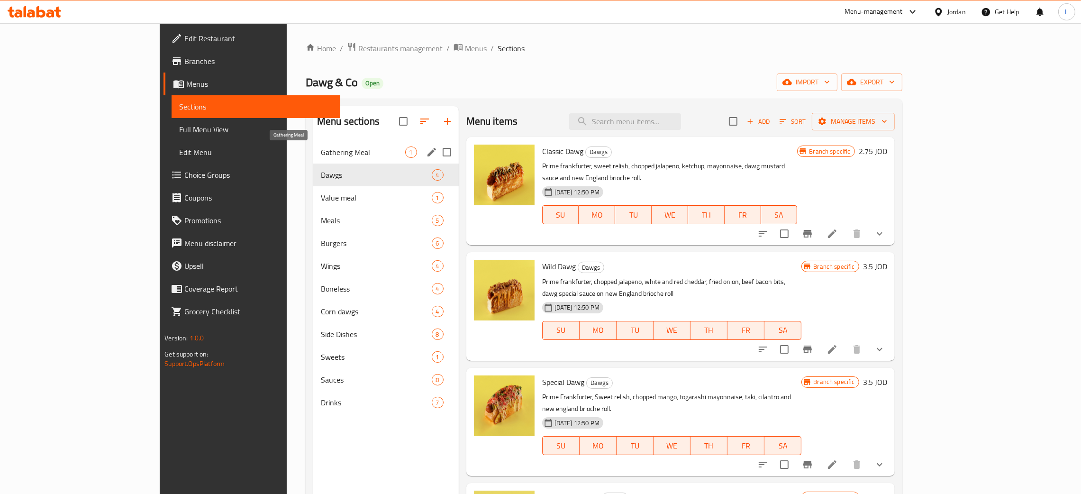
click at [321, 153] on span "Gathering Meal" at bounding box center [363, 151] width 84 height 11
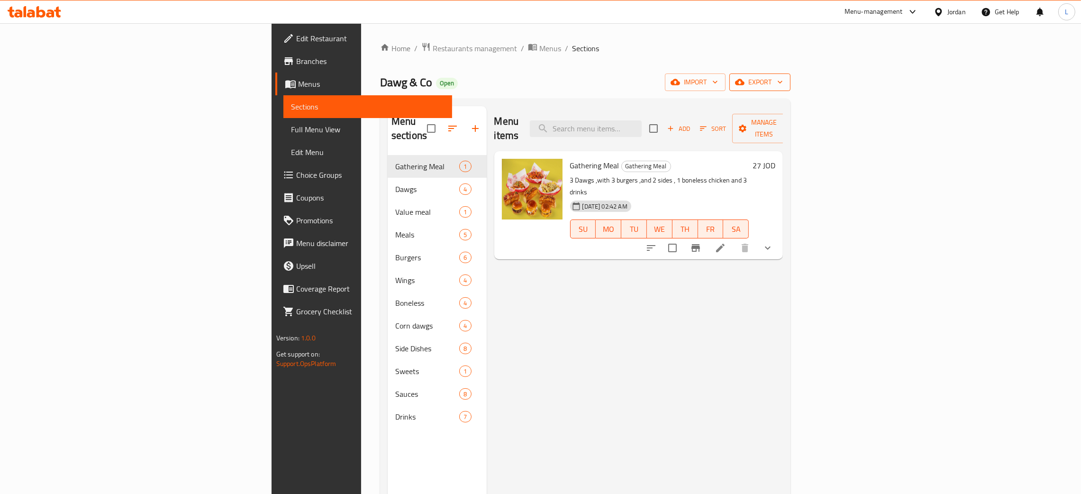
click at [783, 81] on span "export" at bounding box center [760, 82] width 46 height 12
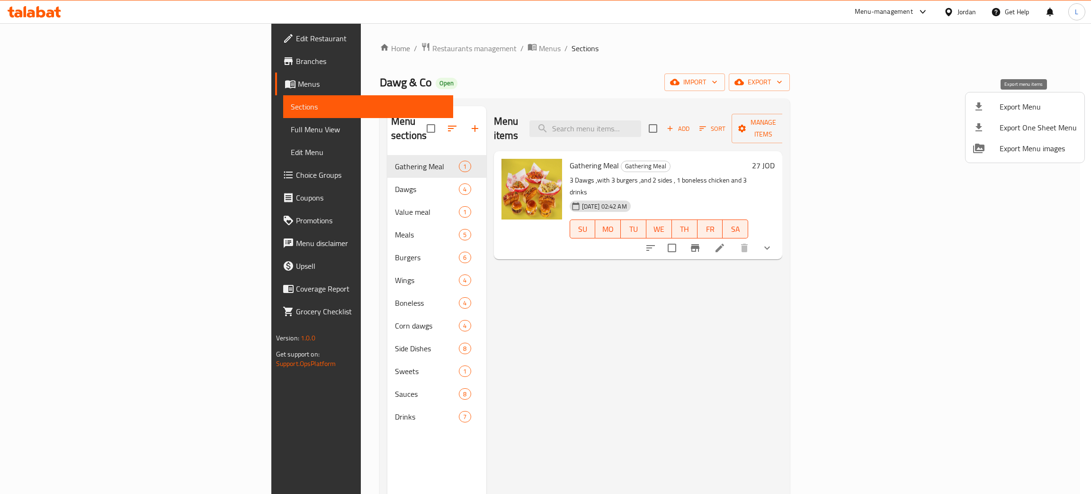
click at [1033, 102] on span "Export Menu" at bounding box center [1038, 106] width 77 height 11
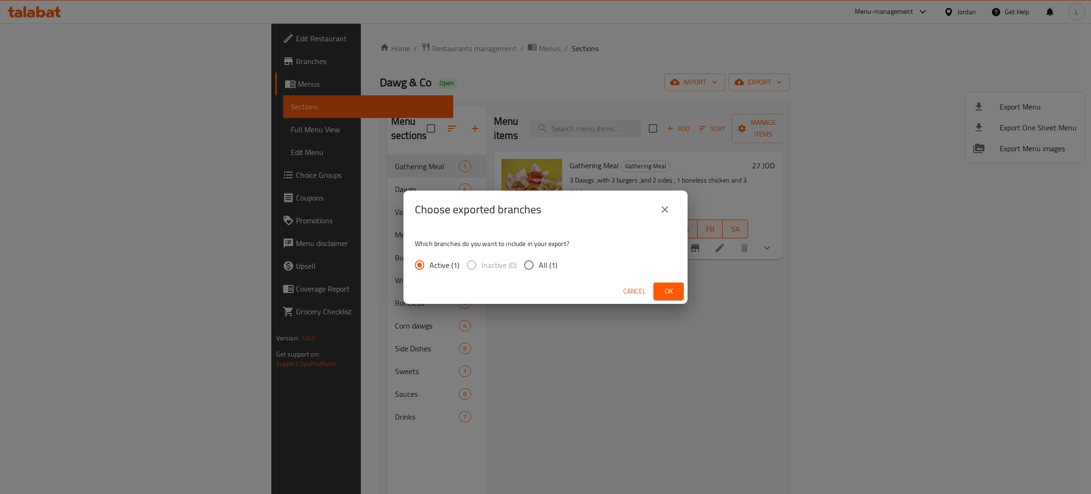
click at [678, 283] on button "Ok" at bounding box center [669, 291] width 30 height 18
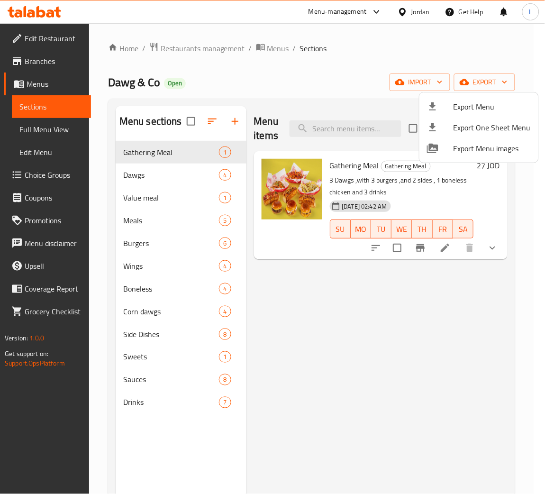
click at [325, 118] on div at bounding box center [272, 247] width 545 height 494
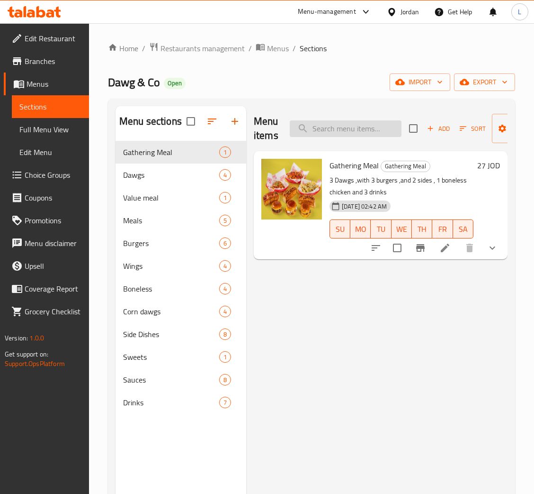
click at [332, 135] on input "search" at bounding box center [346, 128] width 112 height 17
paste input "Gathering Meal"
click at [334, 127] on input "Gathering Meal" at bounding box center [346, 128] width 112 height 17
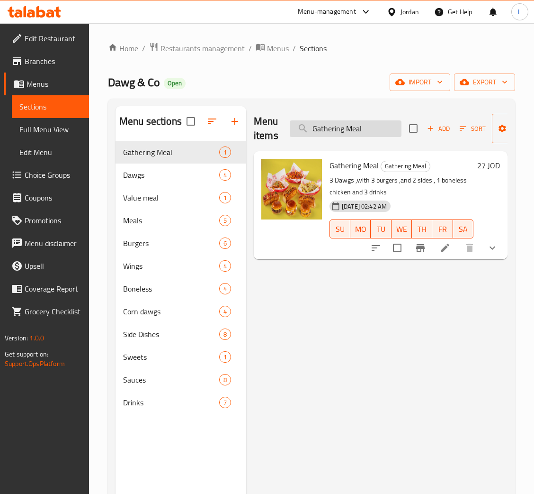
paste input "Classic Dawg"
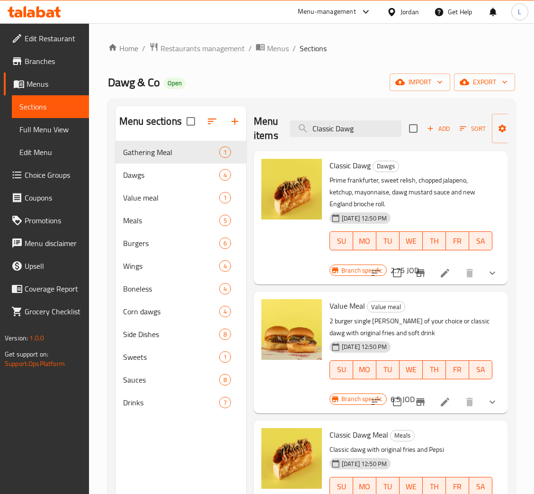
type input "Classic Dawg"
click at [406, 268] on input "checkbox" at bounding box center [398, 273] width 20 height 20
click at [395, 268] on input "checkbox" at bounding box center [398, 273] width 20 height 20
checkbox input "false"
click at [412, 271] on button "Branch-specific-item" at bounding box center [420, 272] width 23 height 23
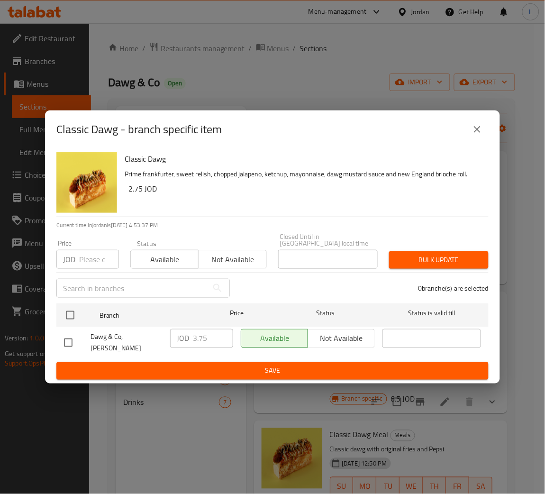
click at [472, 133] on icon "close" at bounding box center [476, 129] width 11 height 11
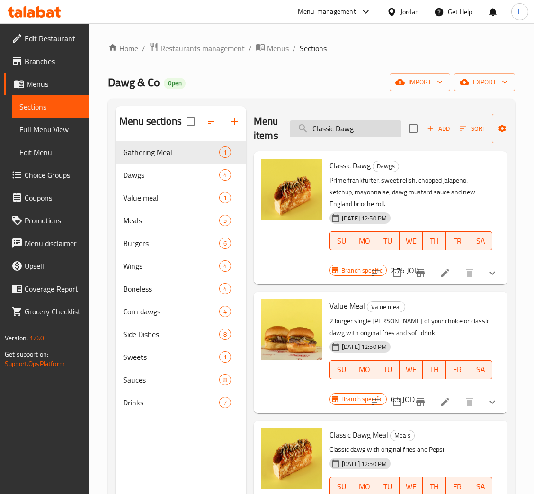
click at [360, 131] on input "Classic Dawg" at bounding box center [346, 128] width 112 height 17
paste input "Wild"
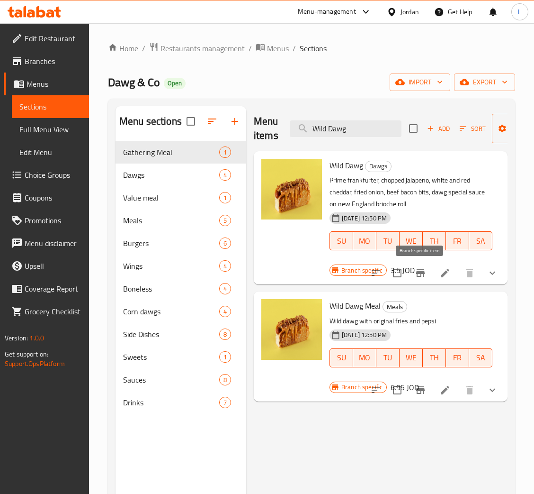
click at [422, 274] on icon "Branch-specific-item" at bounding box center [420, 273] width 9 height 8
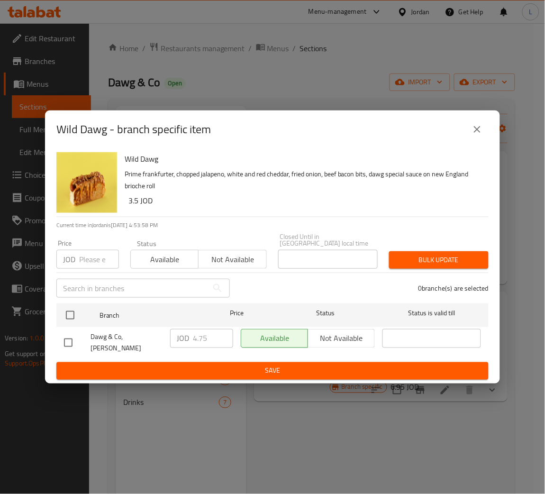
click at [484, 133] on button "close" at bounding box center [477, 129] width 23 height 23
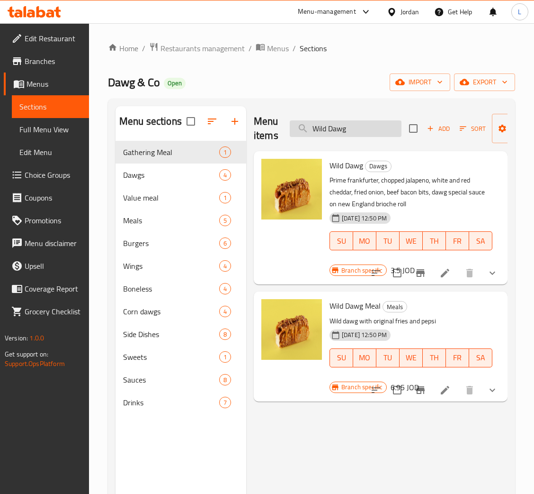
click at [335, 130] on input "Wild Dawg" at bounding box center [346, 128] width 112 height 17
click at [337, 129] on input "Wild Dawg" at bounding box center [346, 128] width 112 height 17
paste input "Special"
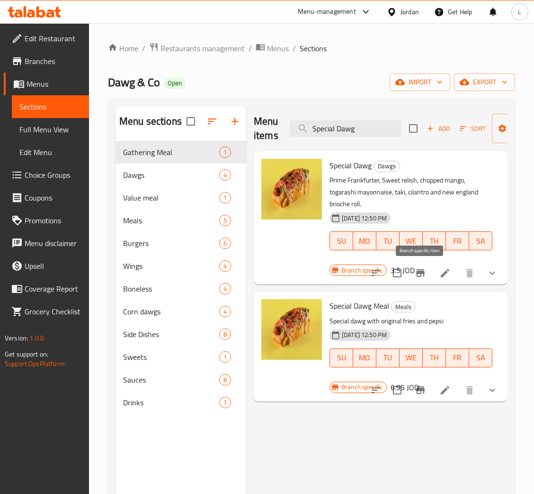
click at [425, 278] on icon "Branch-specific-item" at bounding box center [420, 272] width 11 height 11
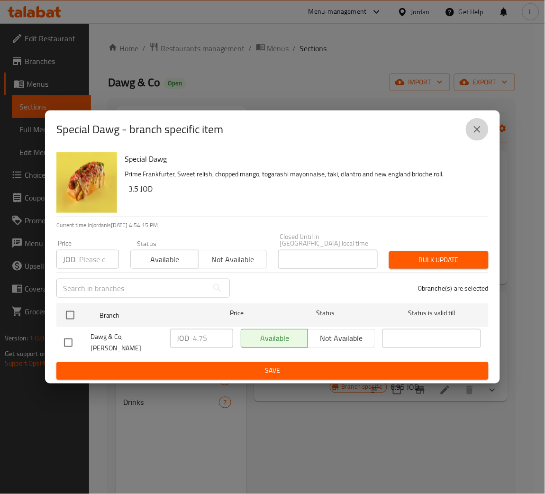
click at [476, 135] on icon "close" at bounding box center [476, 129] width 11 height 11
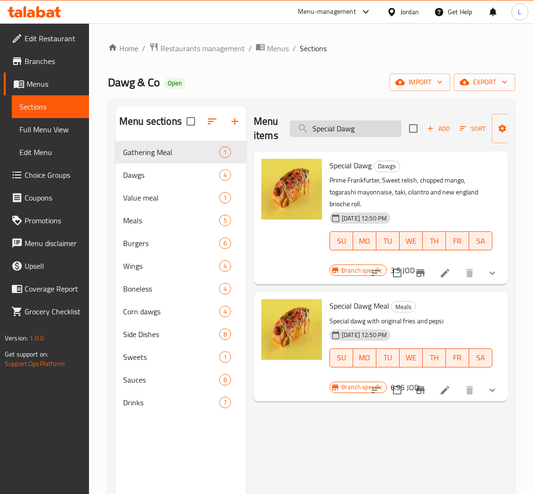
click at [316, 134] on input "Special Dawg" at bounding box center [346, 128] width 112 height 17
paste input "داوج سنوب"
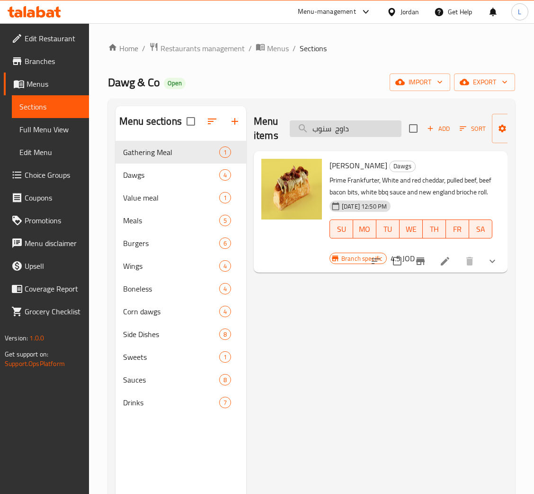
click at [361, 136] on input "داوج سنوب" at bounding box center [346, 128] width 112 height 17
paste input "Snoop Dawg"
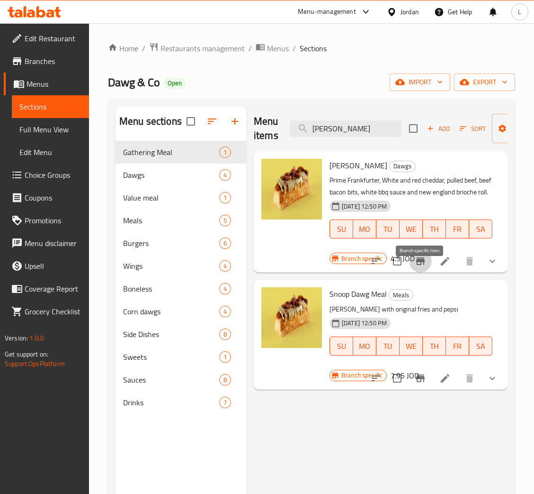
click at [417, 265] on icon "Branch-specific-item" at bounding box center [420, 261] width 9 height 8
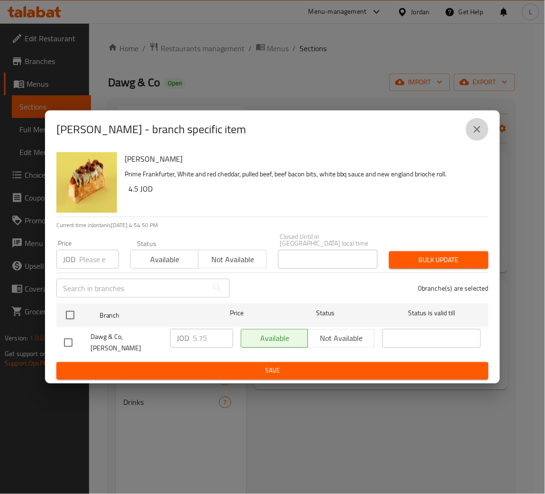
click at [477, 133] on icon "close" at bounding box center [477, 129] width 7 height 7
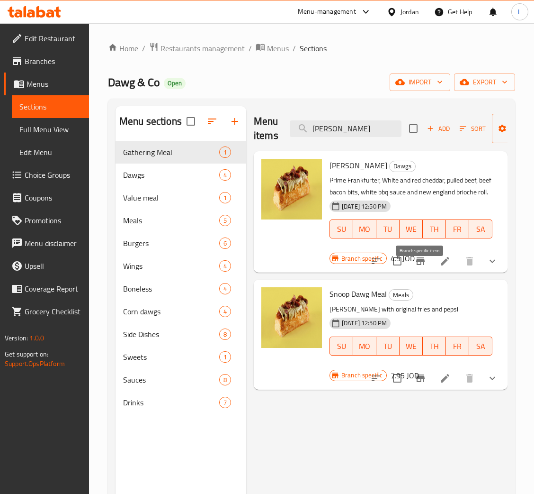
click at [424, 267] on icon "Branch-specific-item" at bounding box center [420, 260] width 11 height 11
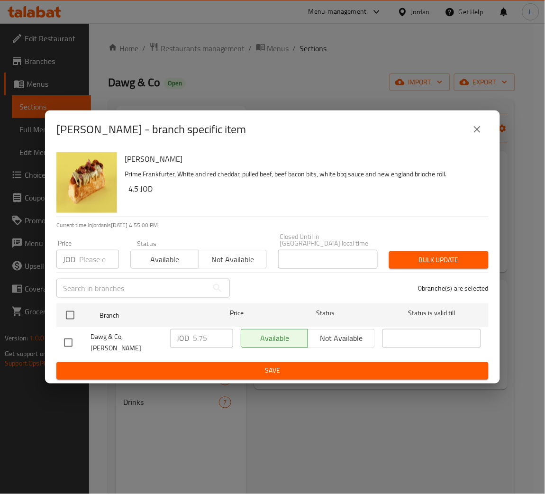
click at [476, 133] on icon "close" at bounding box center [477, 129] width 7 height 7
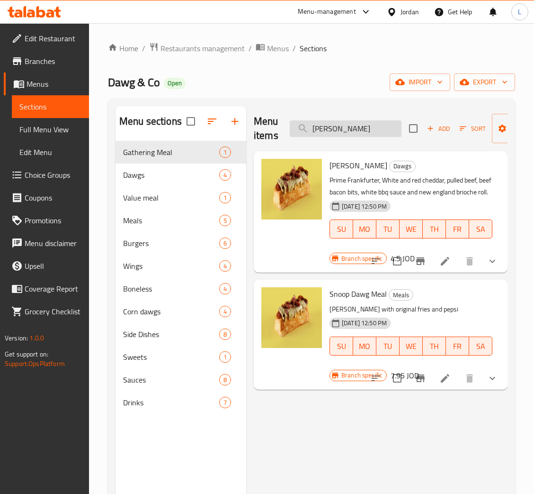
click at [346, 127] on input "Snoop Dawg" at bounding box center [346, 128] width 112 height 17
paste input "Value Meal"
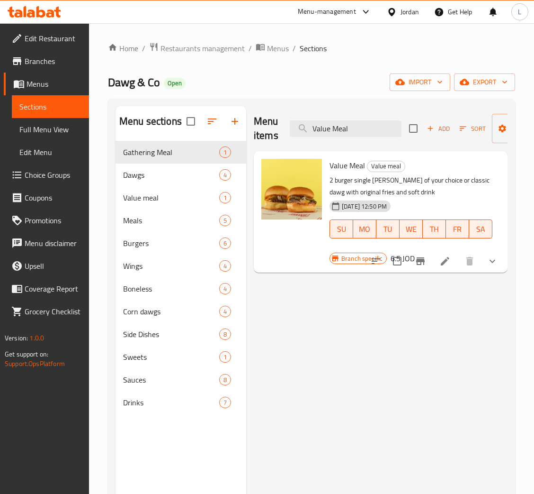
click at [424, 266] on icon "Branch-specific-item" at bounding box center [420, 260] width 11 height 11
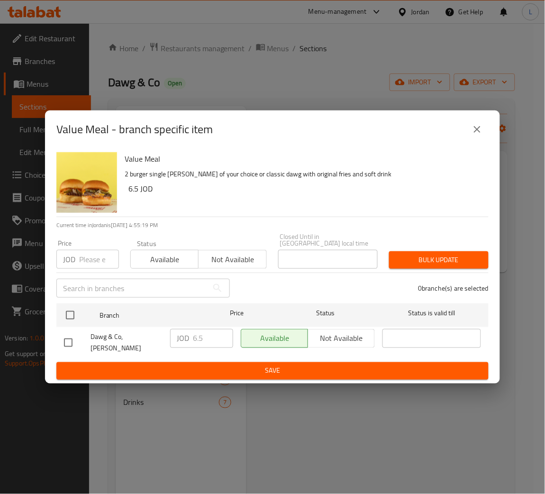
drag, startPoint x: 478, startPoint y: 135, endPoint x: 428, endPoint y: 142, distance: 50.2
click at [478, 135] on icon "close" at bounding box center [476, 129] width 11 height 11
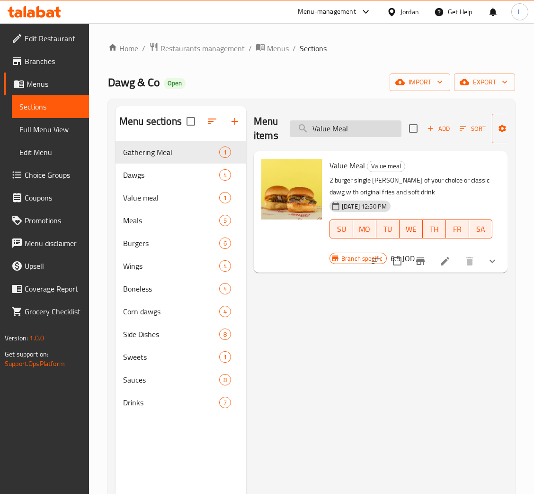
click at [354, 132] on input "Value Meal" at bounding box center [346, 128] width 112 height 17
paste input "Classic Dawg Meal"
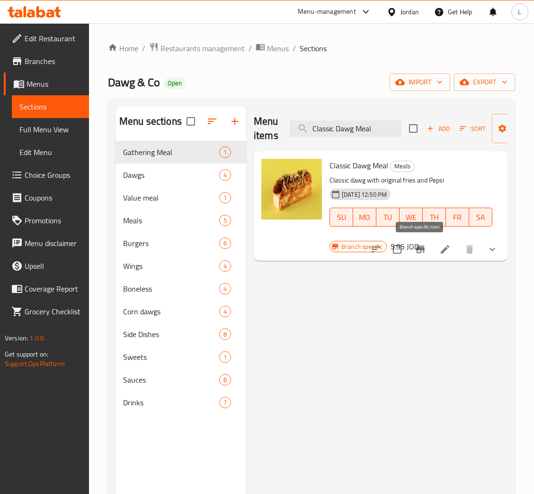
click at [421, 253] on icon "Branch-specific-item" at bounding box center [420, 249] width 9 height 8
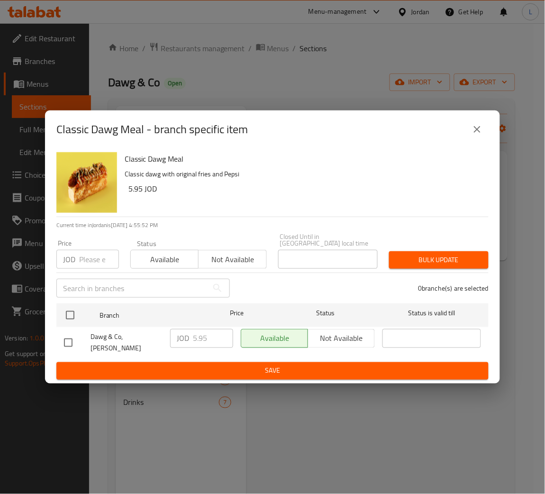
click at [477, 135] on icon "close" at bounding box center [476, 129] width 11 height 11
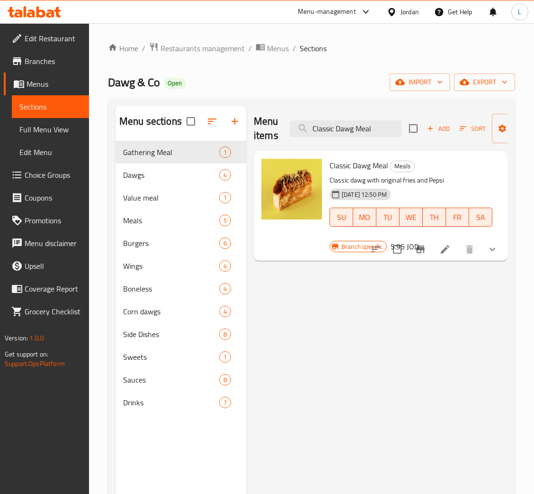
click at [424, 254] on icon "Branch-specific-item" at bounding box center [420, 248] width 11 height 11
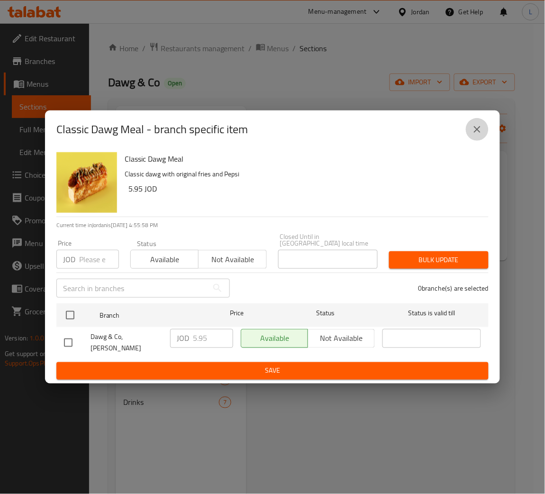
click at [478, 135] on icon "close" at bounding box center [476, 129] width 11 height 11
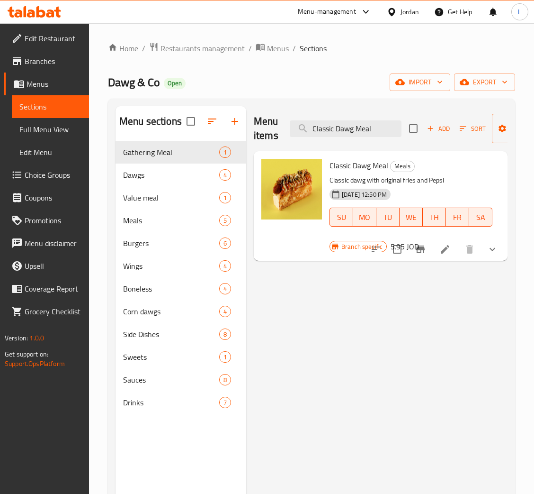
click at [351, 138] on div "Menu items Classic Dawg Meal Add Sort Manage items" at bounding box center [381, 128] width 254 height 45
click at [352, 134] on input "Classic Dawg Meal" at bounding box center [346, 128] width 112 height 17
paste input "Special Dawg Meal"
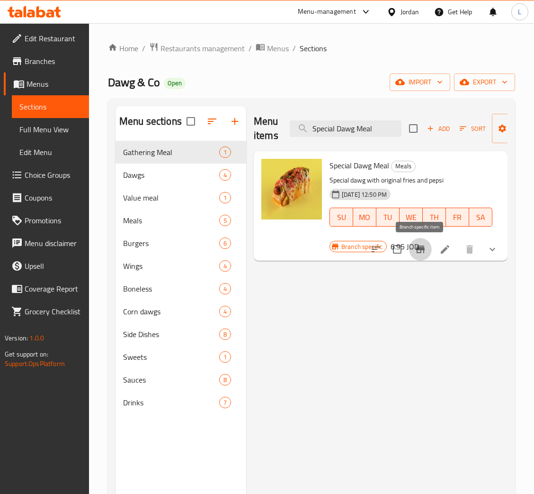
click at [425, 252] on icon "Branch-specific-item" at bounding box center [420, 248] width 11 height 11
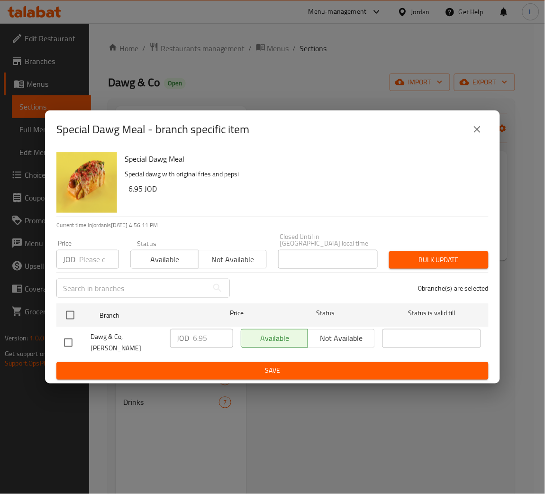
click at [477, 135] on icon "close" at bounding box center [476, 129] width 11 height 11
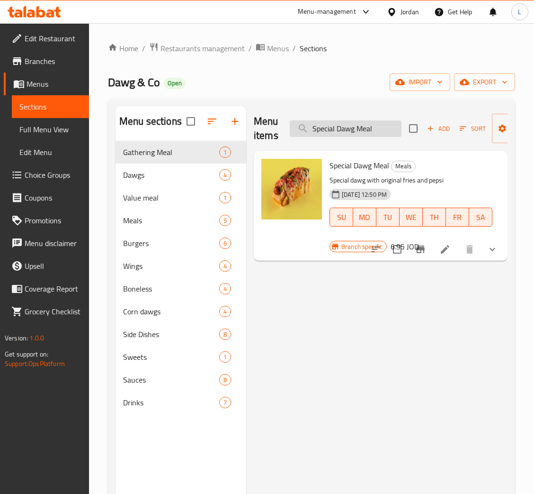
click at [338, 137] on input "Special Dawg Meal" at bounding box center [346, 128] width 112 height 17
paste input "Chessy Dawg Meal"
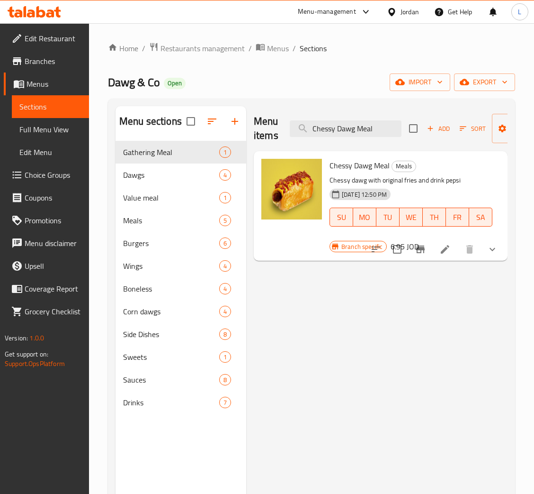
click at [419, 249] on icon "Branch-specific-item" at bounding box center [420, 249] width 9 height 8
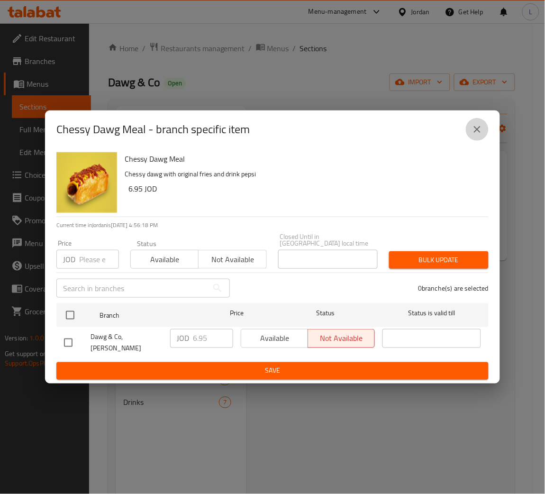
click at [476, 133] on icon "close" at bounding box center [477, 129] width 7 height 7
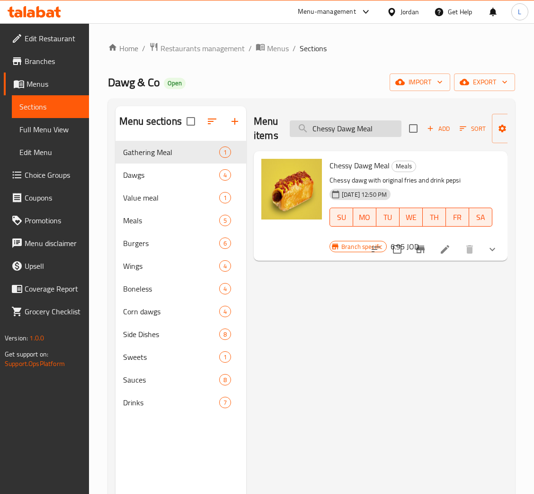
click at [334, 130] on input "Chessy Dawg Meal" at bounding box center [346, 128] width 112 height 17
paste input "Wild Dawg Meal"
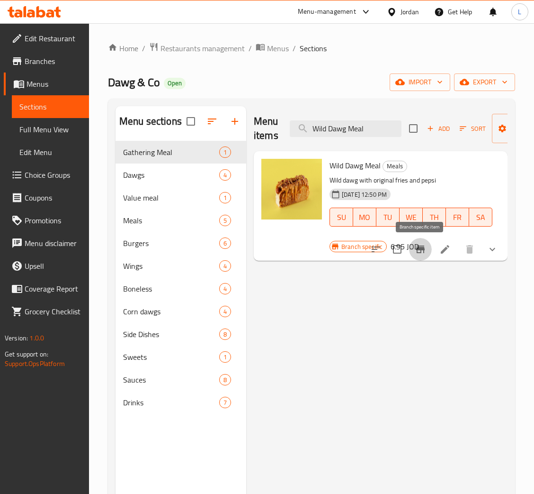
click at [421, 250] on icon "Branch-specific-item" at bounding box center [420, 249] width 9 height 8
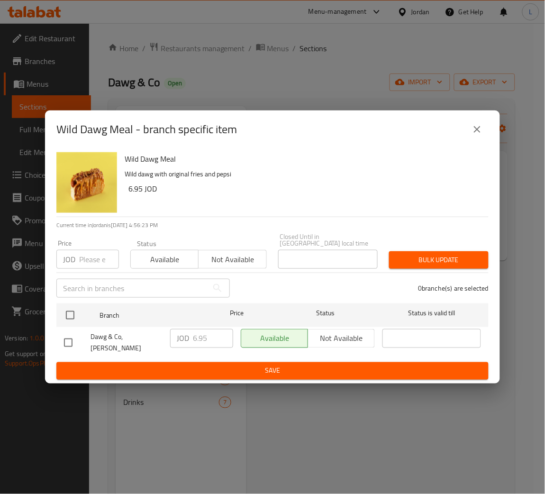
drag, startPoint x: 479, startPoint y: 141, endPoint x: 541, endPoint y: 182, distance: 74.5
click at [479, 135] on icon "close" at bounding box center [476, 129] width 11 height 11
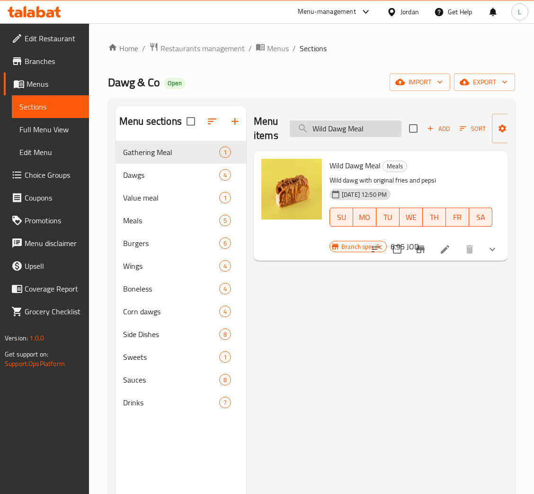
click at [366, 128] on input "Wild Dawg Meal" at bounding box center [346, 128] width 112 height 17
paste input "Snoop Dawg Meal"
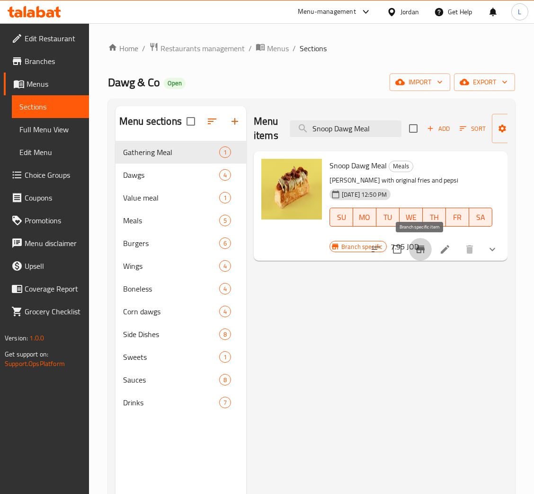
click at [424, 251] on icon "Branch-specific-item" at bounding box center [420, 248] width 11 height 11
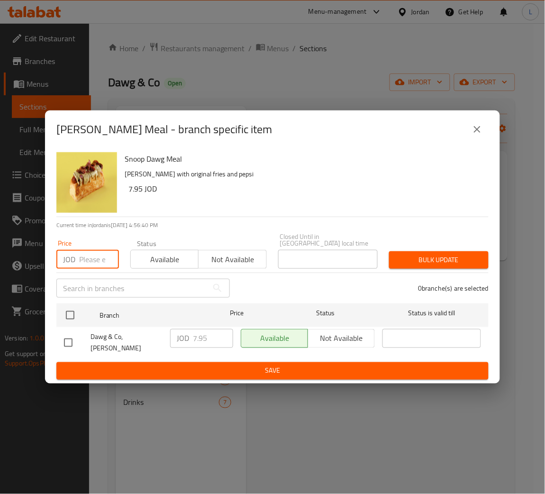
click at [94, 257] on input "number" at bounding box center [99, 259] width 40 height 19
click at [485, 138] on button "close" at bounding box center [477, 129] width 23 height 23
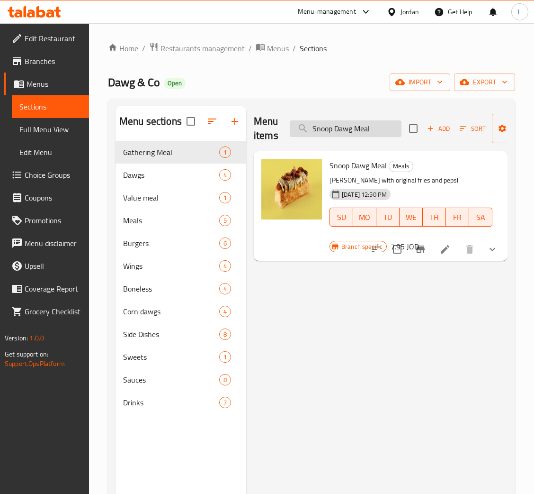
click at [348, 124] on input "Snoop Dawg Meal" at bounding box center [346, 128] width 112 height 17
paste input "Brisket Beast Burger"
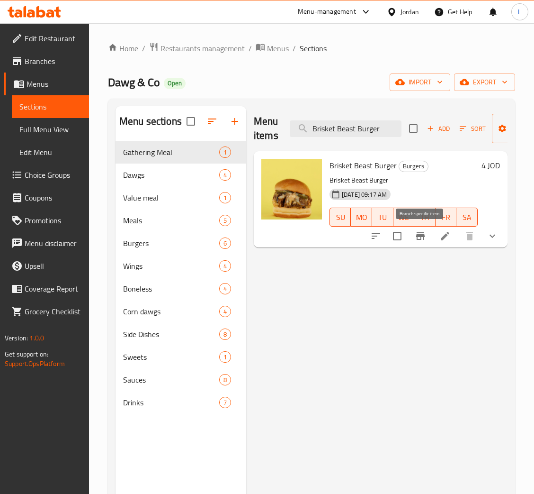
click at [422, 237] on icon "Branch-specific-item" at bounding box center [420, 236] width 9 height 8
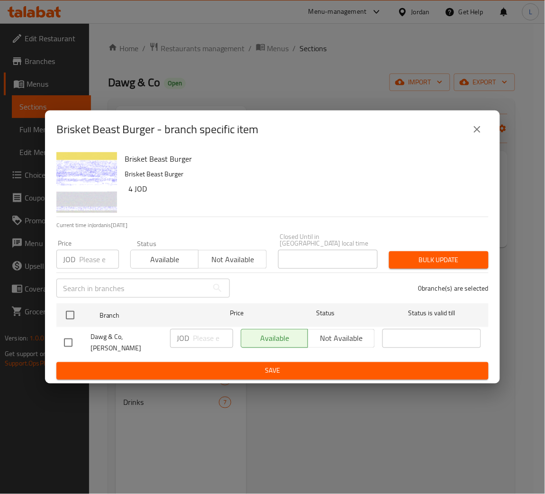
click at [486, 136] on button "close" at bounding box center [477, 129] width 23 height 23
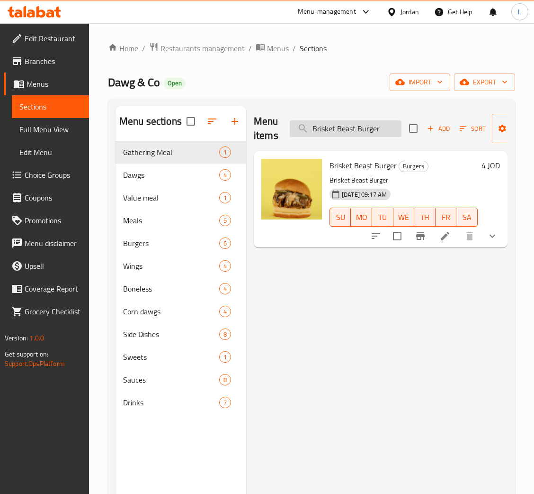
click at [332, 125] on input "Brisket Beast Burger" at bounding box center [346, 128] width 112 height 17
paste input "Dawg Classic Cheese"
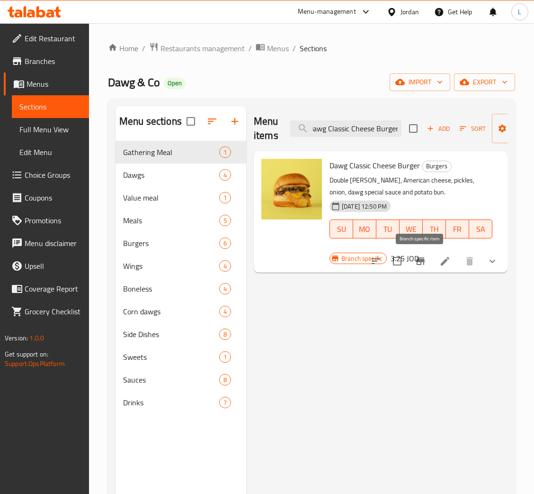
click at [414, 263] on button "Branch-specific-item" at bounding box center [420, 261] width 23 height 23
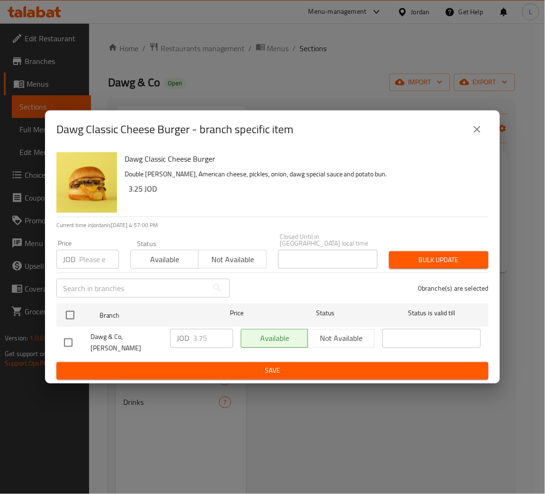
click at [482, 135] on icon "close" at bounding box center [476, 129] width 11 height 11
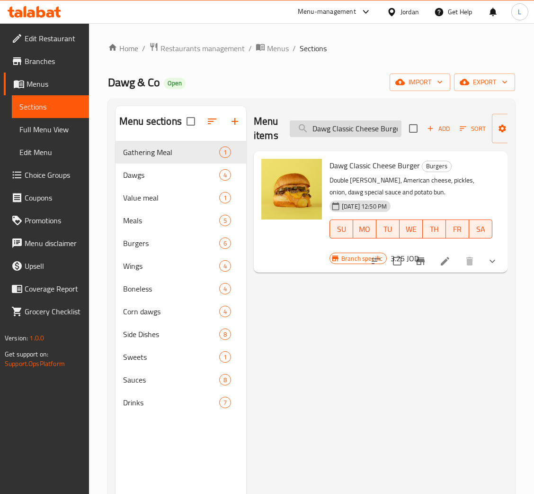
click at [356, 135] on input "Dawg Classic Cheese Burger" at bounding box center [346, 128] width 112 height 17
paste input "hicken"
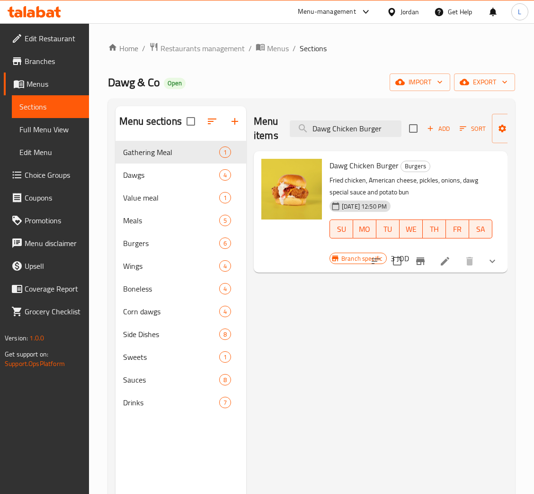
click at [417, 257] on icon "Branch-specific-item" at bounding box center [420, 260] width 11 height 11
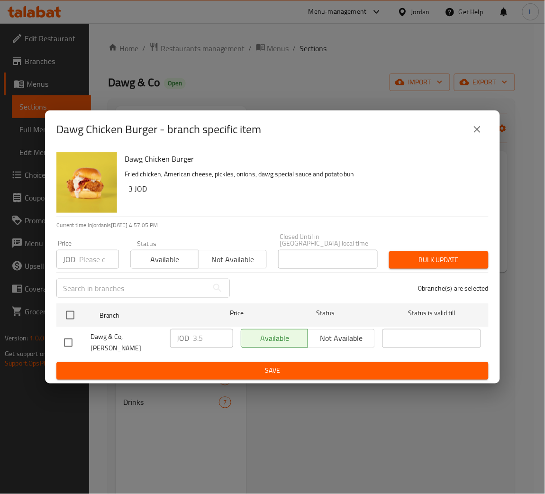
click at [475, 135] on icon "close" at bounding box center [476, 129] width 11 height 11
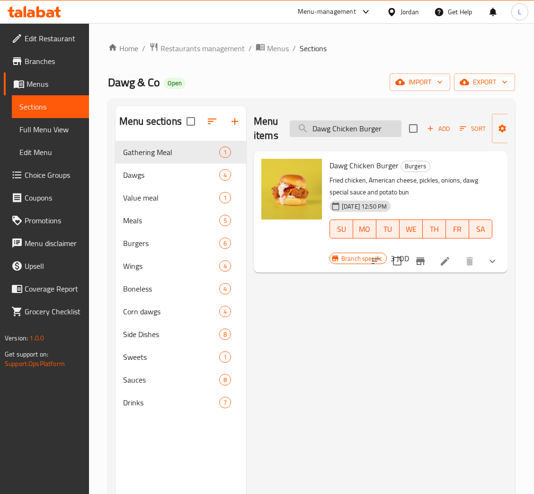
click at [359, 129] on input "Dawg Chicken Burger" at bounding box center [346, 128] width 112 height 17
paste input "yna Mighty Chicken Burger"
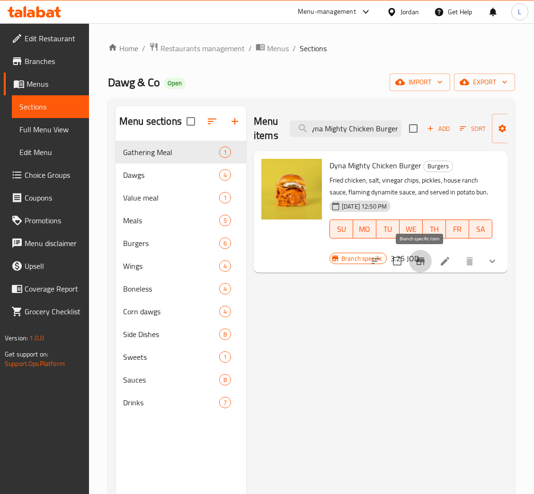
click at [423, 264] on icon "Branch-specific-item" at bounding box center [420, 260] width 11 height 11
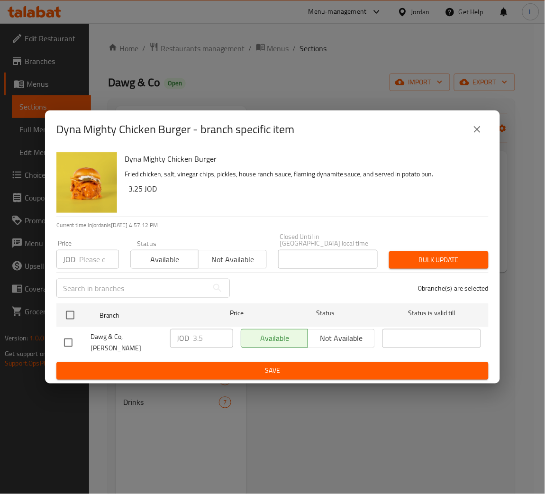
click at [484, 133] on button "close" at bounding box center [477, 129] width 23 height 23
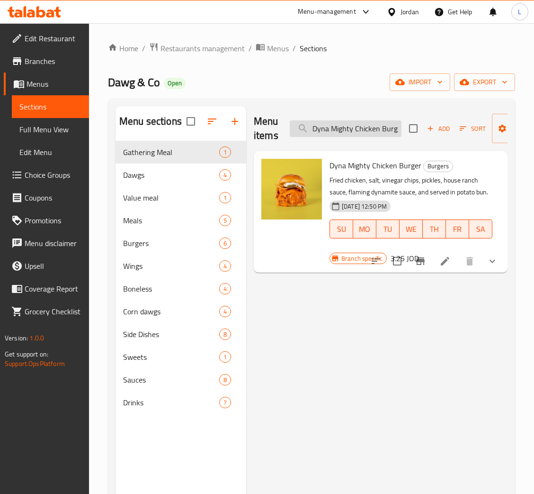
click at [346, 129] on input "Dyna Mighty Chicken Burger" at bounding box center [346, 128] width 112 height 17
paste input "ream"
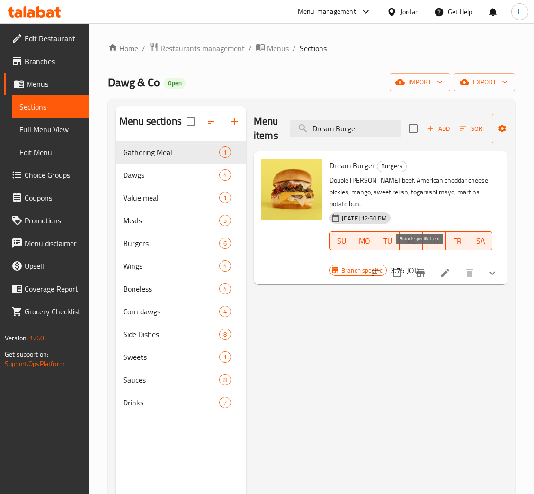
click at [421, 269] on icon "Branch-specific-item" at bounding box center [420, 273] width 9 height 8
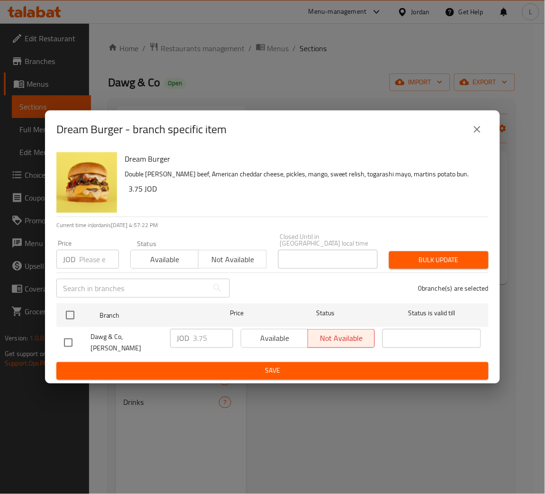
drag, startPoint x: 475, startPoint y: 146, endPoint x: 470, endPoint y: 145, distance: 5.4
click at [475, 141] on button "close" at bounding box center [477, 129] width 23 height 23
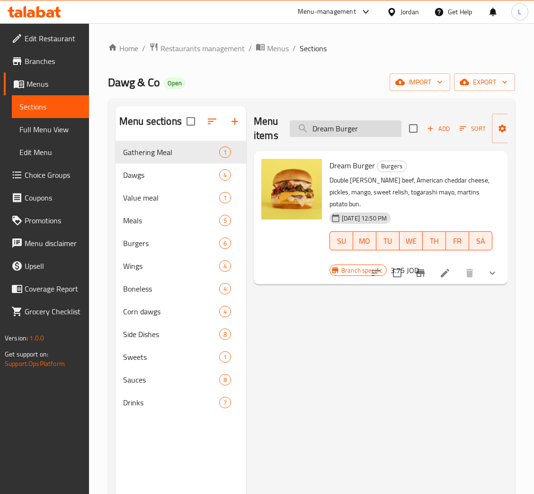
click at [369, 135] on input "Dream Burger" at bounding box center [346, 128] width 112 height 17
paste input "White BBQ"
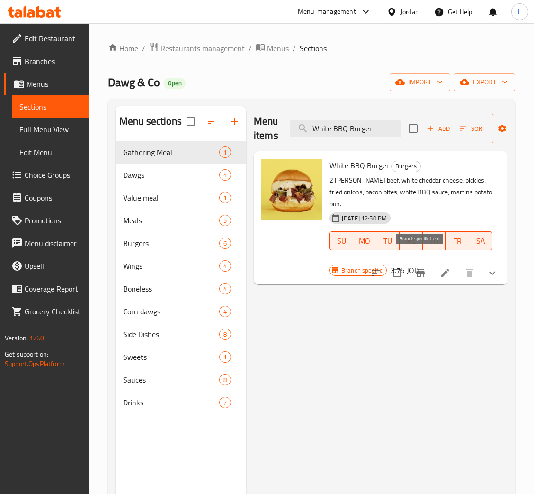
click at [419, 267] on icon "Branch-specific-item" at bounding box center [420, 272] width 11 height 11
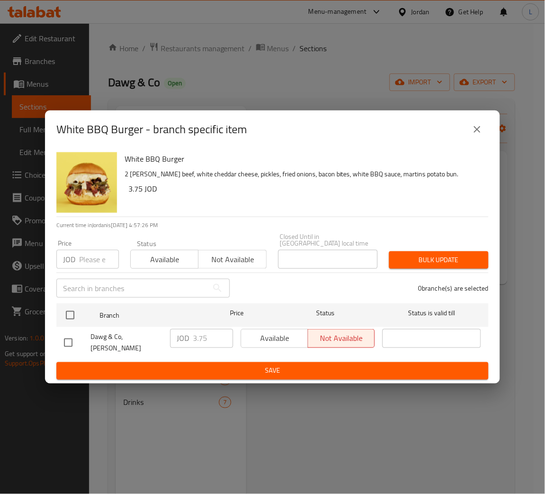
click at [475, 132] on icon "close" at bounding box center [476, 129] width 11 height 11
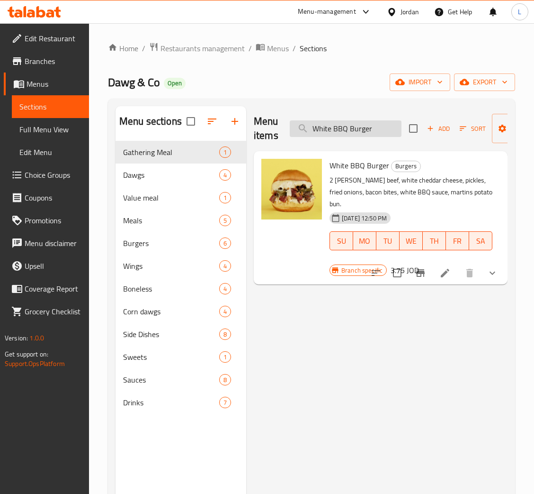
click at [352, 126] on input "White BBQ Burger" at bounding box center [346, 128] width 112 height 17
paste input "Pink Teriyaki"
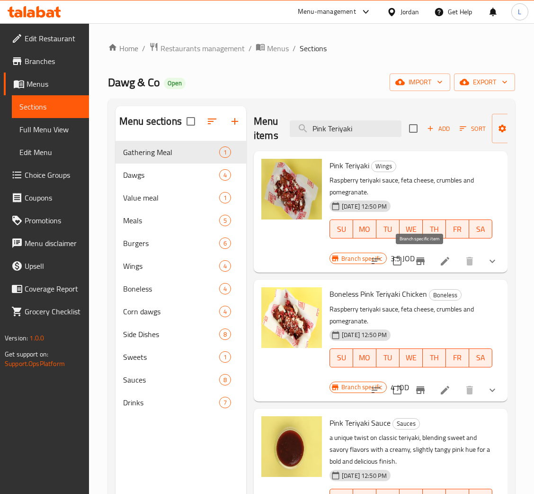
click at [424, 263] on icon "Branch-specific-item" at bounding box center [420, 261] width 9 height 8
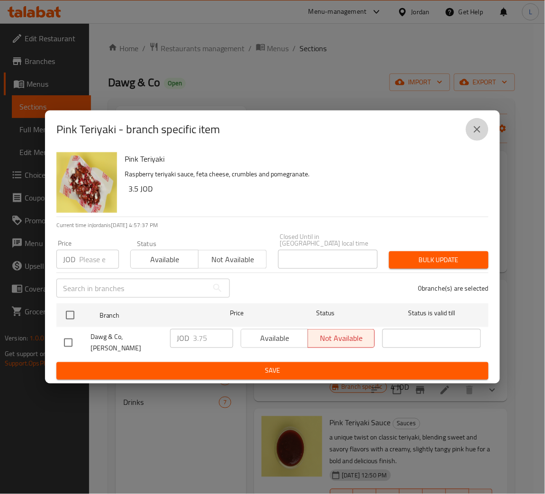
drag, startPoint x: 484, startPoint y: 134, endPoint x: 465, endPoint y: 139, distance: 20.2
click at [484, 134] on button "close" at bounding box center [477, 129] width 23 height 23
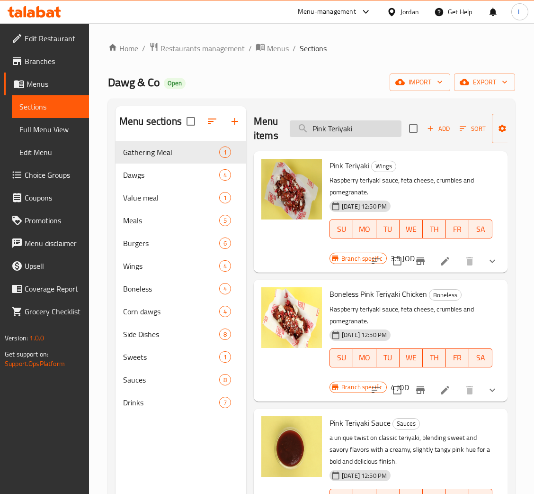
click at [366, 129] on input "Pink Teriyaki" at bounding box center [346, 128] width 112 height 17
paste input "Smokey Bbq"
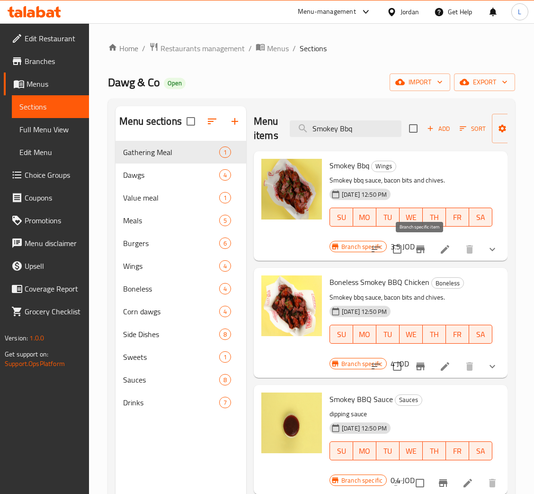
click at [419, 247] on icon "Branch-specific-item" at bounding box center [420, 249] width 9 height 8
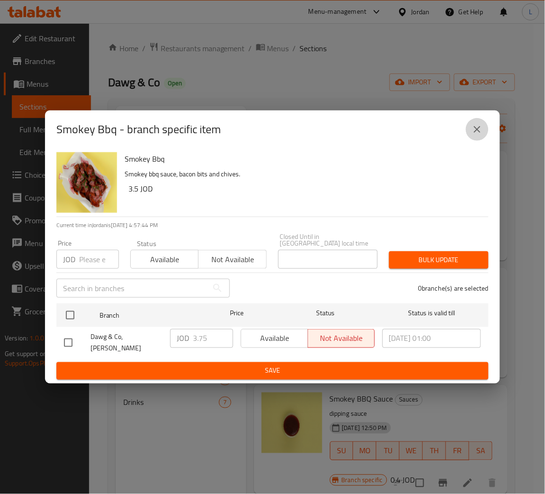
click at [483, 135] on button "close" at bounding box center [477, 129] width 23 height 23
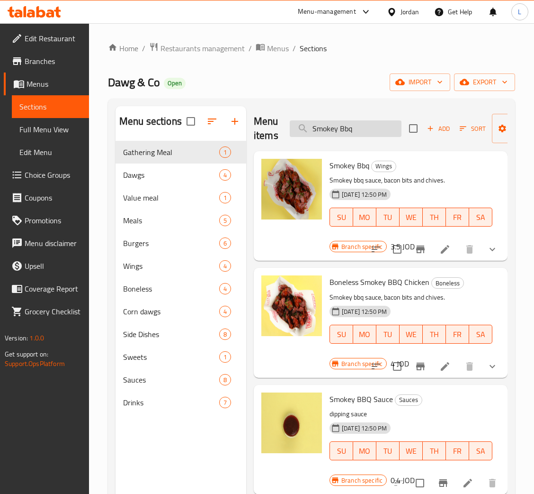
click at [359, 135] on input "Smokey Bbq" at bounding box center [346, 128] width 112 height 17
paste input "Creamy Buffalo"
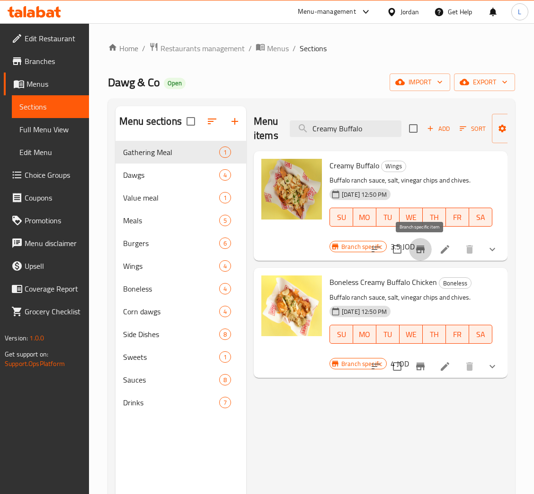
click at [423, 249] on icon "Branch-specific-item" at bounding box center [420, 249] width 9 height 8
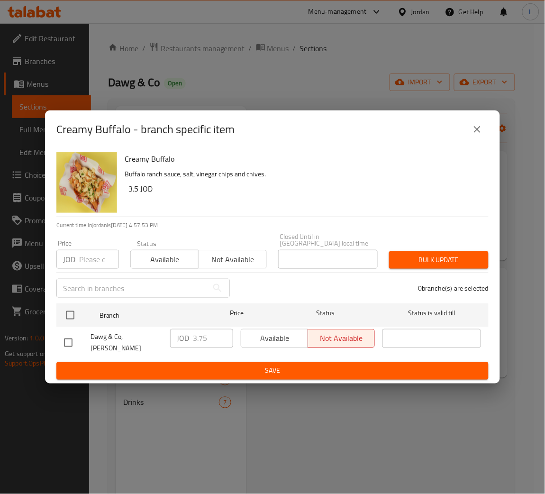
click at [478, 135] on icon "close" at bounding box center [476, 129] width 11 height 11
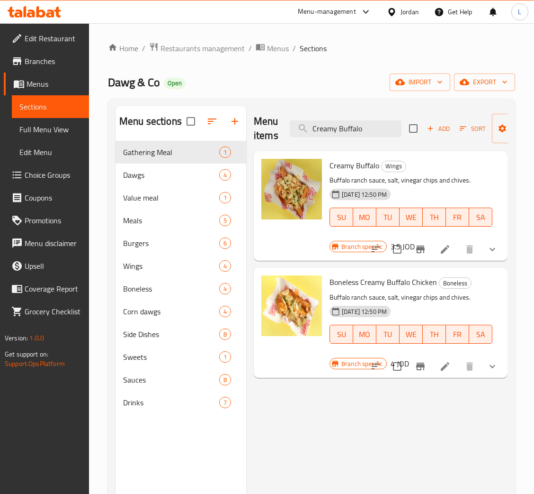
click at [350, 114] on div "Menu items Creamy Buffalo Add Sort Manage items" at bounding box center [381, 128] width 254 height 45
click at [352, 125] on input "Creamy Buffalo" at bounding box center [346, 128] width 112 height 17
paste input "Flaming Dynamite"
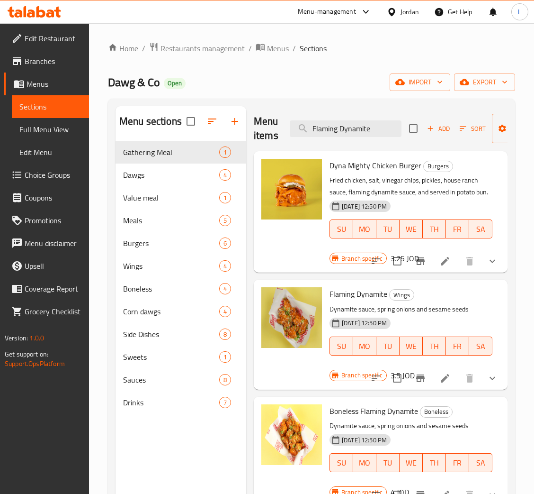
scroll to position [71, 0]
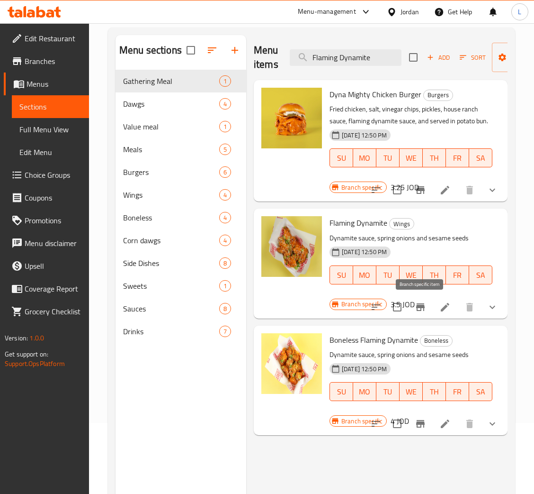
click at [426, 309] on button "Branch-specific-item" at bounding box center [420, 307] width 23 height 23
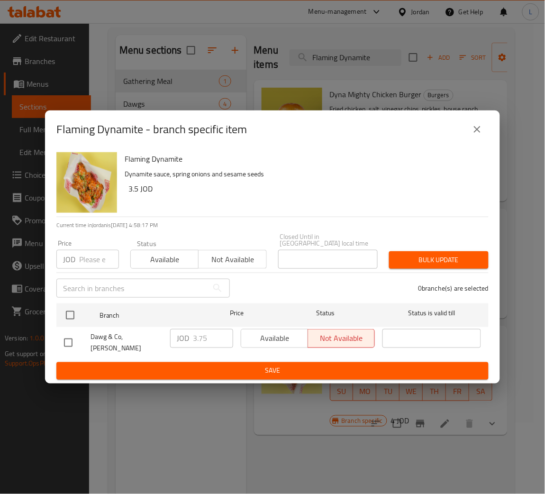
click at [480, 135] on icon "close" at bounding box center [476, 129] width 11 height 11
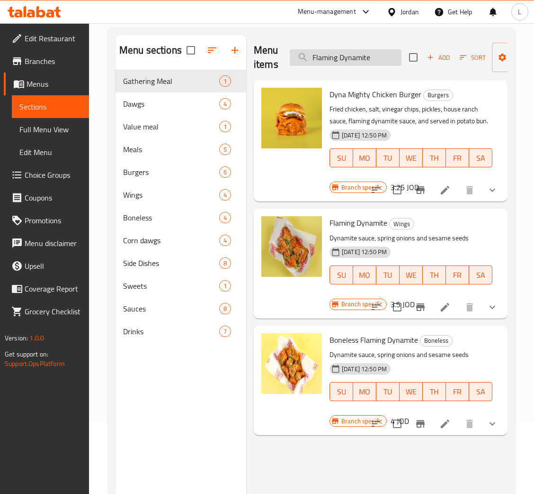
click at [338, 52] on input "Flaming Dynamite" at bounding box center [346, 57] width 112 height 17
paste input "Boneless"
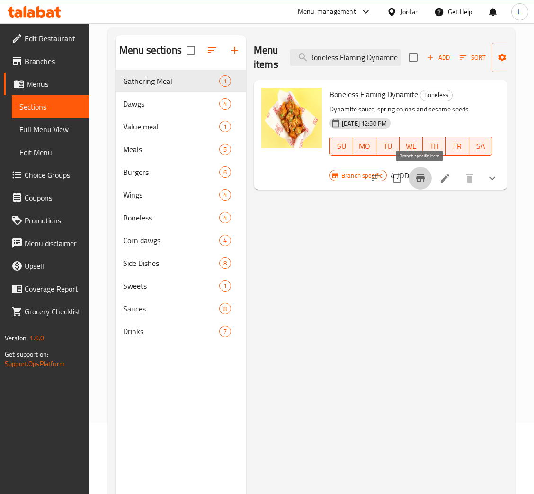
click at [422, 176] on icon "Branch-specific-item" at bounding box center [420, 178] width 9 height 8
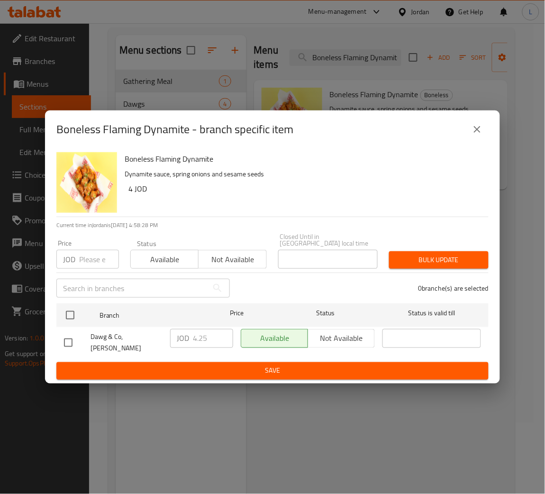
click at [479, 133] on icon "close" at bounding box center [477, 129] width 7 height 7
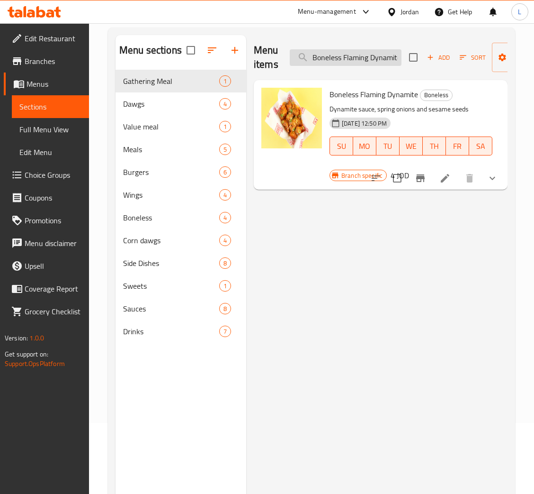
click at [366, 61] on input "Boneless Flaming Dynamite" at bounding box center [346, 57] width 112 height 17
paste input "Pink Teriyaki Chicken"
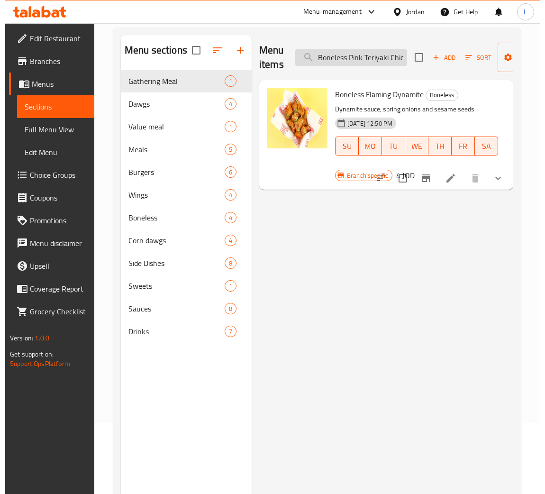
scroll to position [0, 11]
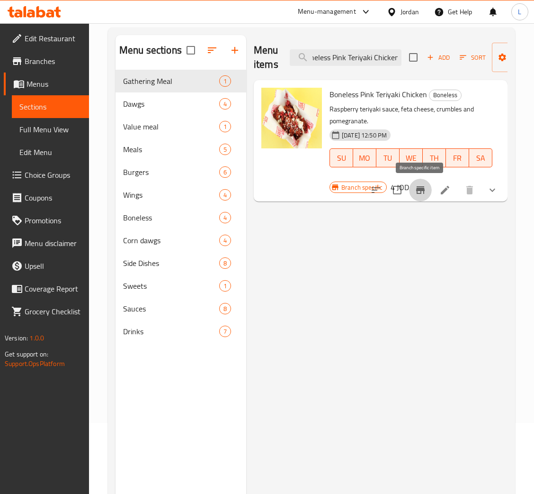
click at [423, 198] on button "Branch-specific-item" at bounding box center [420, 190] width 23 height 23
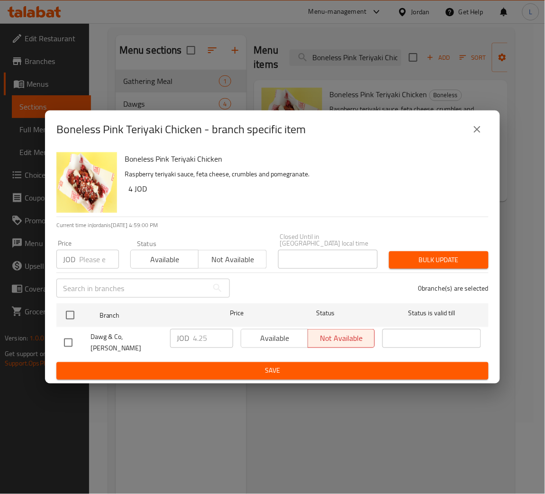
drag, startPoint x: 481, startPoint y: 138, endPoint x: 366, endPoint y: 79, distance: 129.3
click at [481, 135] on icon "close" at bounding box center [476, 129] width 11 height 11
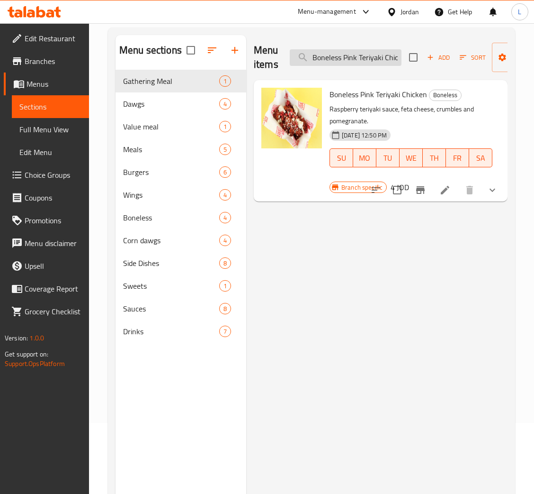
click at [356, 58] on input "Boneless Pink Teriyaki Chicken" at bounding box center [346, 57] width 112 height 17
paste input "Creamy Buffalo"
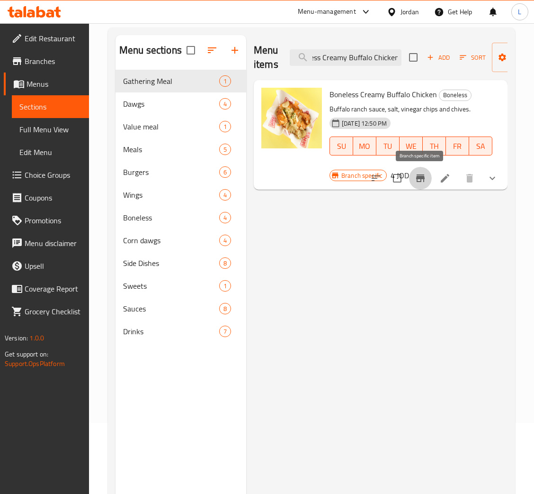
click at [417, 180] on icon "Branch-specific-item" at bounding box center [420, 178] width 9 height 8
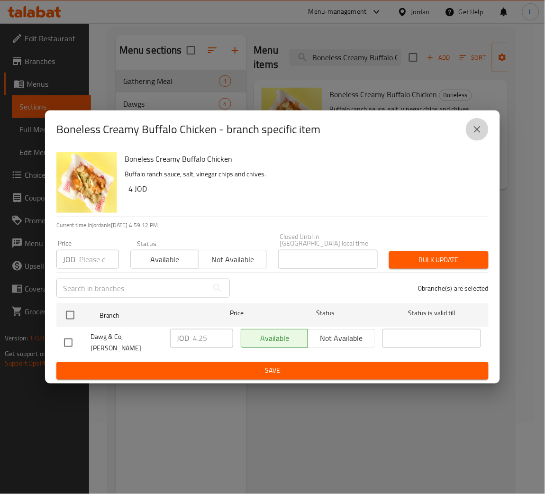
click at [477, 135] on icon "close" at bounding box center [476, 129] width 11 height 11
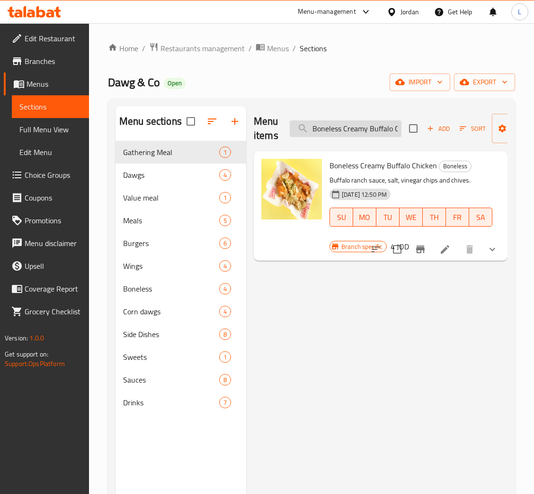
click at [353, 129] on input "Boneless Creamy Buffalo Chicken" at bounding box center [346, 128] width 112 height 17
paste input "Smokey BBQ"
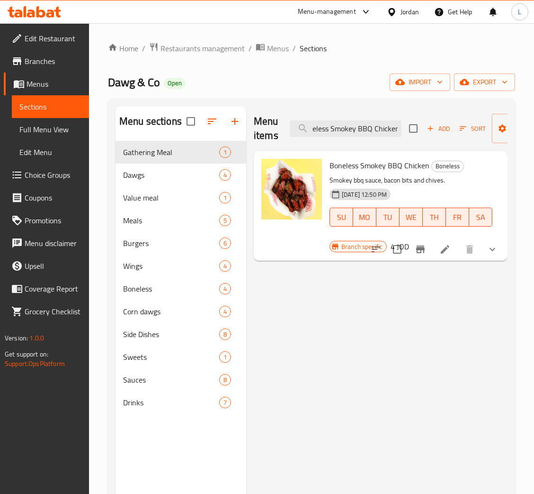
click at [421, 249] on icon "Branch-specific-item" at bounding box center [420, 249] width 9 height 8
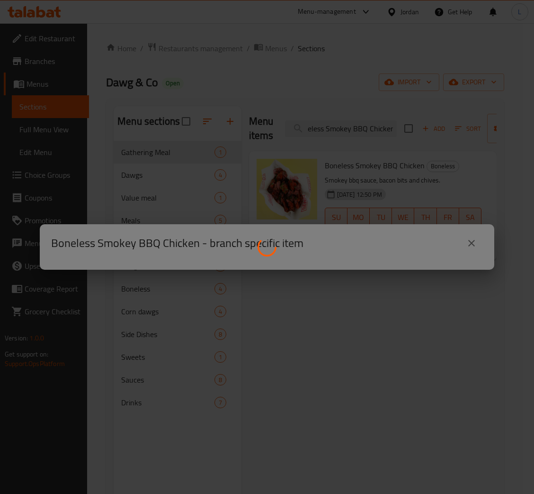
scroll to position [0, 0]
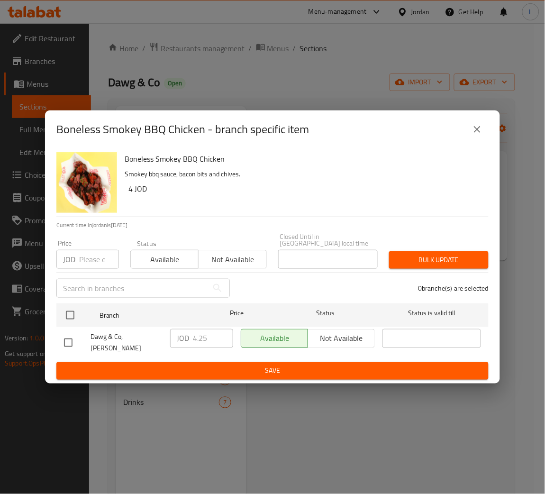
click at [481, 133] on icon "close" at bounding box center [476, 129] width 11 height 11
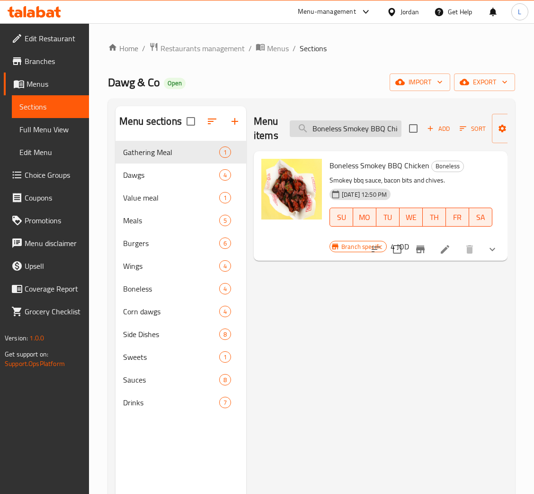
click at [359, 128] on input "Boneless Smokey BBQ Chicken" at bounding box center [346, 128] width 112 height 17
paste input "Jumbo Mozzarella Stick"
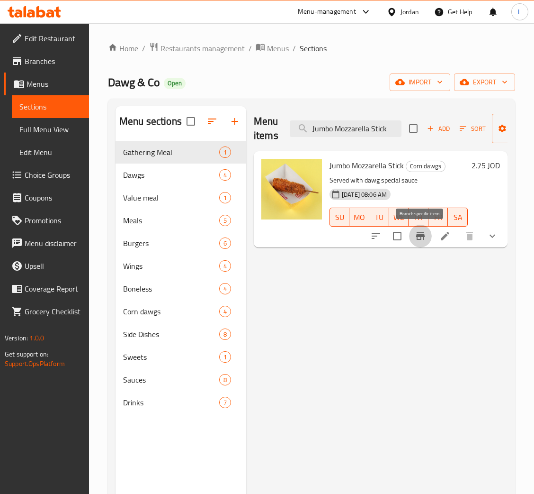
click at [422, 238] on icon "Branch-specific-item" at bounding box center [420, 235] width 11 height 11
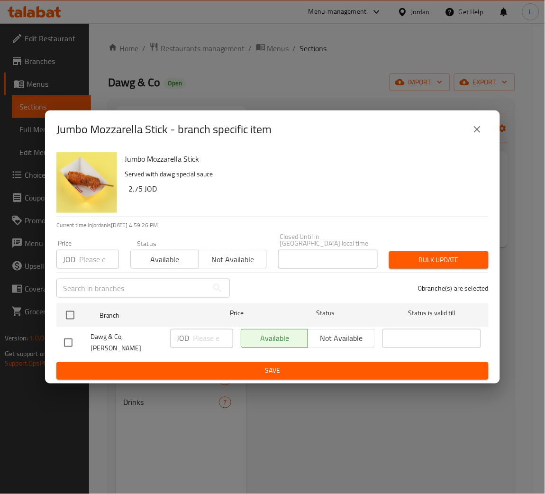
click at [482, 135] on icon "close" at bounding box center [476, 129] width 11 height 11
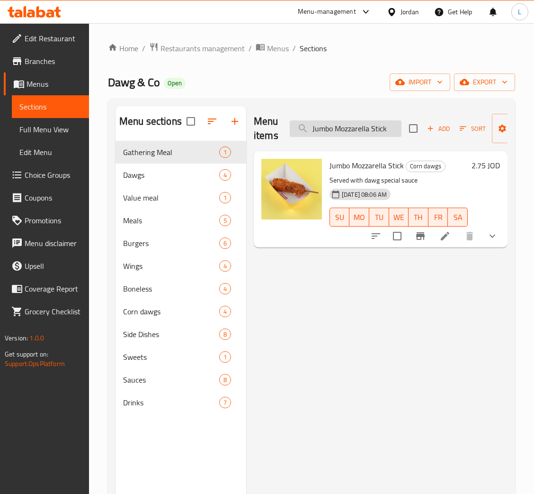
click at [361, 132] on input "Jumbo Mozzarella Stick" at bounding box center [346, 128] width 112 height 17
paste input "Cheesy Melt Corn Dawg"
click at [348, 135] on input "Cheesy Melt Corn Dawg" at bounding box center [346, 128] width 112 height 17
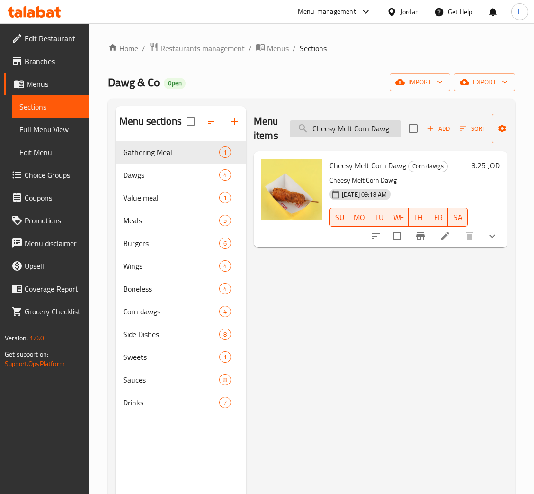
click at [351, 135] on input "Cheesy Melt Corn Dawg" at bounding box center [346, 128] width 112 height 17
paste input "search"
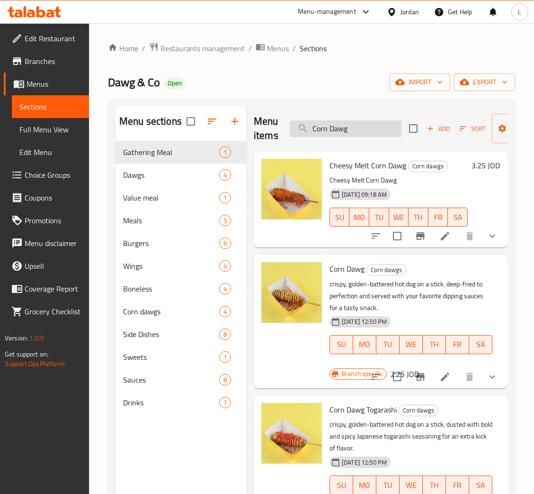
click at [347, 125] on input "Corn Dawg" at bounding box center [346, 128] width 112 height 17
paste input "lassic"
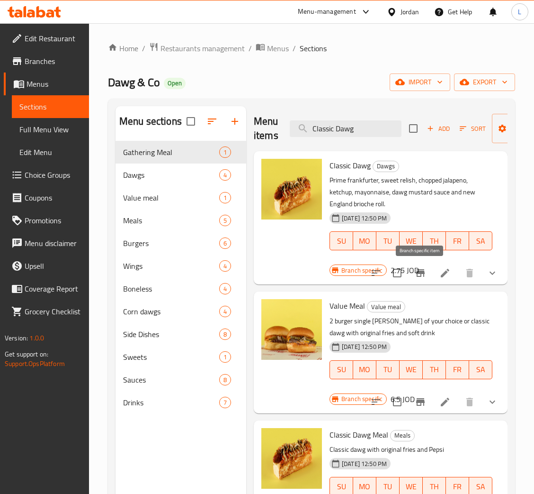
click at [416, 277] on icon "Branch-specific-item" at bounding box center [420, 272] width 11 height 11
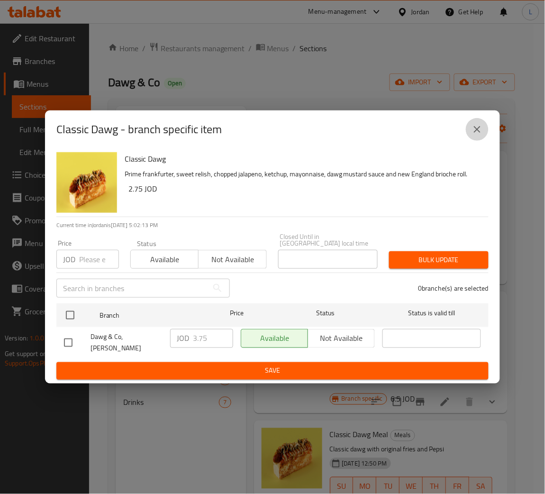
click at [481, 135] on icon "close" at bounding box center [476, 129] width 11 height 11
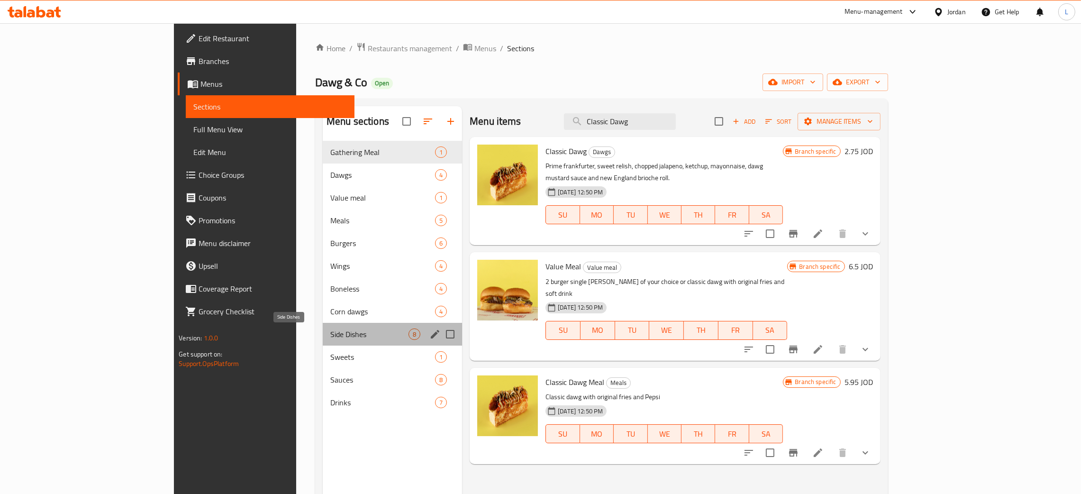
click at [330, 337] on span "Side Dishes" at bounding box center [369, 333] width 78 height 11
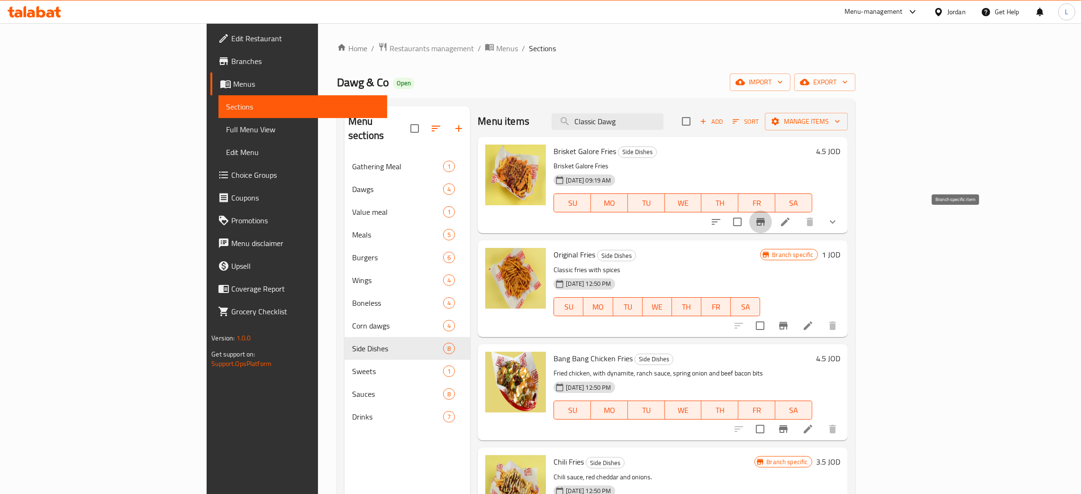
click at [772, 221] on button "Branch-specific-item" at bounding box center [760, 221] width 23 height 23
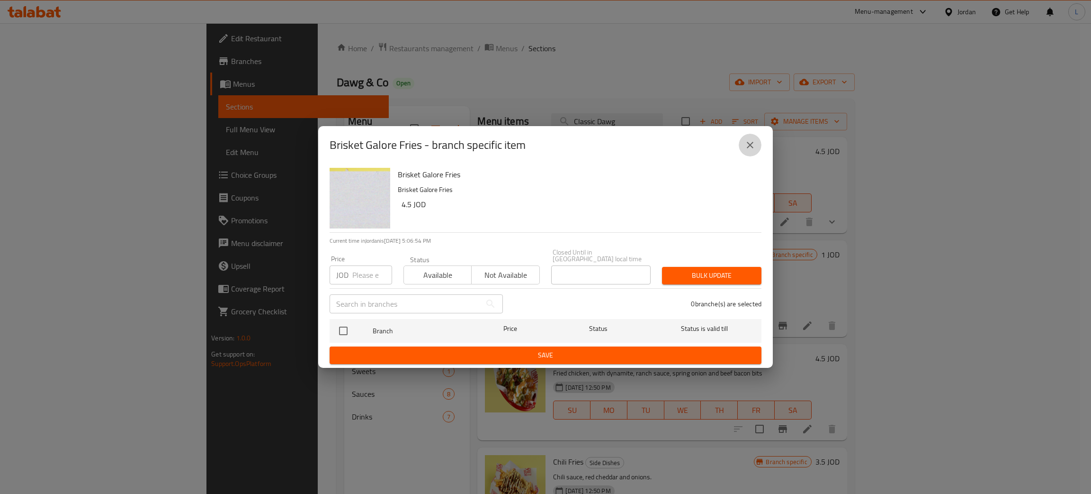
click at [747, 151] on icon "close" at bounding box center [750, 144] width 11 height 11
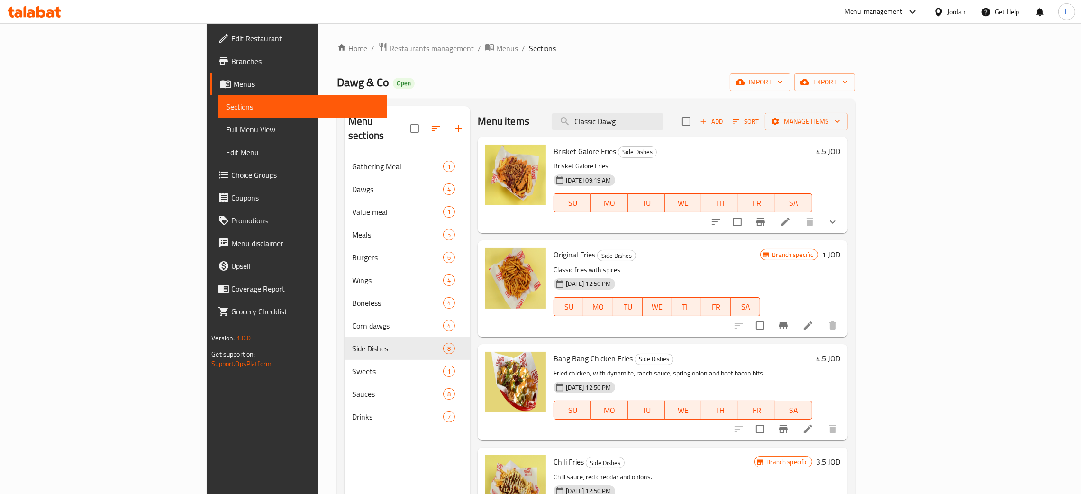
click at [577, 63] on div "Home / Restaurants management / Menus / Sections Dawg & Co Open import export M…" at bounding box center [596, 324] width 518 height 565
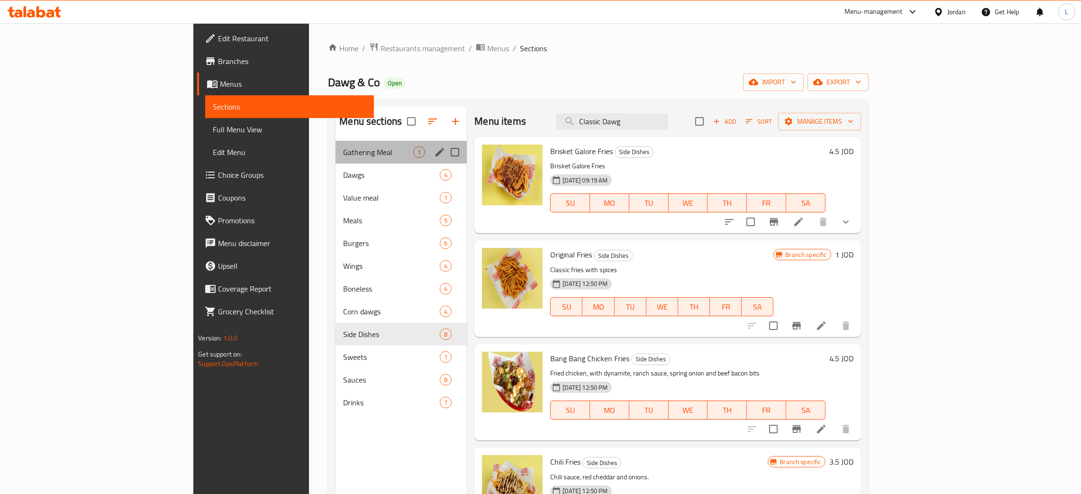
click at [335, 160] on div "Gathering Meal 1" at bounding box center [400, 152] width 131 height 23
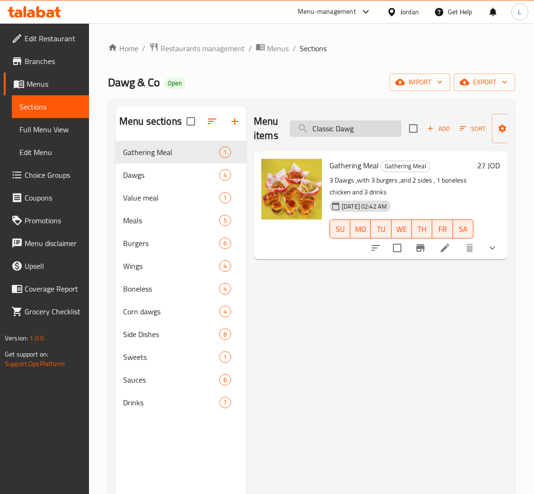
click at [351, 132] on input "Classic Dawg" at bounding box center [346, 128] width 112 height 17
paste input "Boneless Smokey BBQ Chicken"
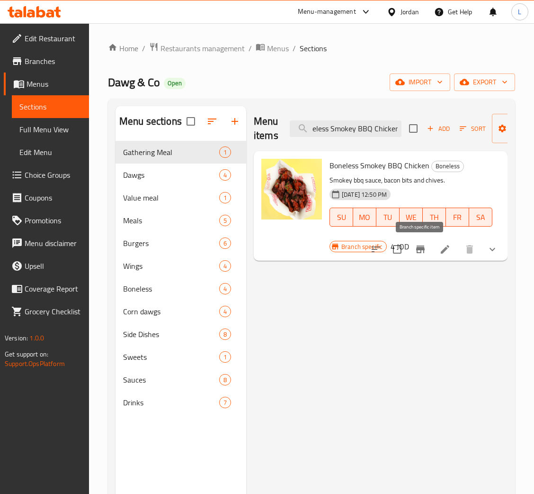
click at [424, 255] on icon "Branch-specific-item" at bounding box center [420, 248] width 11 height 11
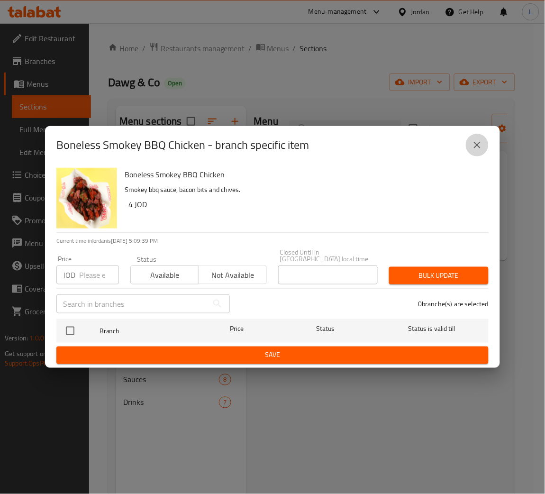
click at [486, 153] on button "close" at bounding box center [477, 145] width 23 height 23
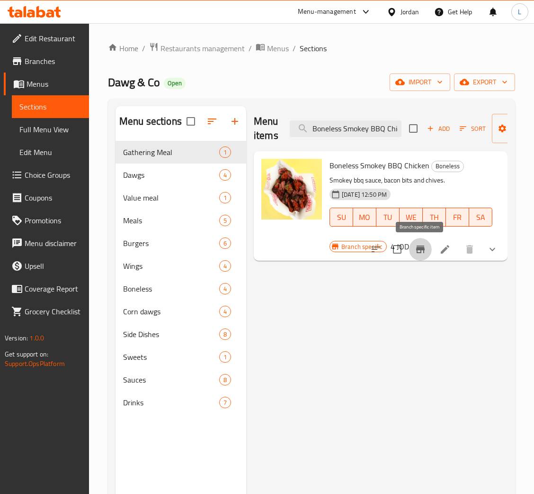
click at [418, 251] on icon "Branch-specific-item" at bounding box center [420, 248] width 11 height 11
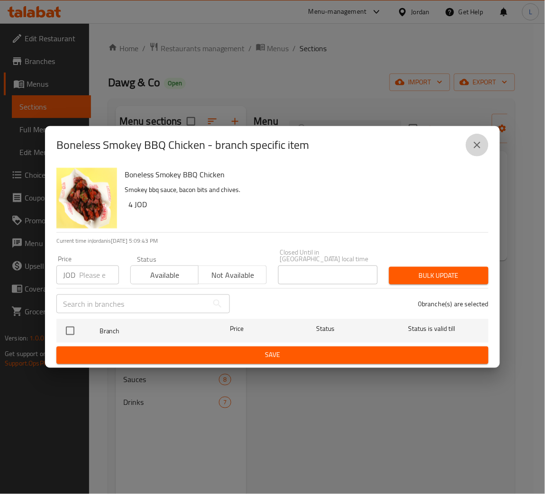
click at [475, 148] on icon "close" at bounding box center [477, 145] width 7 height 7
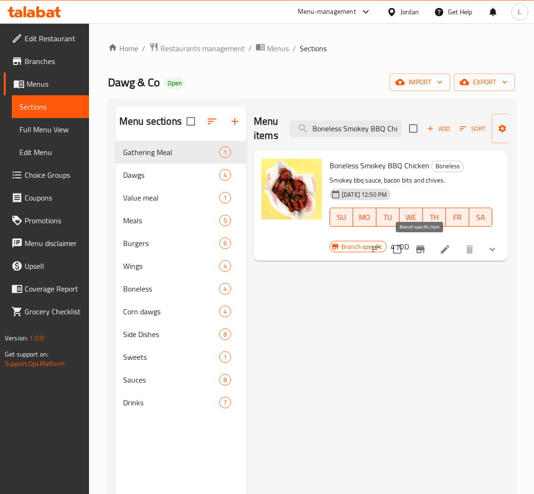
click at [415, 246] on icon "Branch-specific-item" at bounding box center [420, 248] width 11 height 11
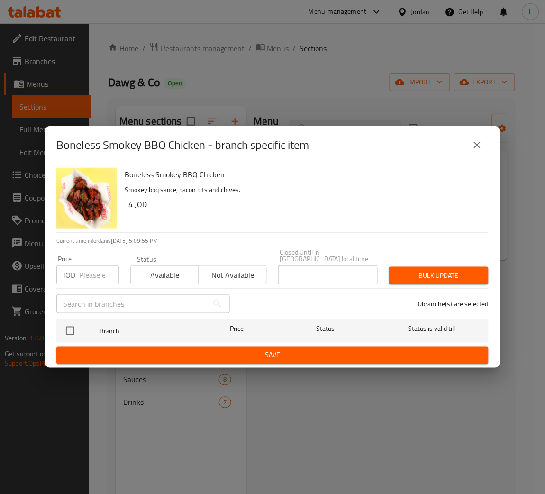
click at [477, 151] on icon "close" at bounding box center [476, 144] width 11 height 11
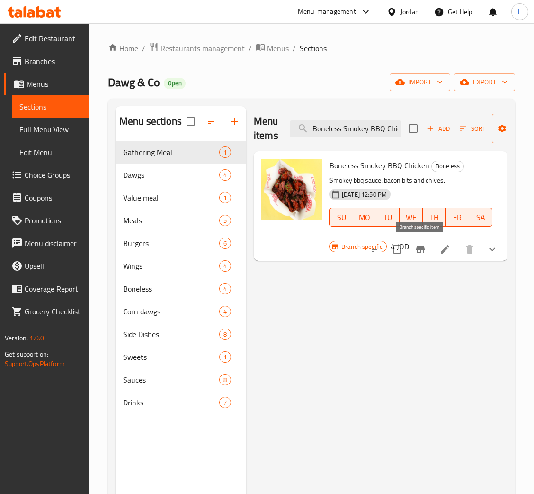
click at [423, 253] on icon "Branch-specific-item" at bounding box center [420, 248] width 11 height 11
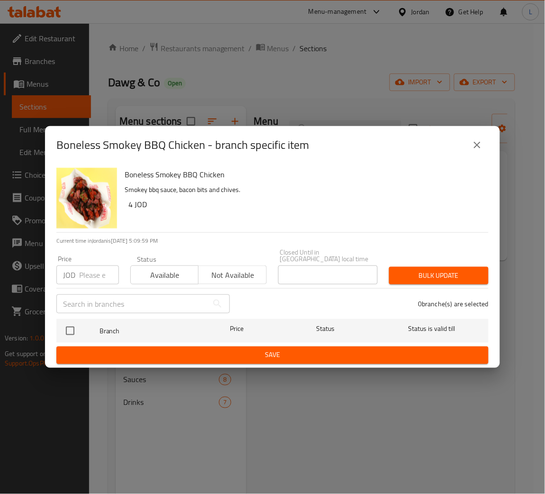
click at [474, 151] on icon "close" at bounding box center [476, 144] width 11 height 11
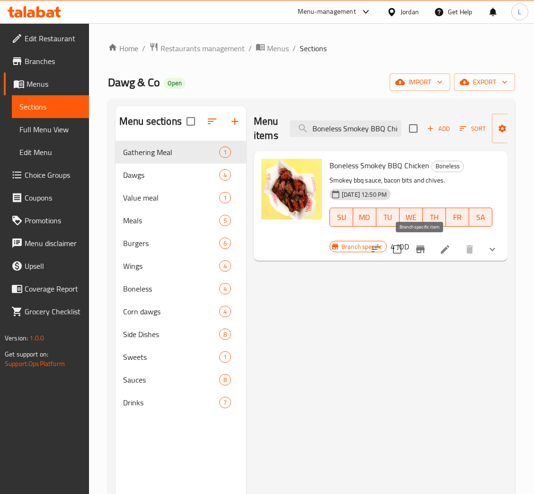
click at [416, 254] on icon "Branch-specific-item" at bounding box center [420, 248] width 11 height 11
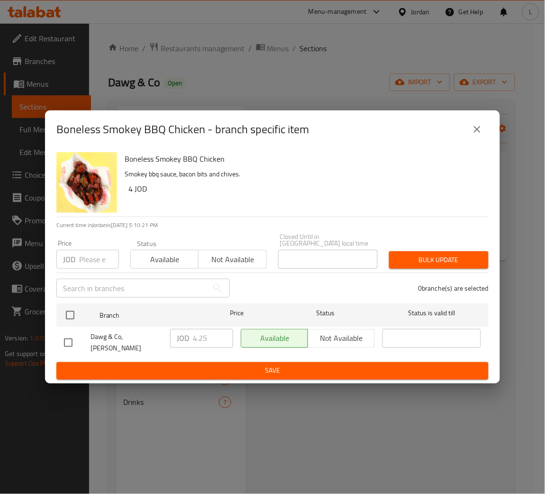
drag, startPoint x: 485, startPoint y: 135, endPoint x: 480, endPoint y: 138, distance: 6.1
click at [485, 135] on button "close" at bounding box center [477, 129] width 23 height 23
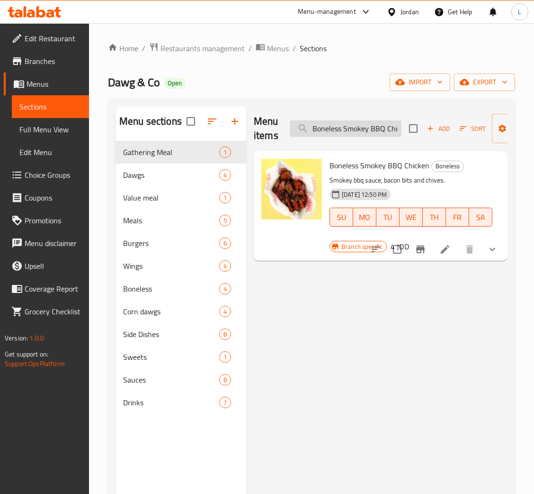
click at [343, 133] on input "Boneless Smokey BBQ Chicken" at bounding box center [346, 128] width 112 height 17
paste input "Jumbo Mozzarella Stick"
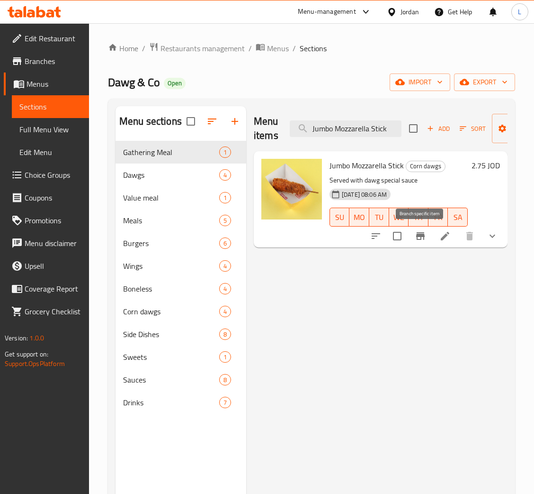
click at [424, 240] on icon "Branch-specific-item" at bounding box center [420, 236] width 9 height 8
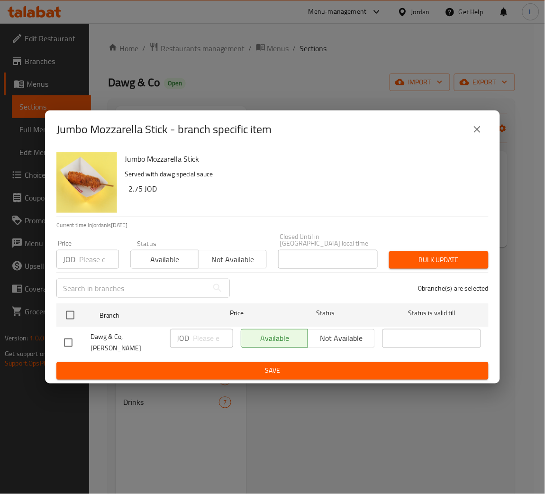
click at [481, 135] on icon "close" at bounding box center [476, 129] width 11 height 11
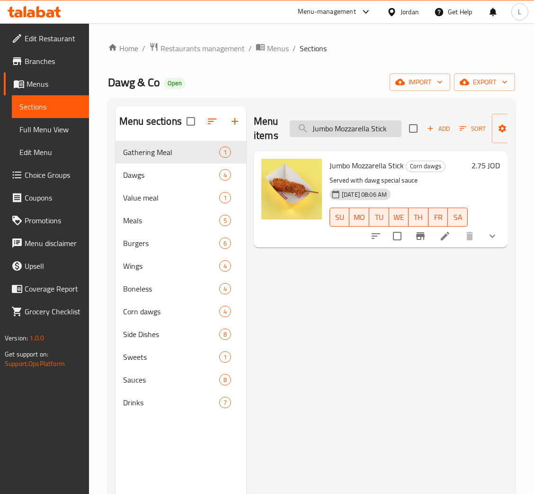
click at [339, 135] on input "Jumbo Mozzarella Stick" at bounding box center [346, 128] width 112 height 17
paste input "Cheesy Melt Corn Dawg"
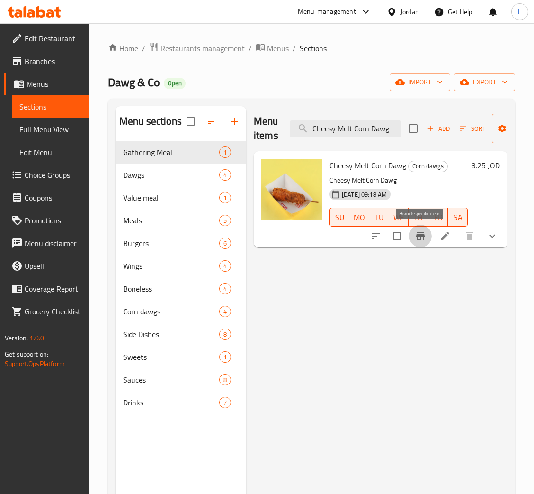
click at [428, 238] on button "Branch-specific-item" at bounding box center [420, 236] width 23 height 23
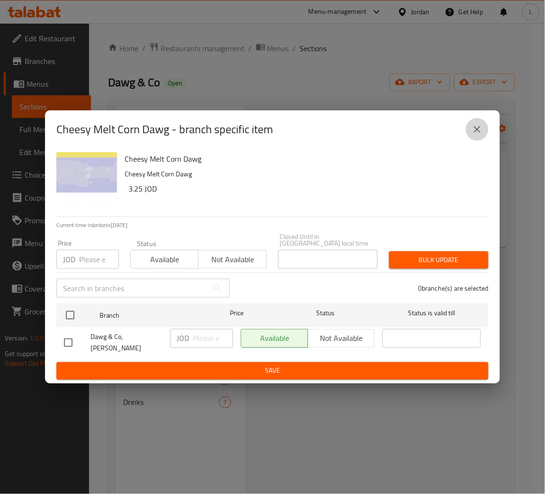
click at [482, 133] on icon "close" at bounding box center [476, 129] width 11 height 11
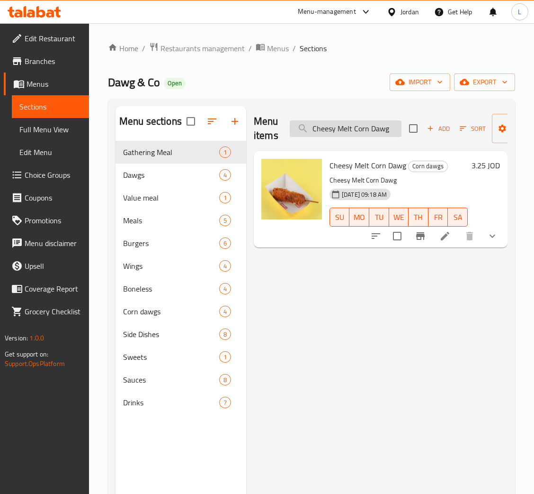
click at [356, 128] on input "Cheesy Melt Corn Dawg" at bounding box center [346, 128] width 112 height 17
paste input "search"
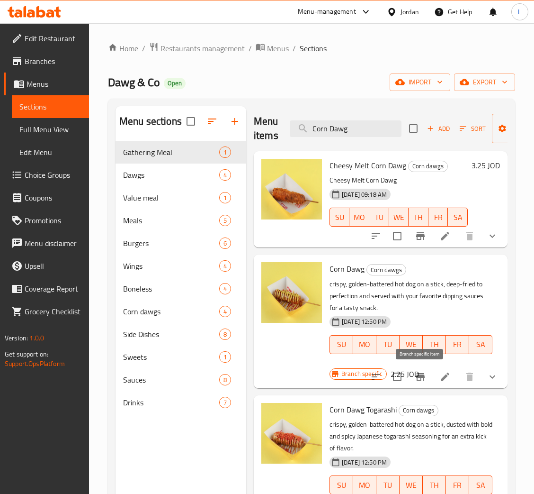
click at [428, 372] on button "Branch-specific-item" at bounding box center [420, 376] width 23 height 23
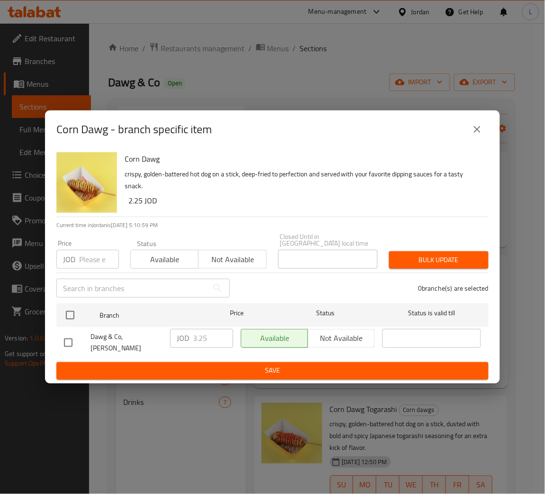
click at [482, 135] on icon "close" at bounding box center [476, 129] width 11 height 11
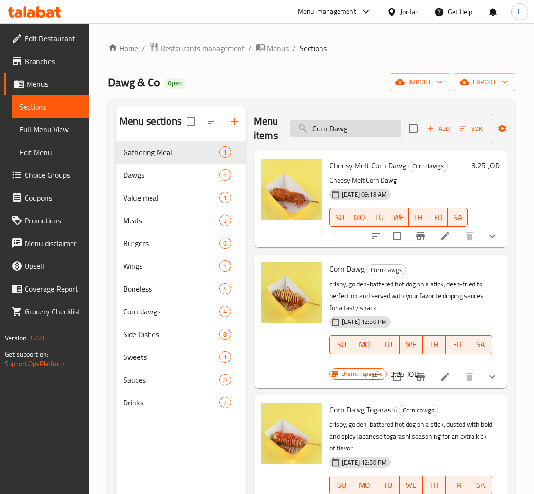
click at [329, 130] on input "Corn Dawg" at bounding box center [346, 128] width 112 height 17
paste input "Togarashi"
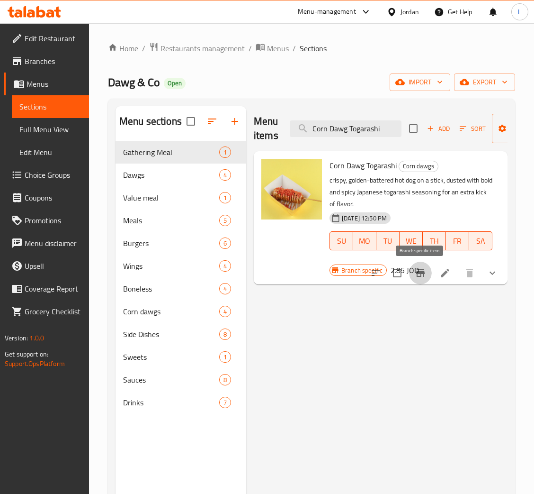
click at [426, 279] on button "Branch-specific-item" at bounding box center [420, 272] width 23 height 23
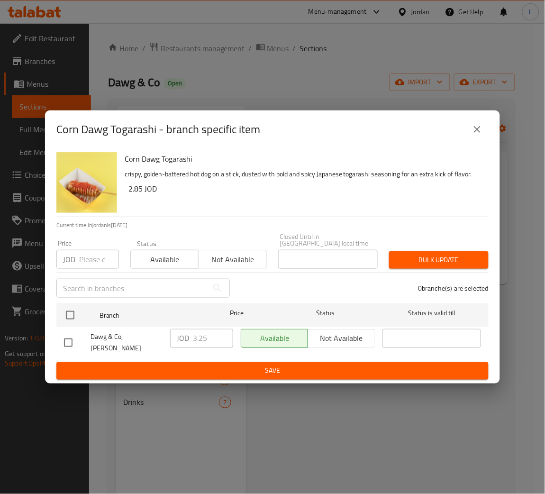
click at [485, 135] on button "close" at bounding box center [477, 129] width 23 height 23
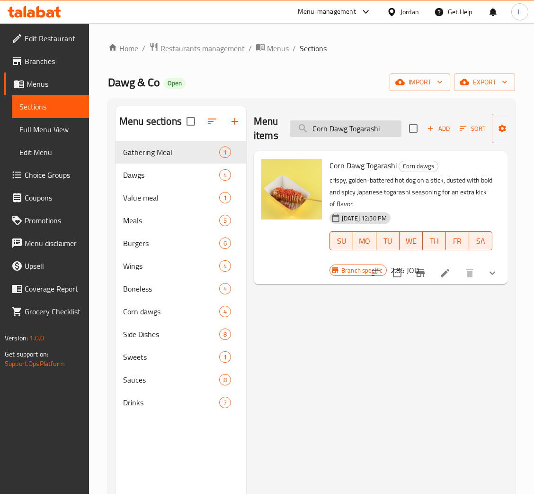
click at [363, 135] on input "Corn Dawg Togarashi" at bounding box center [346, 128] width 112 height 17
paste input "Brisket Galore Fries"
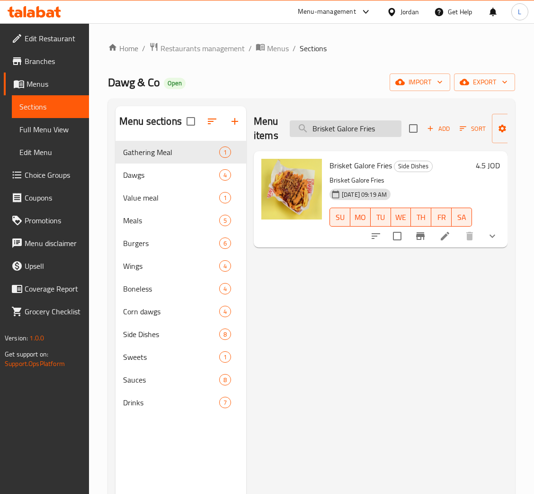
click at [339, 125] on input "Brisket Galore Fries" at bounding box center [346, 128] width 112 height 17
paste input "Original"
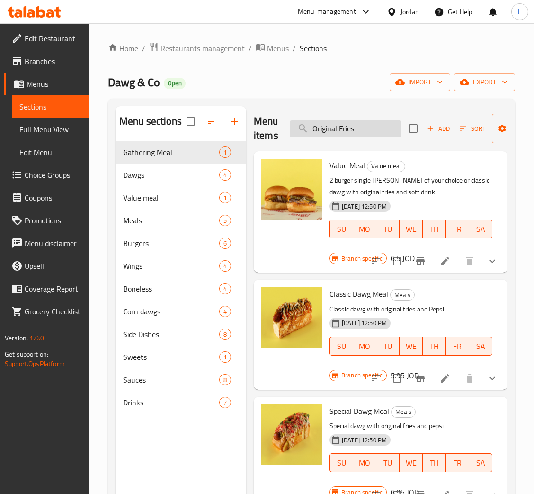
click at [344, 129] on input "Original Fries" at bounding box center [346, 128] width 112 height 17
paste input "بطاطا أورجينال"
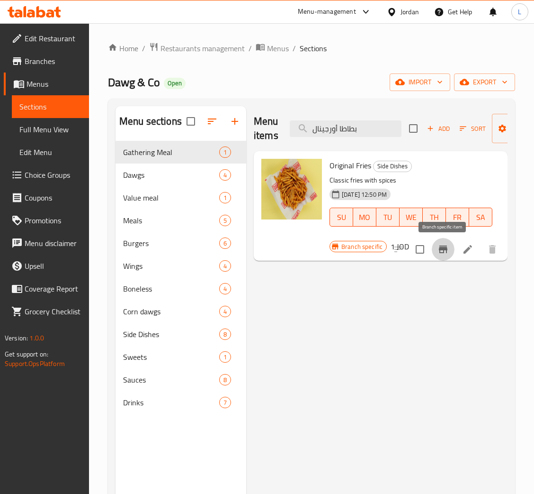
click at [442, 252] on icon "Branch-specific-item" at bounding box center [443, 248] width 11 height 11
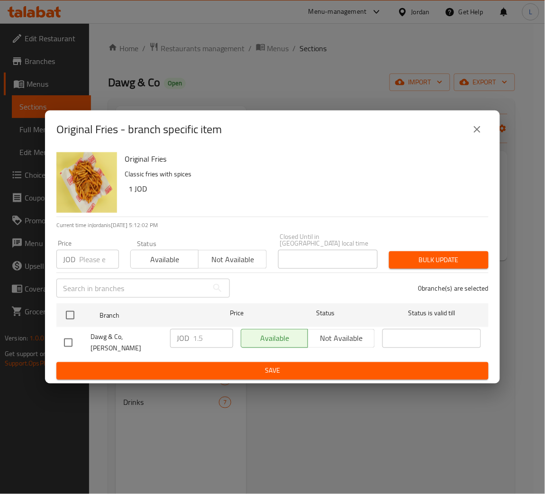
click at [473, 135] on icon "close" at bounding box center [476, 129] width 11 height 11
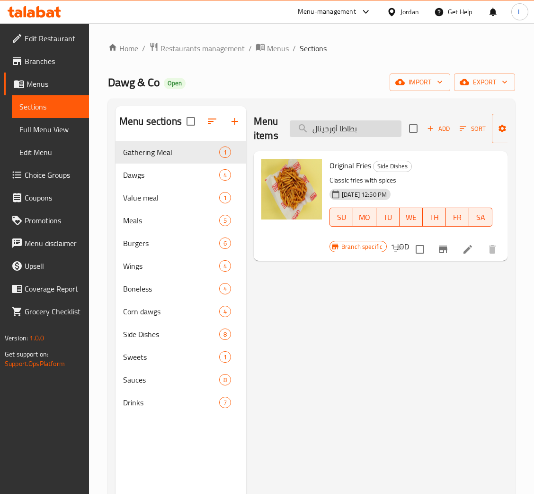
click at [380, 128] on input "بطاطا أورجينال" at bounding box center [346, 128] width 112 height 17
paste input "Boneless Pink Teriyaki Chicken"
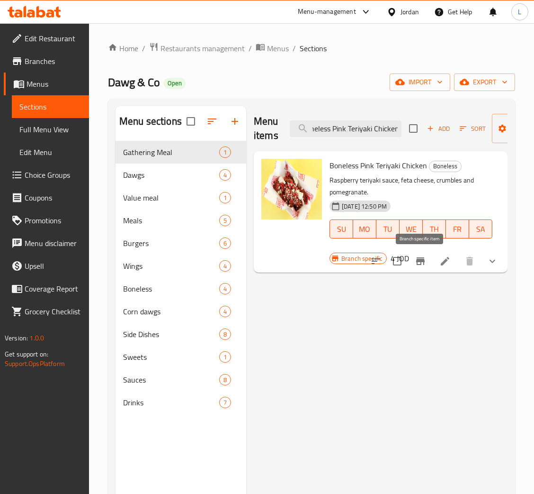
click at [411, 262] on button "Branch-specific-item" at bounding box center [420, 261] width 23 height 23
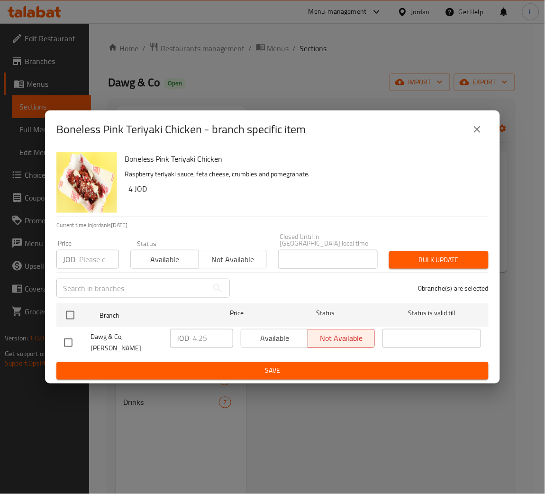
click at [473, 135] on icon "close" at bounding box center [476, 129] width 11 height 11
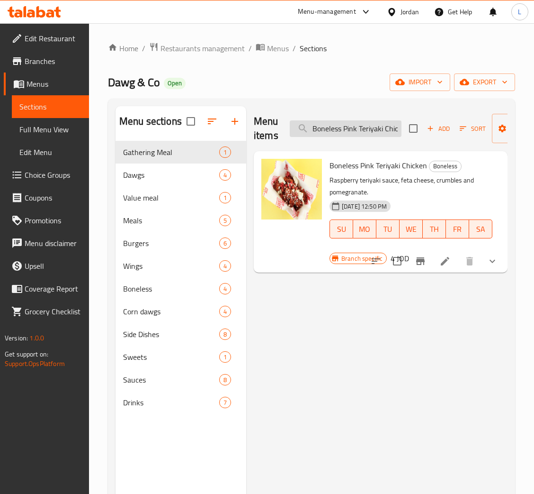
click at [345, 131] on input "Boneless Pink Teriyaki Chicken" at bounding box center [346, 128] width 112 height 17
paste input "Perrier Water"
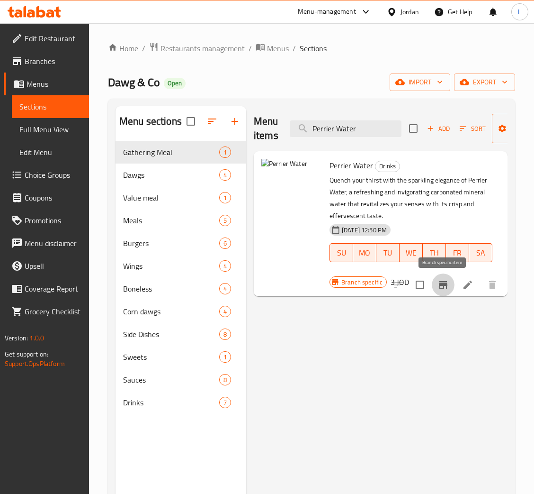
click at [440, 292] on button "Branch-specific-item" at bounding box center [443, 284] width 23 height 23
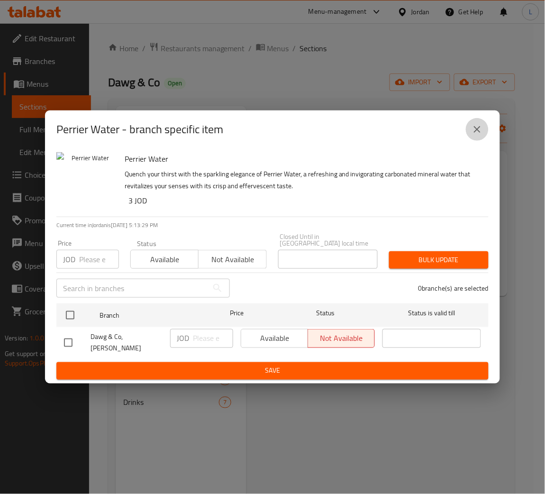
click at [478, 133] on icon "close" at bounding box center [477, 129] width 7 height 7
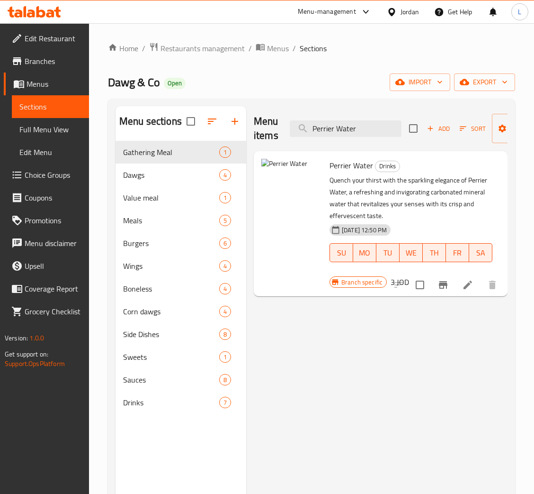
click at [334, 118] on div "Menu items Perrier Water Add Sort Manage items" at bounding box center [381, 128] width 254 height 45
click at [335, 132] on input "Perrier Water" at bounding box center [346, 128] width 112 height 17
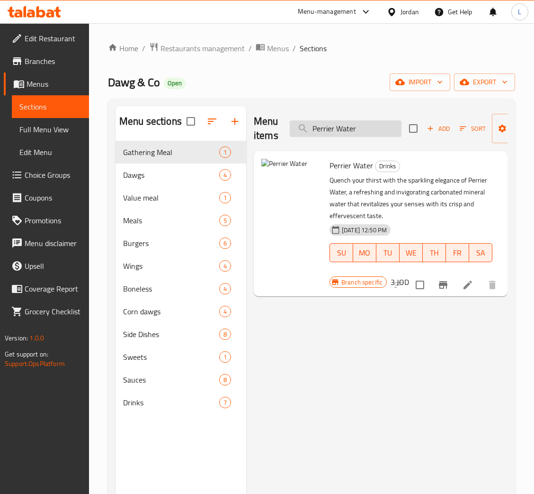
paste input "Dawg Mustard Sauce"
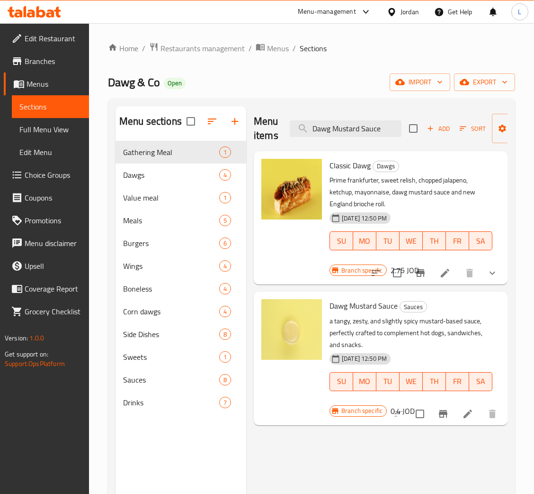
click at [365, 118] on div "Menu items Dawg Mustard Sauce Add Sort Manage items" at bounding box center [381, 128] width 254 height 45
click at [363, 124] on input "Dawg Mustard Sauce" at bounding box center [346, 128] width 112 height 17
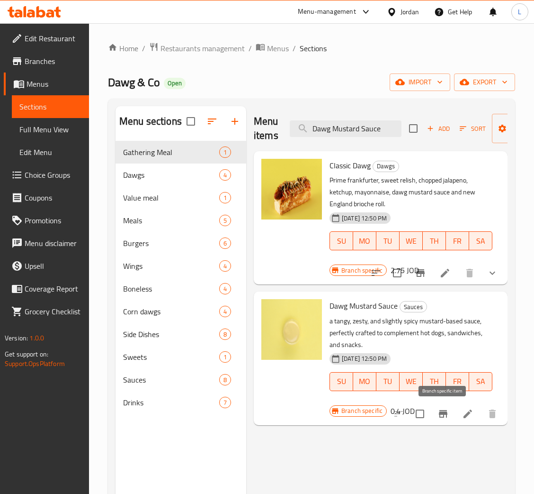
click at [438, 411] on icon "Branch-specific-item" at bounding box center [443, 413] width 11 height 11
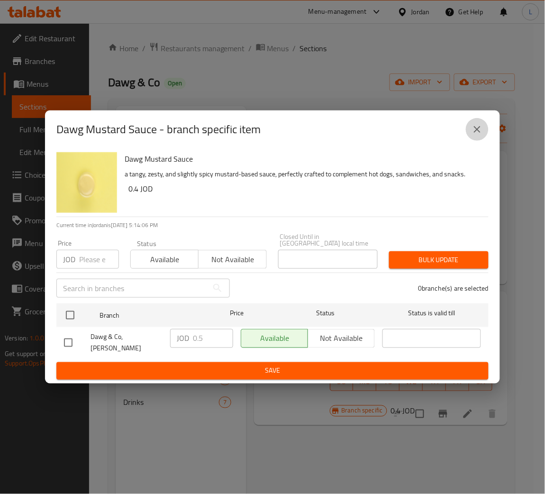
click at [475, 135] on icon "close" at bounding box center [476, 129] width 11 height 11
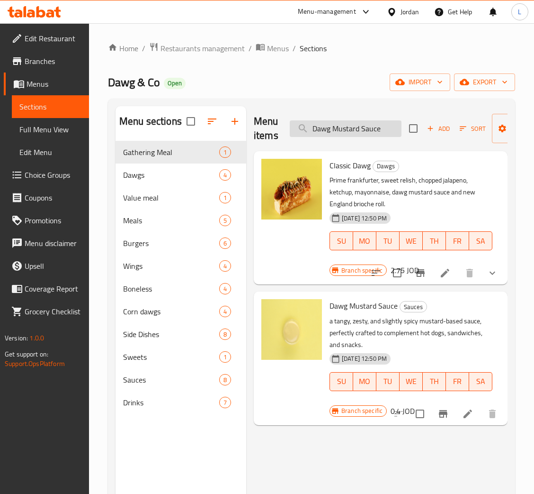
click at [347, 121] on input "Dawg Mustard Sauce" at bounding box center [346, 128] width 112 height 17
paste input "Pink Teriyaki Sauce"
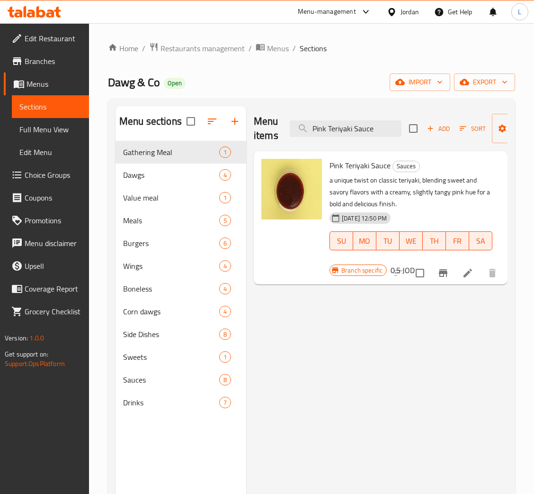
click at [434, 278] on button "Branch-specific-item" at bounding box center [443, 272] width 23 height 23
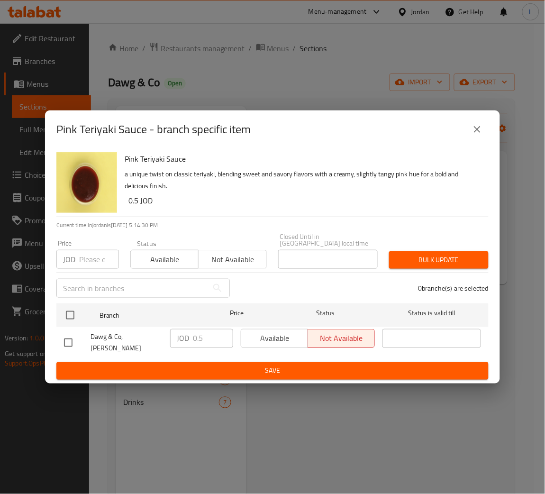
click at [476, 127] on button "close" at bounding box center [477, 129] width 23 height 23
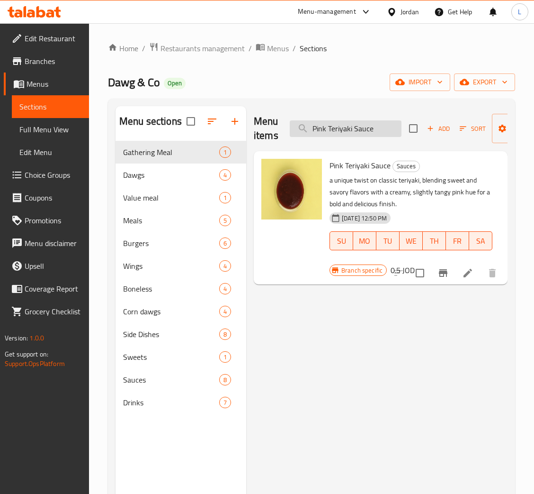
click at [353, 127] on input "Pink Teriyaki Sauce" at bounding box center [346, 128] width 112 height 17
paste input "Dawg Special Sauce"
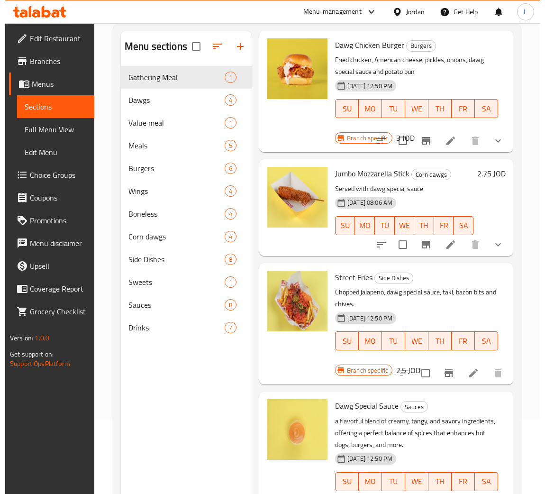
scroll to position [134, 0]
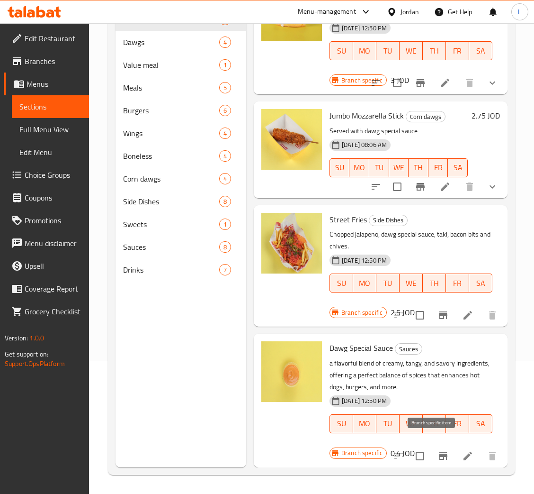
click at [439, 452] on icon "Branch-specific-item" at bounding box center [443, 456] width 9 height 8
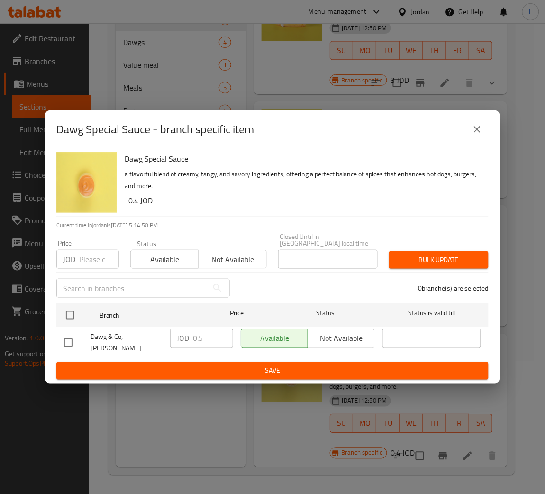
drag, startPoint x: 482, startPoint y: 142, endPoint x: 463, endPoint y: 144, distance: 19.6
click at [482, 135] on icon "close" at bounding box center [476, 129] width 11 height 11
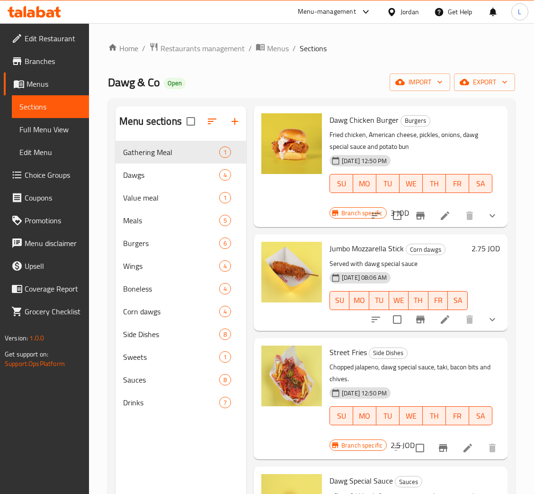
scroll to position [0, 0]
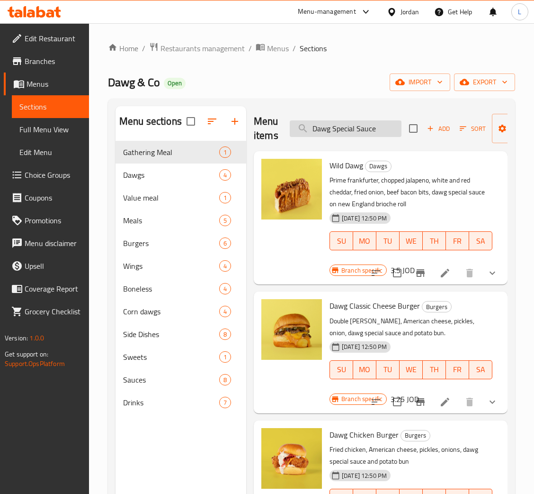
click at [357, 129] on input "Dawg Special Sauce" at bounding box center [346, 128] width 112 height 17
paste input "Togarashi Mayonnais"
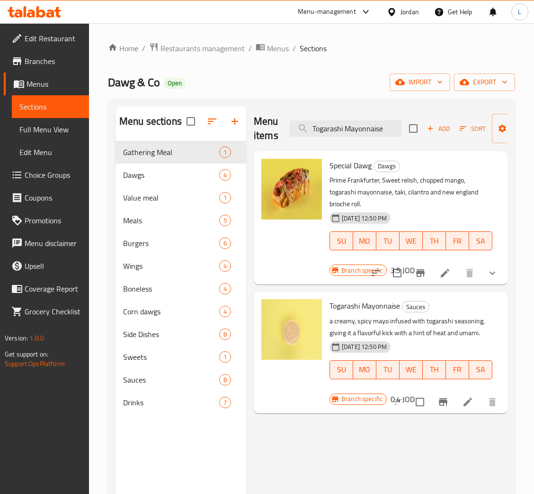
click at [433, 408] on div at bounding box center [446, 401] width 117 height 23
click at [438, 405] on icon "Branch-specific-item" at bounding box center [443, 401] width 11 height 11
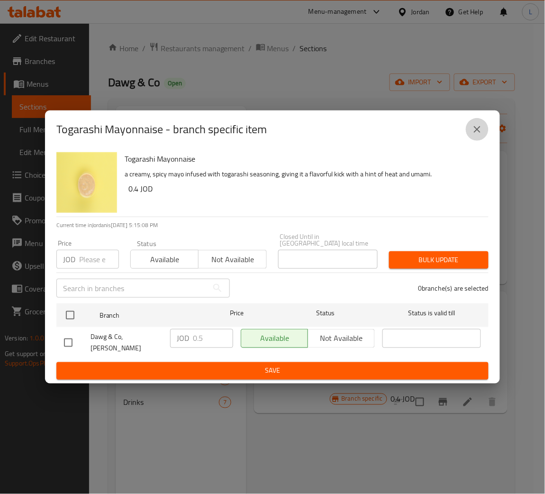
click at [474, 131] on icon "close" at bounding box center [476, 129] width 11 height 11
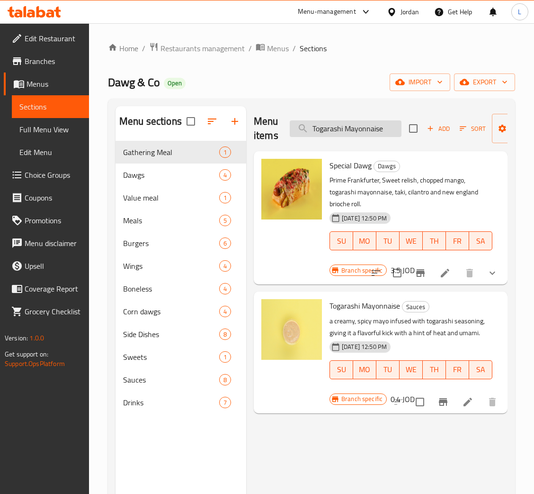
click at [354, 133] on input "Togarashi Mayonnaise" at bounding box center [346, 128] width 112 height 17
paste input "Smokey BBQ Sauc"
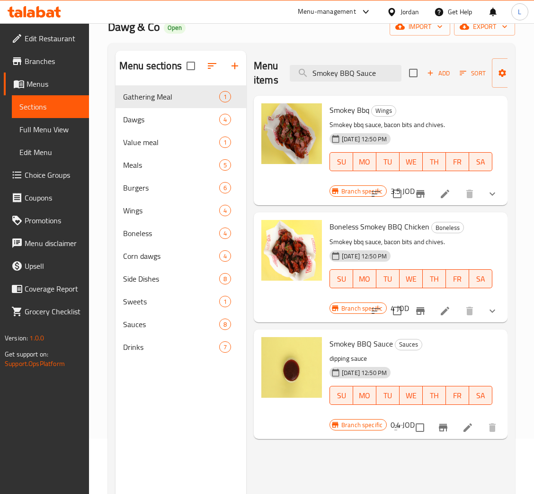
scroll to position [134, 0]
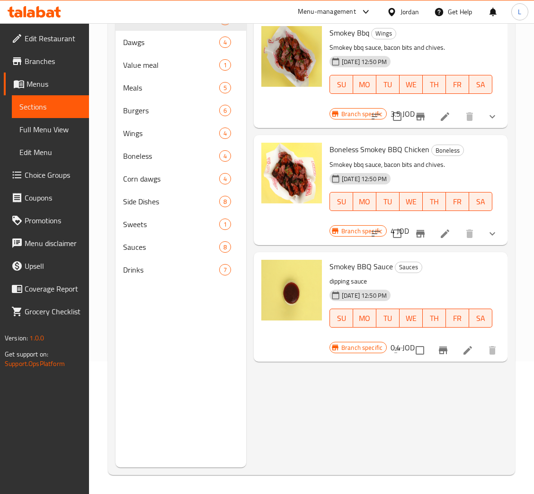
type input "Smokey BBQ Sauce"
click at [441, 345] on icon "Branch-specific-item" at bounding box center [443, 349] width 11 height 11
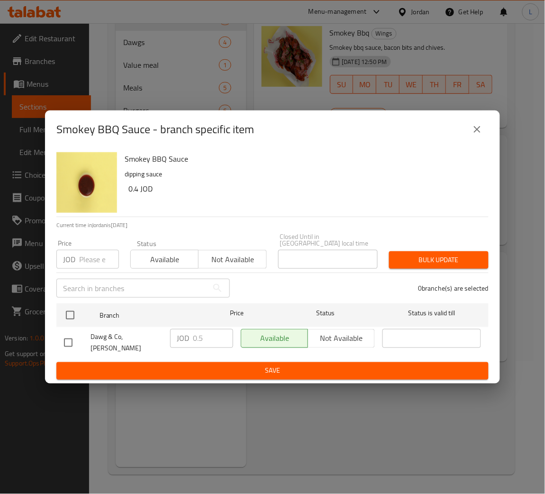
click at [474, 128] on button "close" at bounding box center [477, 129] width 23 height 23
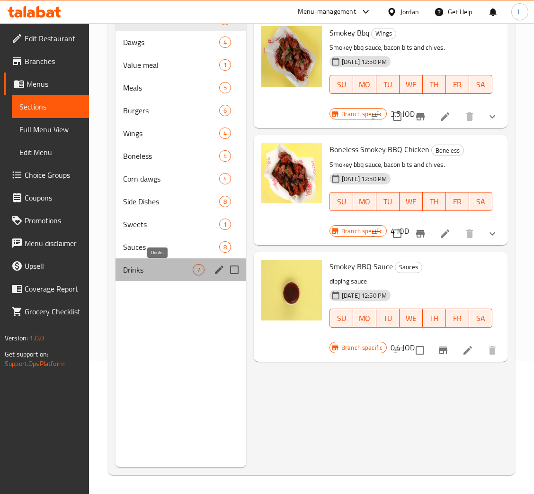
drag, startPoint x: 153, startPoint y: 274, endPoint x: 191, endPoint y: 275, distance: 37.9
click at [153, 273] on span "Drinks" at bounding box center [158, 269] width 70 height 11
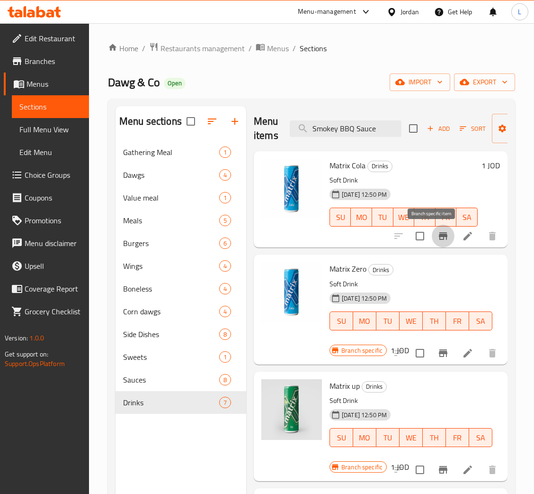
click at [434, 228] on button "Branch-specific-item" at bounding box center [443, 236] width 23 height 23
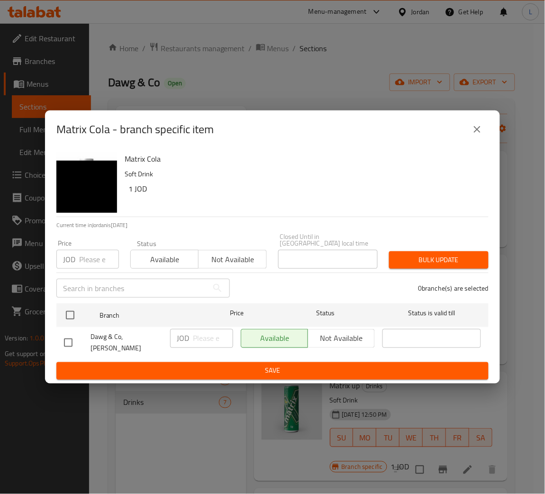
click at [473, 133] on icon "close" at bounding box center [476, 129] width 11 height 11
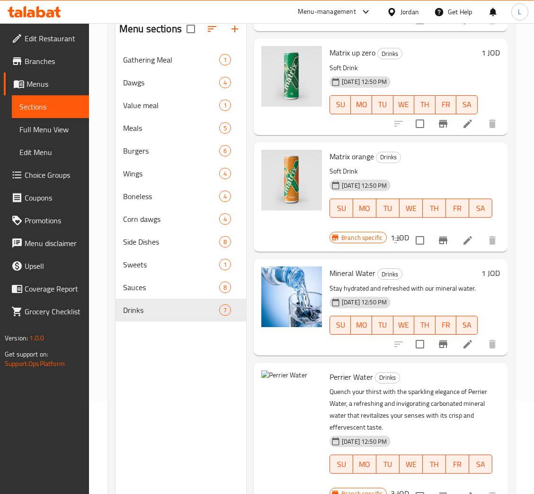
scroll to position [134, 0]
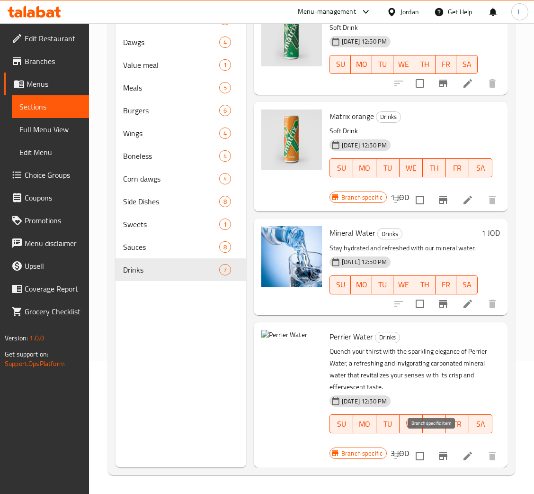
click at [438, 450] on icon "Branch-specific-item" at bounding box center [443, 455] width 11 height 11
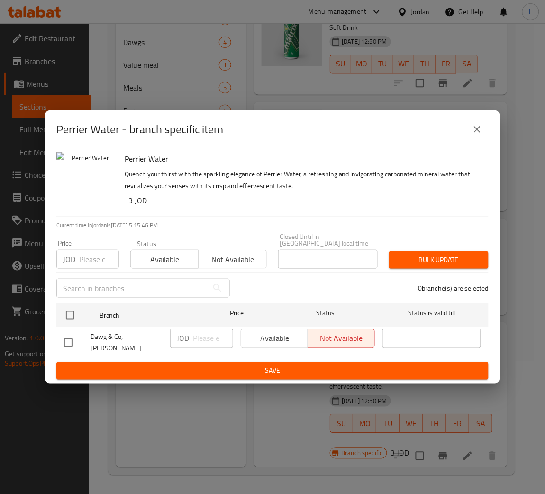
click at [473, 135] on icon "close" at bounding box center [476, 129] width 11 height 11
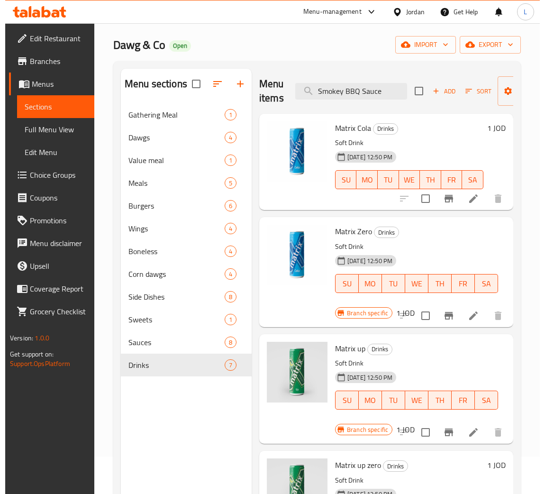
scroll to position [0, 0]
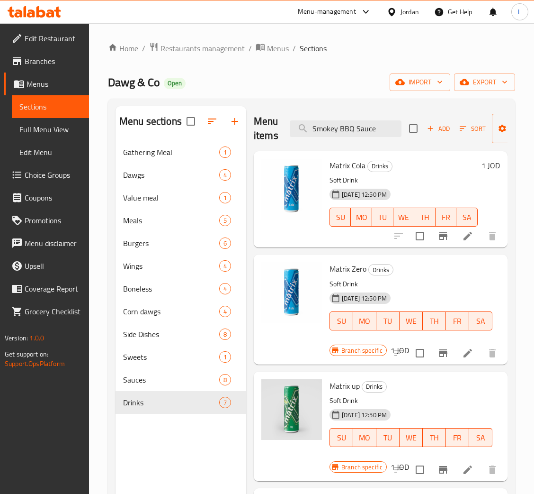
click at [38, 75] on link "Menus" at bounding box center [46, 83] width 85 height 23
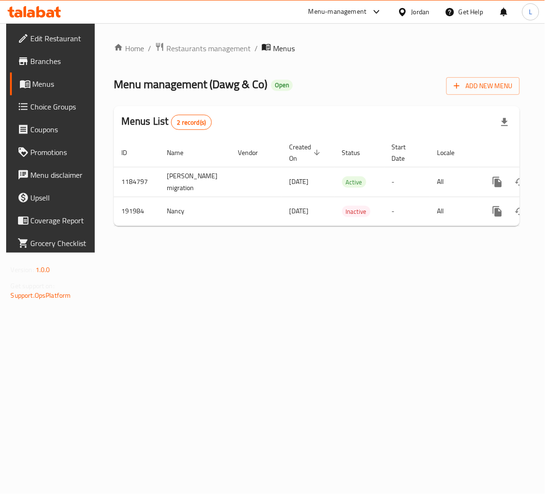
click at [187, 252] on div "Home / Restaurants management / Menus Menu management ( Dawg & Co ) Open Add Ne…" at bounding box center [317, 137] width 444 height 229
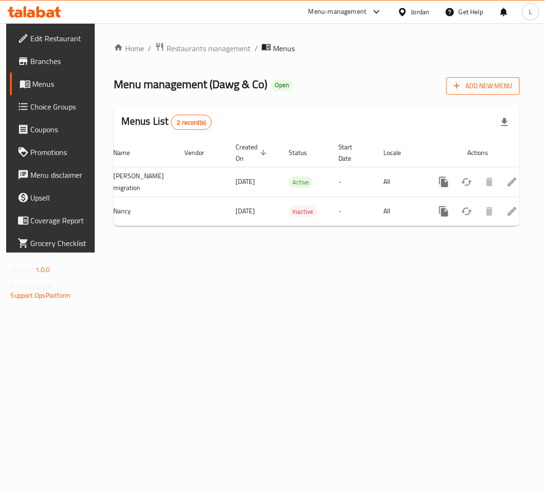
click at [490, 88] on span "Add New Menu" at bounding box center [483, 86] width 58 height 12
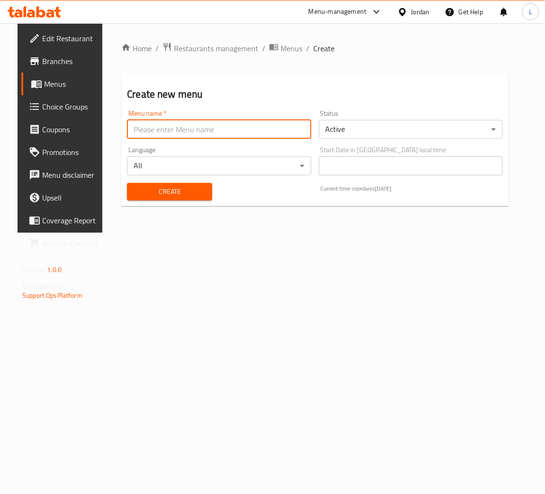
click at [168, 127] on input "text" at bounding box center [219, 129] width 184 height 19
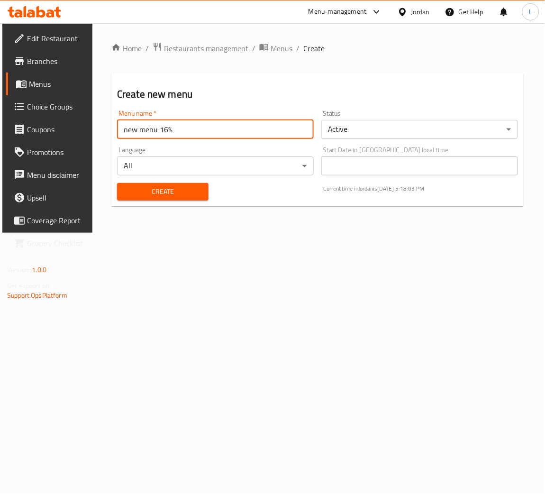
type input "new menu 16%"
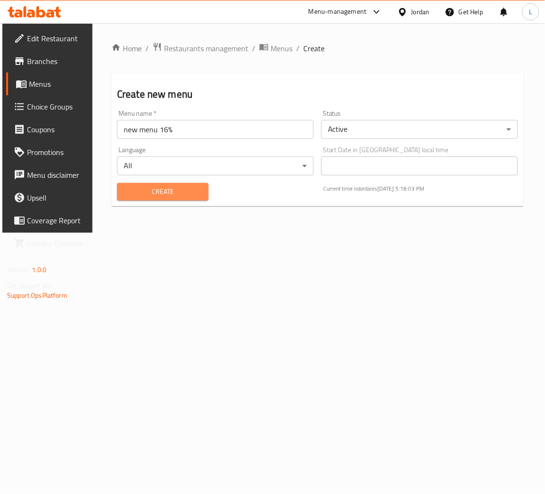
click at [176, 192] on span "Create" at bounding box center [163, 192] width 76 height 12
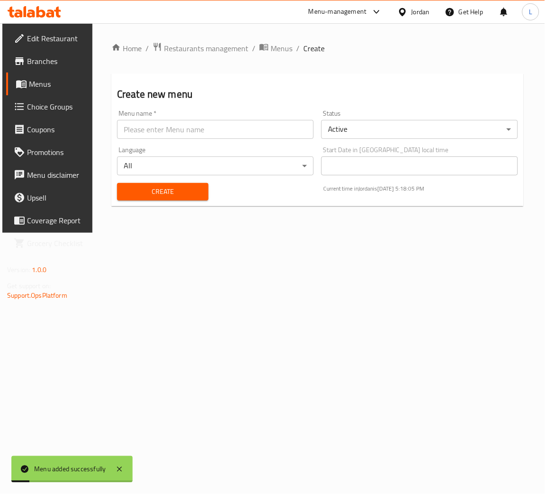
click at [42, 59] on span "Branches" at bounding box center [56, 60] width 59 height 11
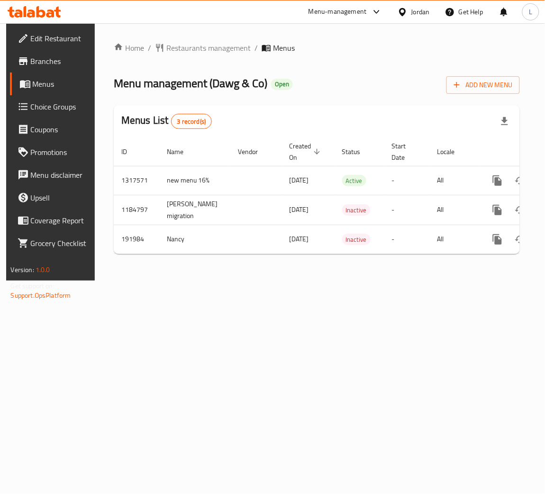
scroll to position [0, 54]
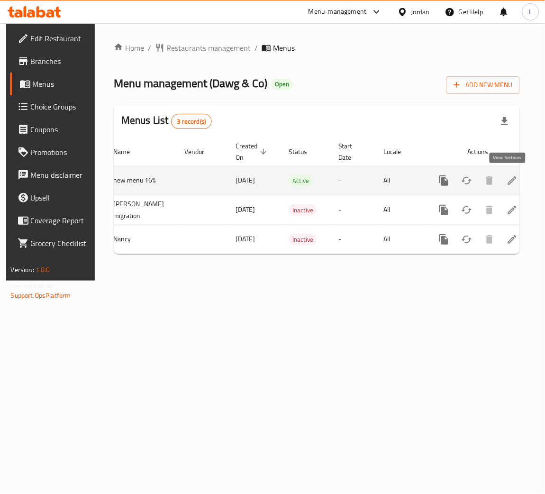
click at [508, 180] on icon "enhanced table" at bounding box center [512, 180] width 9 height 9
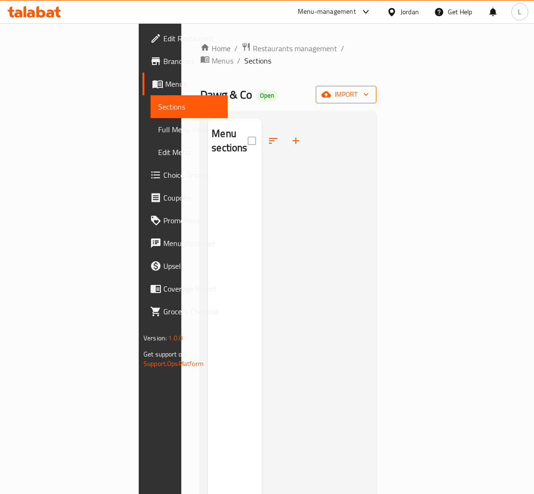
click at [369, 89] on span "import" at bounding box center [346, 95] width 45 height 12
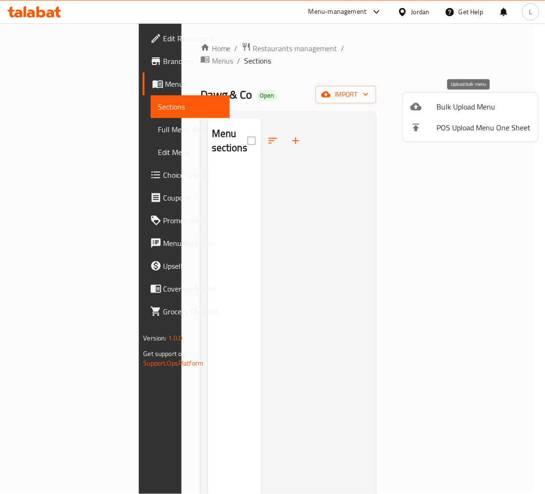
click at [496, 107] on span "Bulk Upload Menu" at bounding box center [484, 106] width 94 height 11
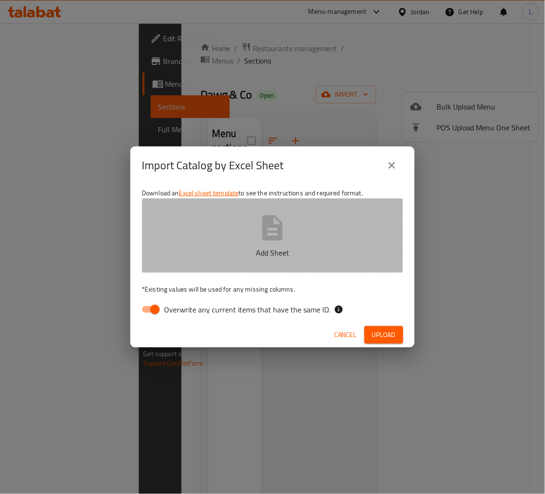
click at [268, 247] on p "Add Sheet" at bounding box center [272, 252] width 232 height 11
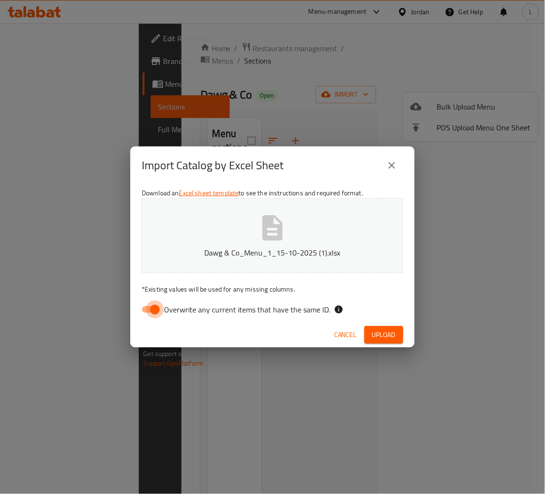
click at [158, 308] on input "Overwrite any current items that have the same ID." at bounding box center [155, 309] width 54 height 18
checkbox input "false"
click at [371, 334] on button "Upload" at bounding box center [383, 335] width 39 height 18
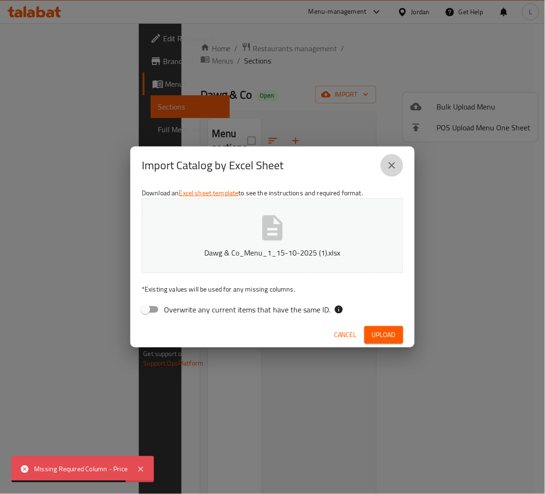
click at [388, 167] on icon "close" at bounding box center [391, 165] width 11 height 11
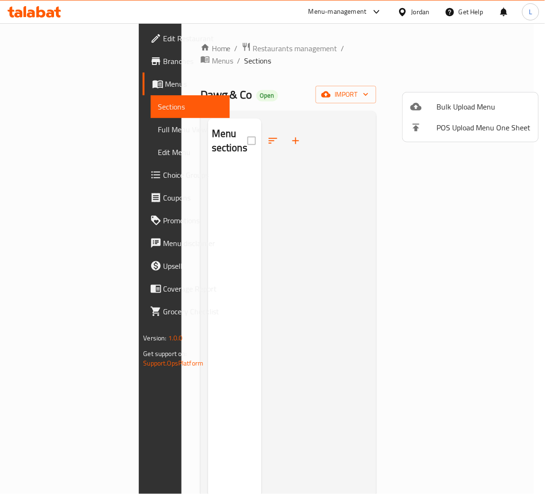
drag, startPoint x: 47, startPoint y: 81, endPoint x: 53, endPoint y: 86, distance: 7.0
click at [47, 81] on div at bounding box center [272, 247] width 545 height 494
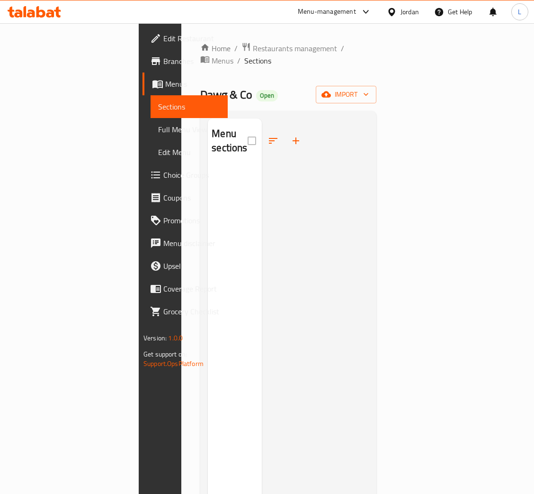
drag, startPoint x: 32, startPoint y: 81, endPoint x: 39, endPoint y: 85, distance: 8.5
click at [165, 81] on span "Menus" at bounding box center [192, 83] width 55 height 11
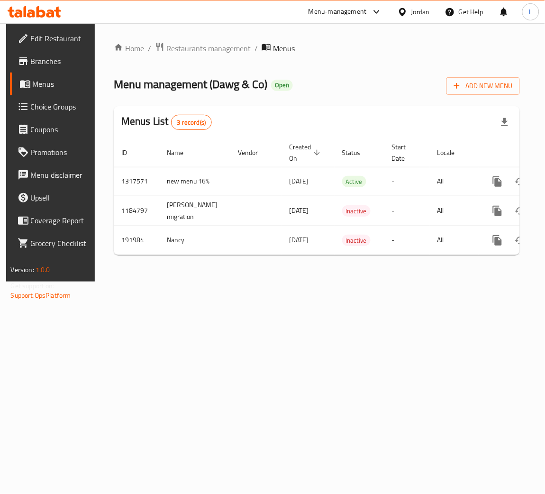
scroll to position [0, 54]
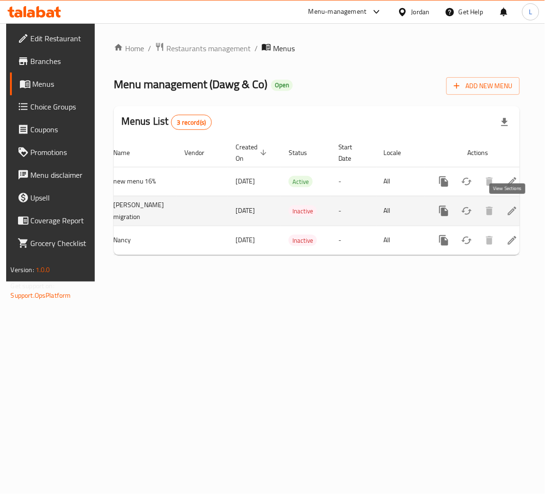
click at [512, 214] on icon "enhanced table" at bounding box center [511, 210] width 11 height 11
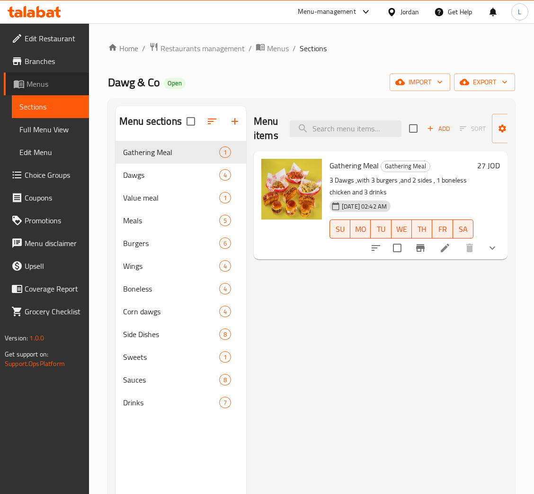
click at [35, 79] on span "Menus" at bounding box center [54, 83] width 55 height 11
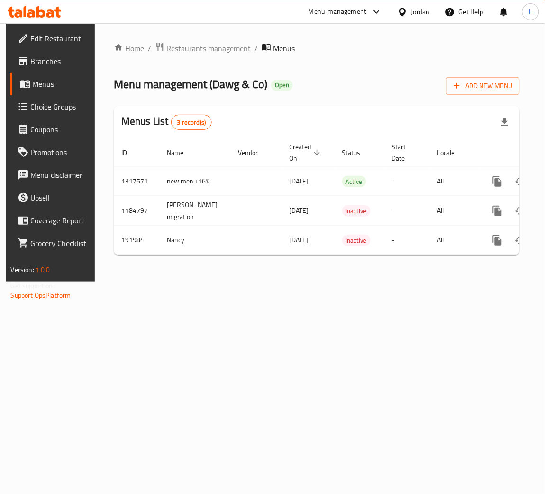
scroll to position [0, 54]
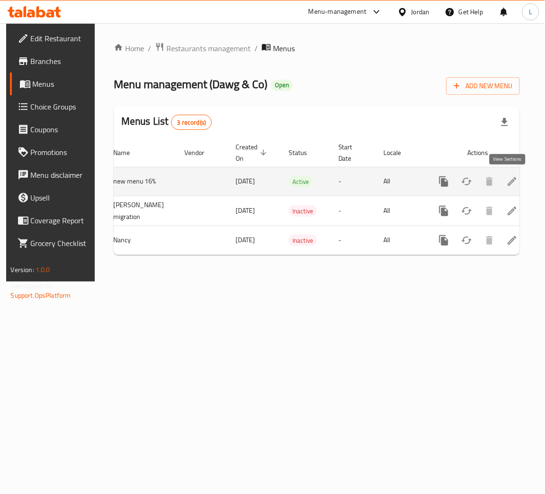
click at [513, 183] on link "enhanced table" at bounding box center [512, 181] width 23 height 23
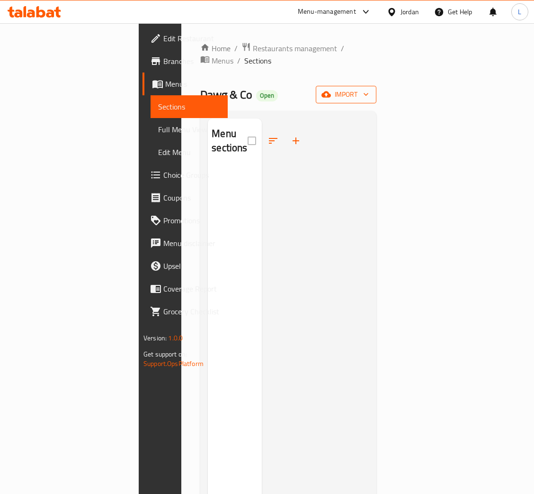
click at [331, 90] on icon "button" at bounding box center [326, 94] width 9 height 9
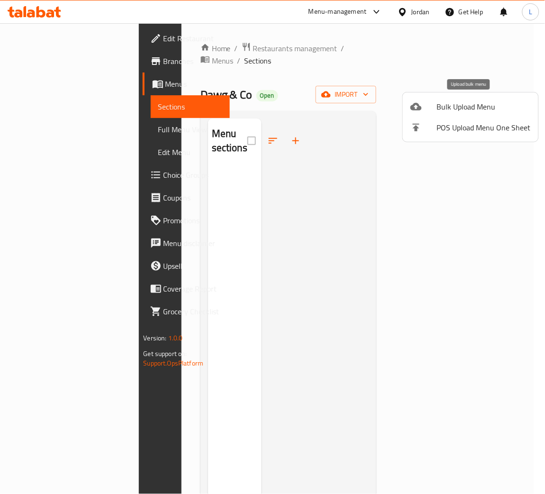
click at [478, 111] on span "Bulk Upload Menu" at bounding box center [484, 106] width 94 height 11
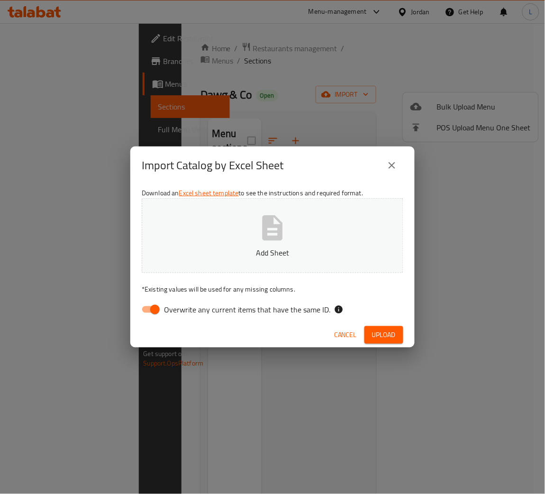
click at [274, 249] on p "Add Sheet" at bounding box center [272, 252] width 232 height 11
click at [394, 169] on icon "close" at bounding box center [391, 165] width 11 height 11
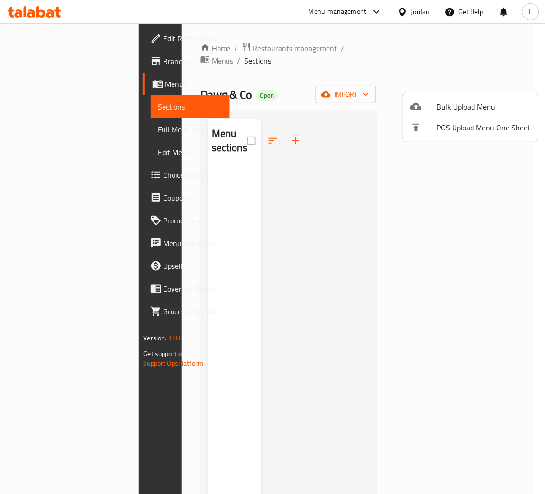
click at [402, 72] on div at bounding box center [272, 247] width 545 height 494
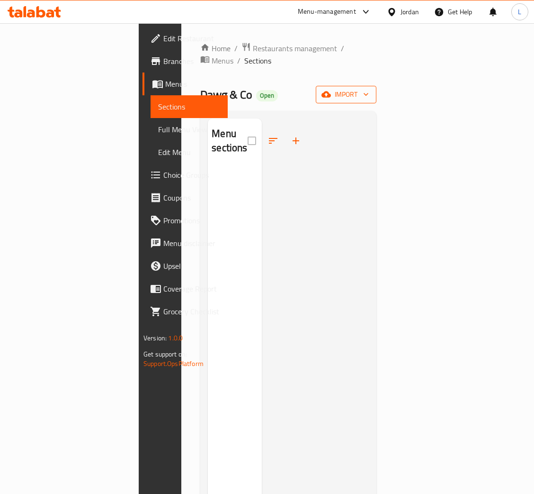
click at [369, 89] on span "import" at bounding box center [346, 95] width 45 height 12
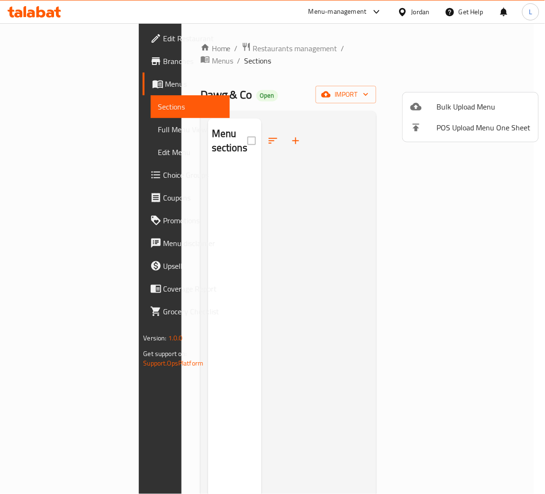
click at [485, 106] on span "Bulk Upload Menu" at bounding box center [484, 106] width 94 height 11
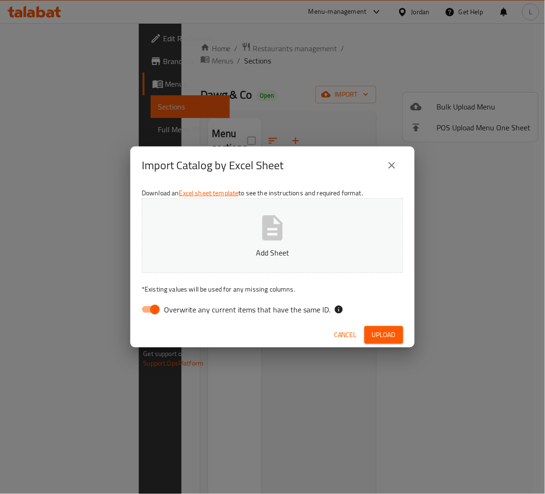
click at [257, 257] on p "Add Sheet" at bounding box center [272, 252] width 232 height 11
click at [163, 309] on input "Overwrite any current items that have the same ID." at bounding box center [155, 309] width 54 height 18
checkbox input "false"
click at [388, 329] on span "Upload" at bounding box center [384, 335] width 24 height 12
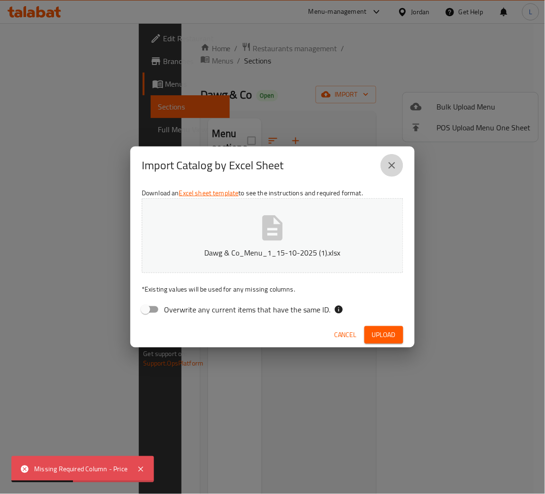
click at [393, 162] on icon "close" at bounding box center [391, 165] width 11 height 11
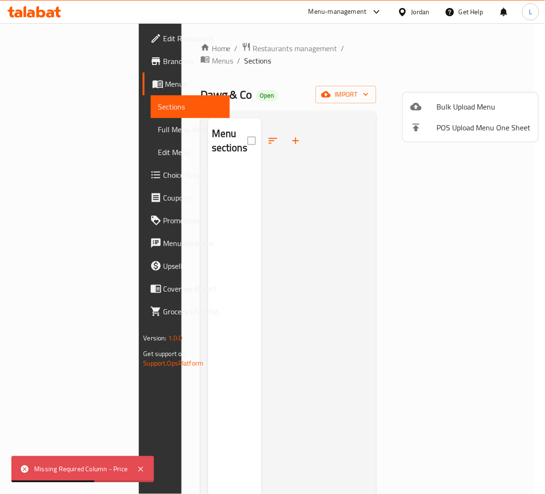
click at [416, 89] on div at bounding box center [272, 247] width 545 height 494
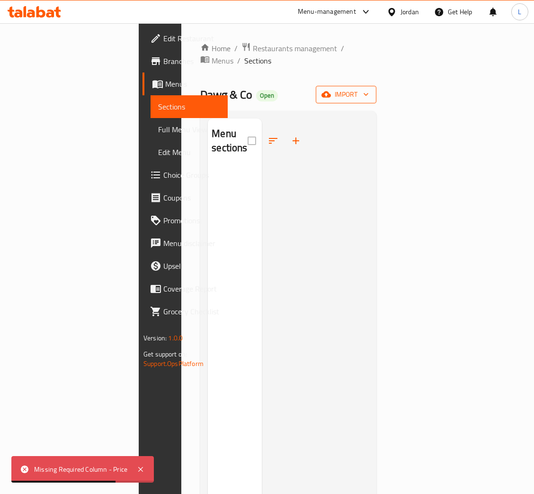
click at [369, 89] on span "import" at bounding box center [346, 95] width 45 height 12
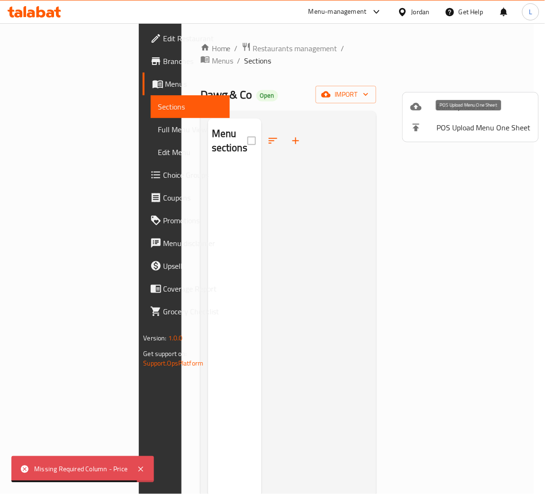
click at [483, 127] on span "POS Upload Menu One Sheet" at bounding box center [484, 127] width 94 height 11
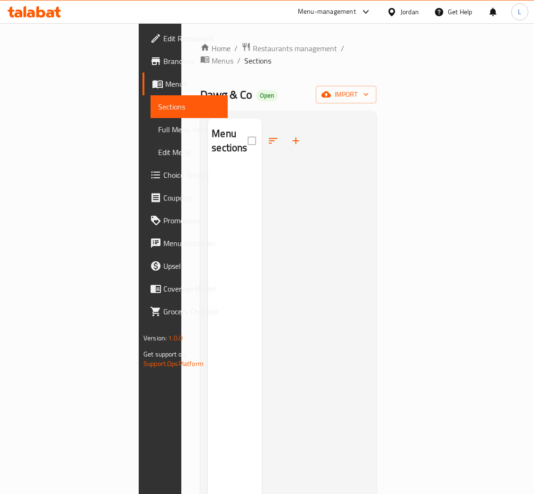
click at [377, 111] on div "Menu sections" at bounding box center [288, 365] width 176 height 509
click at [377, 97] on div "Home / Restaurants management / Menus / Sections Dawg & Co Open import Menu sec…" at bounding box center [288, 330] width 176 height 577
click at [369, 89] on span "import" at bounding box center [346, 95] width 45 height 12
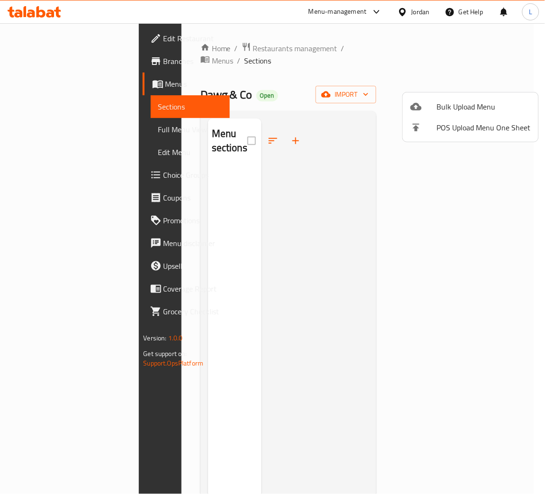
click at [401, 63] on div at bounding box center [272, 247] width 545 height 494
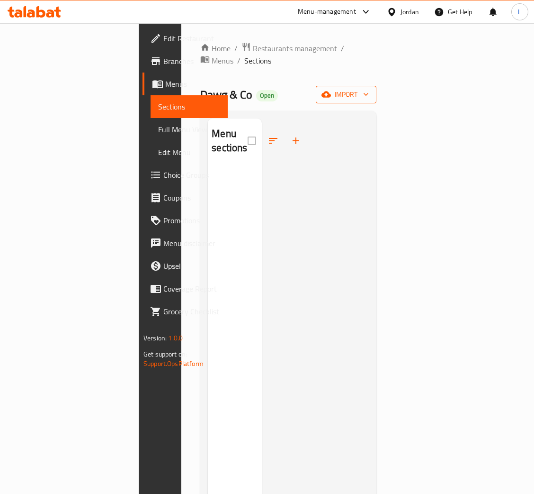
click at [369, 89] on span "import" at bounding box center [346, 95] width 45 height 12
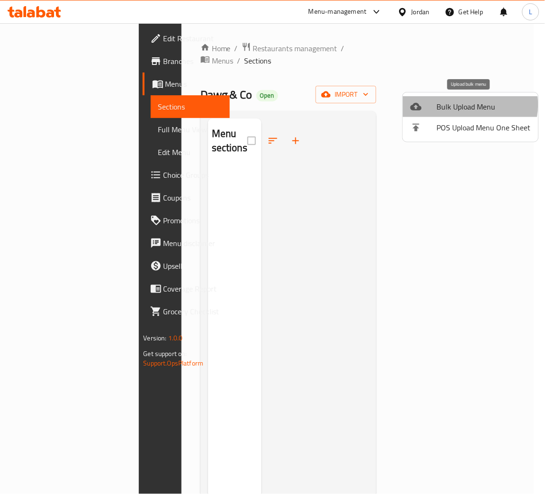
click at [467, 105] on span "Bulk Upload Menu" at bounding box center [484, 106] width 94 height 11
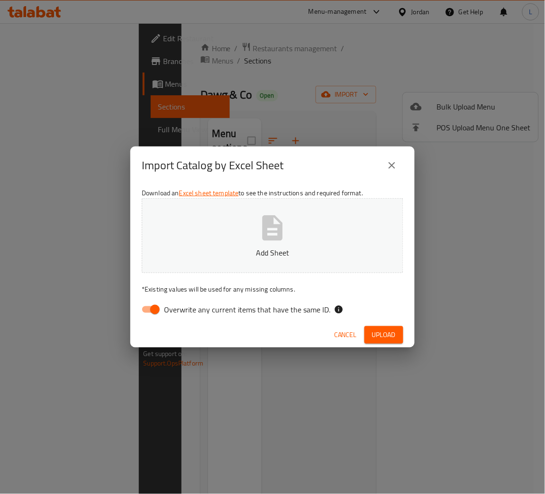
click at [297, 257] on p "Add Sheet" at bounding box center [272, 252] width 232 height 11
click at [153, 303] on input "Overwrite any current items that have the same ID." at bounding box center [155, 309] width 54 height 18
checkbox input "false"
click at [390, 337] on span "Upload" at bounding box center [384, 335] width 24 height 12
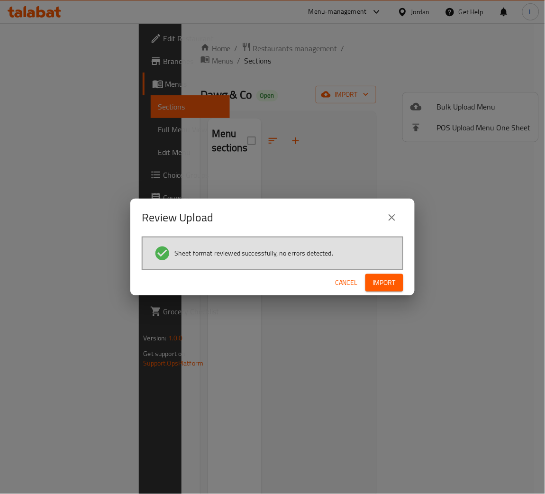
click at [386, 286] on span "Import" at bounding box center [384, 283] width 23 height 12
click at [459, 70] on div "Review Upload Sheet format reviewed successfully, no errors detected. Cancel" at bounding box center [272, 247] width 545 height 494
click at [460, 57] on div "Review Upload Sheet format reviewed successfully, no errors detected. Cancel" at bounding box center [272, 247] width 545 height 494
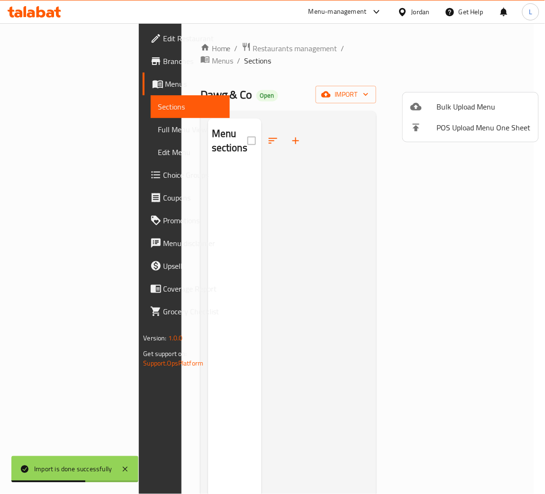
click at [410, 61] on div at bounding box center [272, 247] width 545 height 494
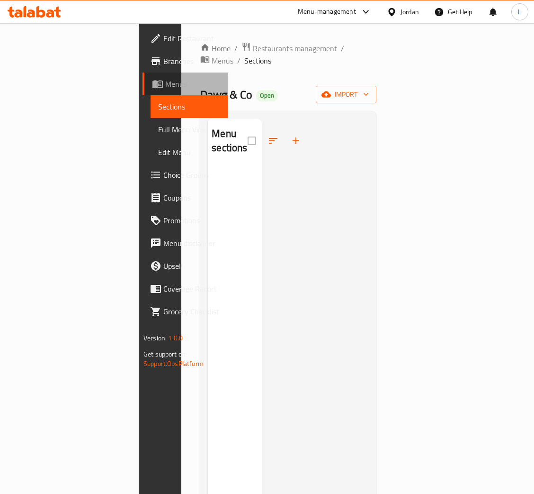
click at [165, 83] on span "Menus" at bounding box center [192, 83] width 55 height 11
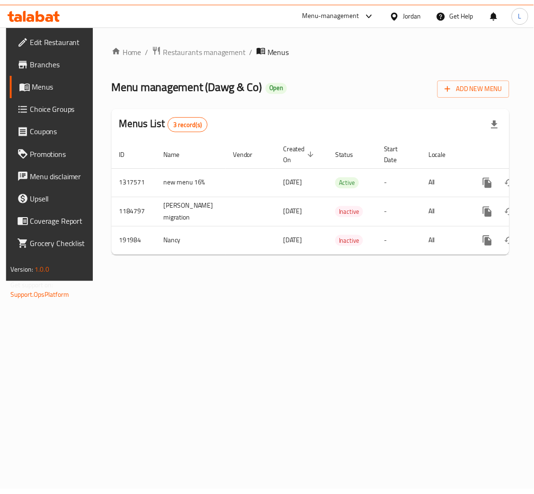
scroll to position [0, 54]
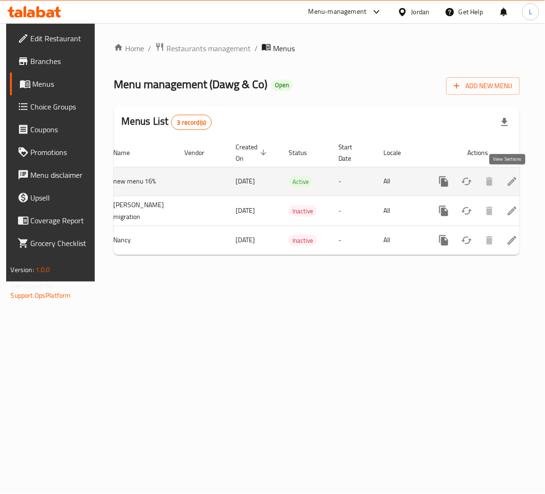
click at [510, 179] on icon "enhanced table" at bounding box center [512, 181] width 9 height 9
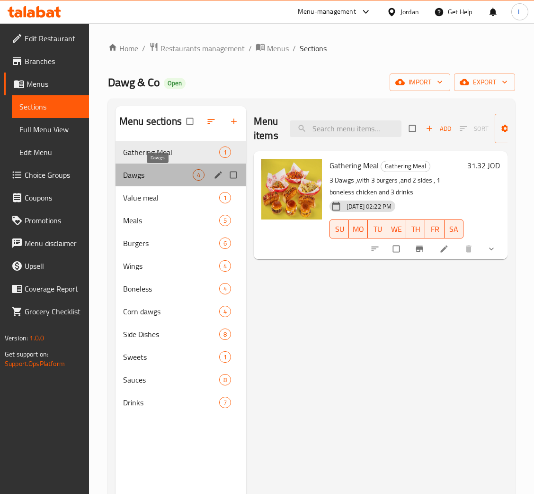
click at [173, 175] on span "Dawgs" at bounding box center [158, 174] width 70 height 11
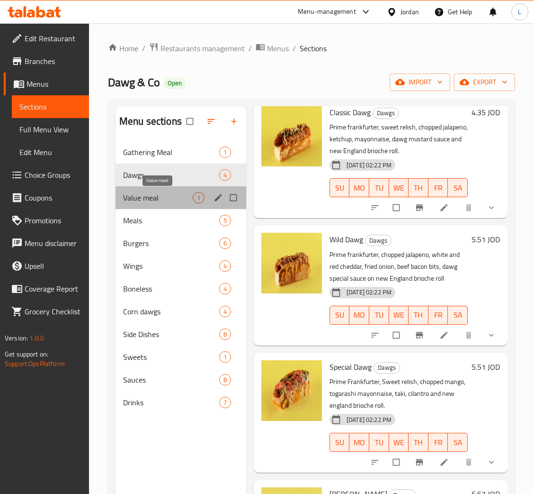
click at [155, 201] on span "Value meal" at bounding box center [158, 197] width 70 height 11
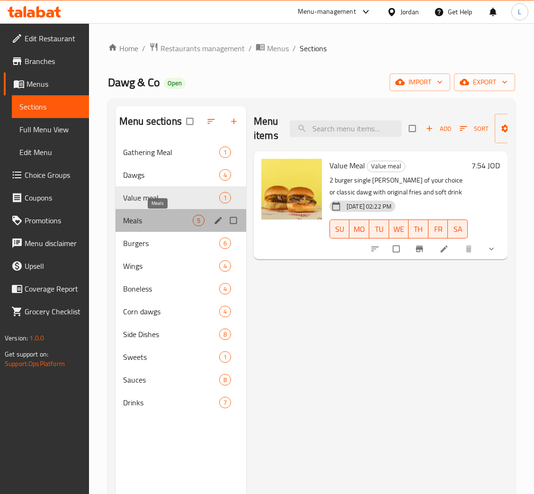
click at [153, 218] on span "Meals" at bounding box center [158, 220] width 70 height 11
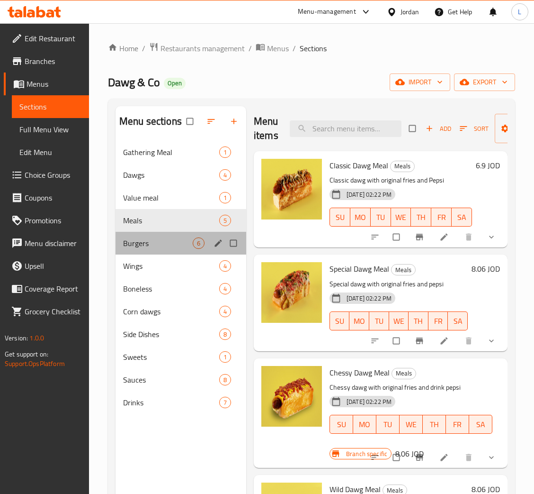
click at [160, 253] on div "Burgers 6" at bounding box center [181, 243] width 131 height 23
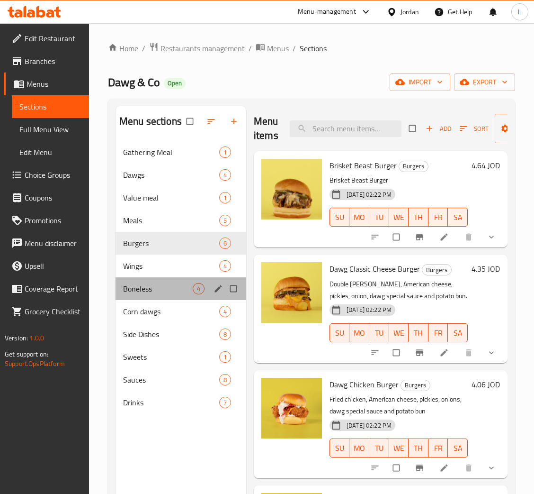
click at [160, 280] on div "Boneless 4" at bounding box center [181, 288] width 131 height 23
